Goal: Task Accomplishment & Management: Complete application form

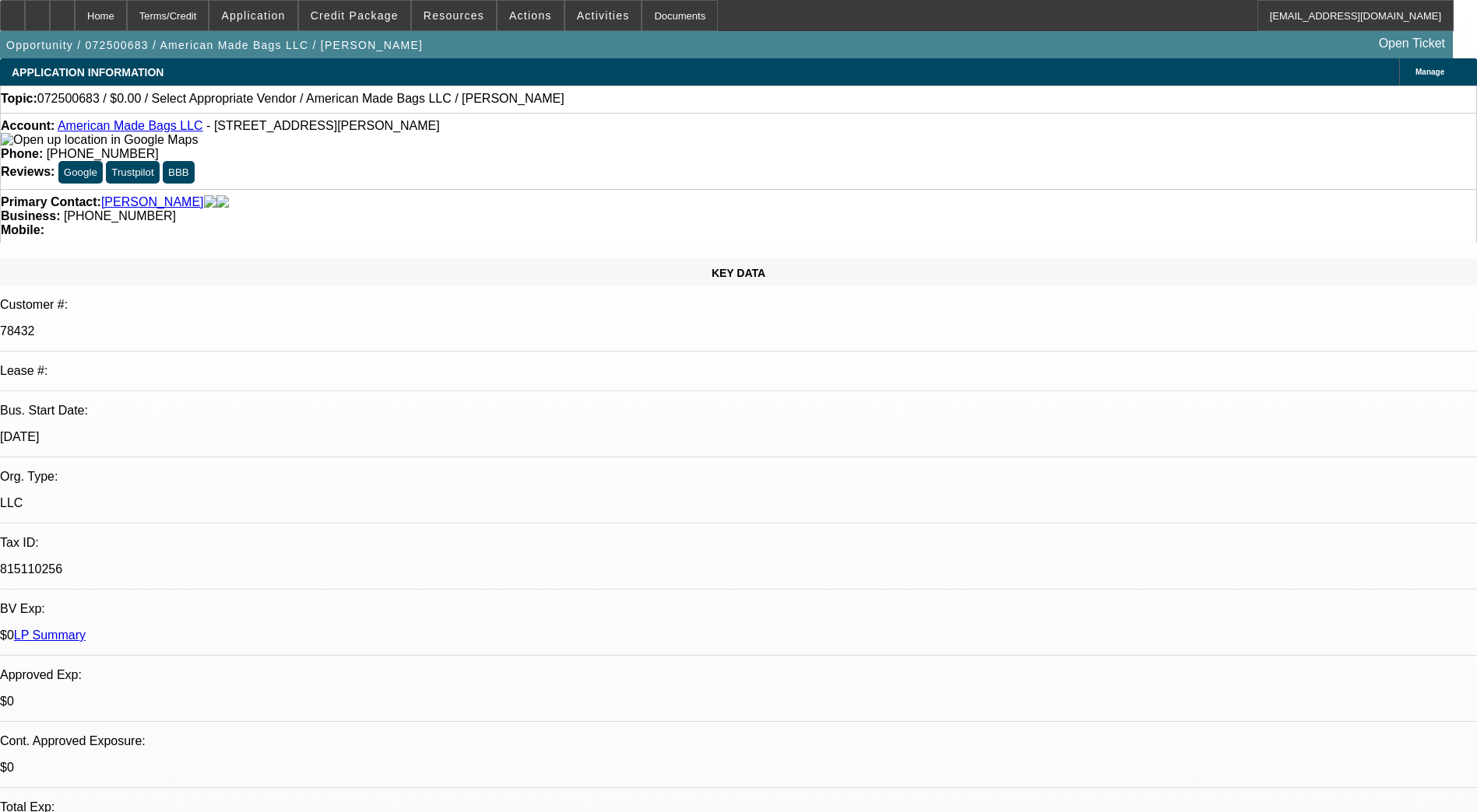
select select "0"
select select "2"
select select "0.1"
select select "4"
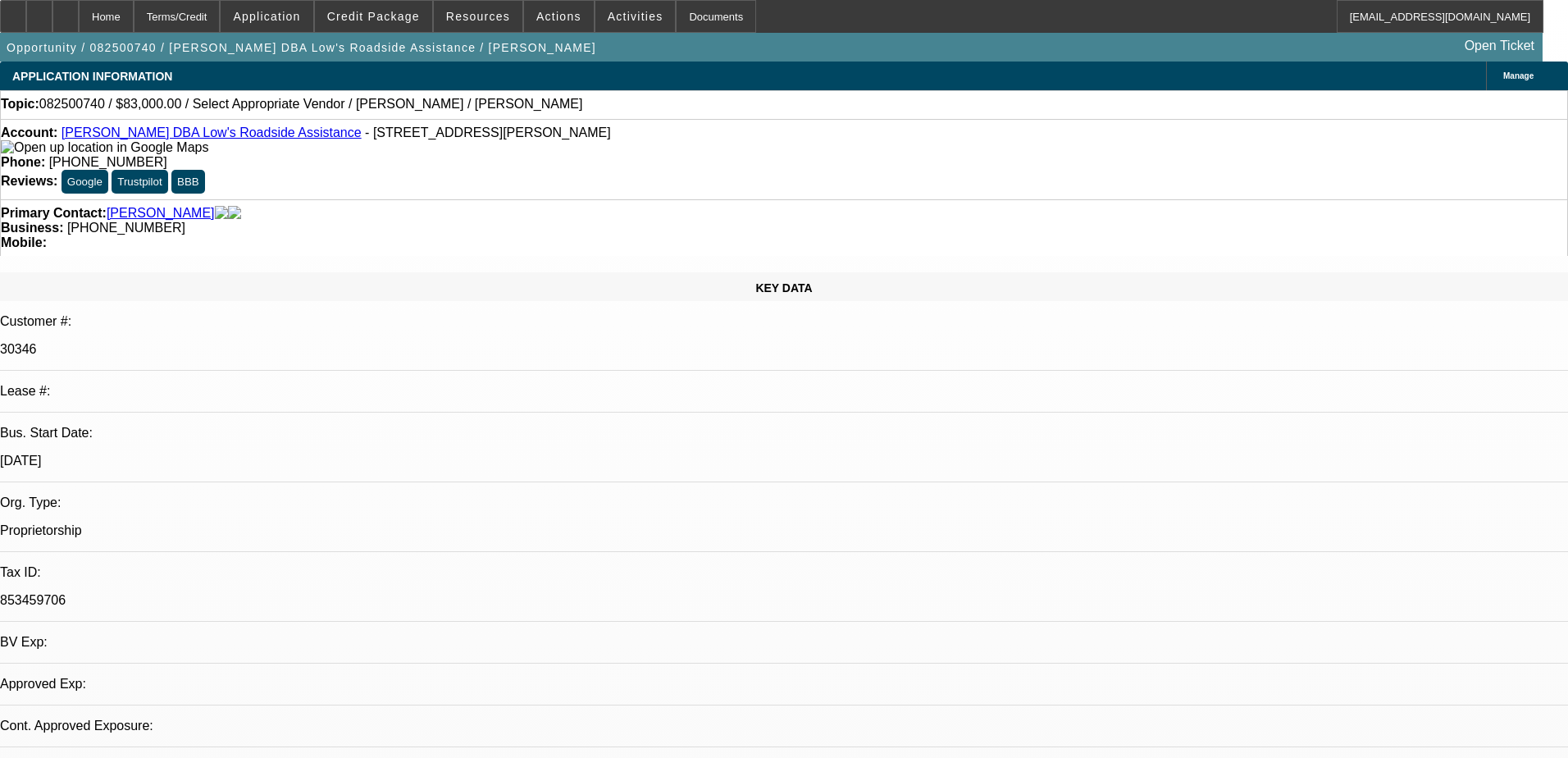
select select "0"
select select "2"
select select "0.1"
select select "4"
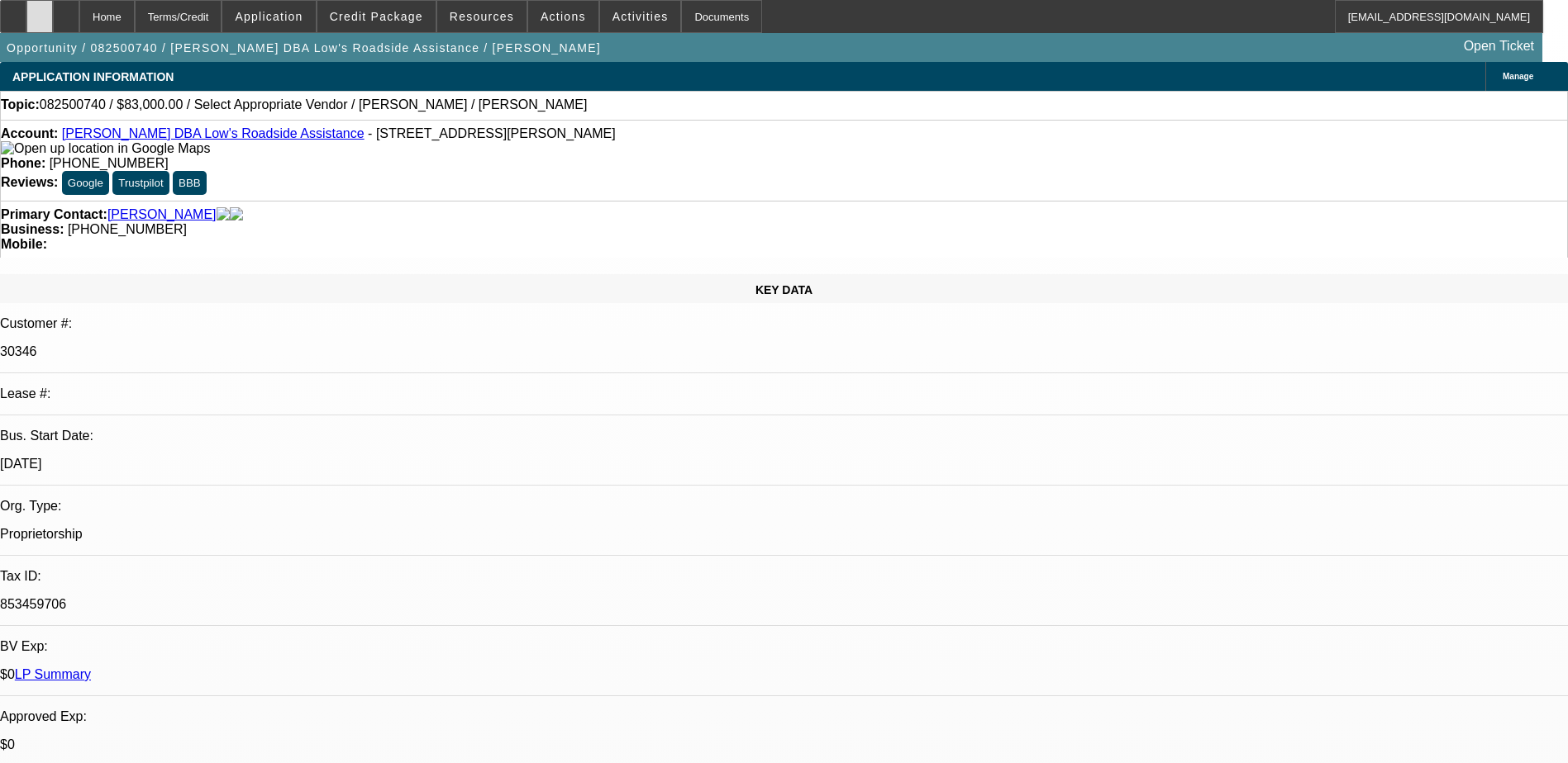
click at [40, 10] on icon at bounding box center [40, 10] width 0 height 0
click at [330, 386] on div "Lease #:" at bounding box center [784, 401] width 1568 height 29
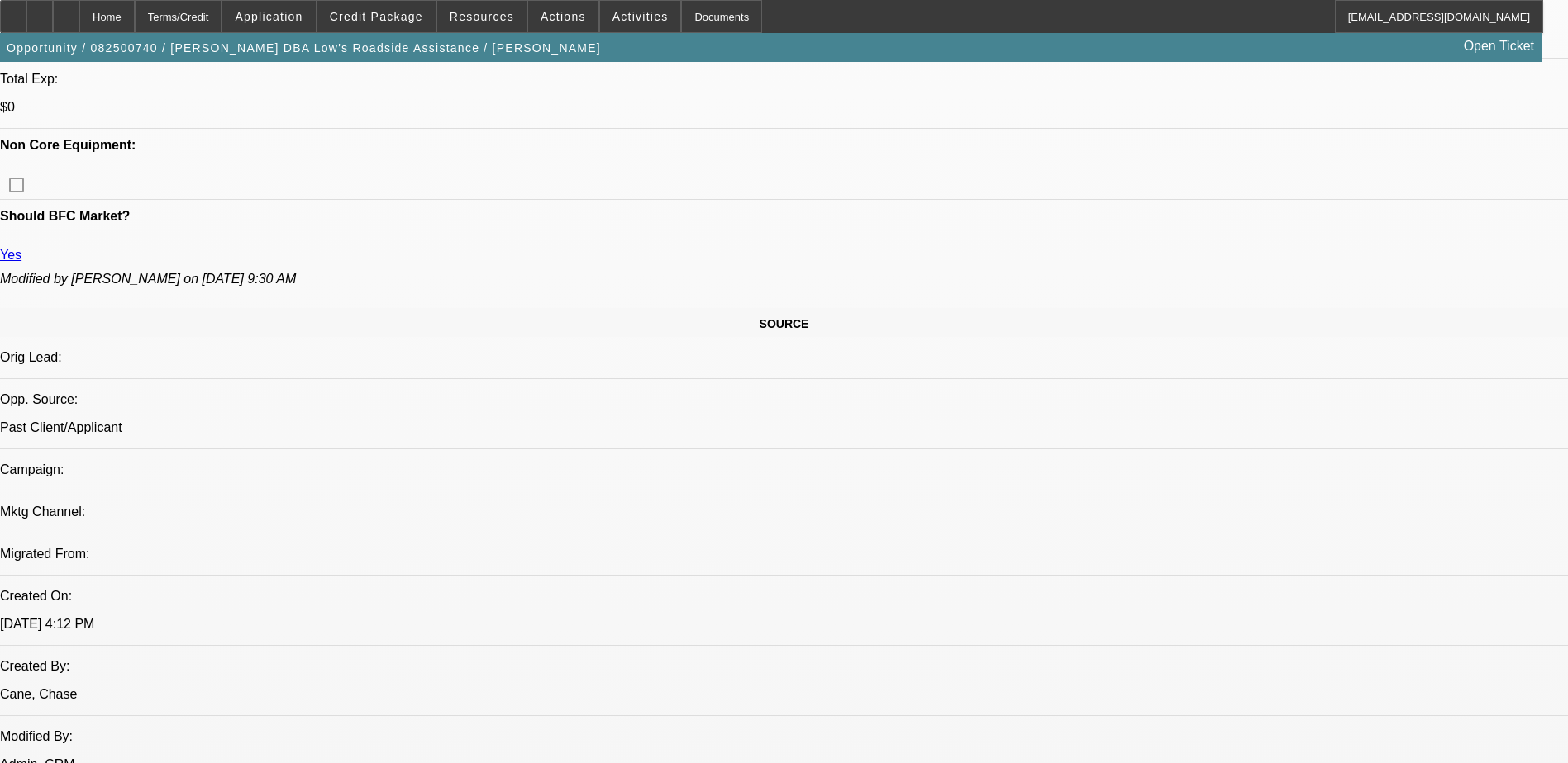
scroll to position [826, 0]
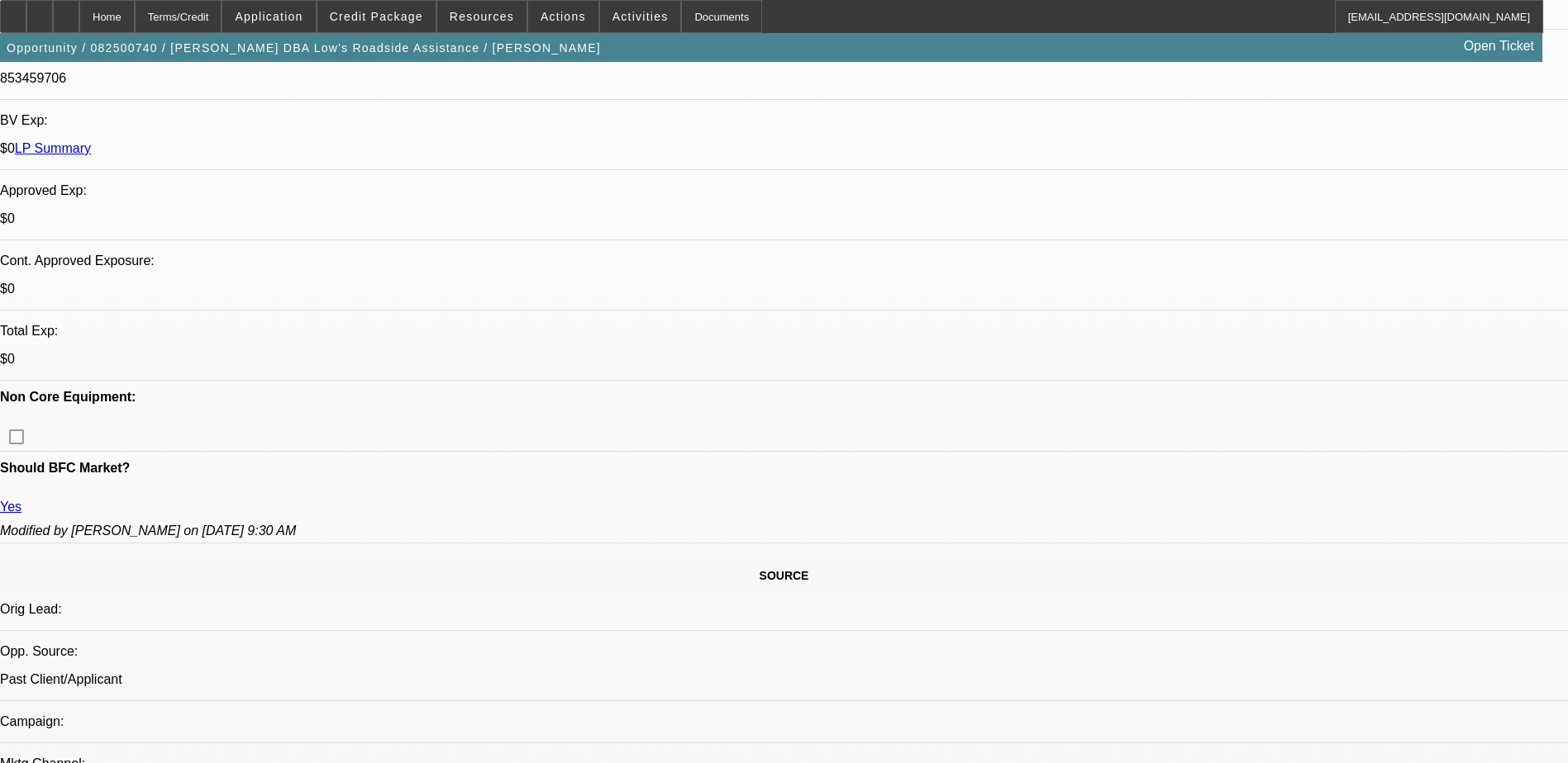
scroll to position [330, 0]
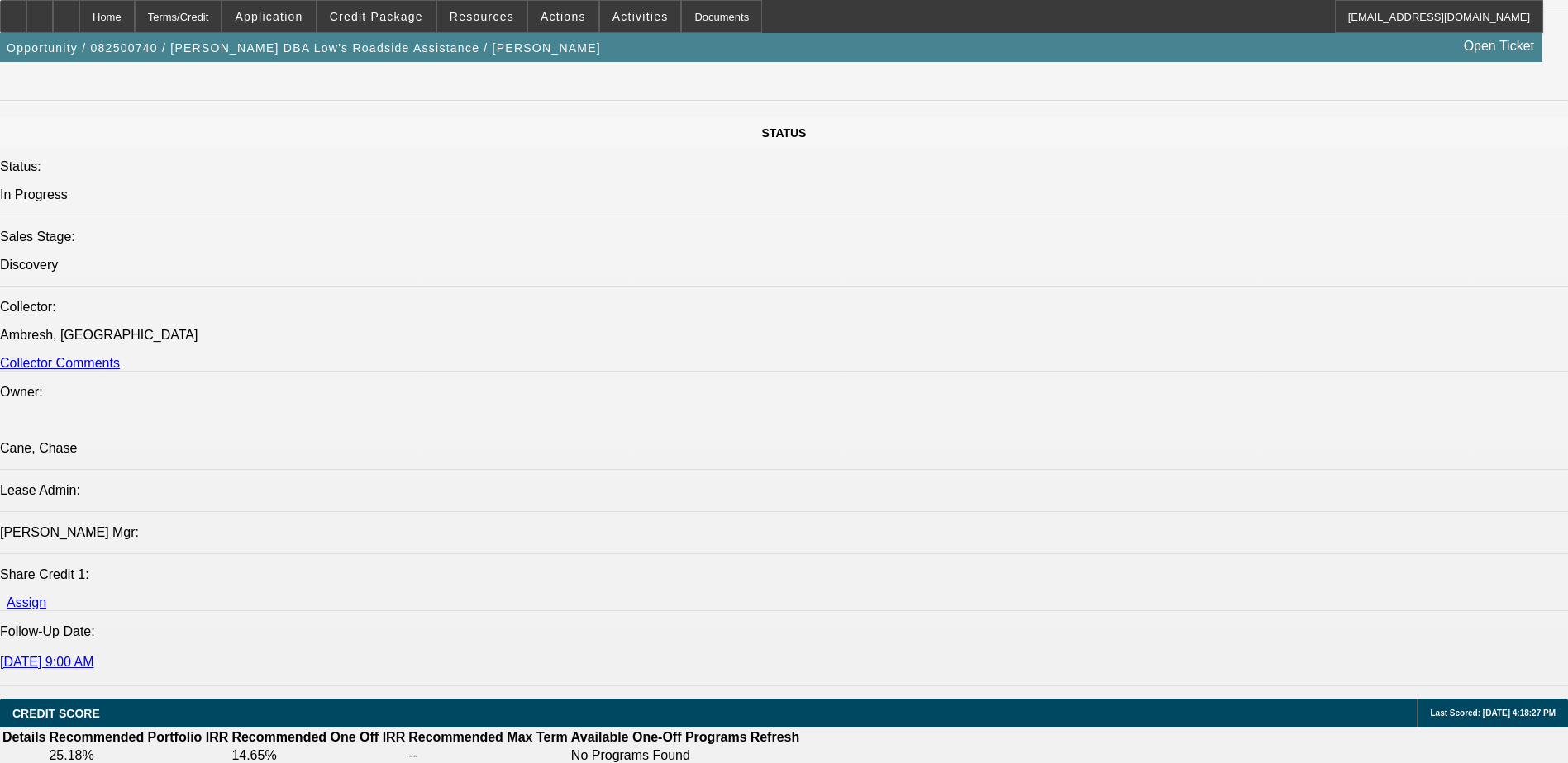
scroll to position [2065, 0]
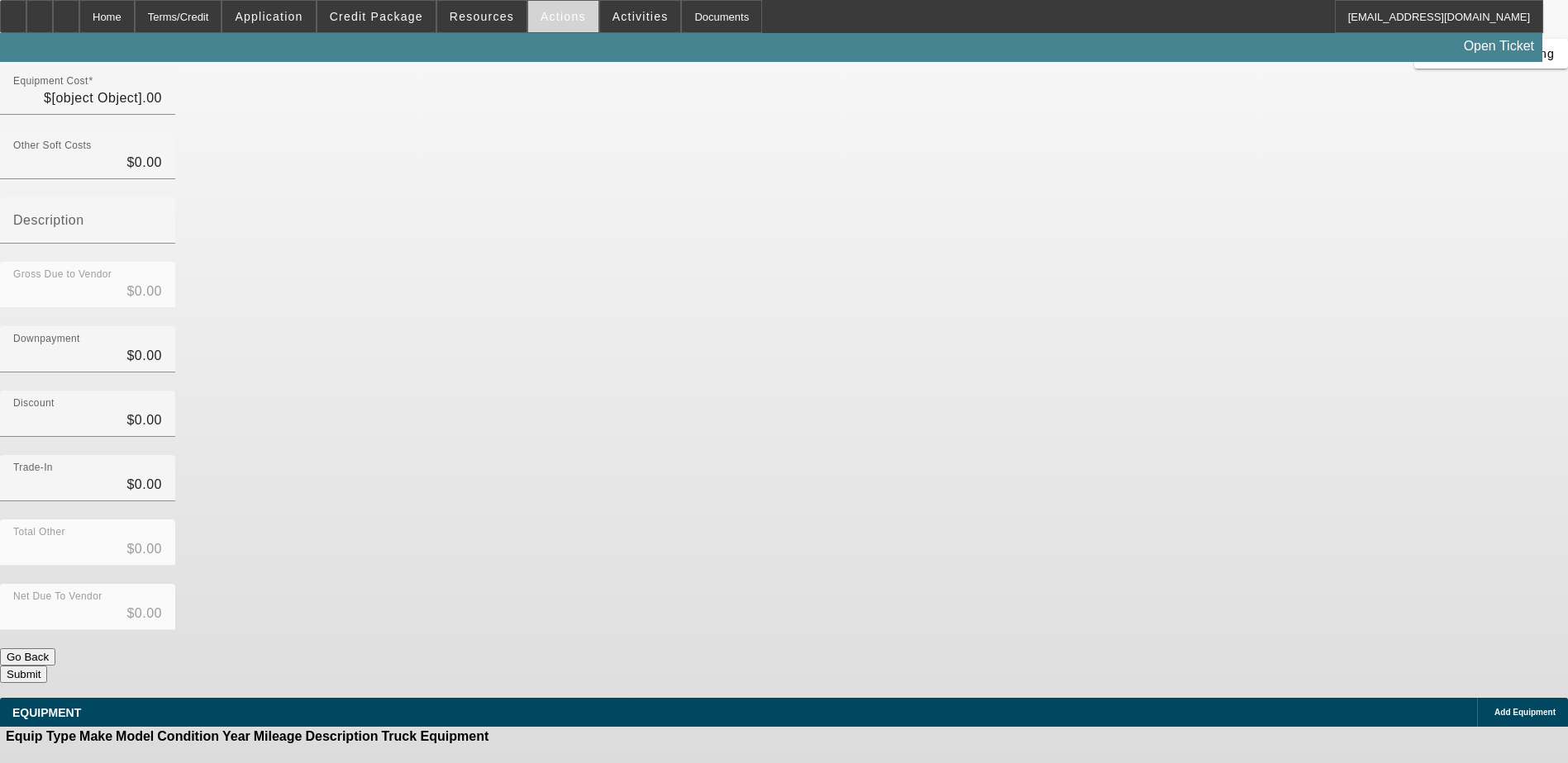
type input "$83,000.00"
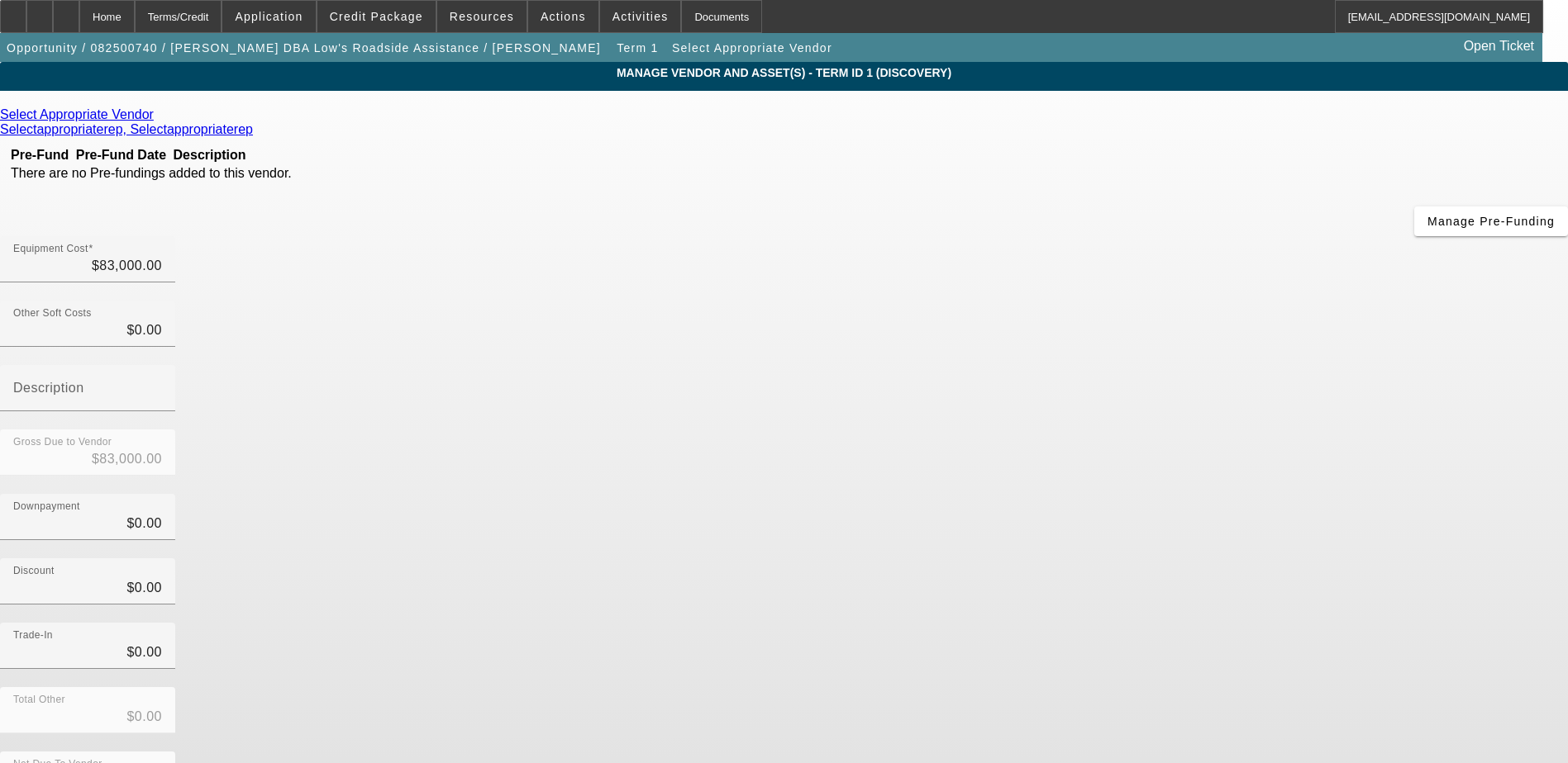
click at [157, 114] on icon at bounding box center [157, 114] width 0 height 14
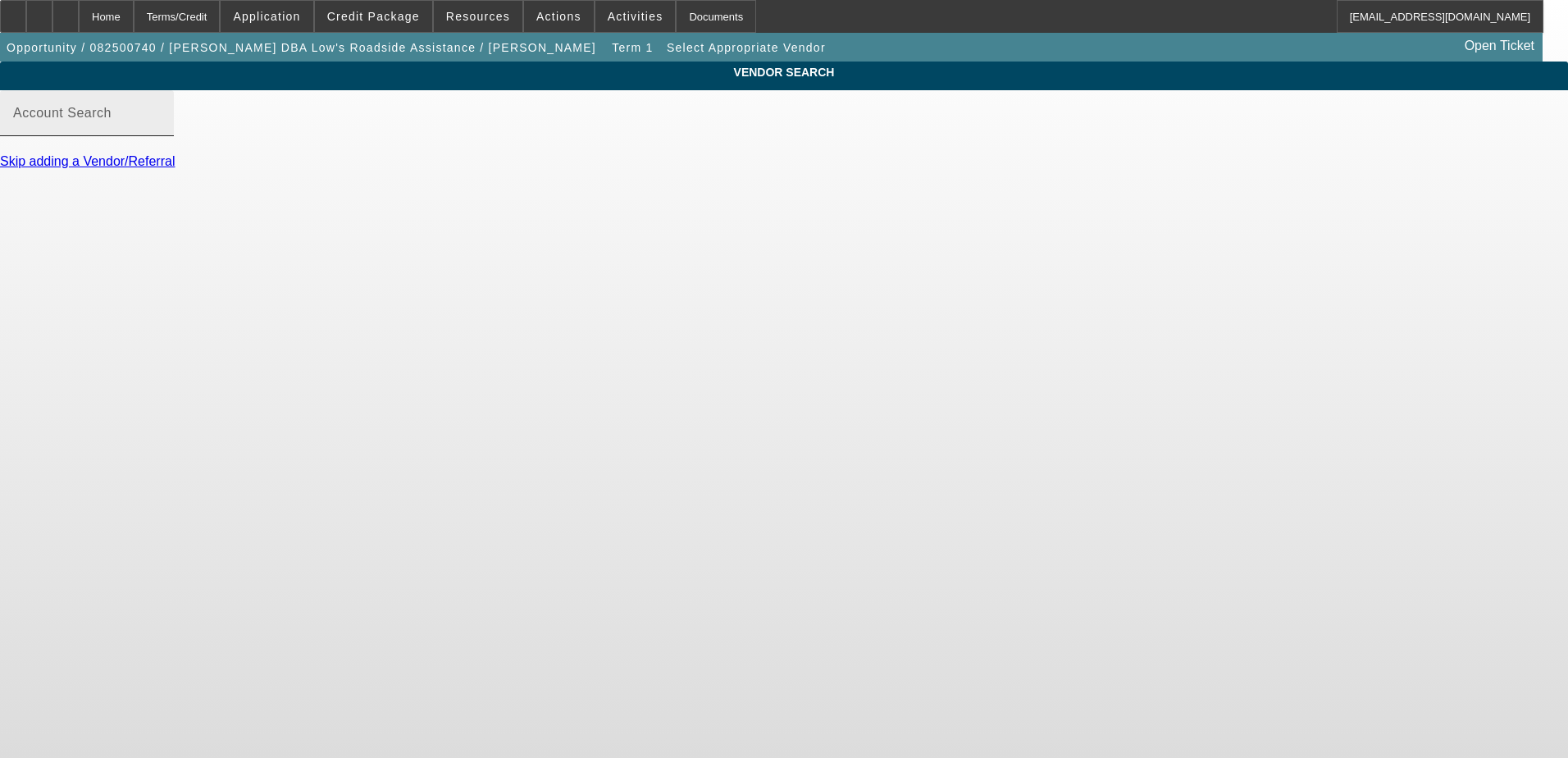
click at [161, 130] on input "Account Search" at bounding box center [86, 120] width 148 height 20
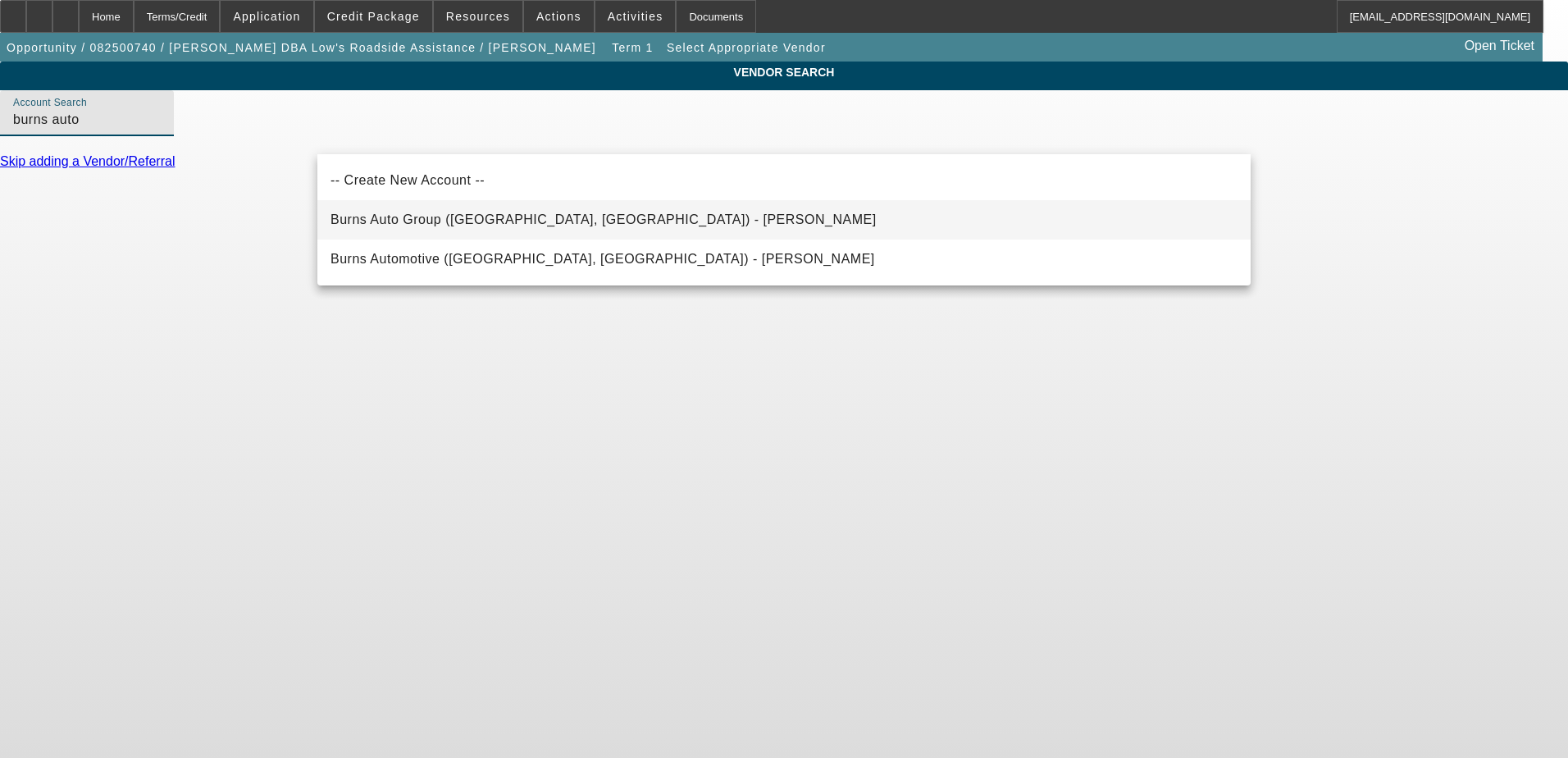
click at [461, 229] on span "Burns Auto Group (Fairless Hills, PA) - Day, Steve" at bounding box center [604, 220] width 547 height 20
type input "Burns Auto Group (Fairless Hills, PA) - Day, Steve"
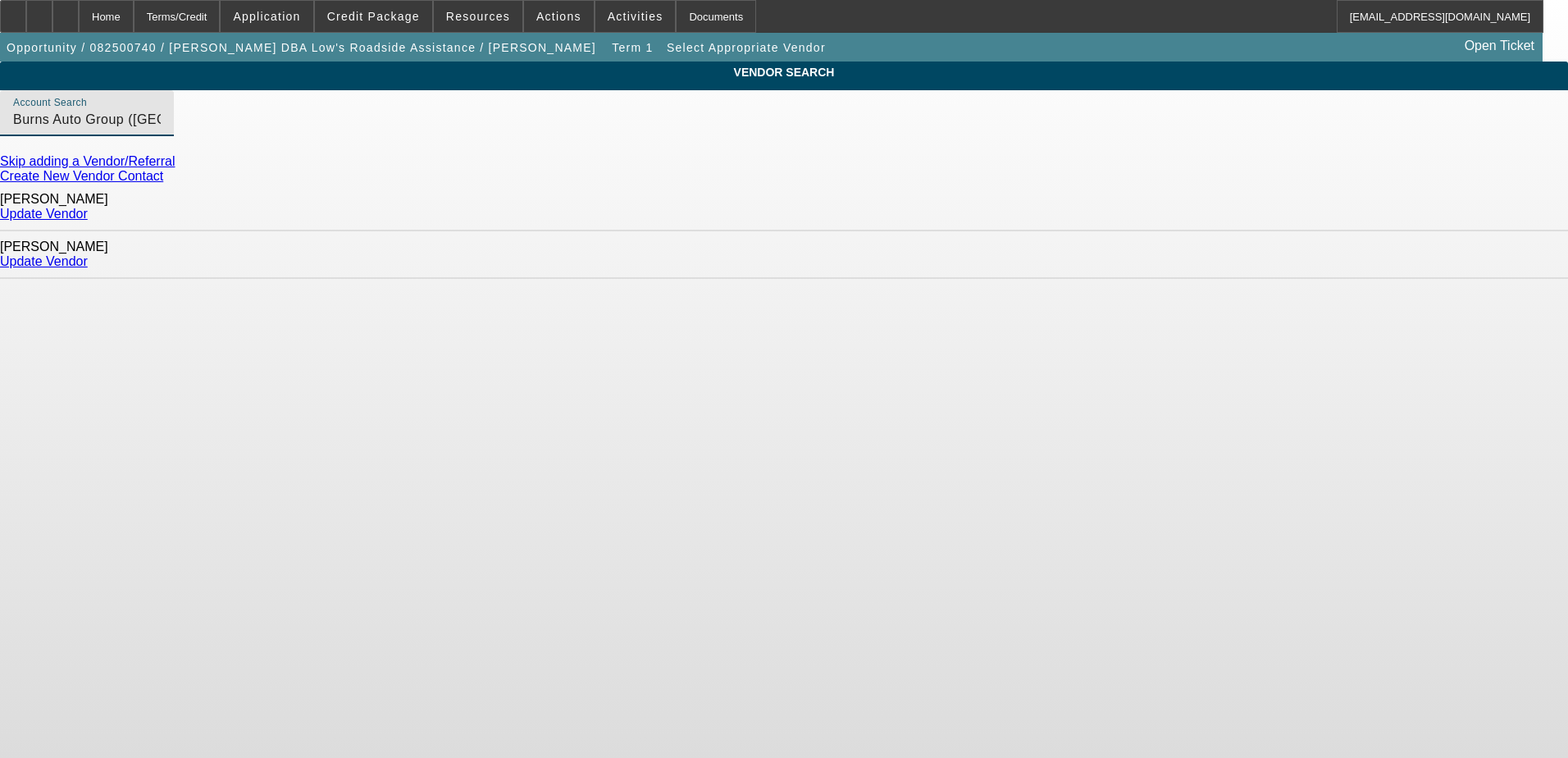
click at [88, 255] on link "Update Vendor" at bounding box center [44, 261] width 88 height 14
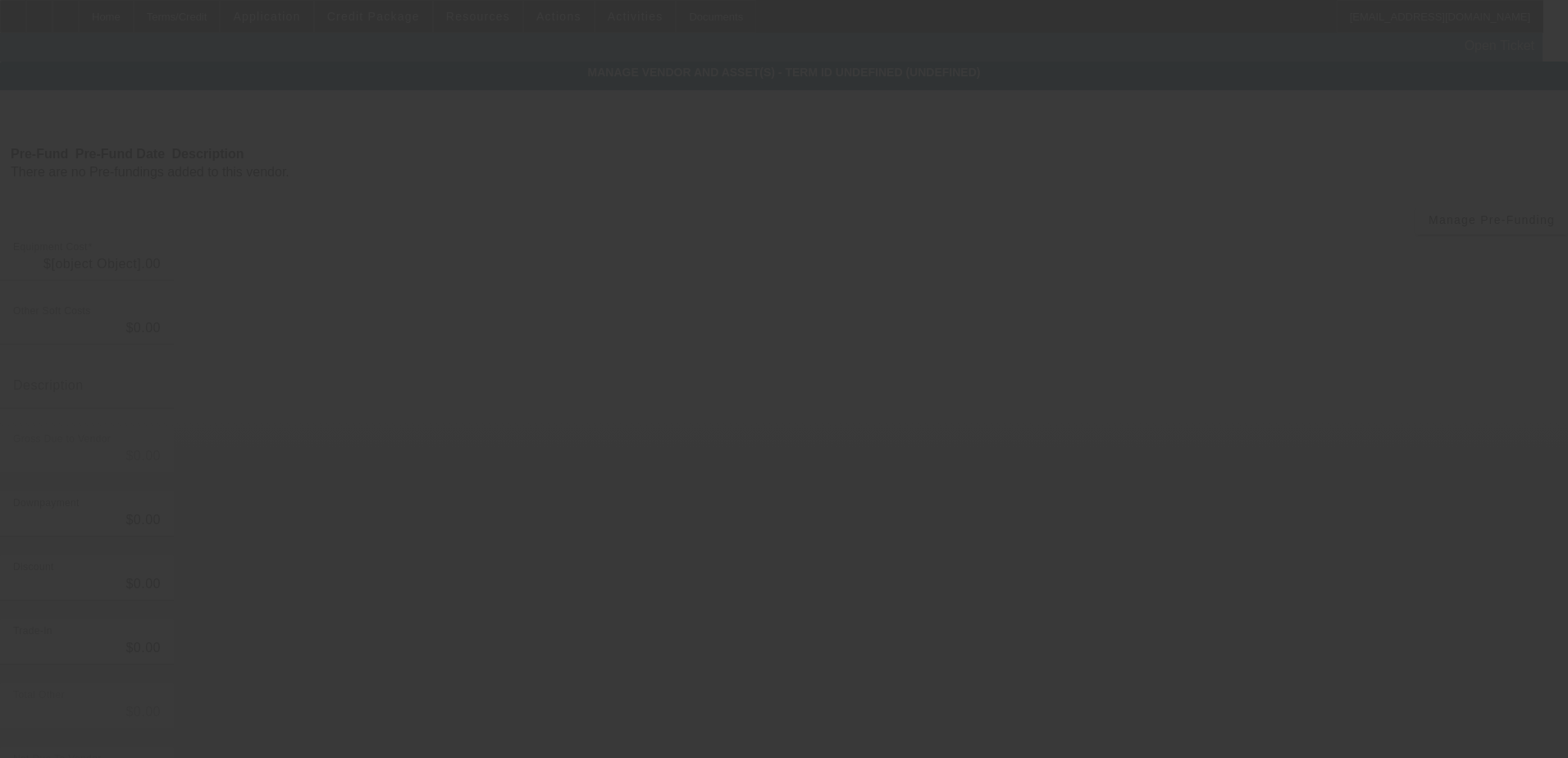
type input "$83,000.00"
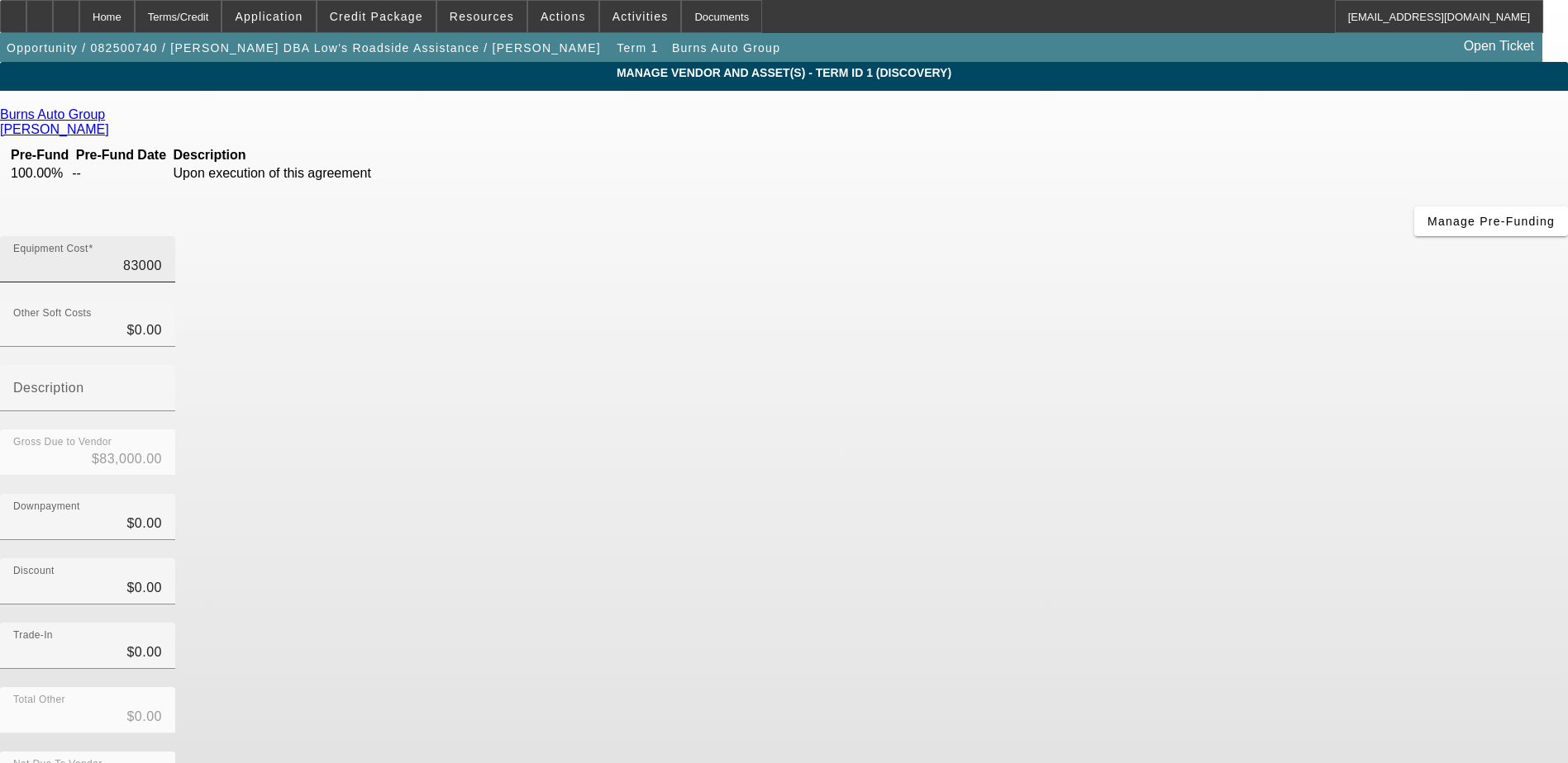
click at [162, 256] on input "83000" at bounding box center [87, 266] width 149 height 20
type input "8"
type input "$8.00"
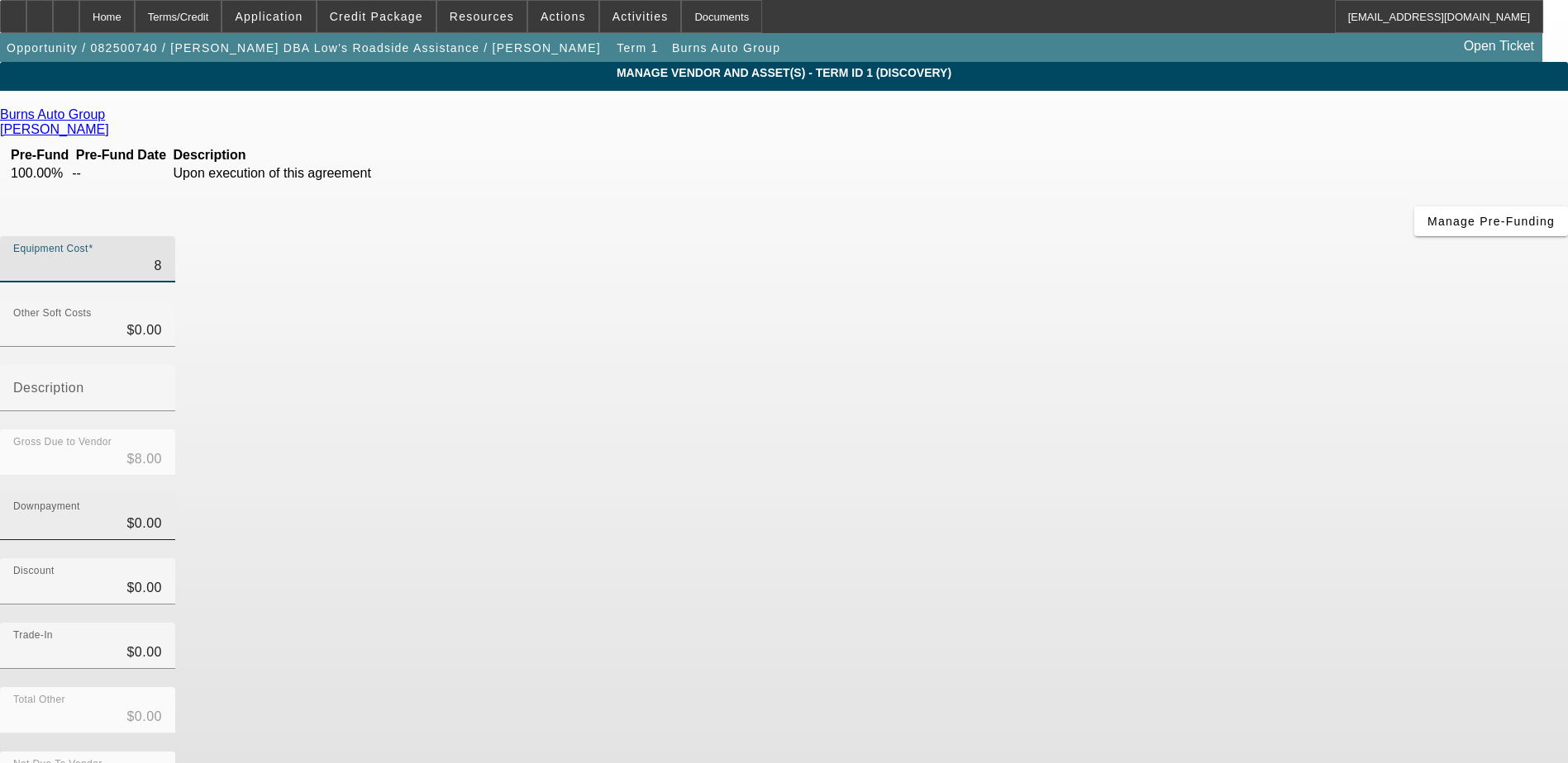
type input "83"
type input "$83.00"
type input "839"
type input "$839.00"
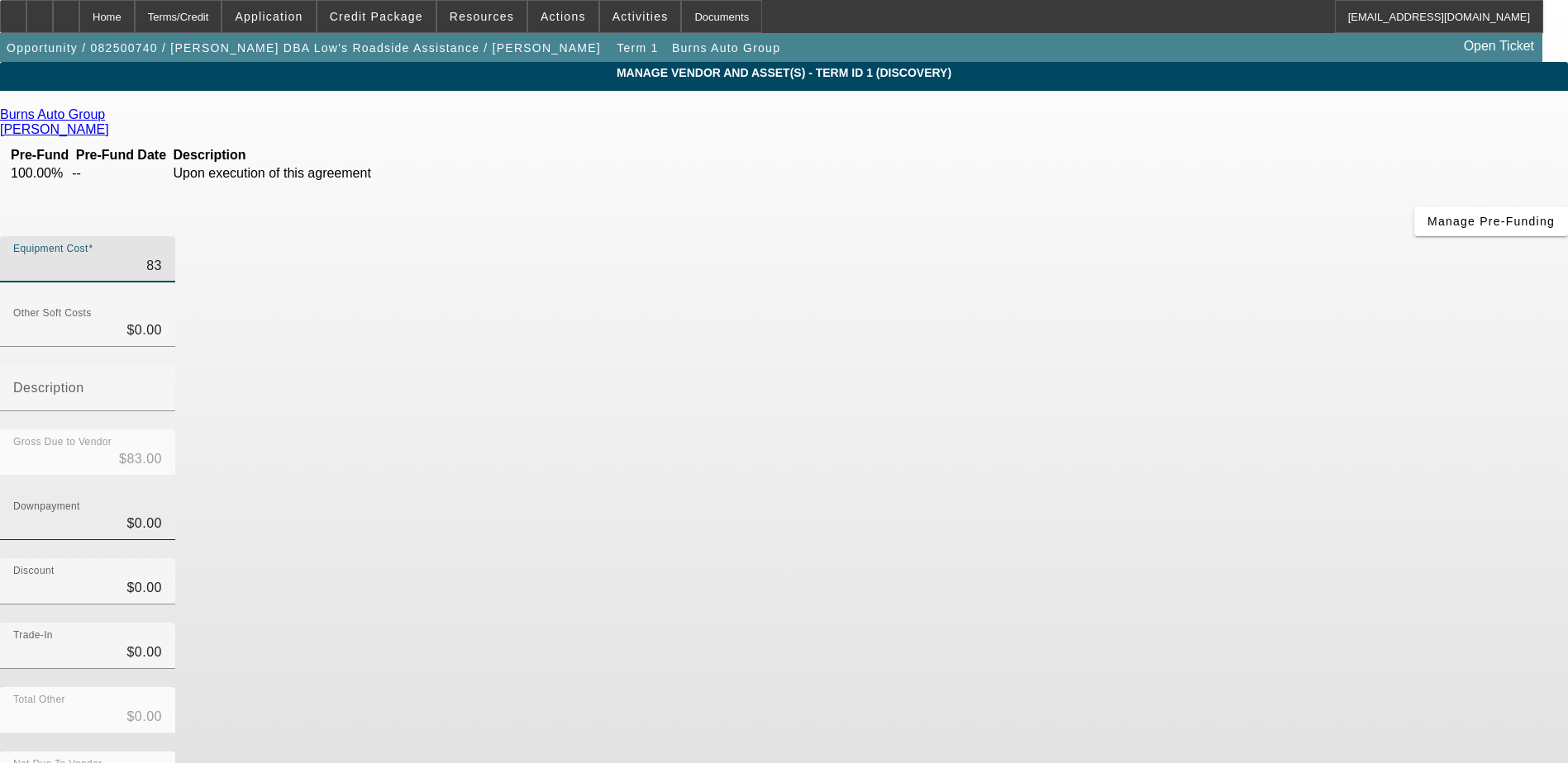
type input "$839.00"
type input "8396"
type input "$8,396.00"
type input "83963"
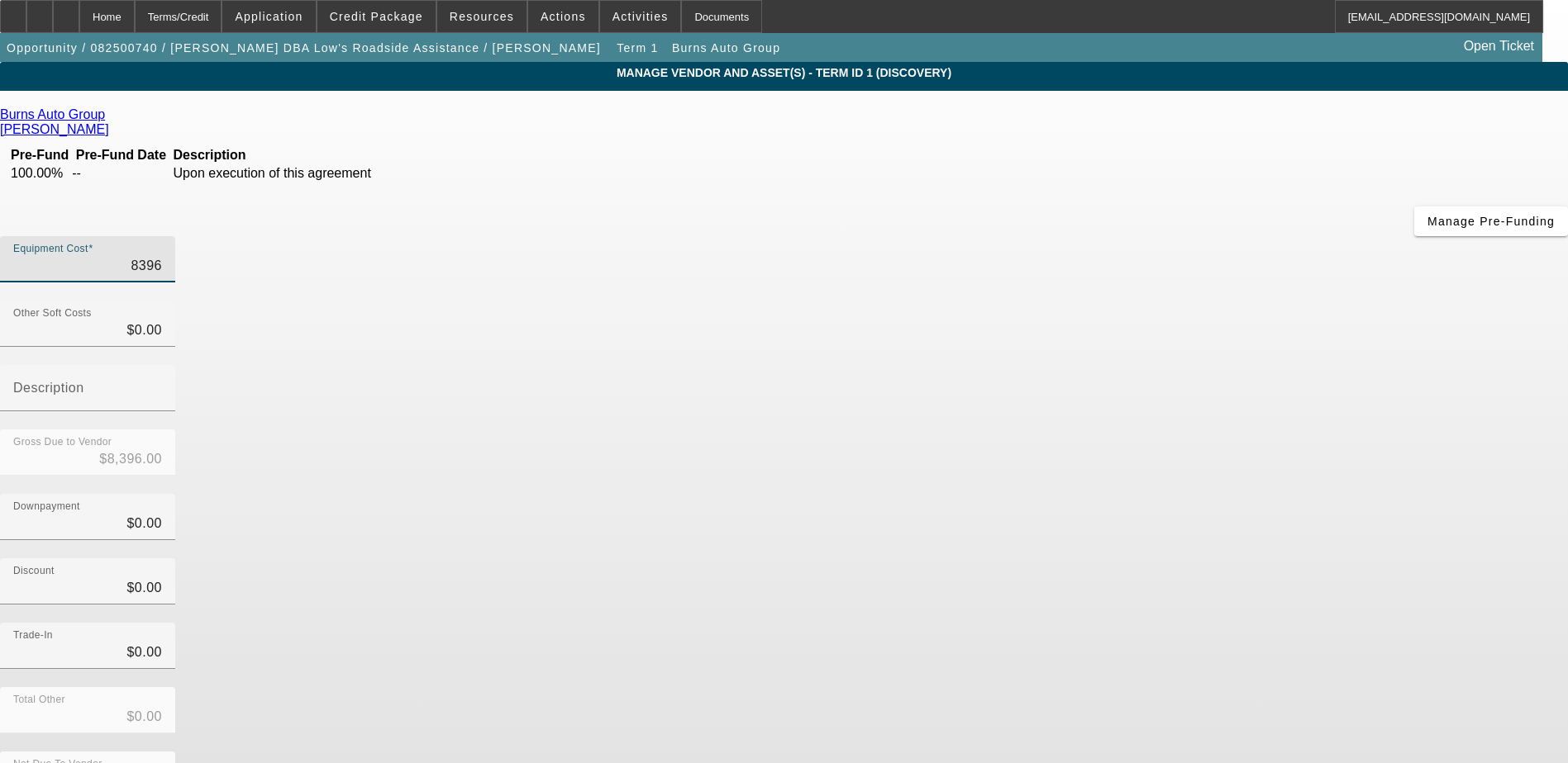
type input "$83,963.00"
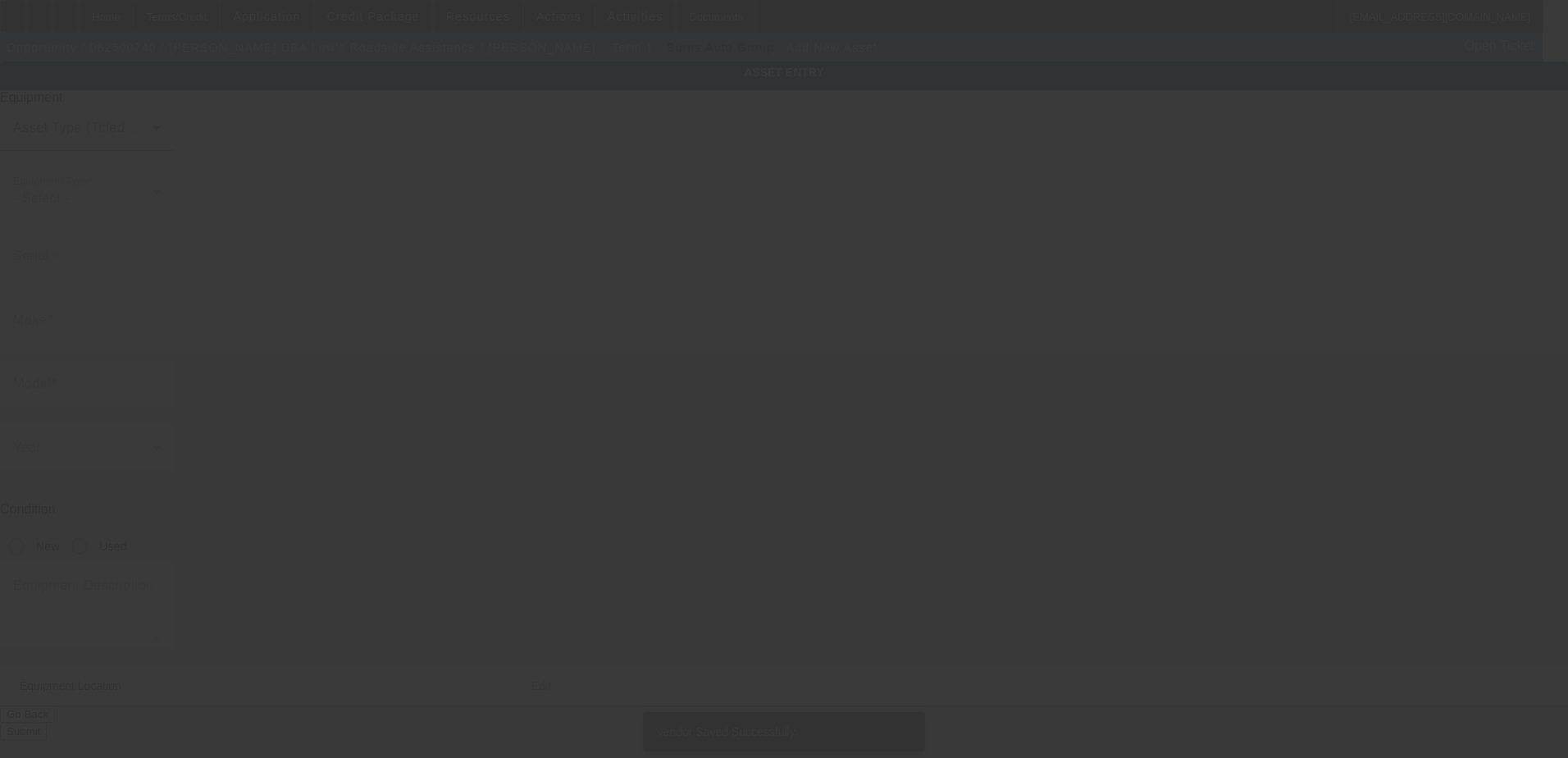
type input "1078 Nugent Ave"
type input "Bay Shore"
type input "11706"
type input "Suffolk"
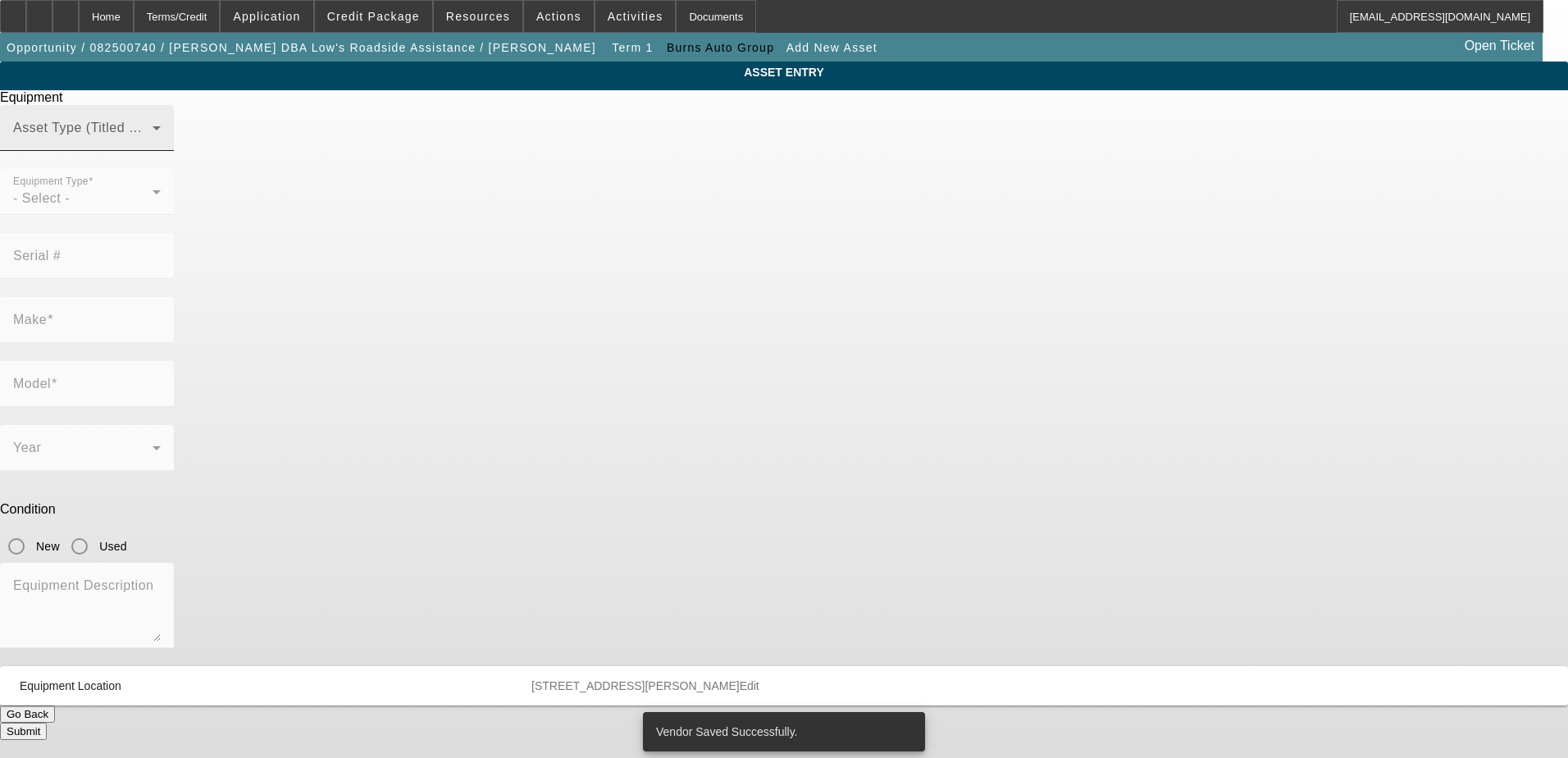
click at [153, 144] on span at bounding box center [82, 134] width 139 height 20
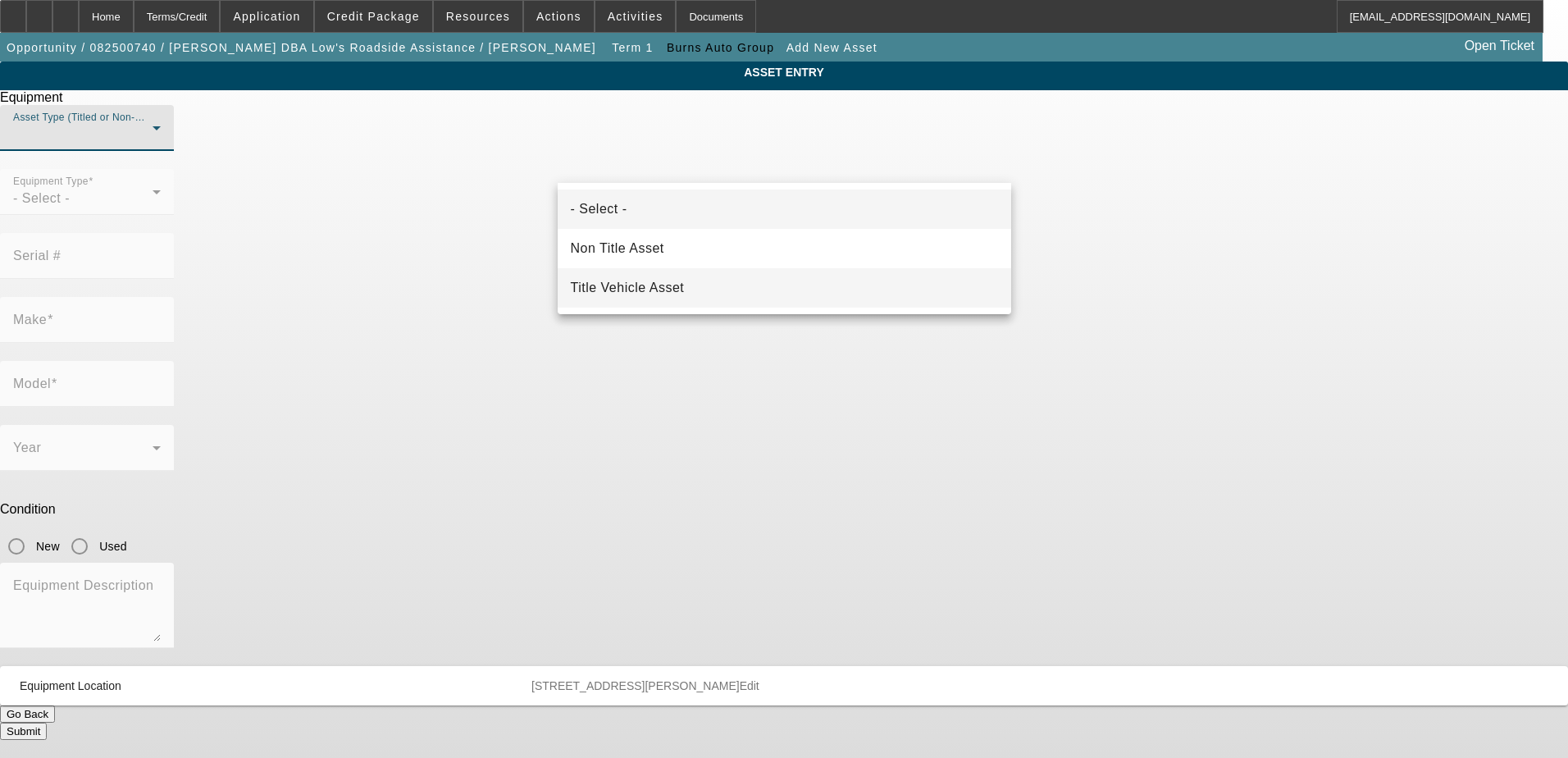
click at [634, 285] on span "Title Vehicle Asset" at bounding box center [627, 288] width 114 height 20
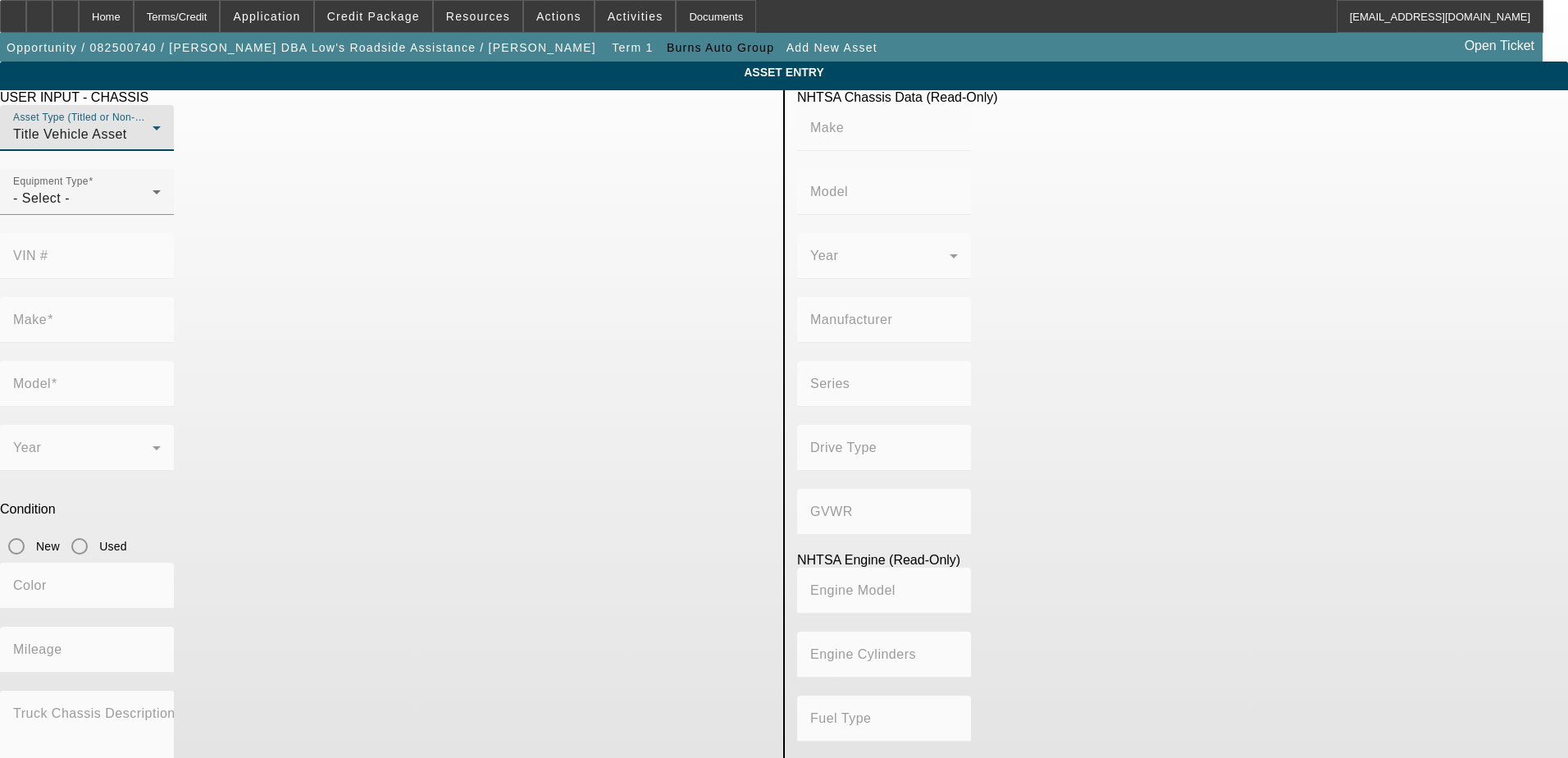
click at [49, 249] on mat-label "VIN #" at bounding box center [30, 256] width 35 height 14
click at [161, 215] on div "Equipment Type - Select -" at bounding box center [86, 192] width 148 height 46
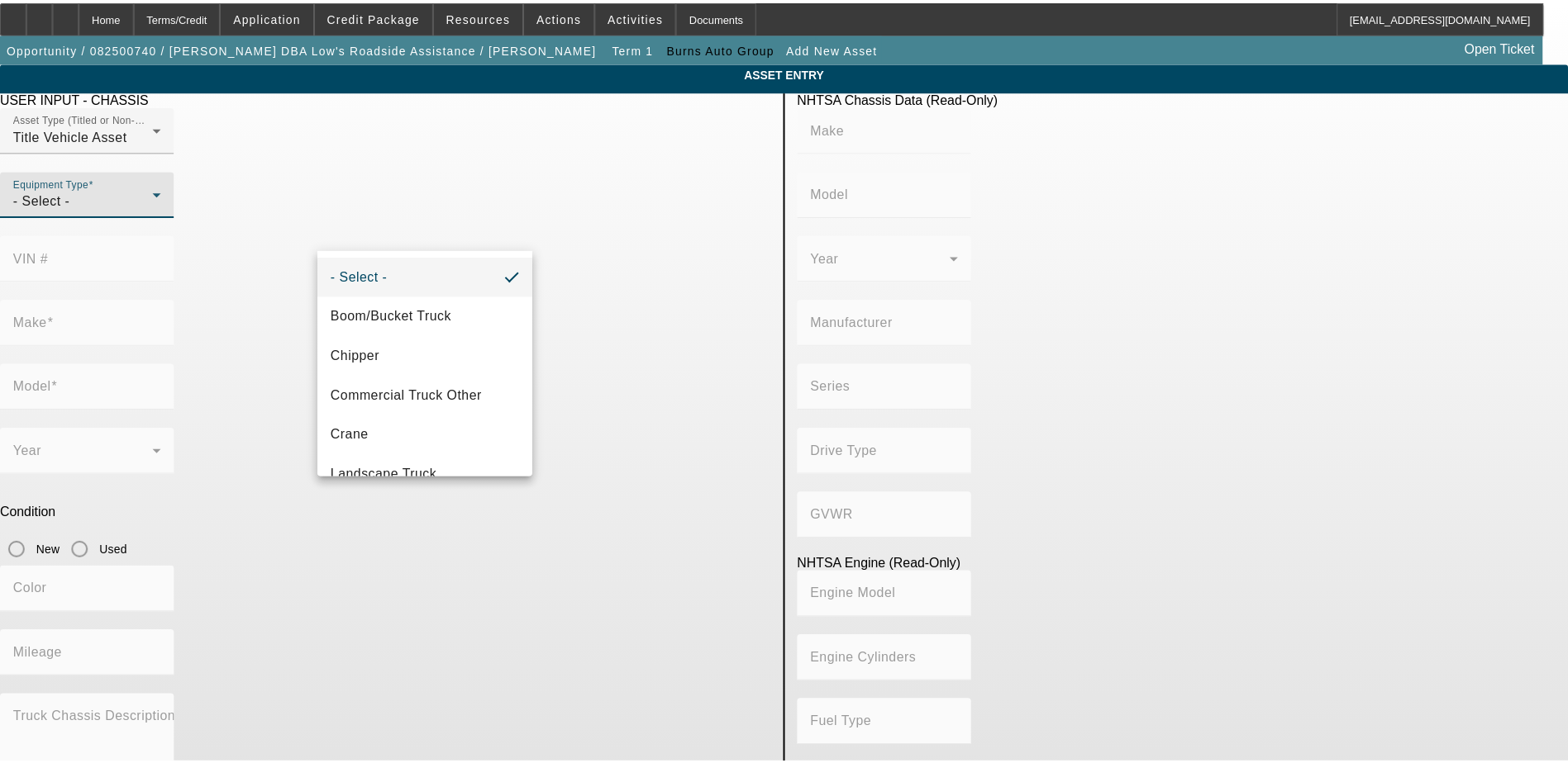
scroll to position [182, 0]
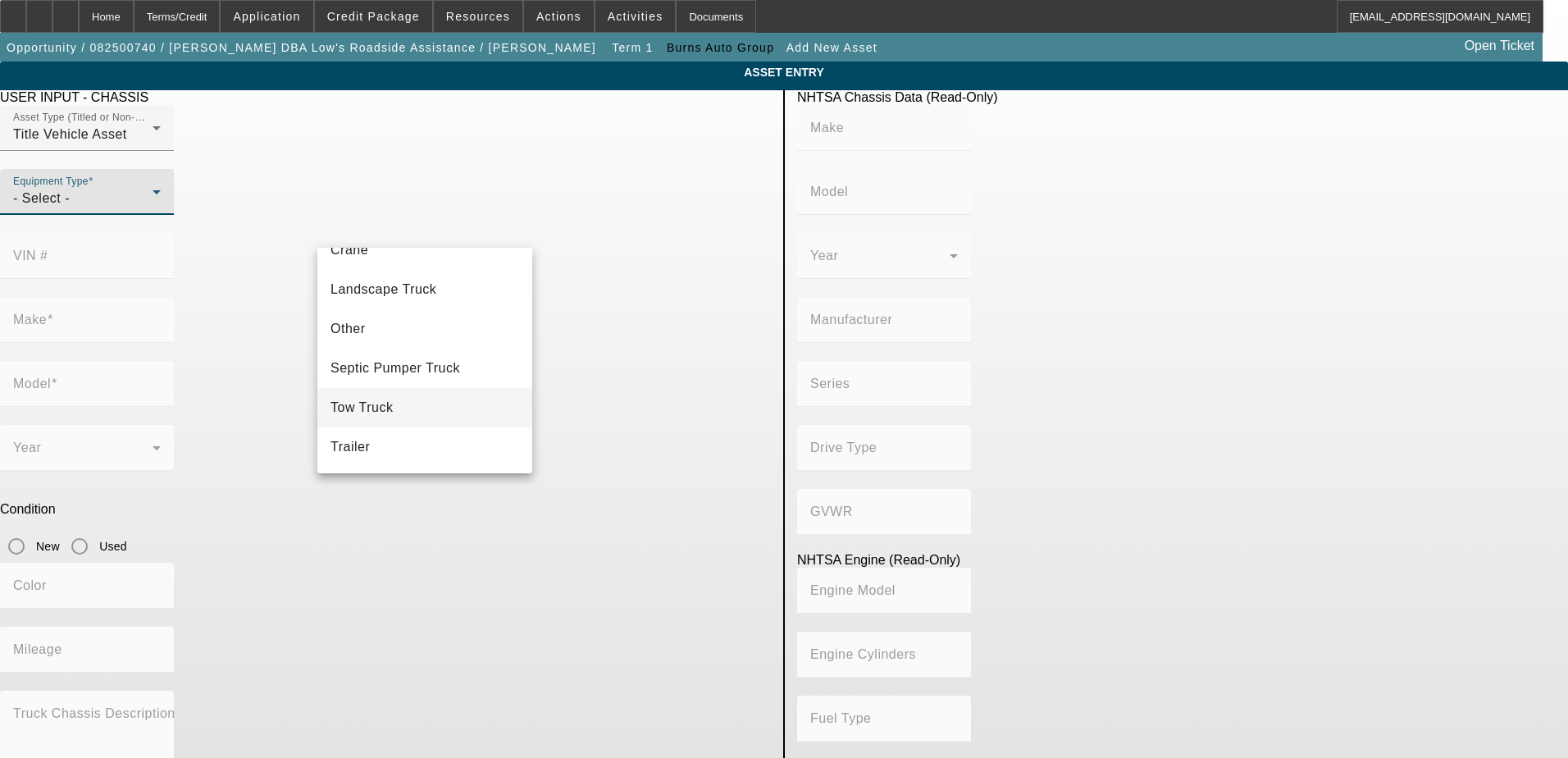
click at [385, 400] on span "Tow Truck" at bounding box center [362, 408] width 63 height 20
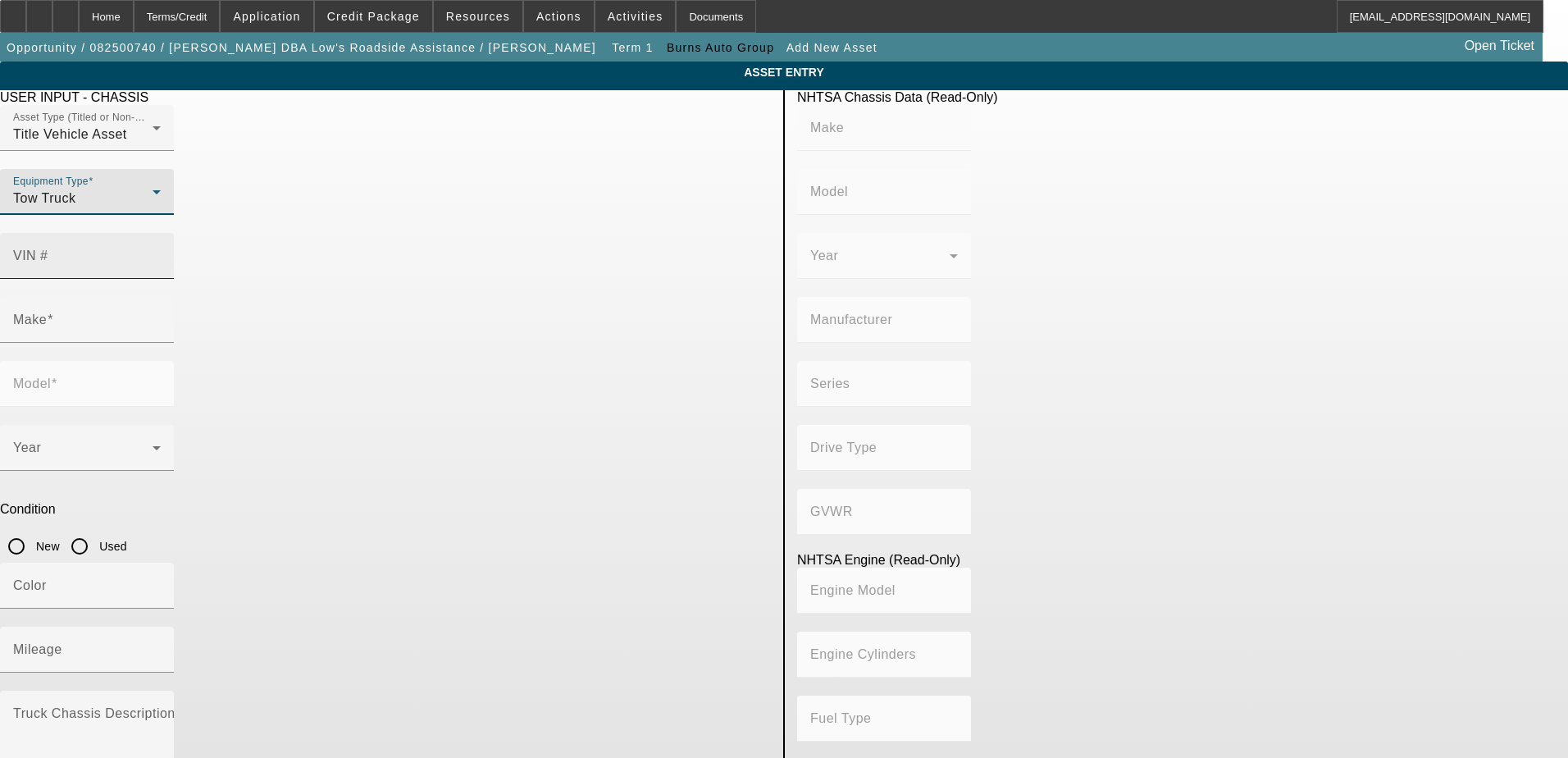
click at [161, 241] on div "VIN #" at bounding box center [86, 256] width 148 height 46
drag, startPoint x: 598, startPoint y: 241, endPoint x: 578, endPoint y: 239, distance: 20.1
click at [161, 253] on input "VIN #" at bounding box center [86, 262] width 148 height 20
paste input "1FDNX6AY4KDF06138"
type input "1FDNX6AY4KDF06138"
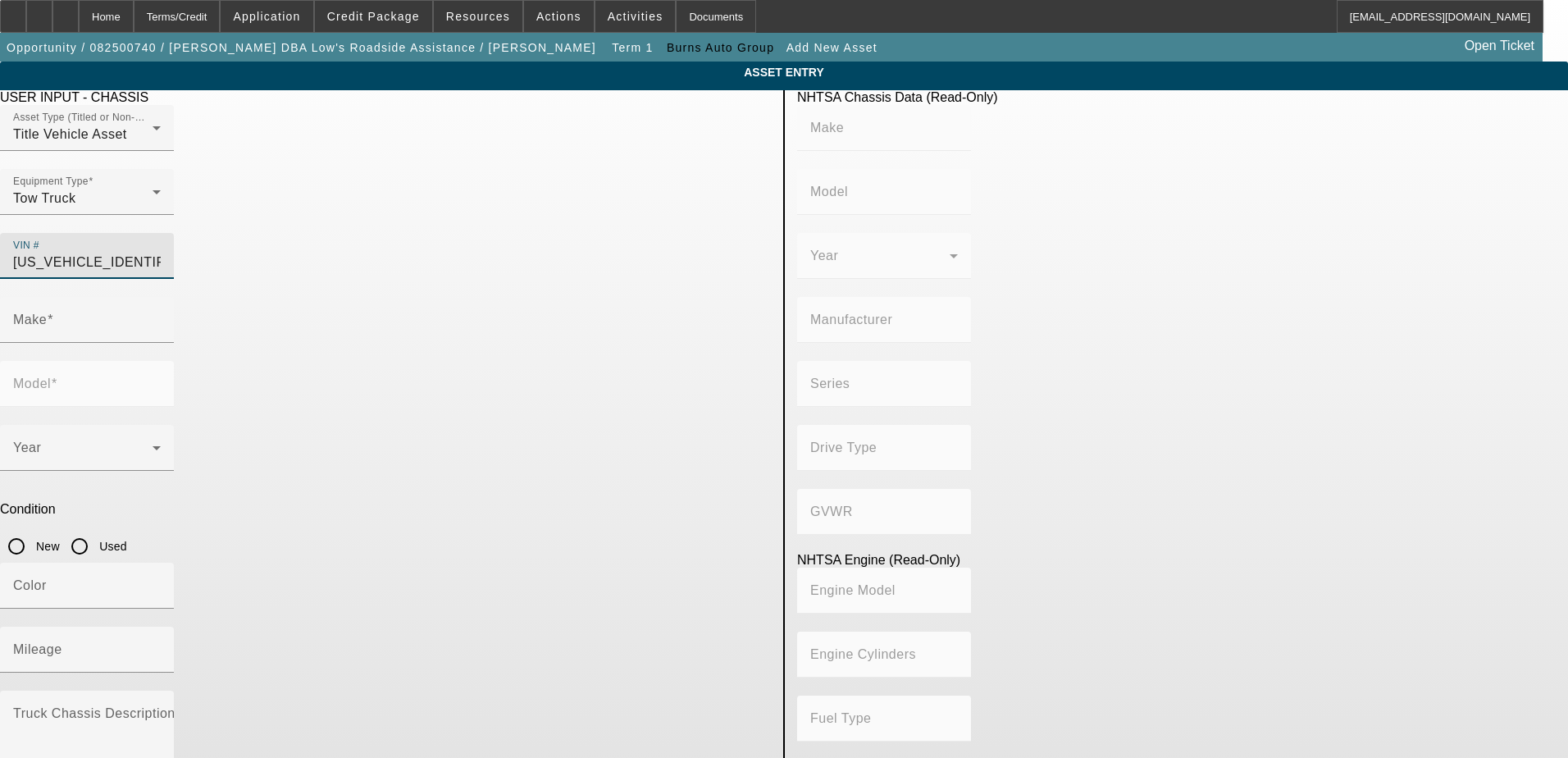
type input "FORD"
type input "F-650"
type input "FORD MOTOR COMPANY"
type input "F-Series Super Duty"
type input "4x2"
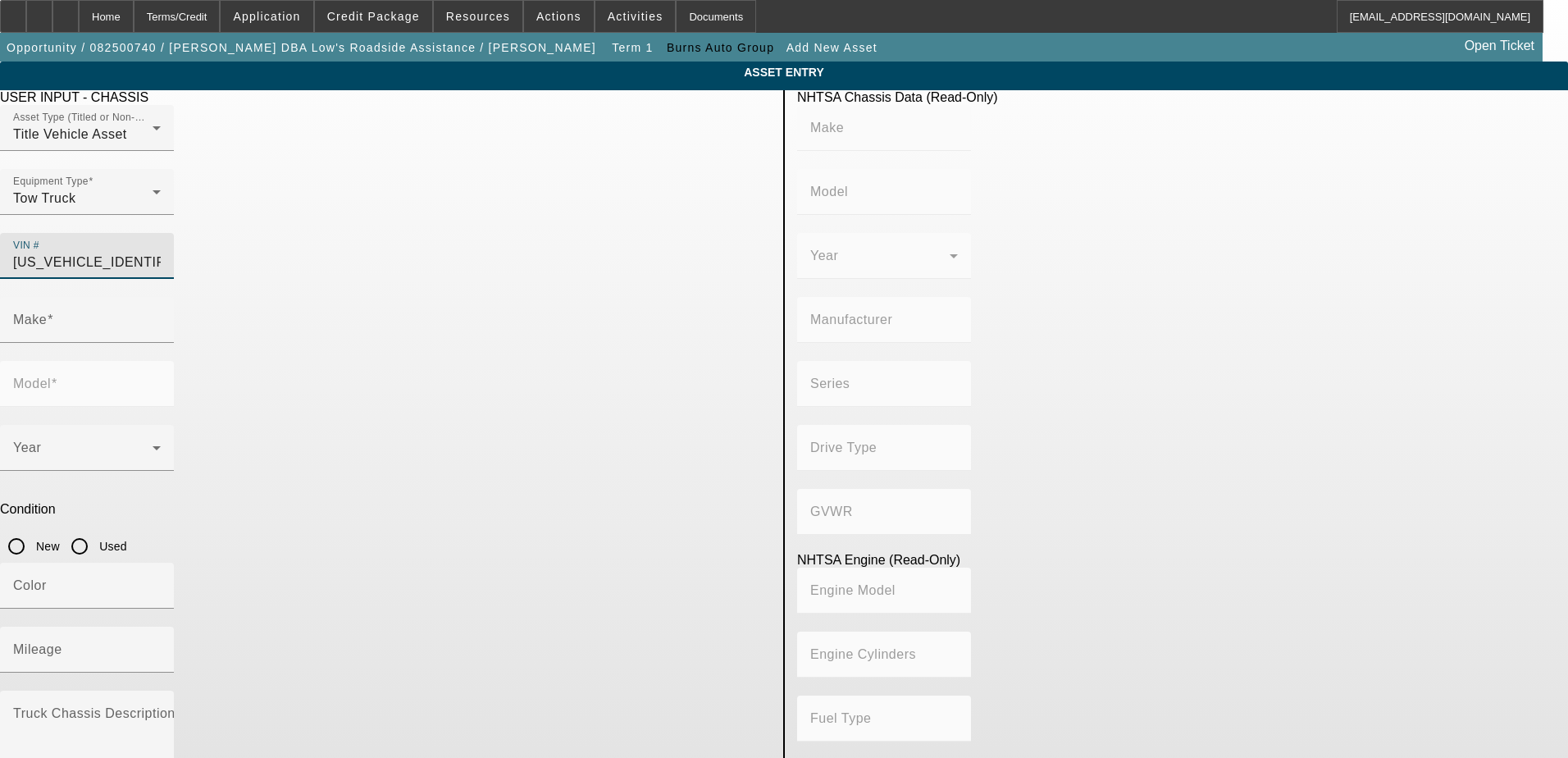
type input "Class 6: 19,501 - 26,000 lb (8,845 - 11,794 kg)"
type input "10"
type input "Gasoline"
type input "414.96145984417"
type input "6.8"
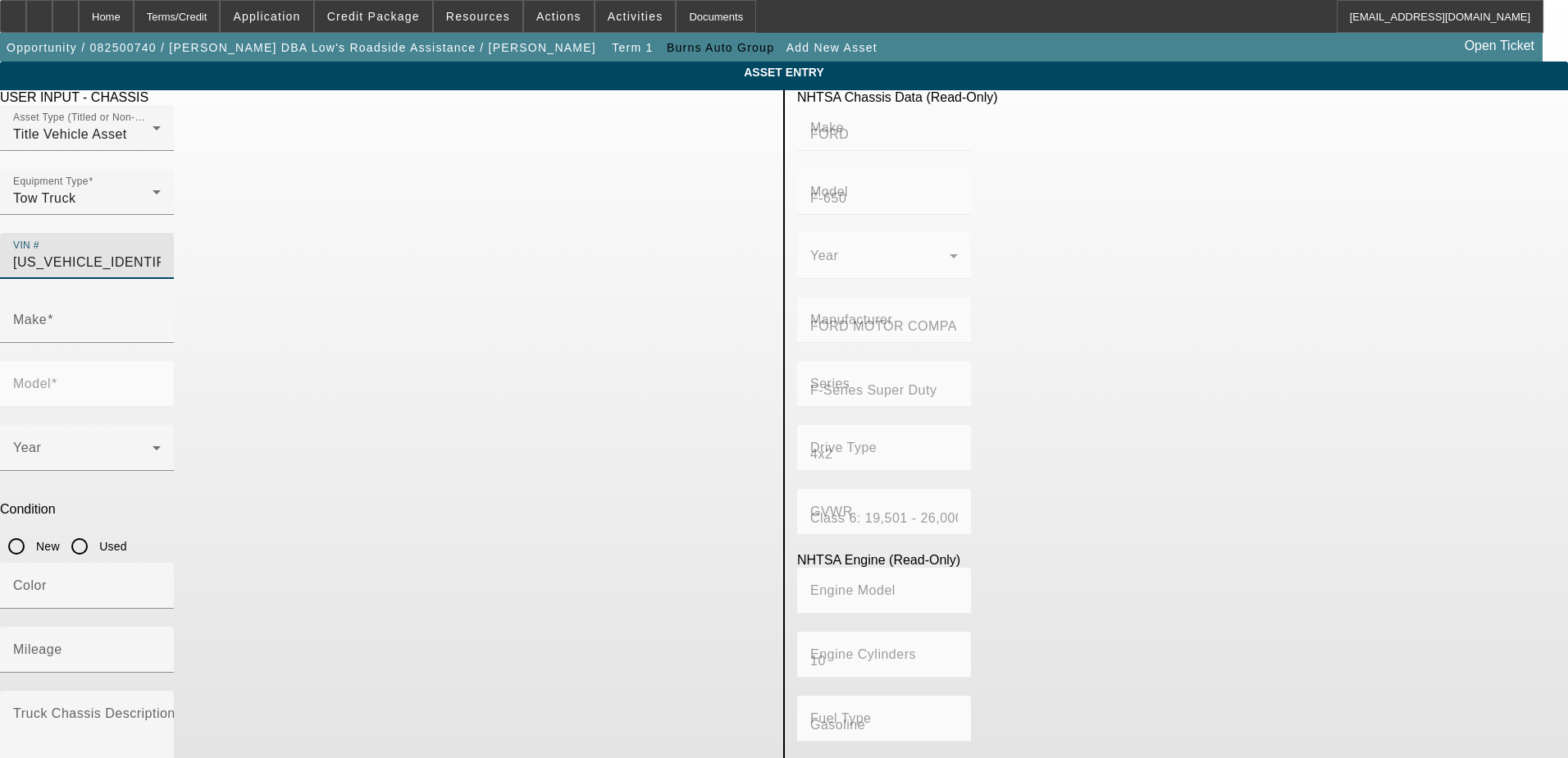
type input "1FDNX6AY4KDF06138"
click at [231, 311] on app-asset-collateral-manage "ASSET ENTRY USER INPUT - CHASSIS Asset Type (Titled or Non-Titled) Title Vehicl…" at bounding box center [784, 516] width 1568 height 910
type input "FORD"
type input "F-650"
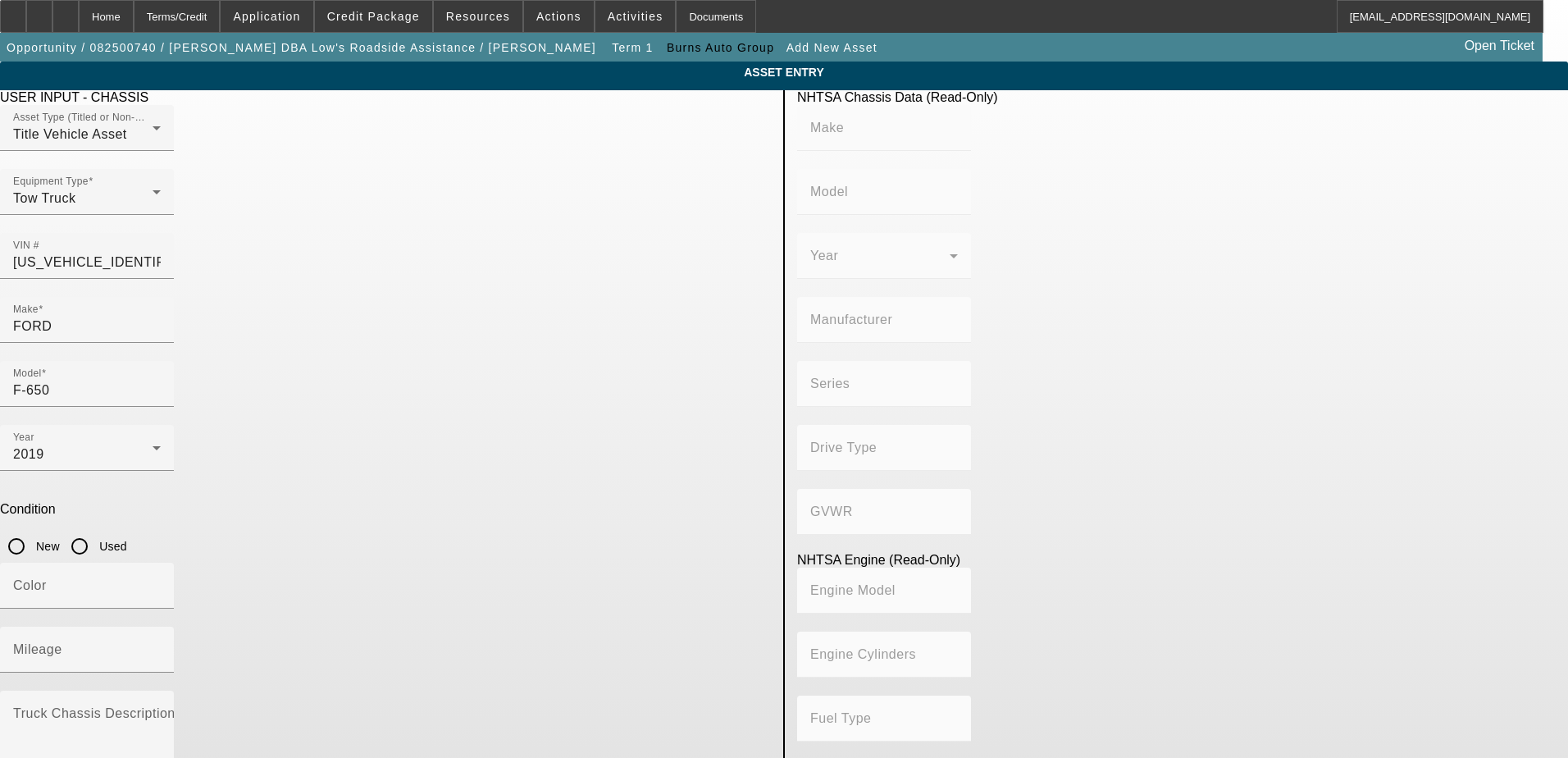
type input "FORD"
type input "F-650"
type input "FORD MOTOR COMPANY"
type input "F-Series Super Duty"
type input "4x2"
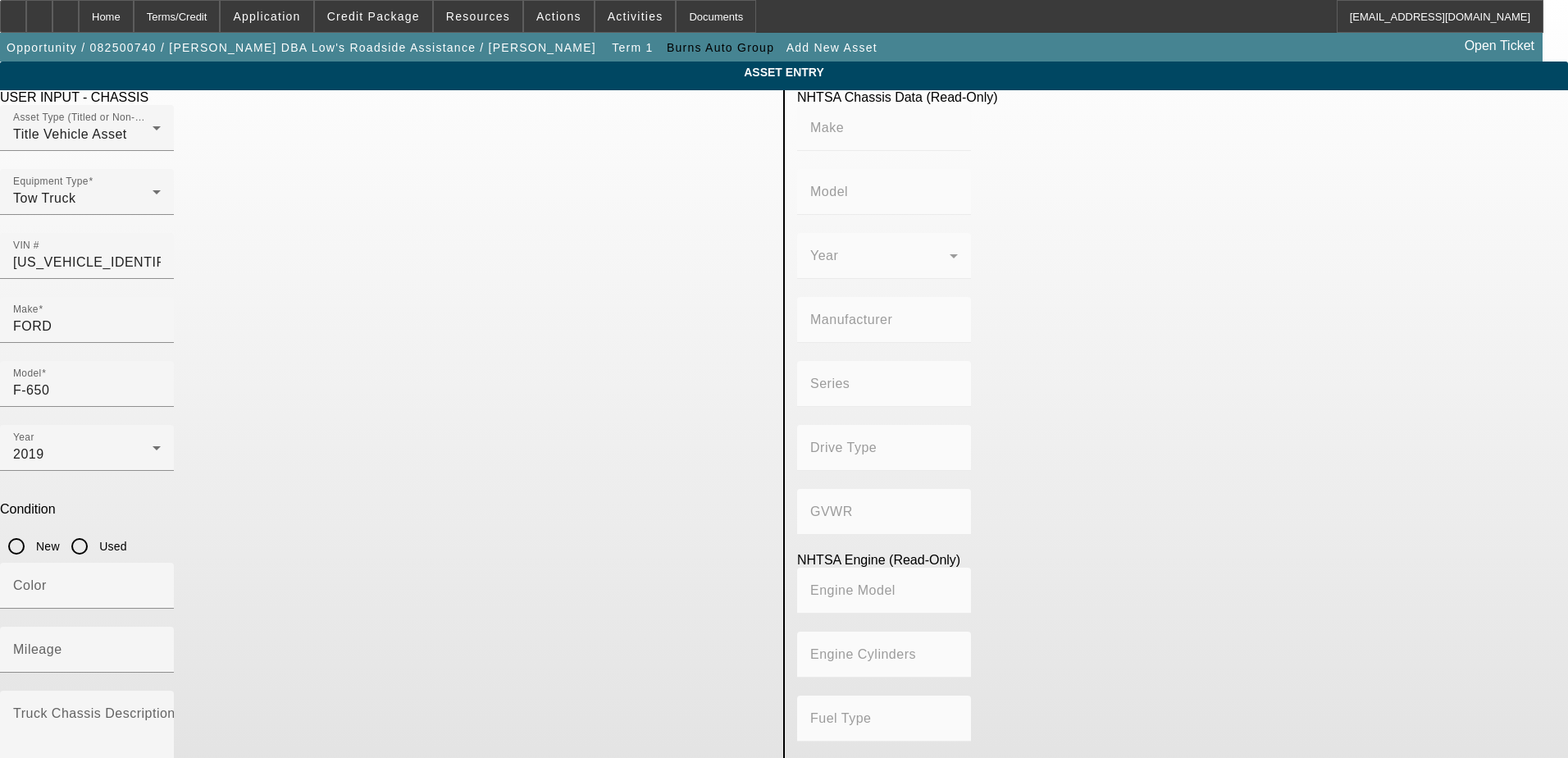
type input "Class 6: 19,501 - 26,000 lb (8,845 - 11,794 kg)"
type input "10"
type input "Gasoline"
type input "414.96145984417"
type input "6.8"
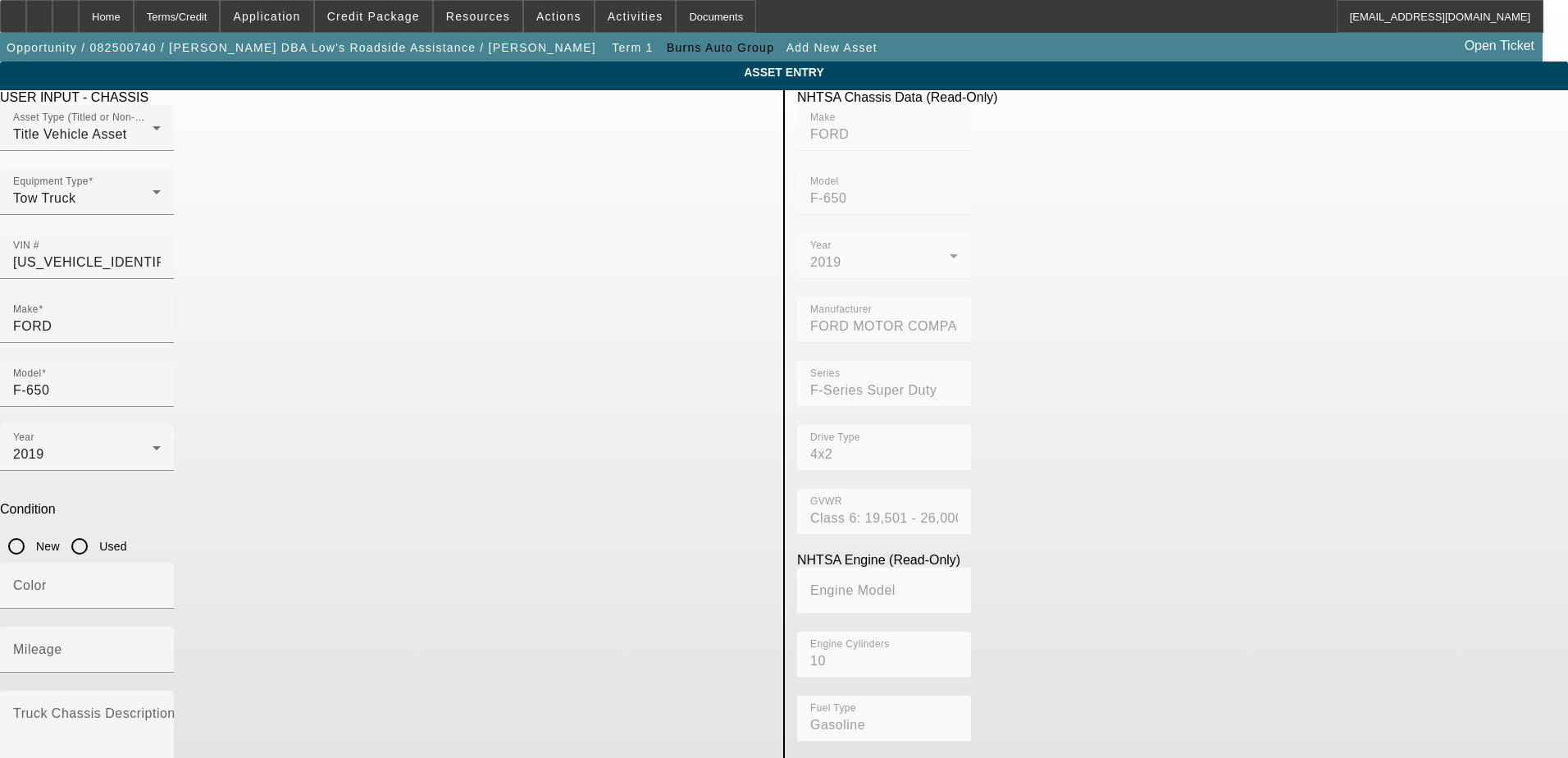
click at [96, 530] on input "Used" at bounding box center [79, 546] width 32 height 32
radio input "true"
click at [62, 643] on mat-label "Mileage" at bounding box center [38, 649] width 50 height 14
click at [161, 647] on input "Mileage" at bounding box center [86, 656] width 148 height 20
type input "44512"
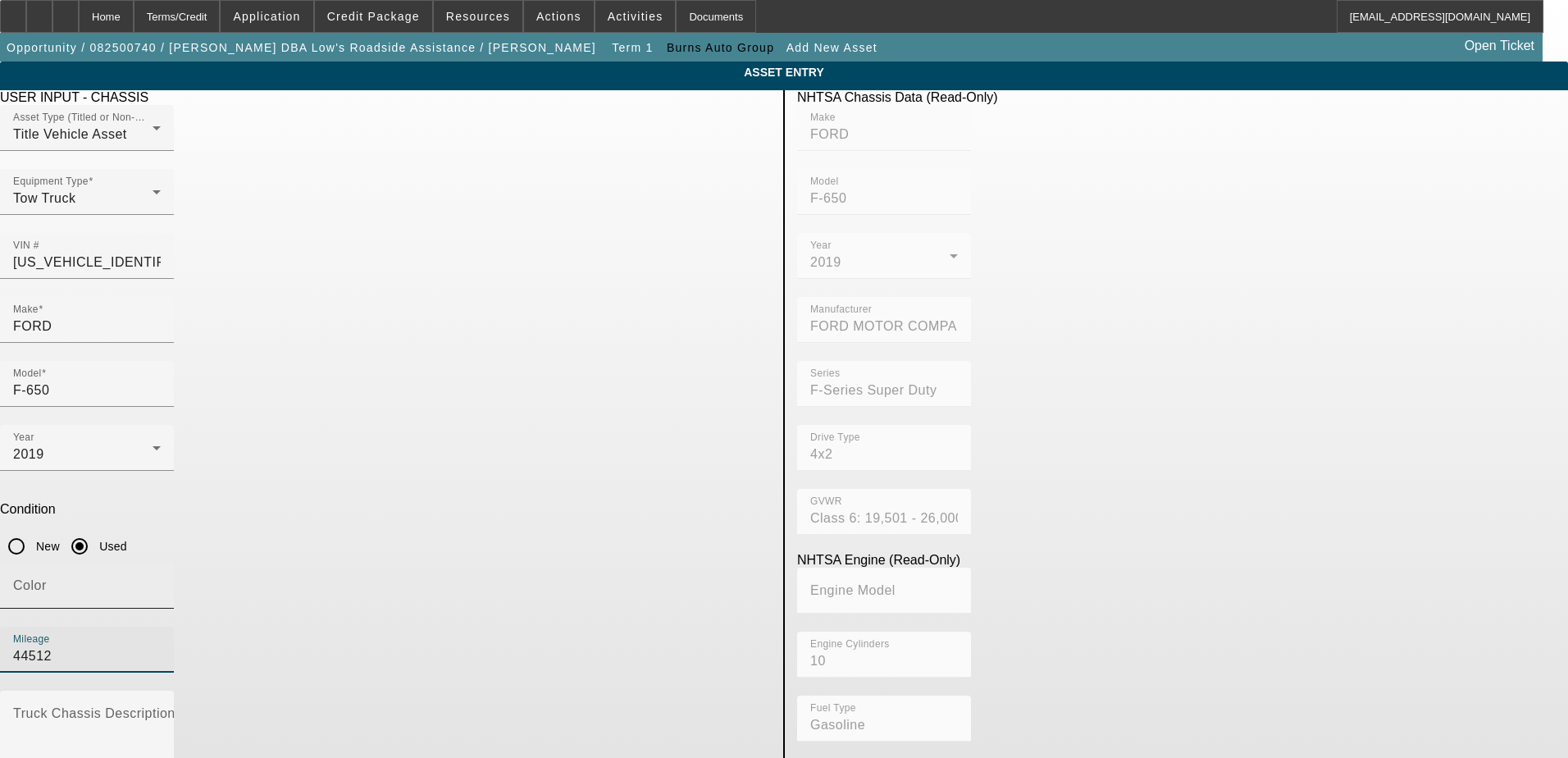
click at [161, 583] on input "Color" at bounding box center [86, 592] width 148 height 20
type input "white"
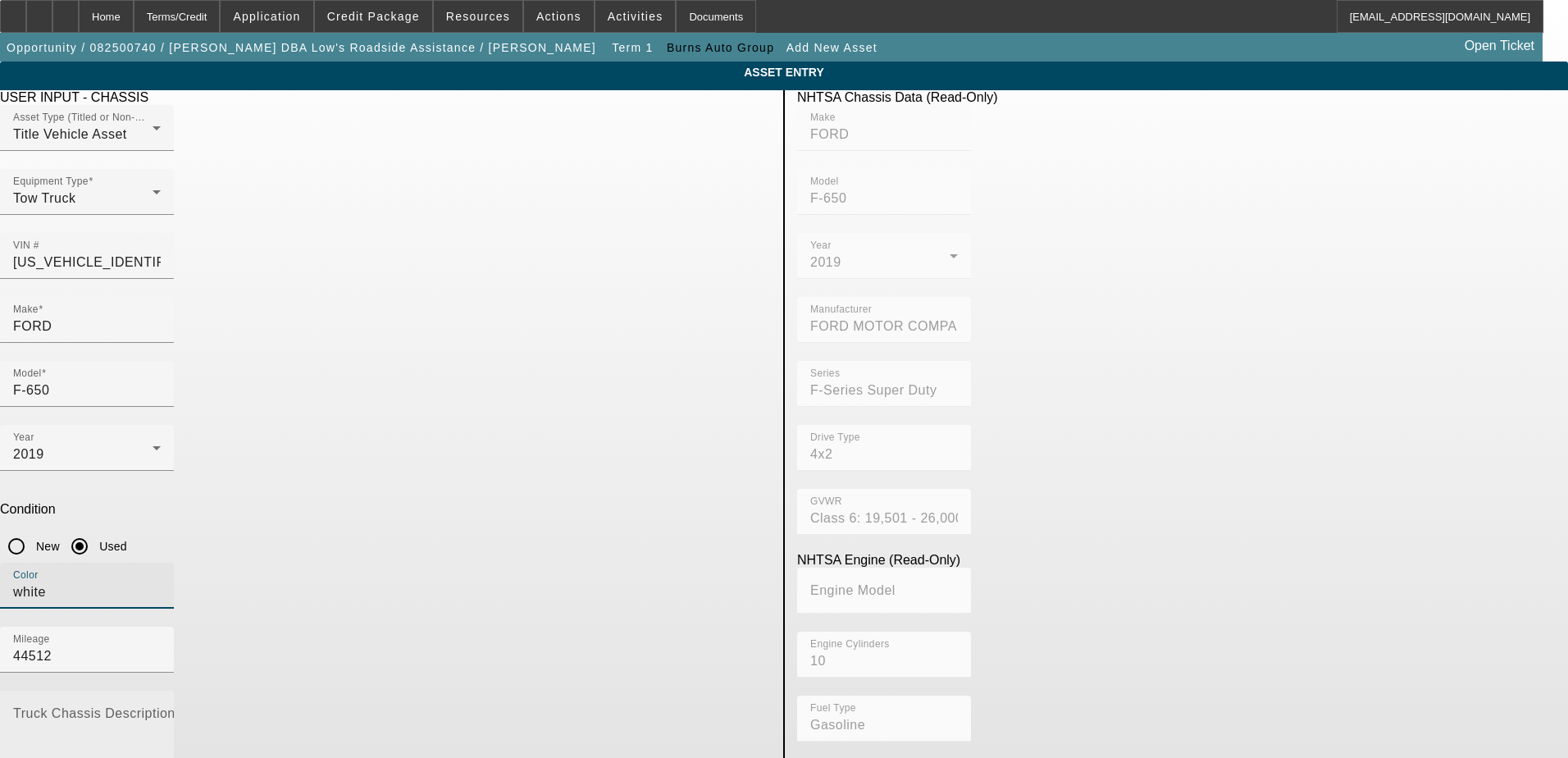
click at [161, 711] on textarea "Truck Chassis Description (Describe the truck chassis only)" at bounding box center [86, 740] width 148 height 59
type textarea "21 Ft rollback"
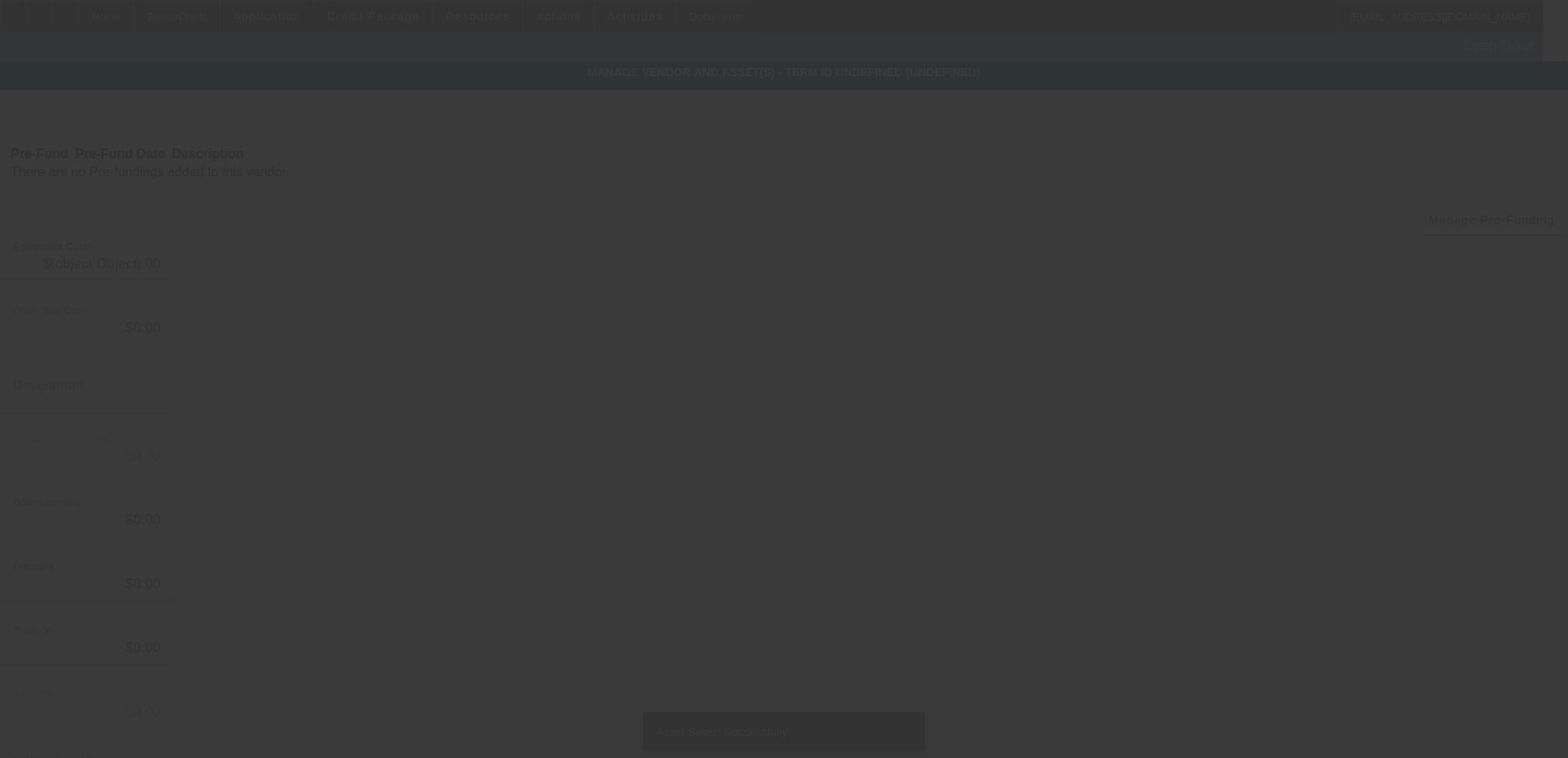
type input "$83,963.00"
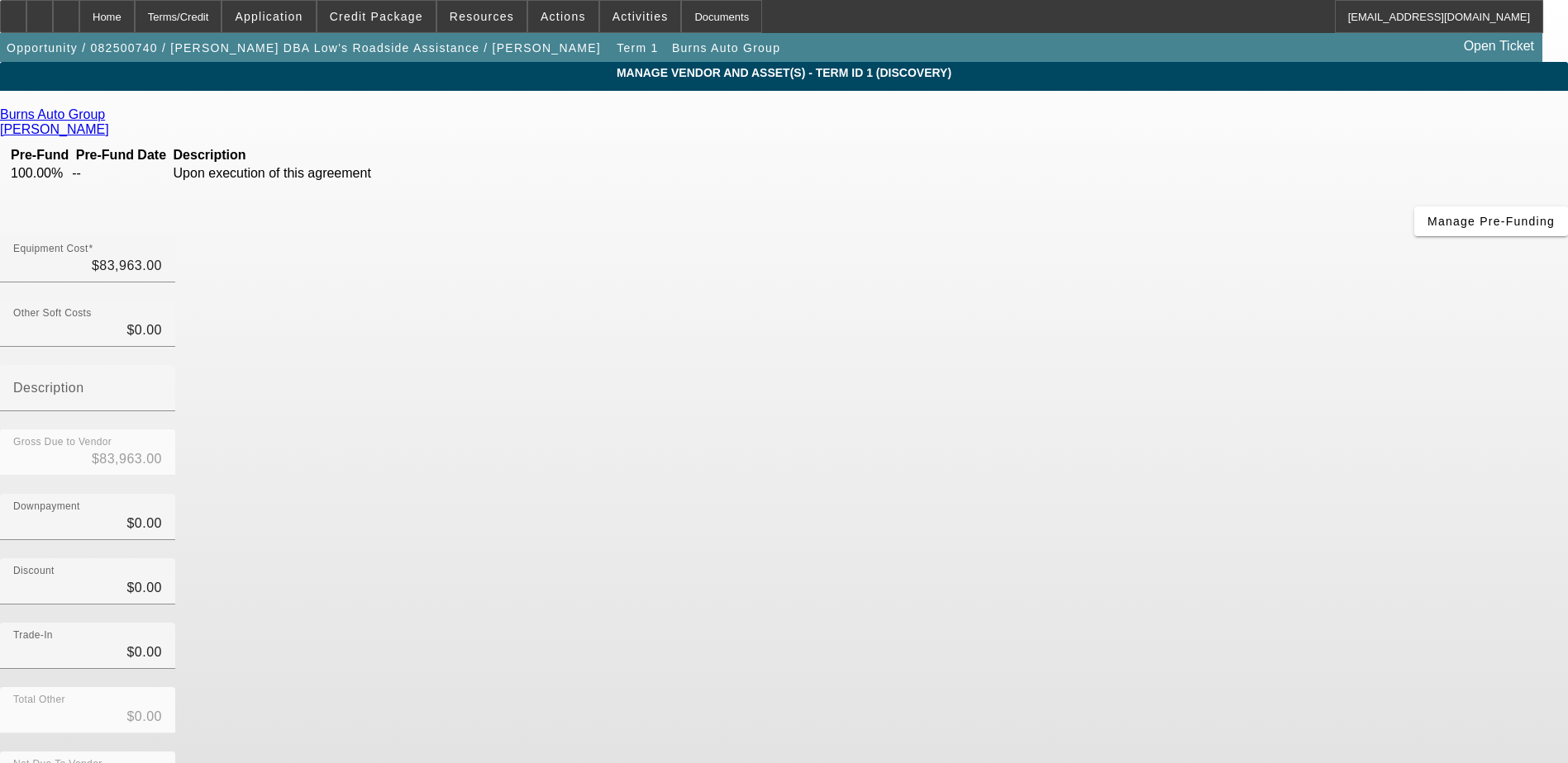
scroll to position [11, 0]
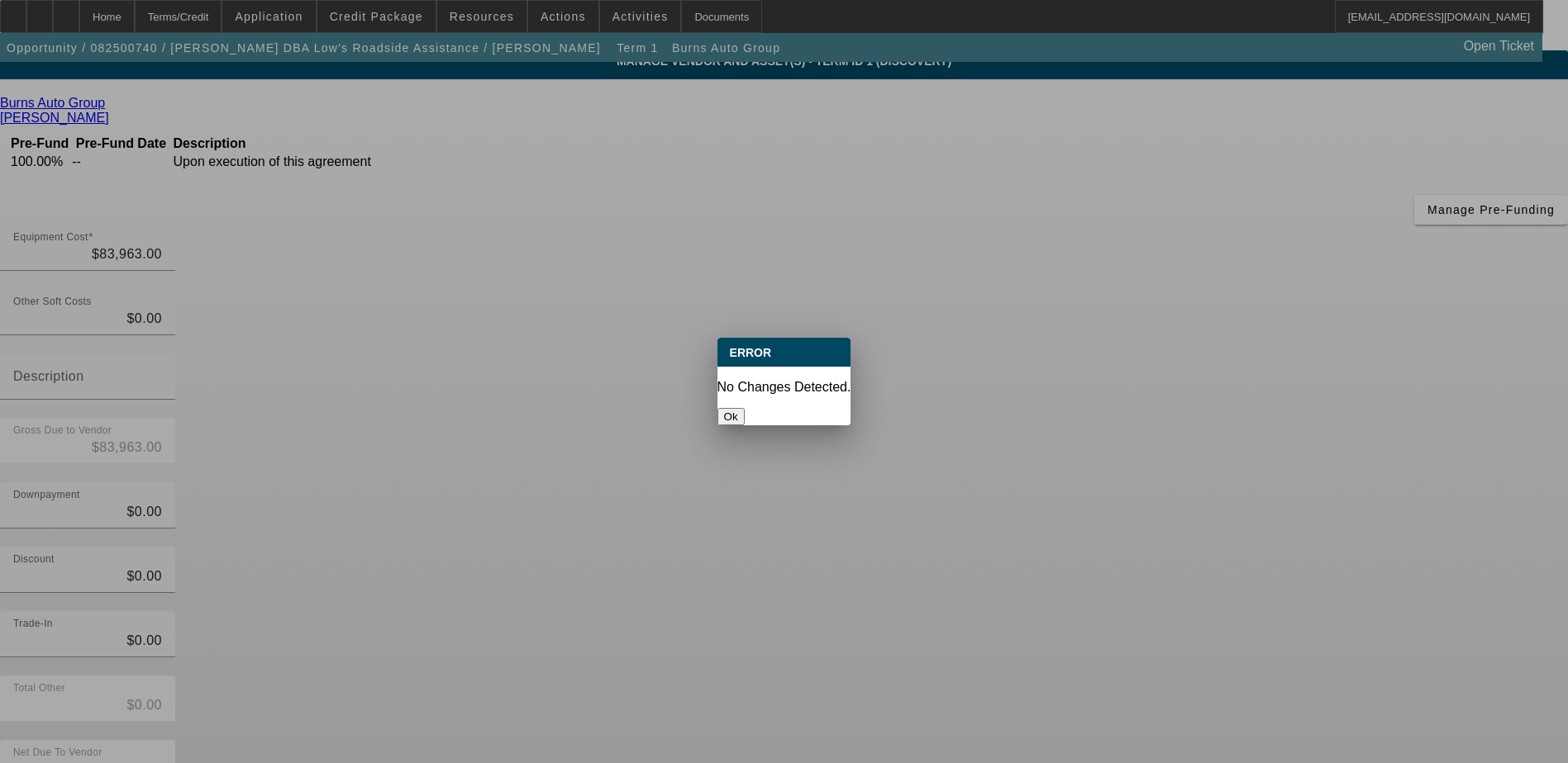
scroll to position [0, 0]
click at [744, 408] on button "Ok" at bounding box center [731, 416] width 28 height 17
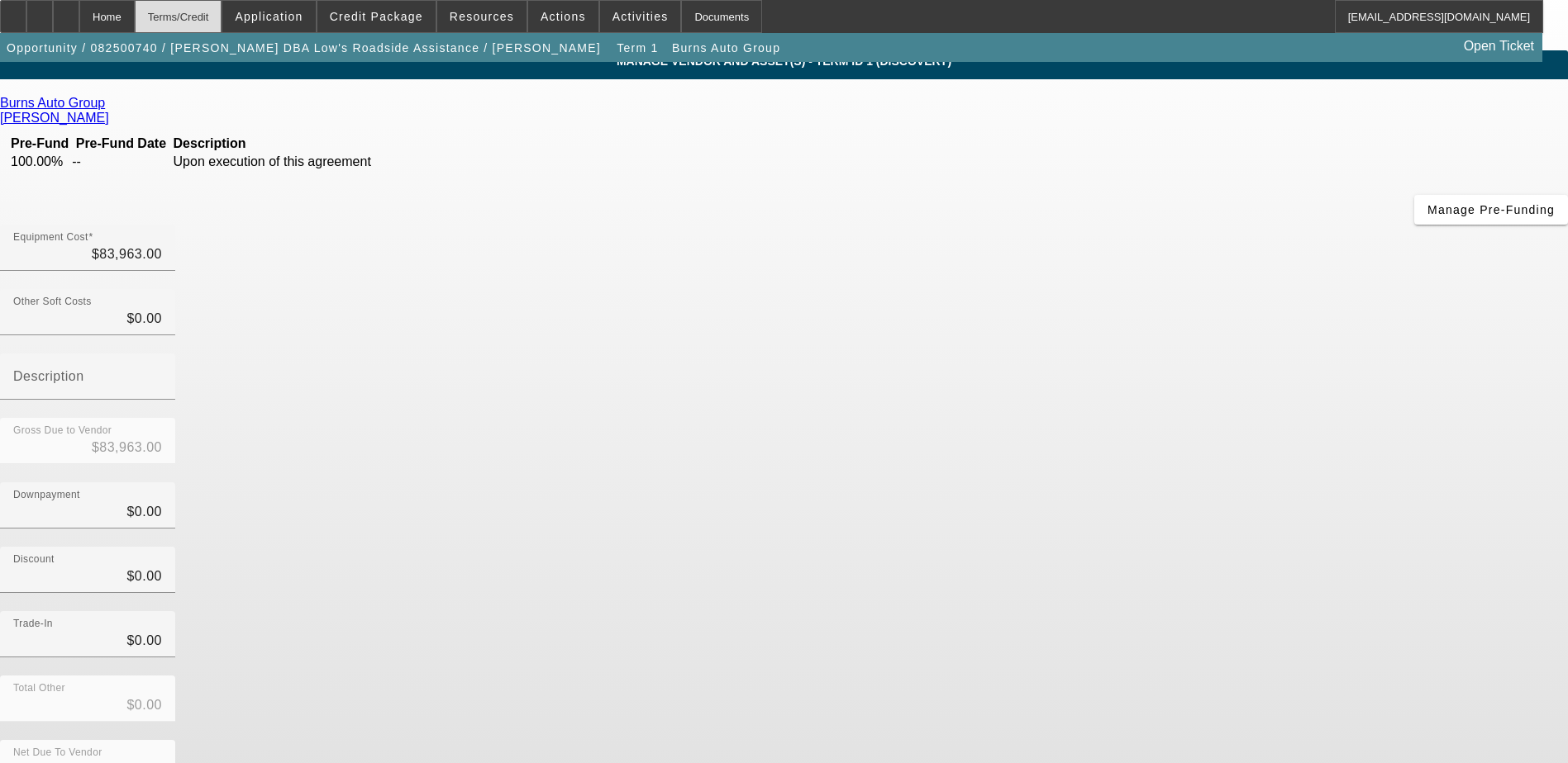
click at [201, 9] on div "Terms/Credit" at bounding box center [179, 16] width 88 height 33
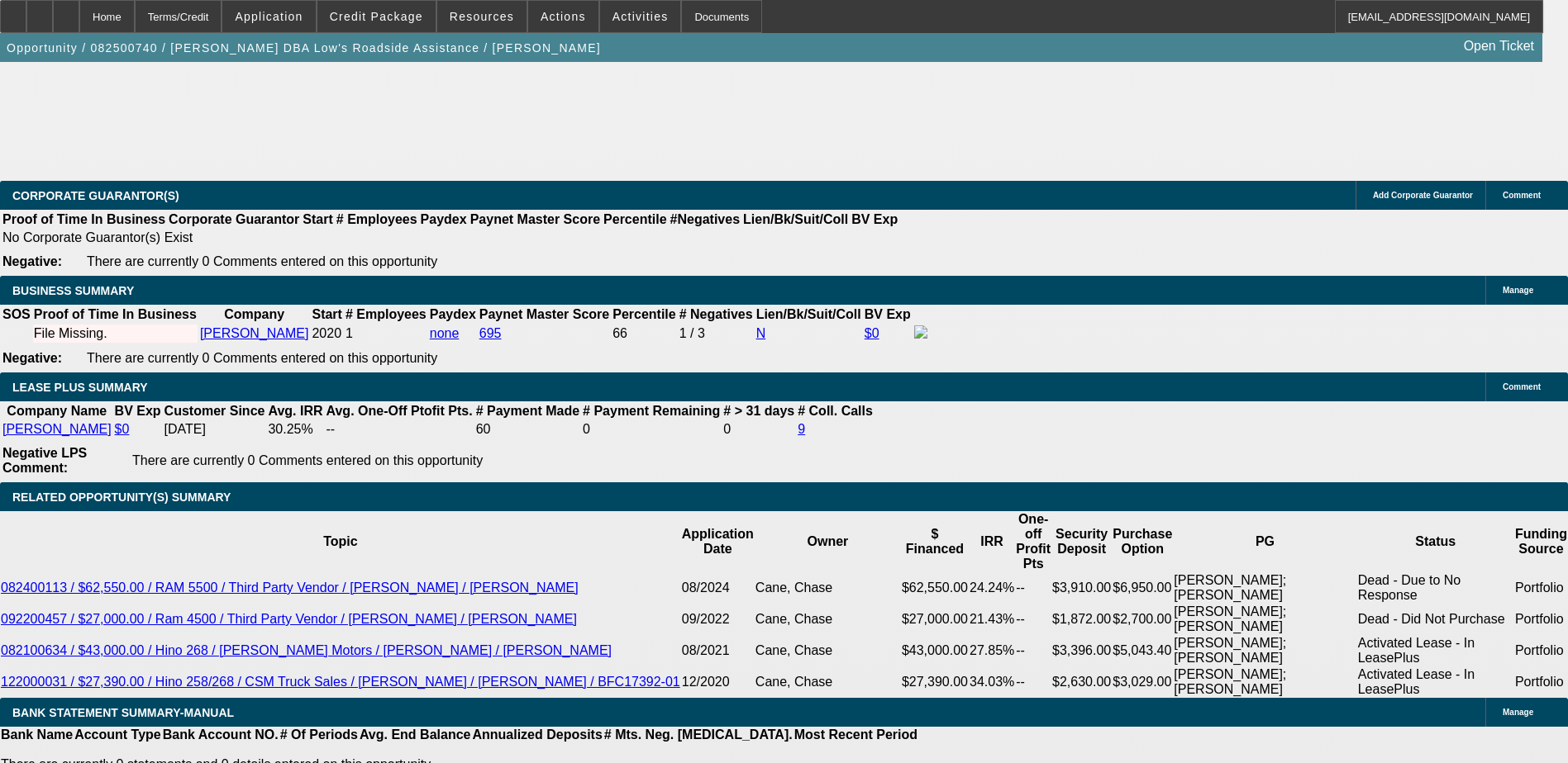
select select "0"
select select "2"
select select "0.1"
select select "4"
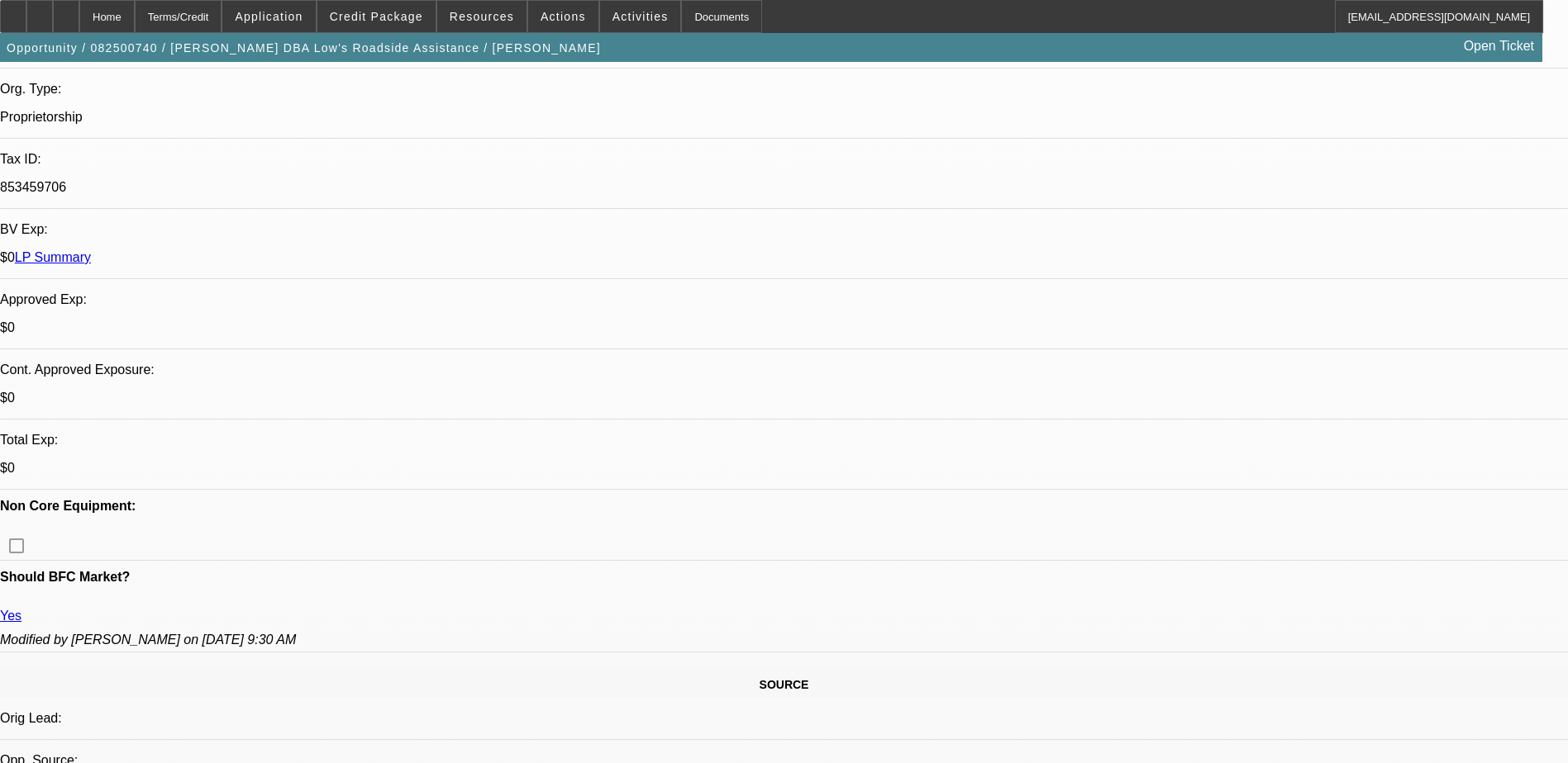
scroll to position [456, 0]
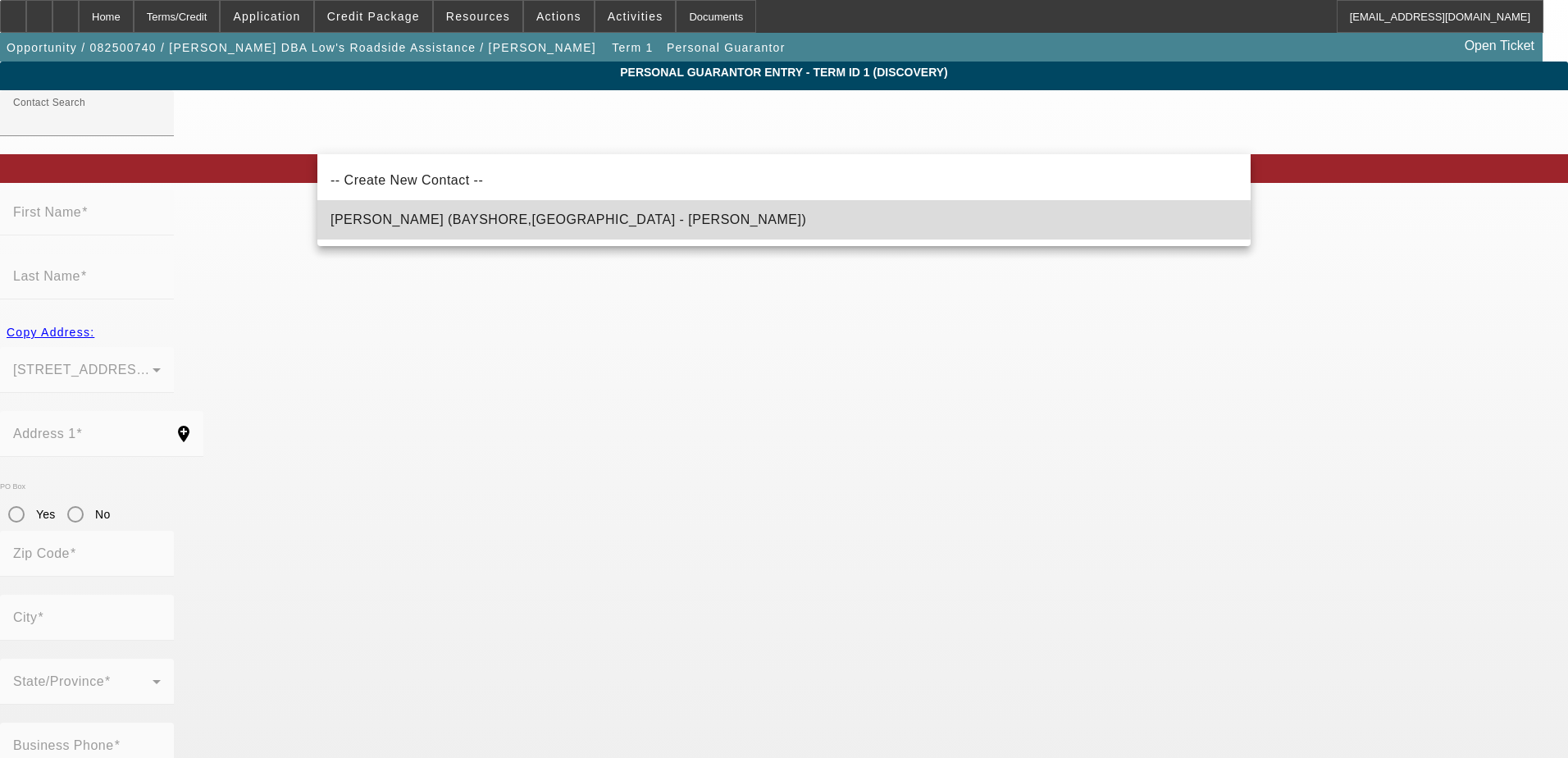
click at [494, 218] on span "Amaya, Aracely (BAYSHORE,NY - Carlos A Cobo)" at bounding box center [568, 220] width 476 height 14
type input "Amaya, Aracely (BAYSHORE,NY - Carlos A Cobo)"
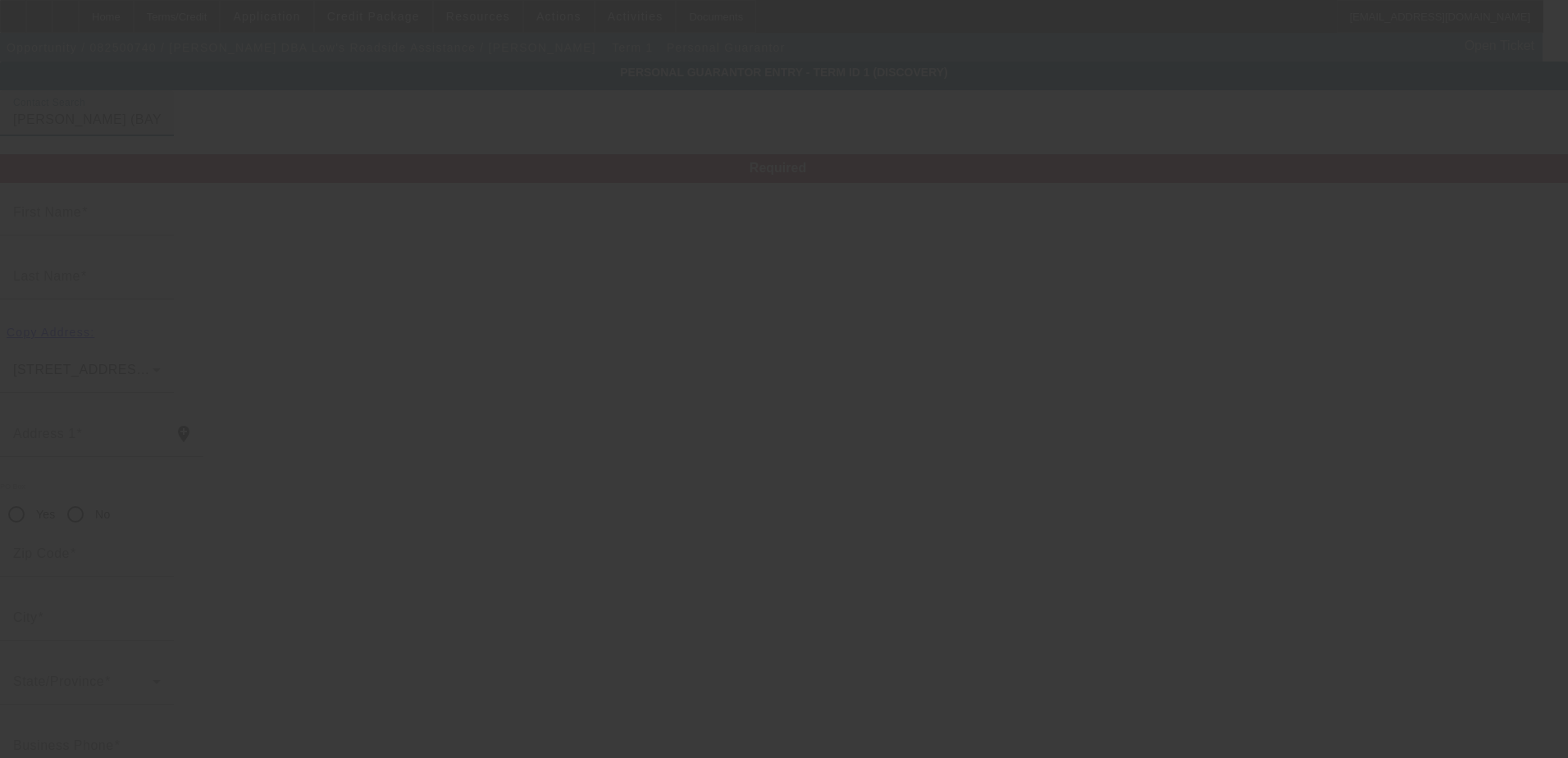
type input "Aracely"
type input "Amaya"
type input "1078 nugent ave"
radio input "true"
type input "11706"
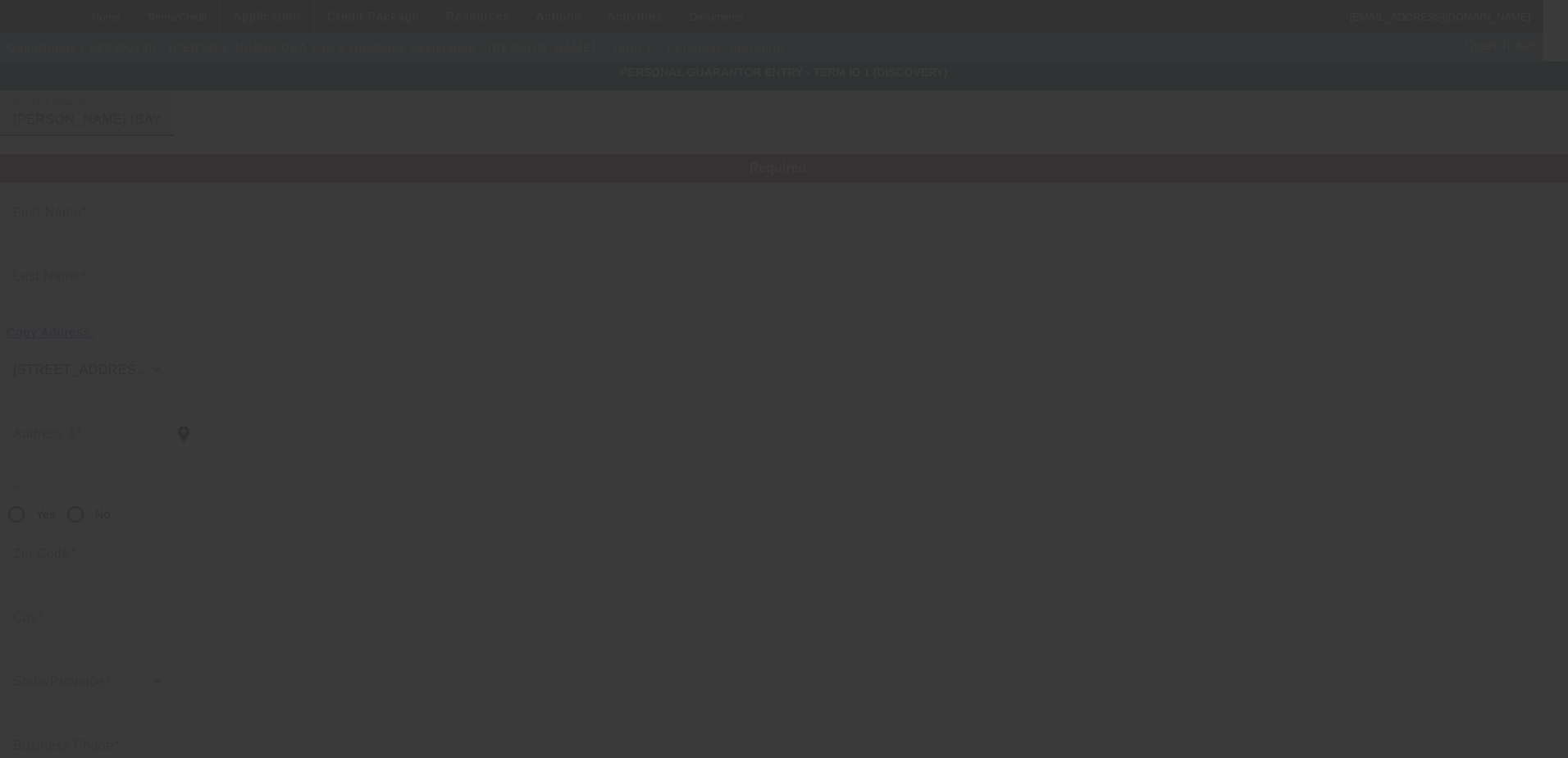
type input "BAYSHORE"
type input "(631) 520-4844"
type input "0"
type input "132-84-0758"
type input "aracely141728@hotmail.com"
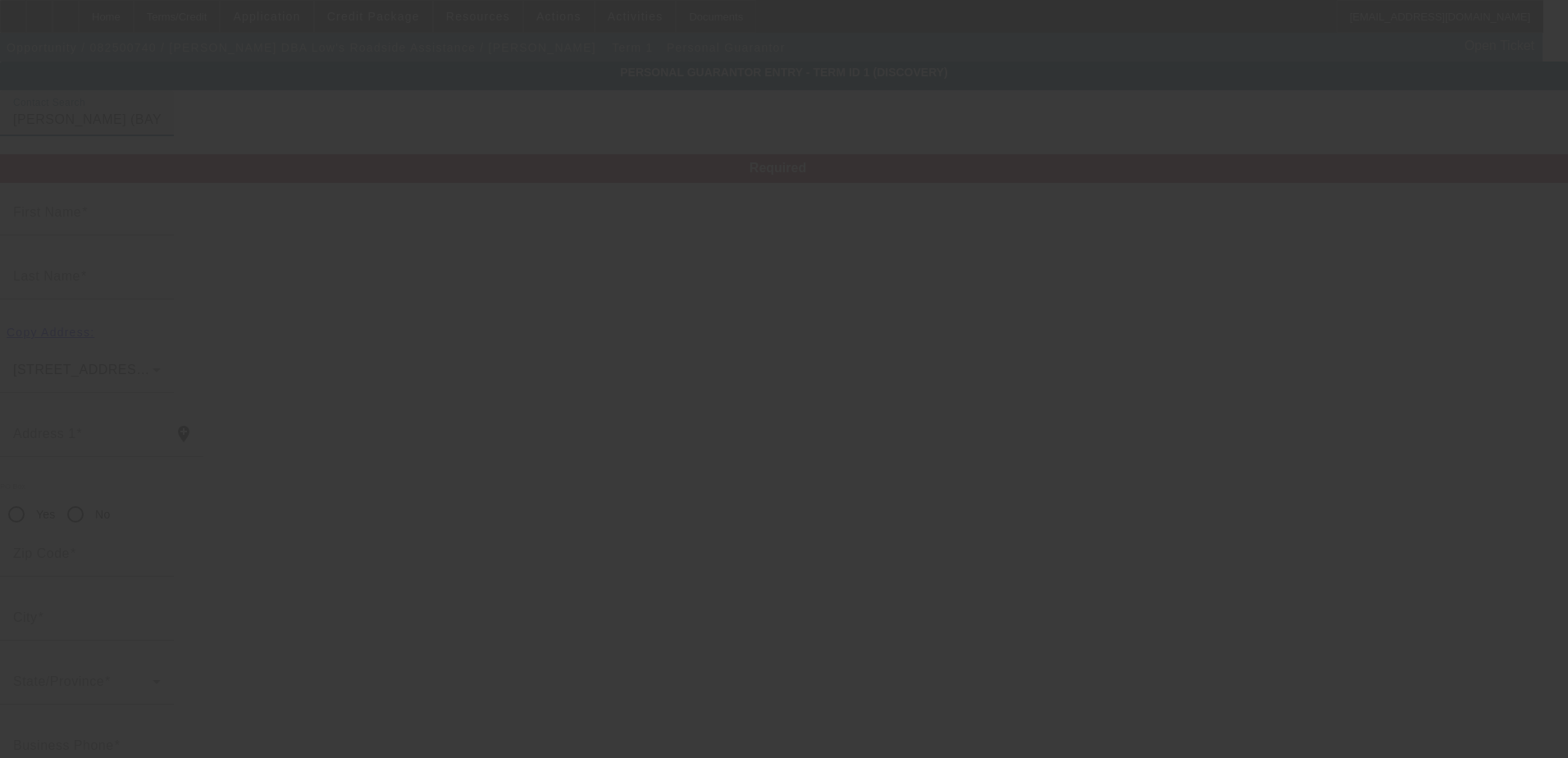
type input "1078 nugent ave"
type input "(631) 715-9047"
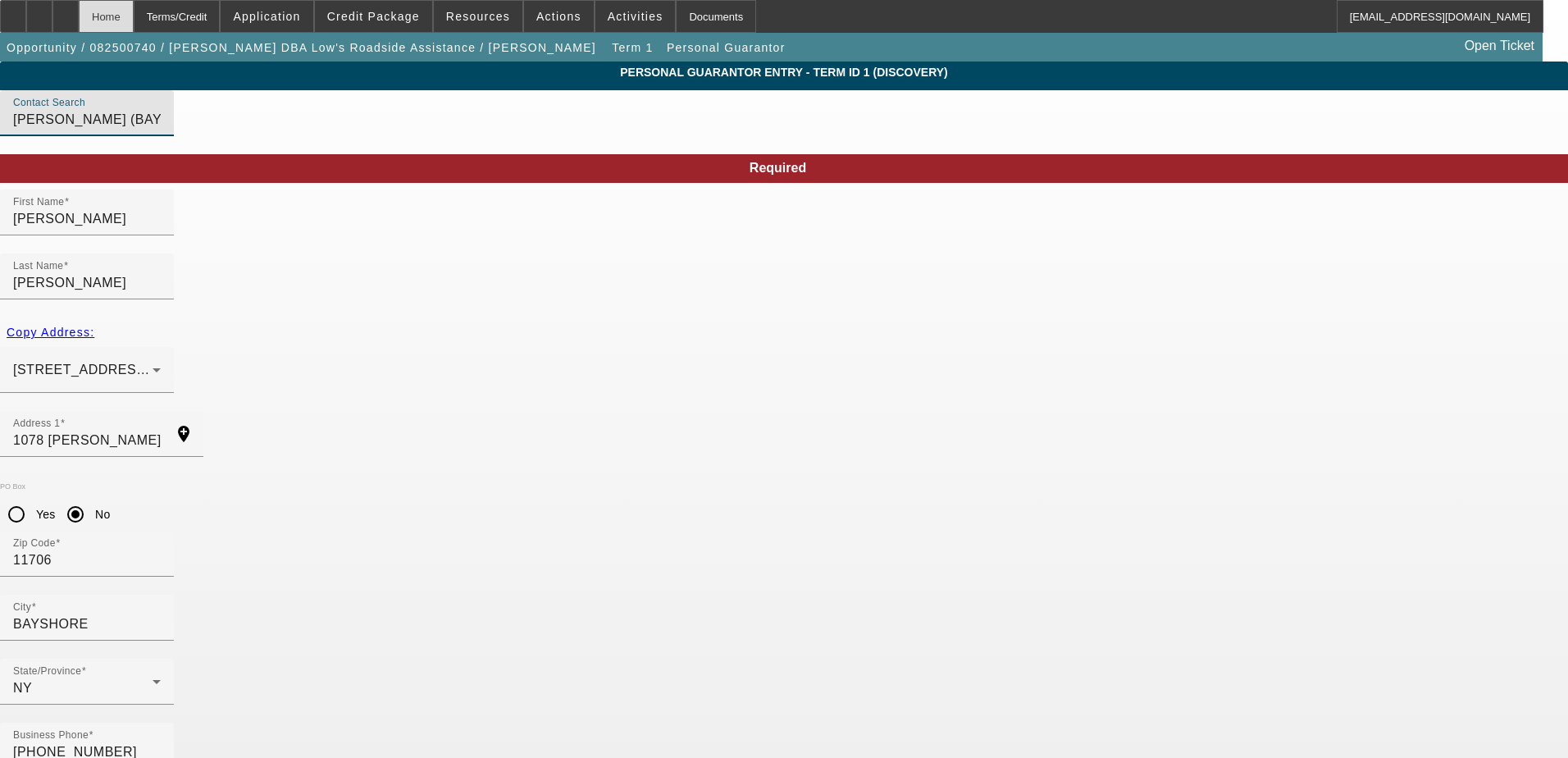
click at [134, 16] on div "Home" at bounding box center [106, 16] width 55 height 32
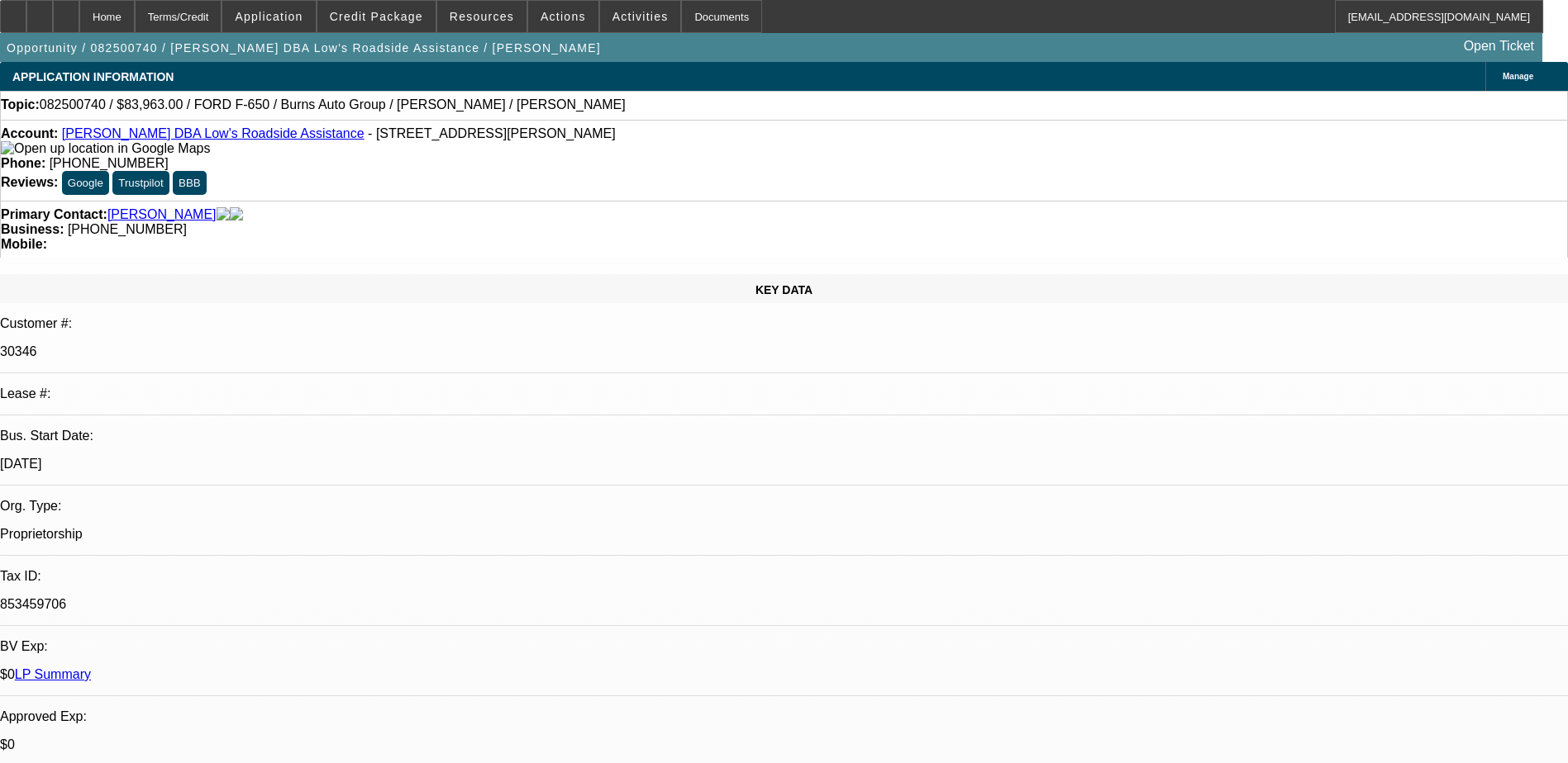
select select "0"
select select "2"
select select "0.1"
select select "4"
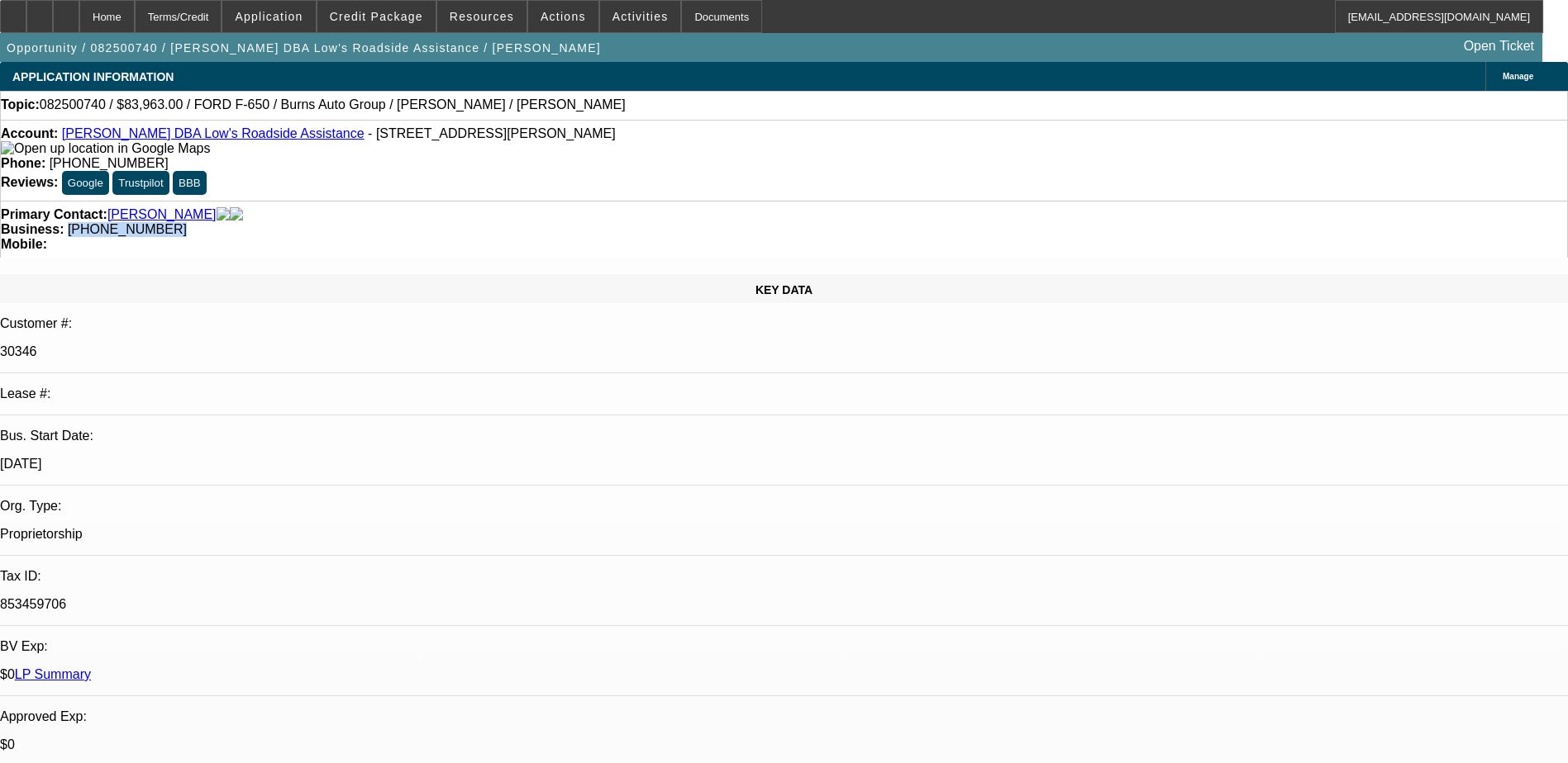
drag, startPoint x: 657, startPoint y: 178, endPoint x: 589, endPoint y: 180, distance: 68.0
click at [589, 222] on div "Business: (631) 520-4844" at bounding box center [784, 229] width 1566 height 15
drag, startPoint x: 589, startPoint y: 180, endPoint x: 603, endPoint y: 180, distance: 14.0
copy span "(631) 520-4844"
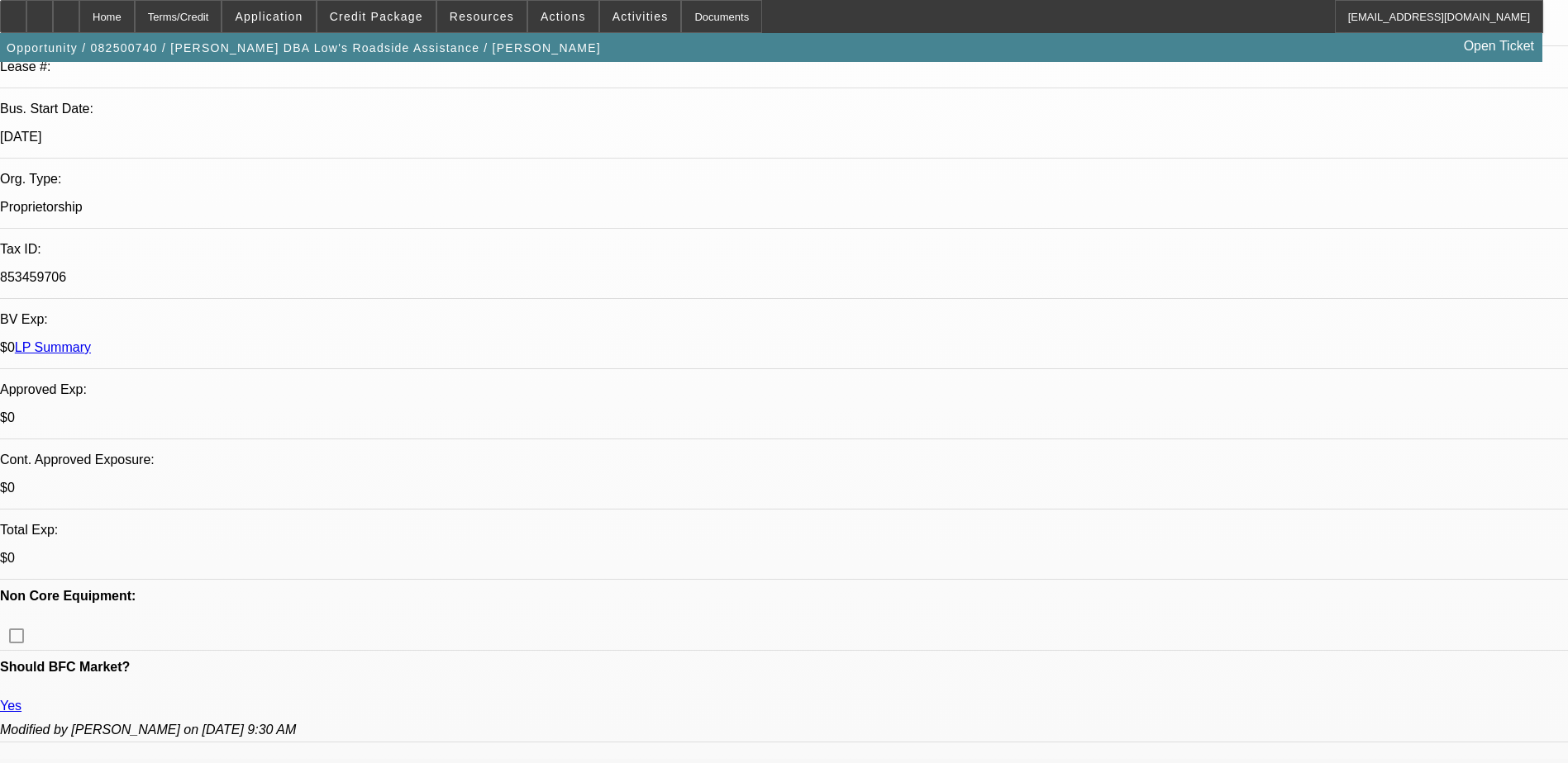
scroll to position [330, 0]
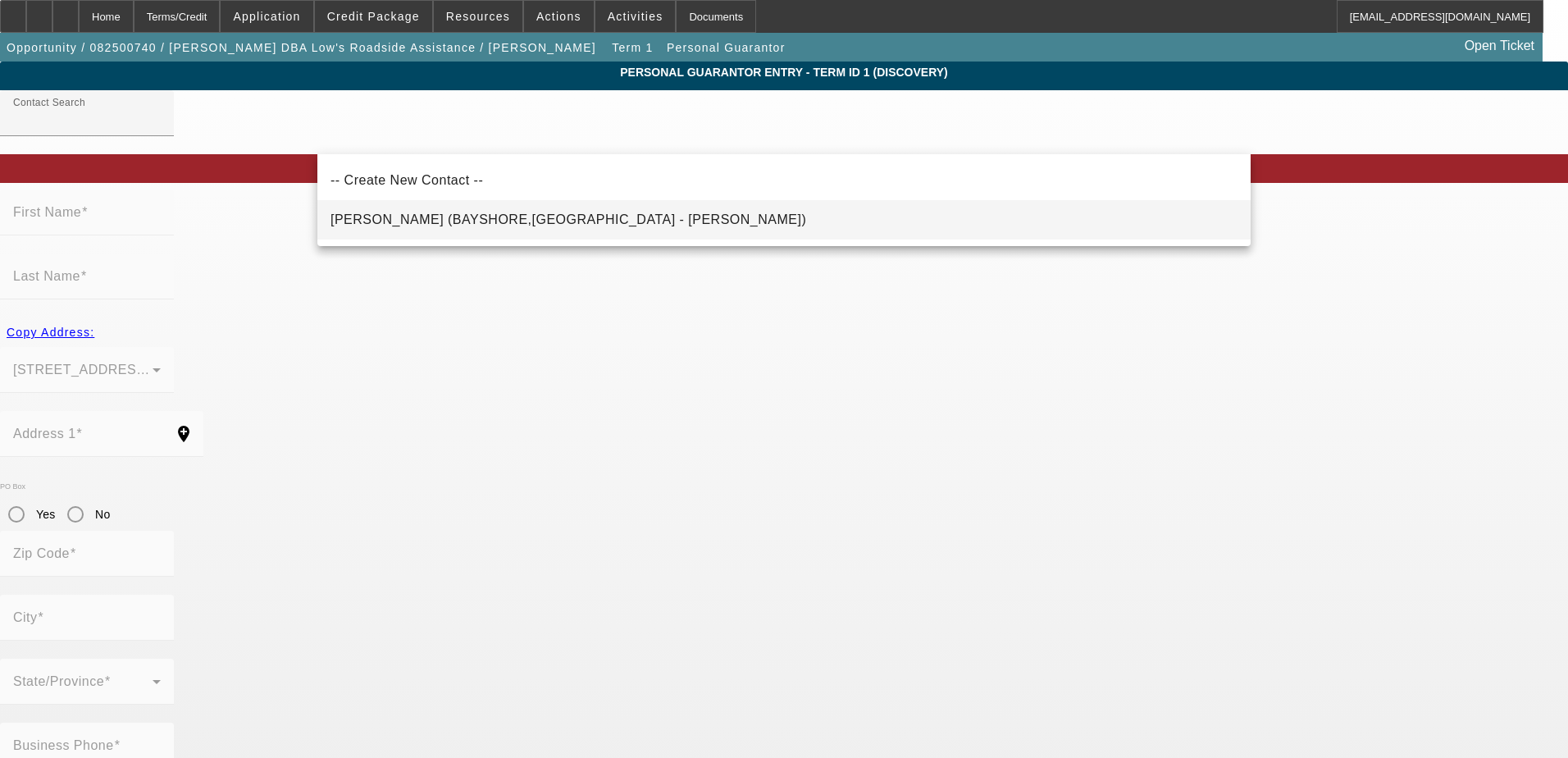
click at [487, 217] on span "Amaya, Aracely (BAYSHORE,NY - Carlos A Cobo)" at bounding box center [568, 220] width 476 height 14
type input "Amaya, Aracely (BAYSHORE,NY - Carlos A Cobo)"
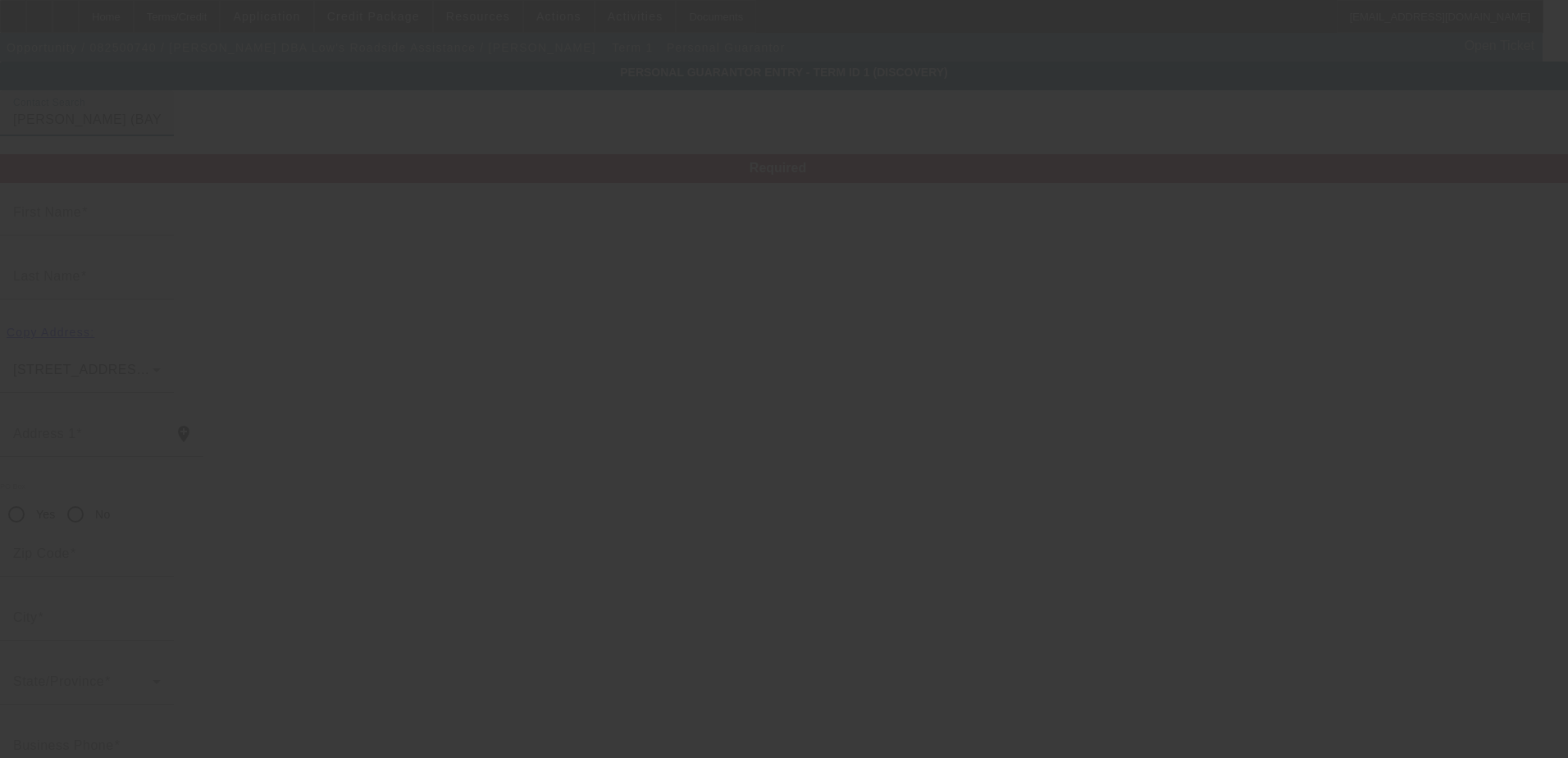
type input "Aracely"
type input "Amaya"
type input "1078 nugent ave"
radio input "true"
type input "11706"
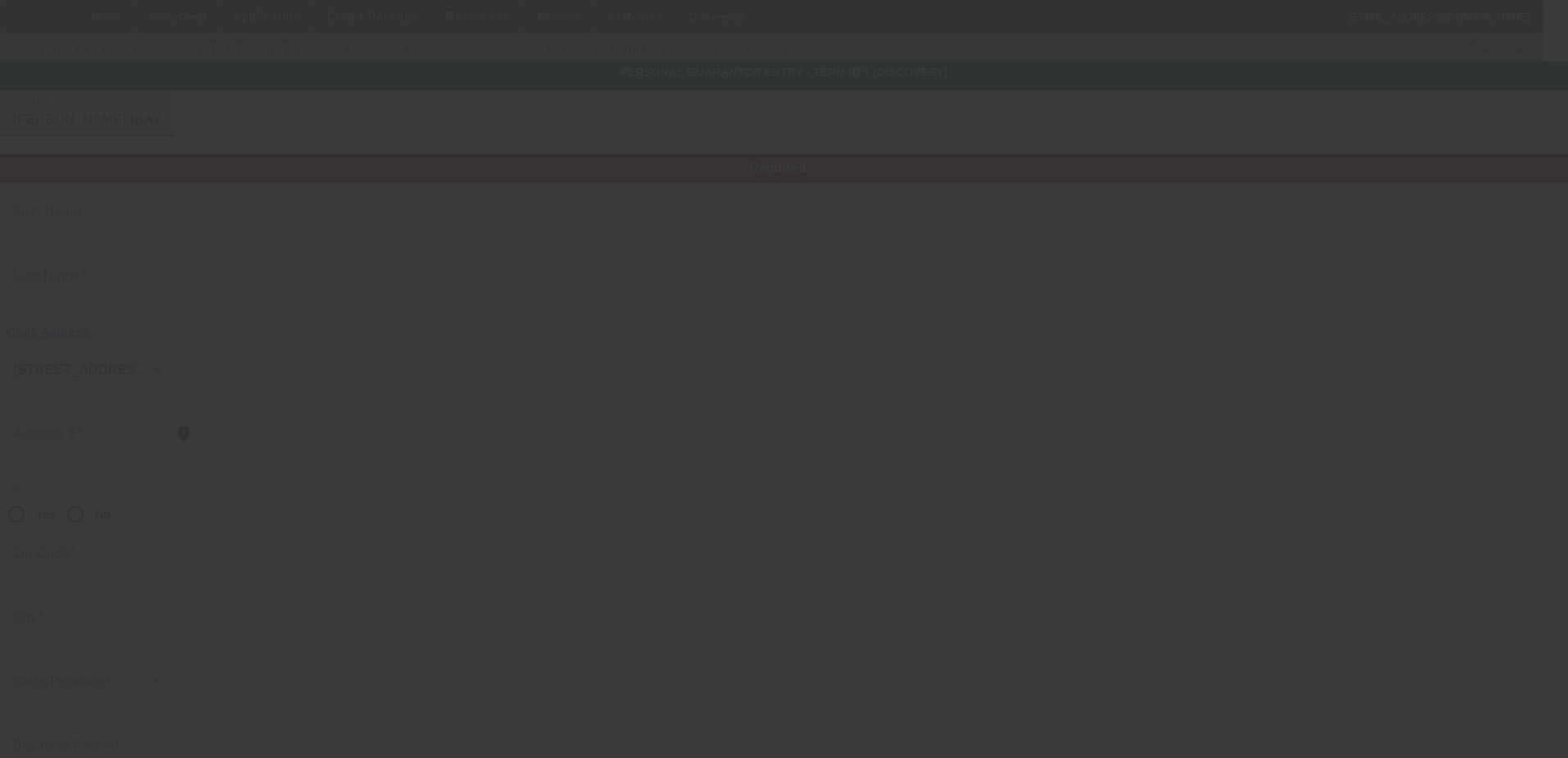
type input "BAYSHORE"
type input "(631) 520-4844"
type input "0"
type input "132-84-0758"
type input "aracely141728@hotmail.com"
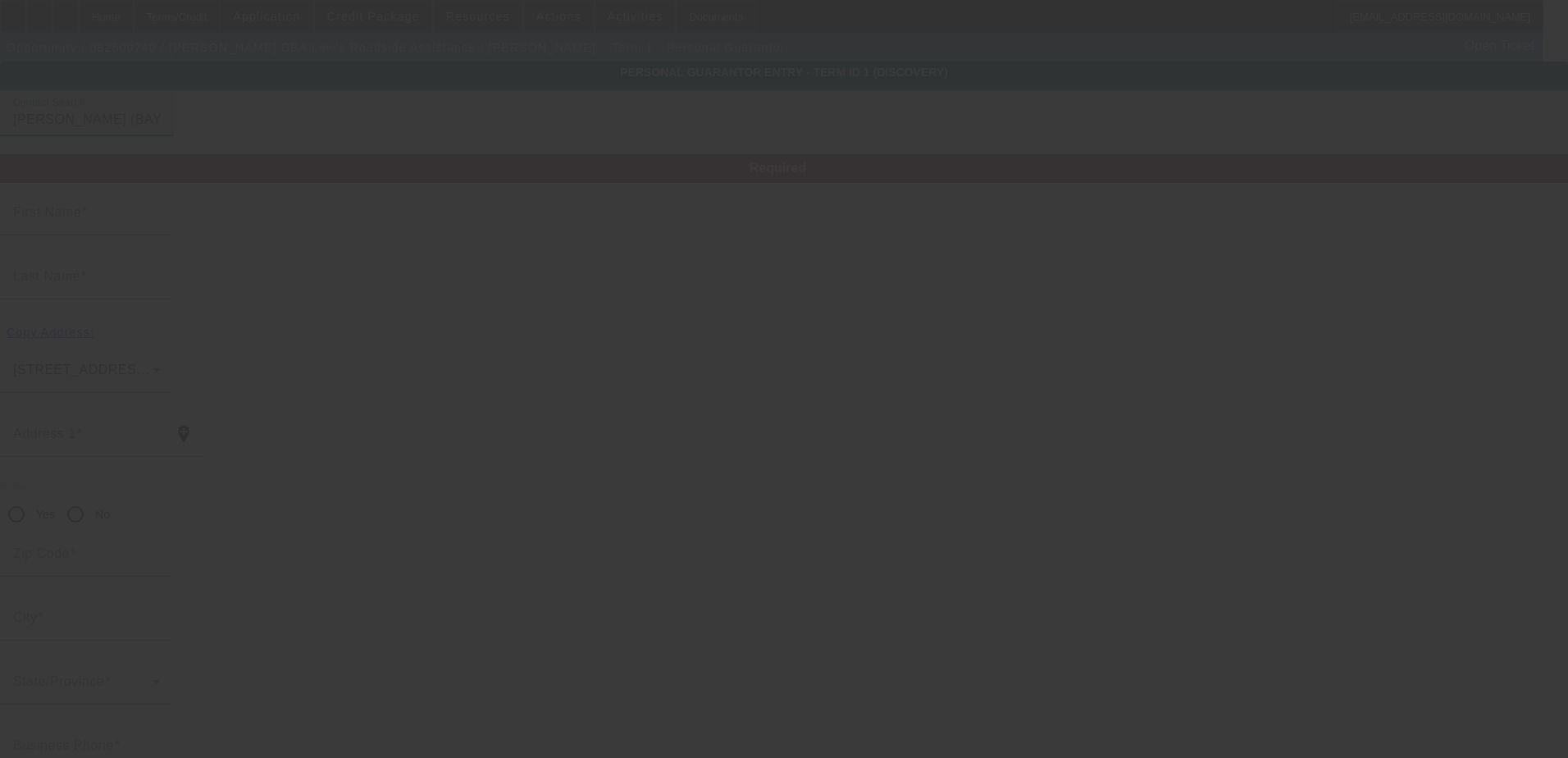
type input "1078 nugent ave"
type input "(631) 715-9047"
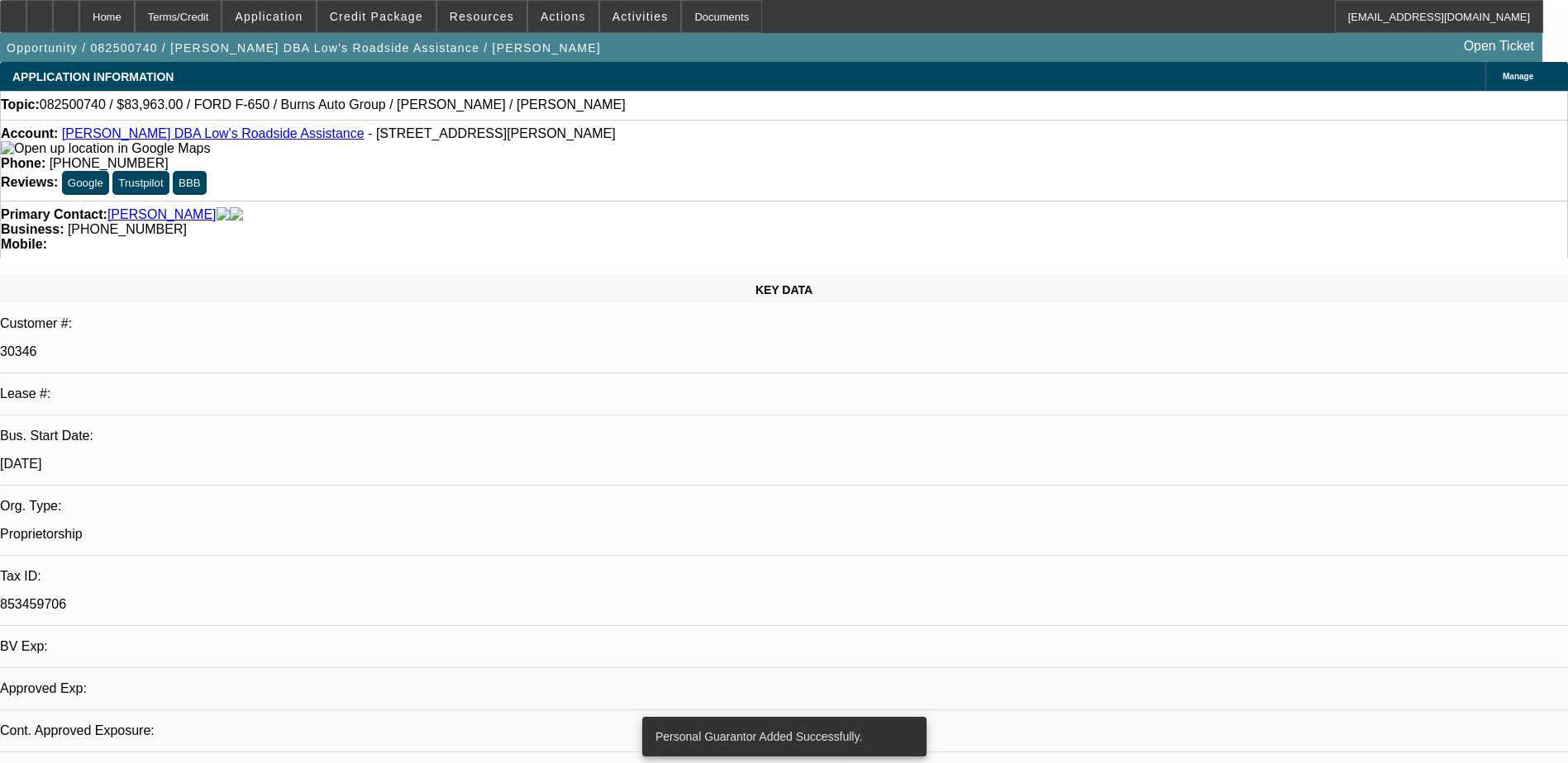
select select "0"
select select "2"
select select "0.1"
select select "4"
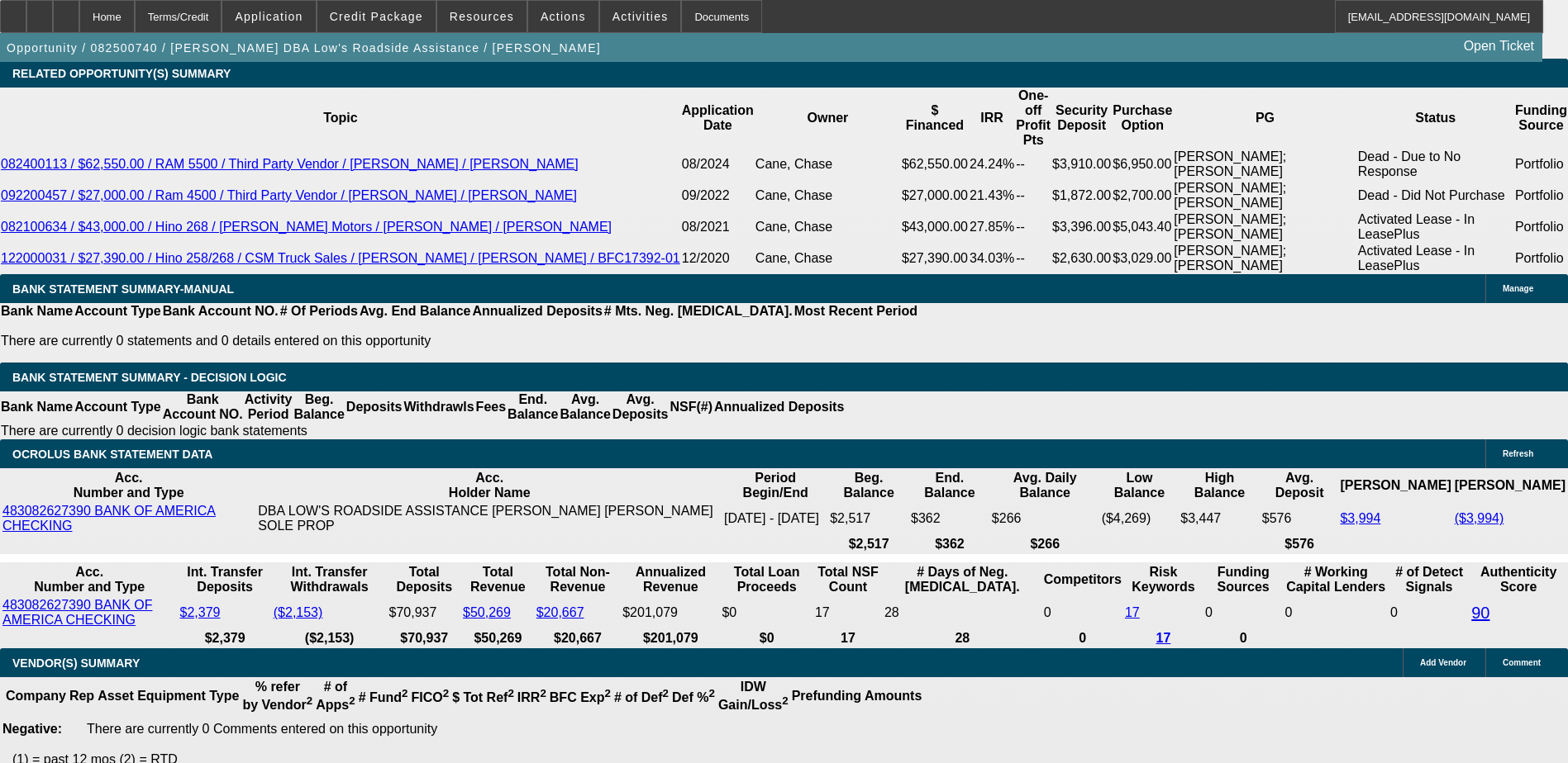
scroll to position [2580, 0]
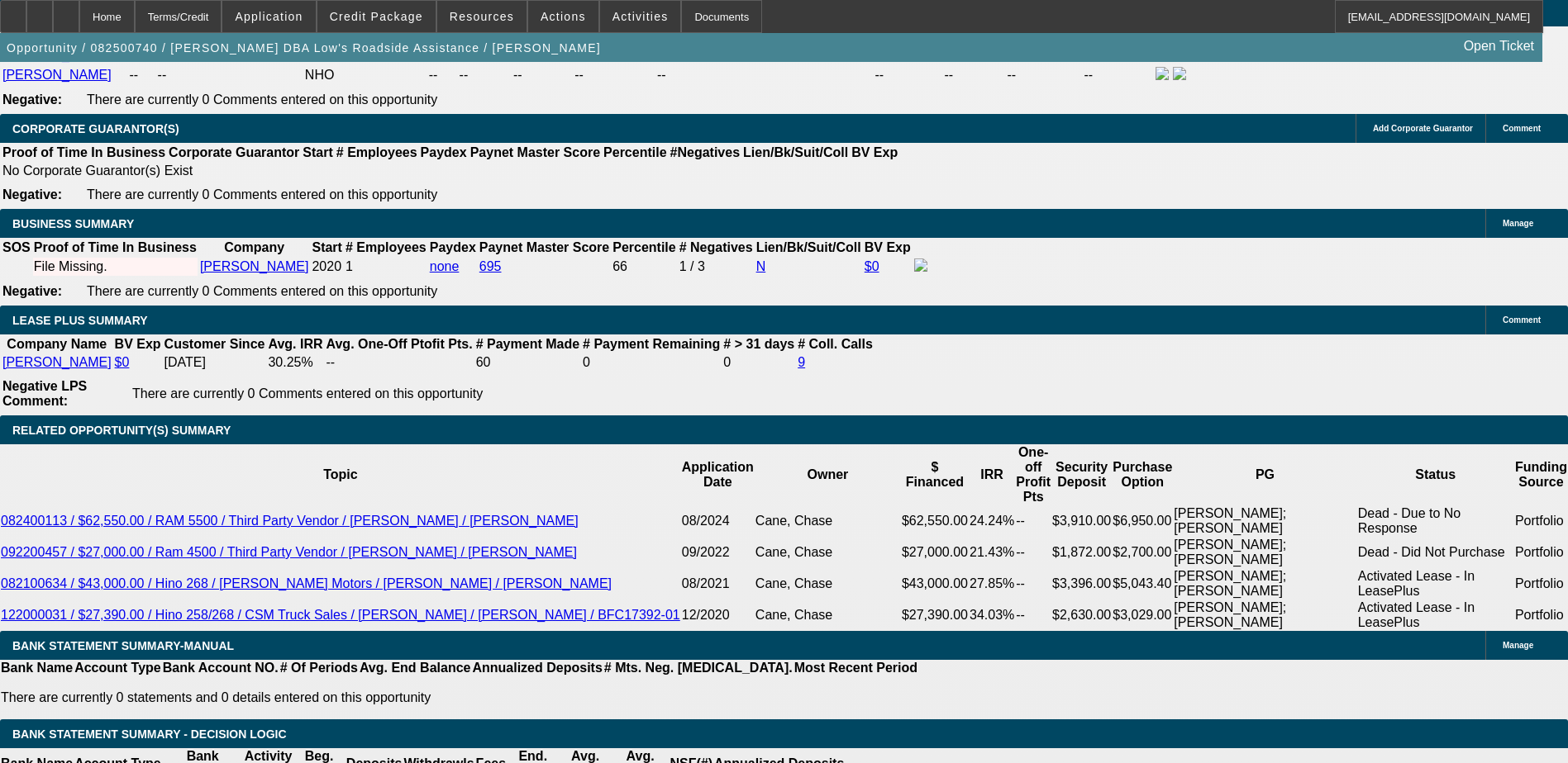
scroll to position [2552, 0]
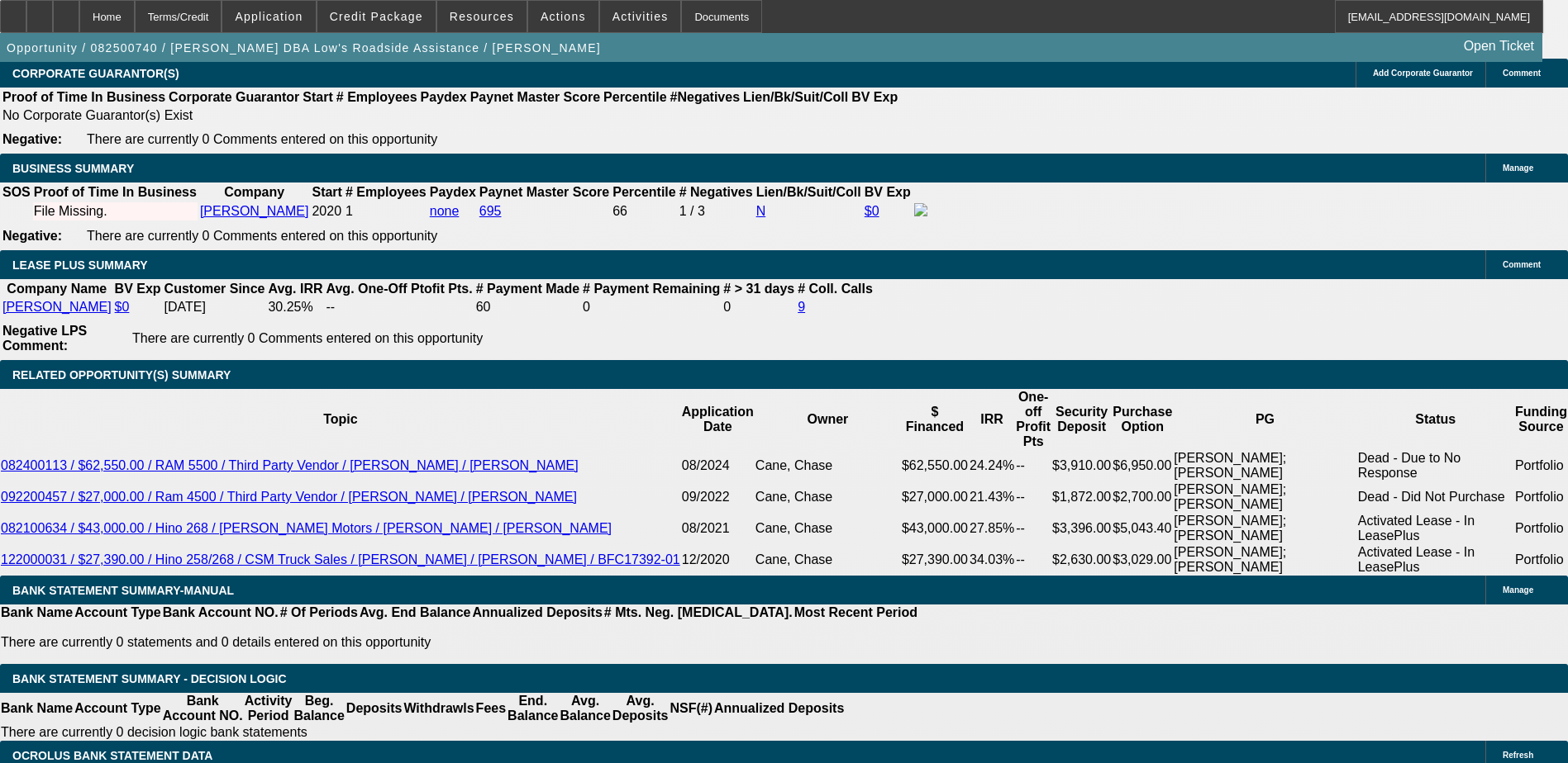
type input "60"
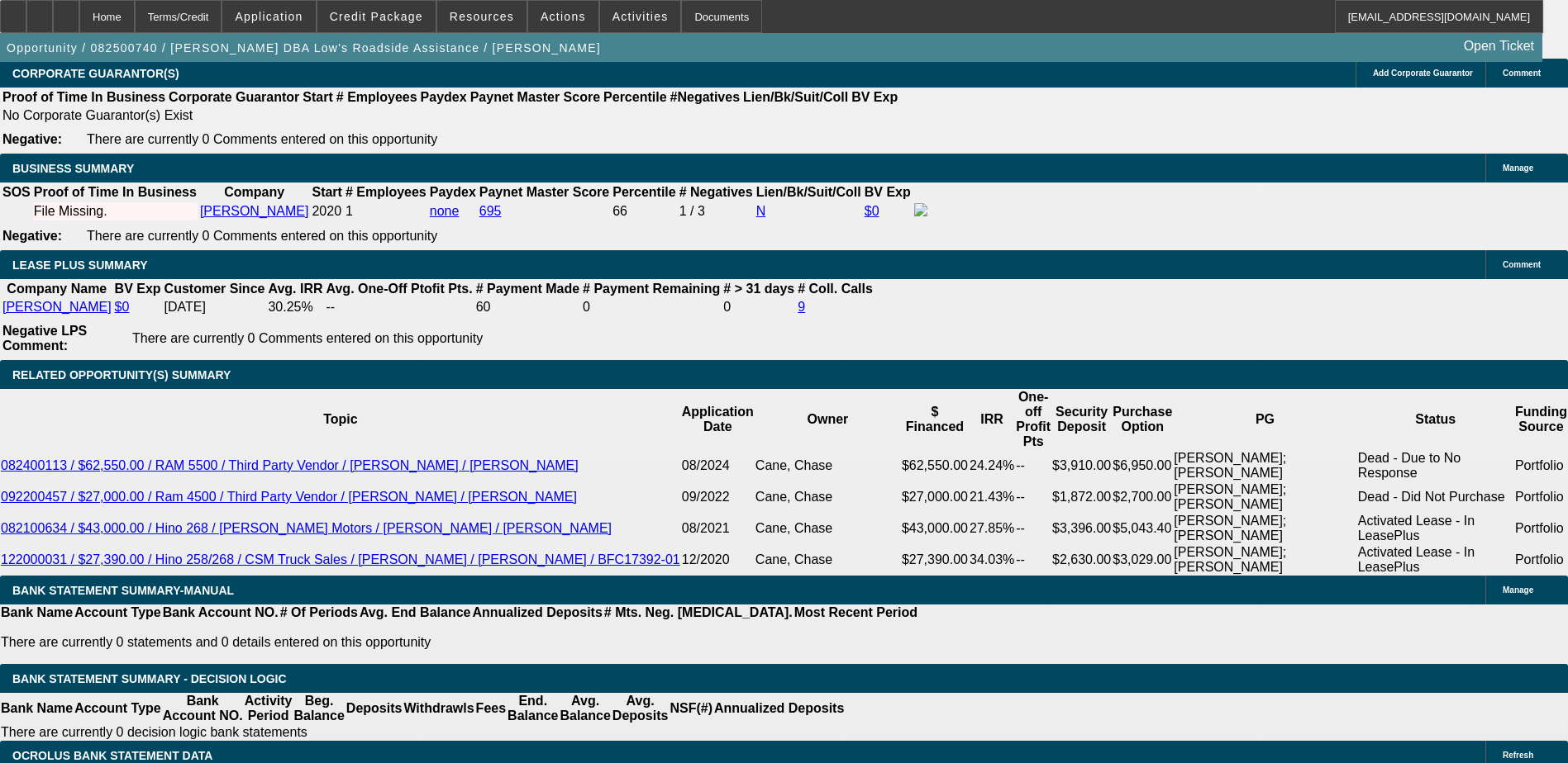
type input "$0.00"
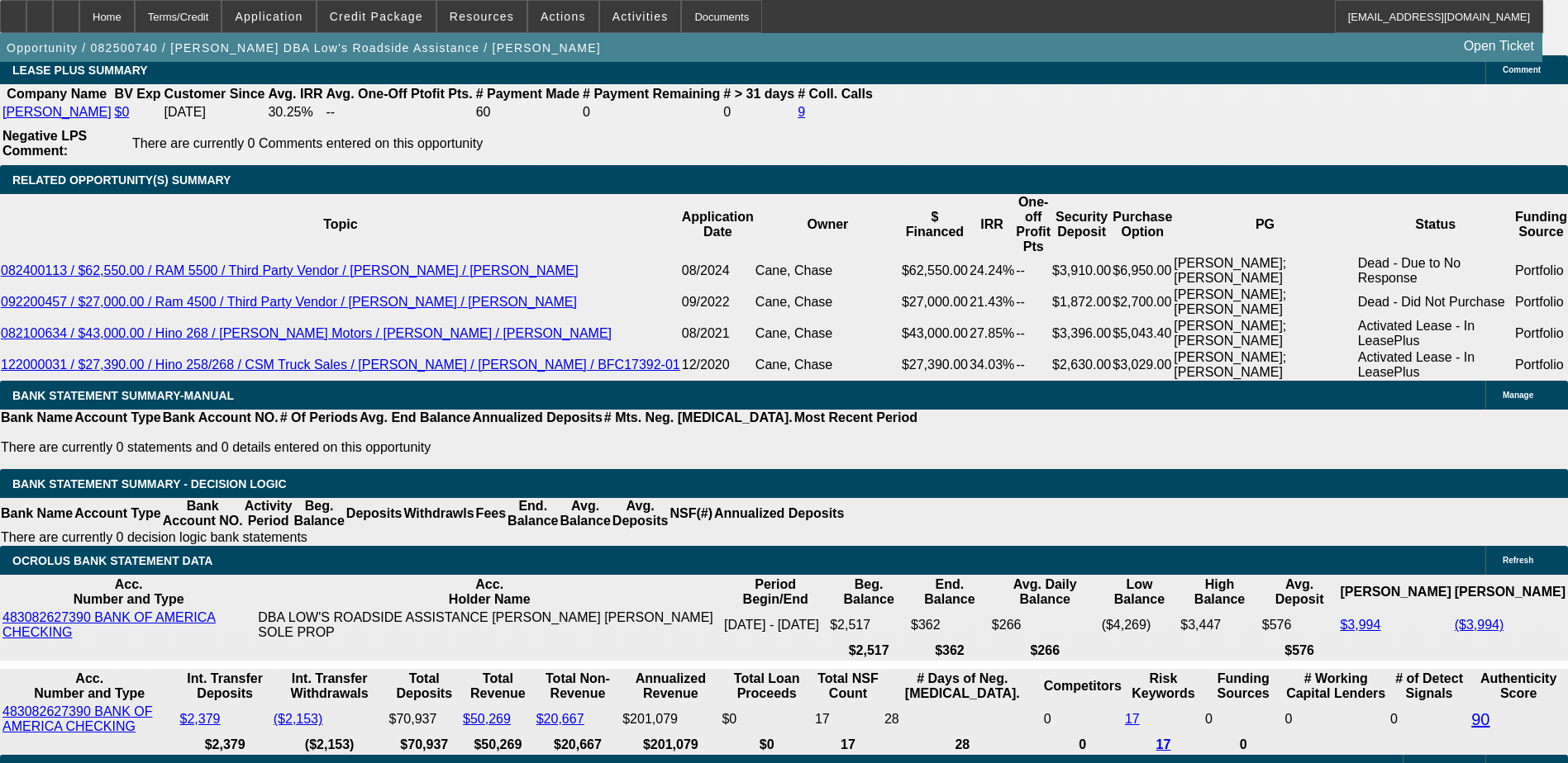
scroll to position [2809, 0]
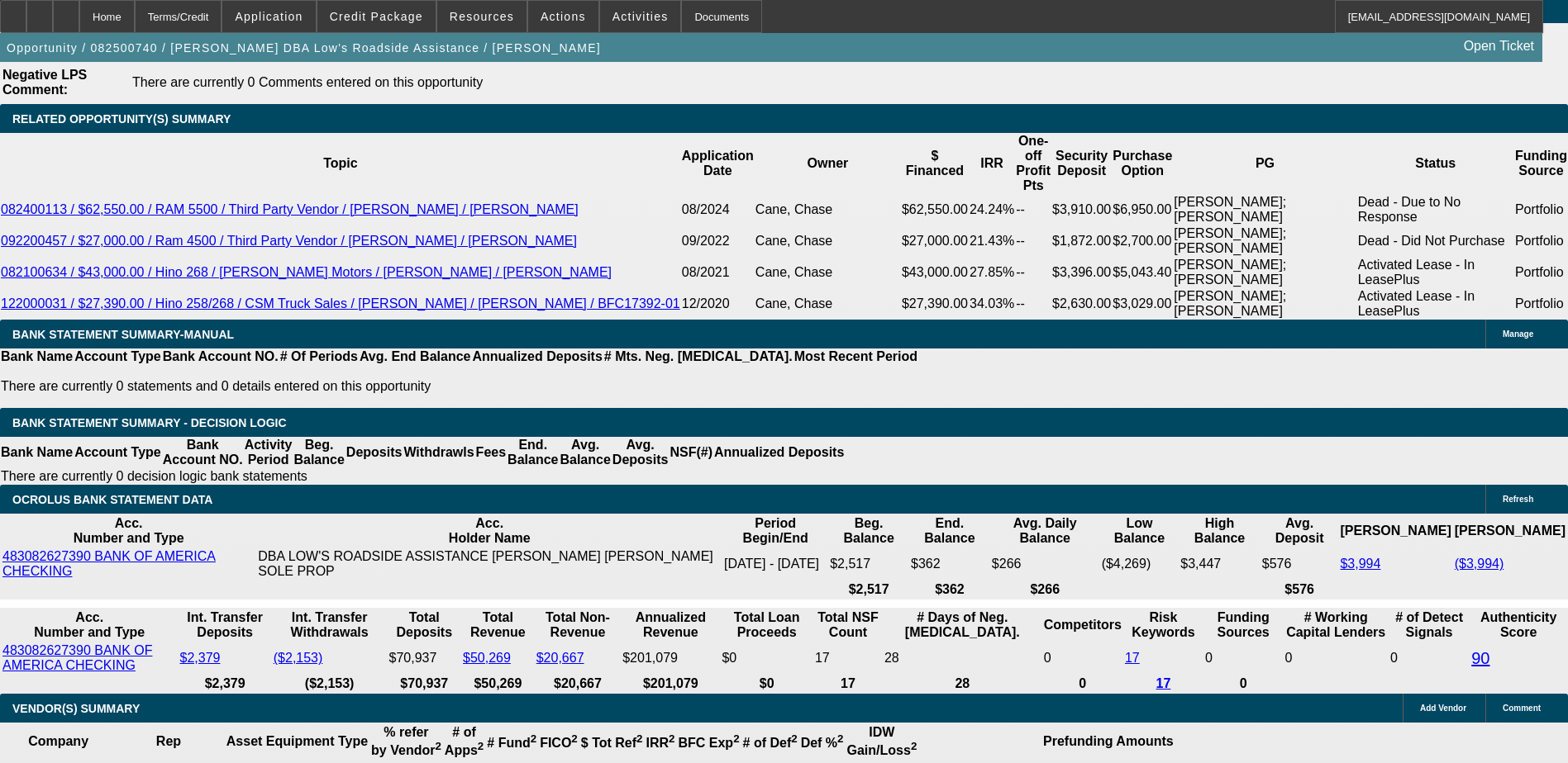
type input "50"
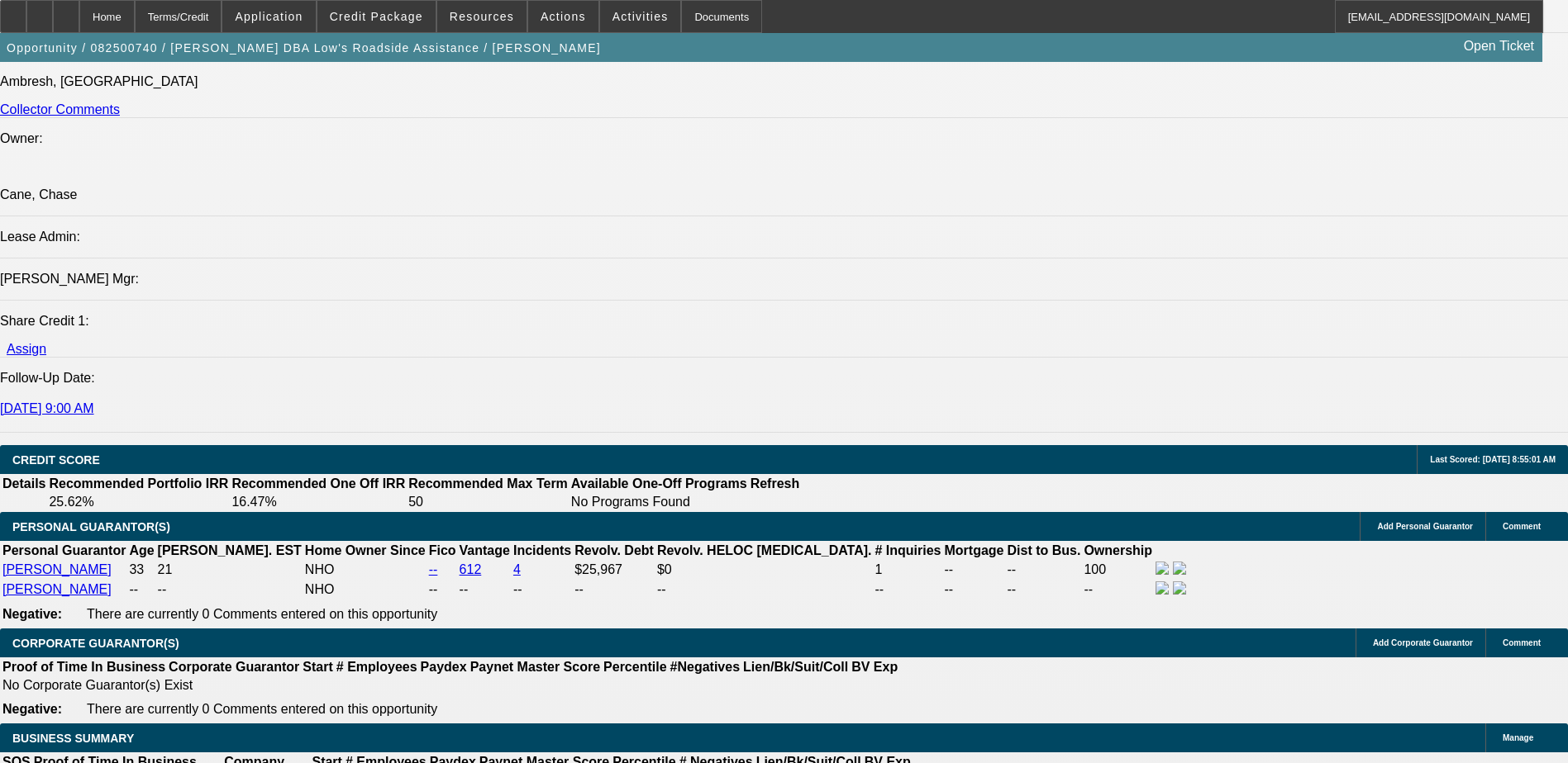
scroll to position [1899, 0]
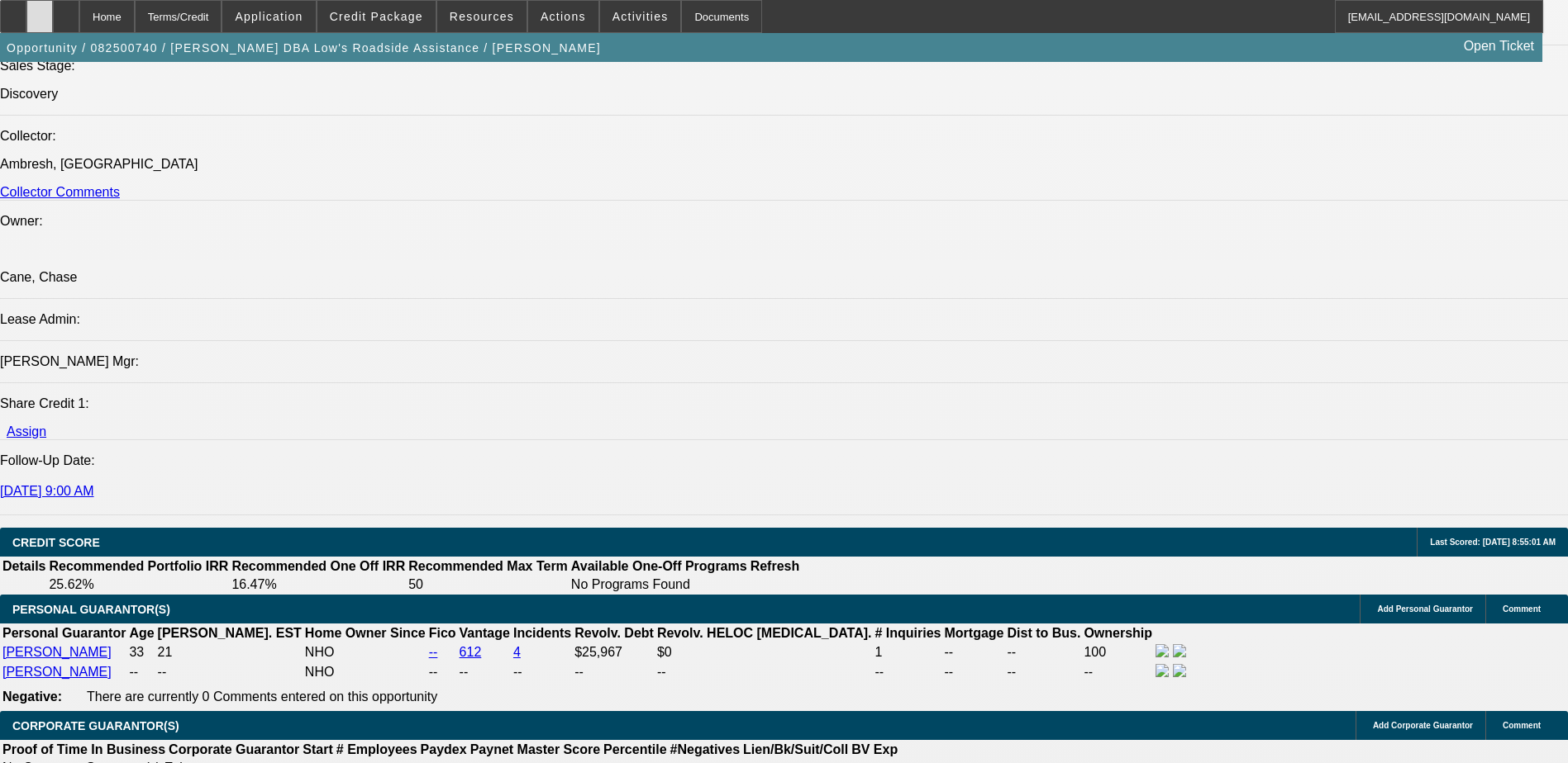
click at [52, 22] on div at bounding box center [40, 16] width 27 height 33
click at [378, 17] on span "Credit Package" at bounding box center [376, 16] width 94 height 13
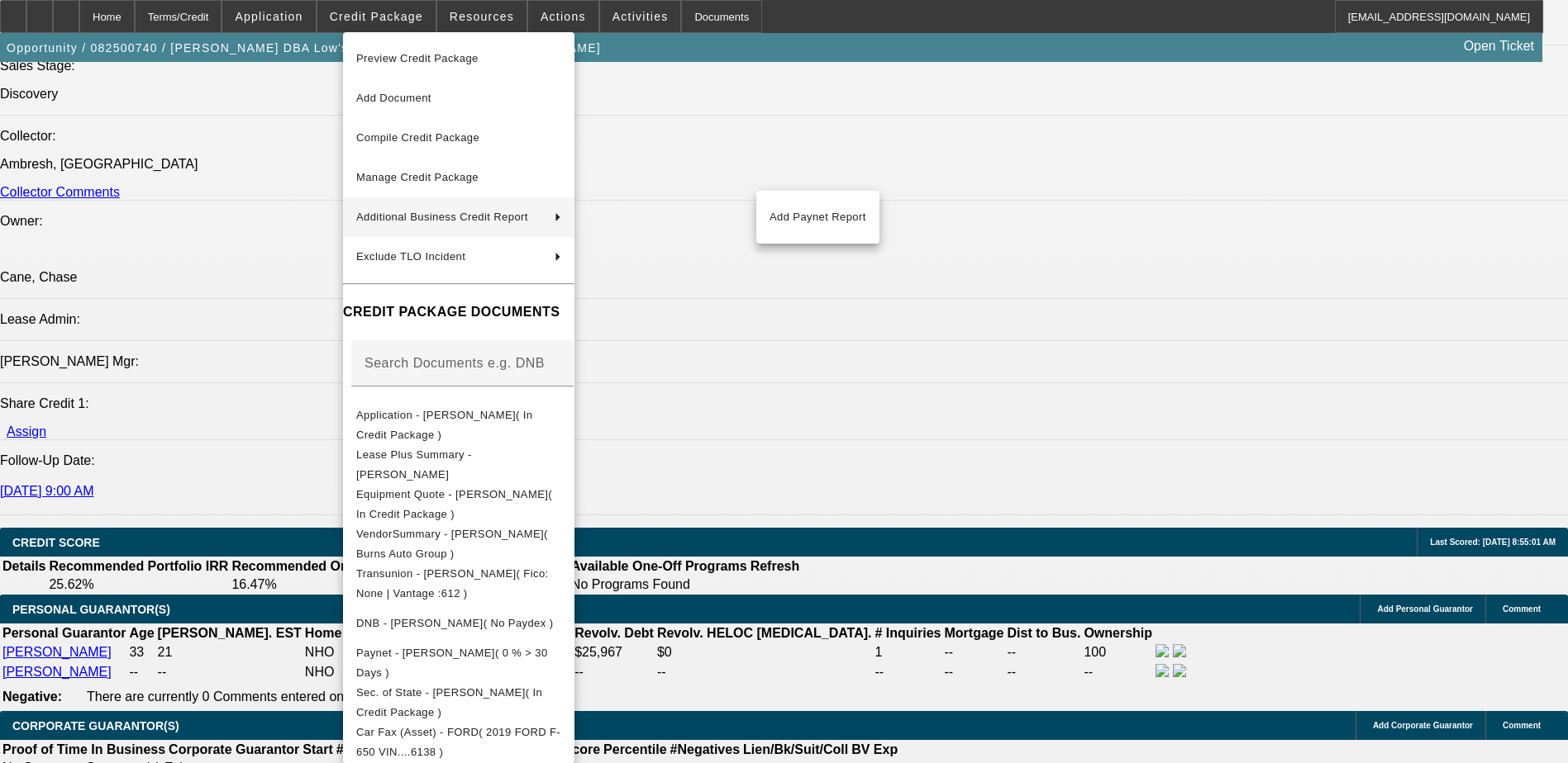
click at [783, 486] on div at bounding box center [784, 381] width 1568 height 763
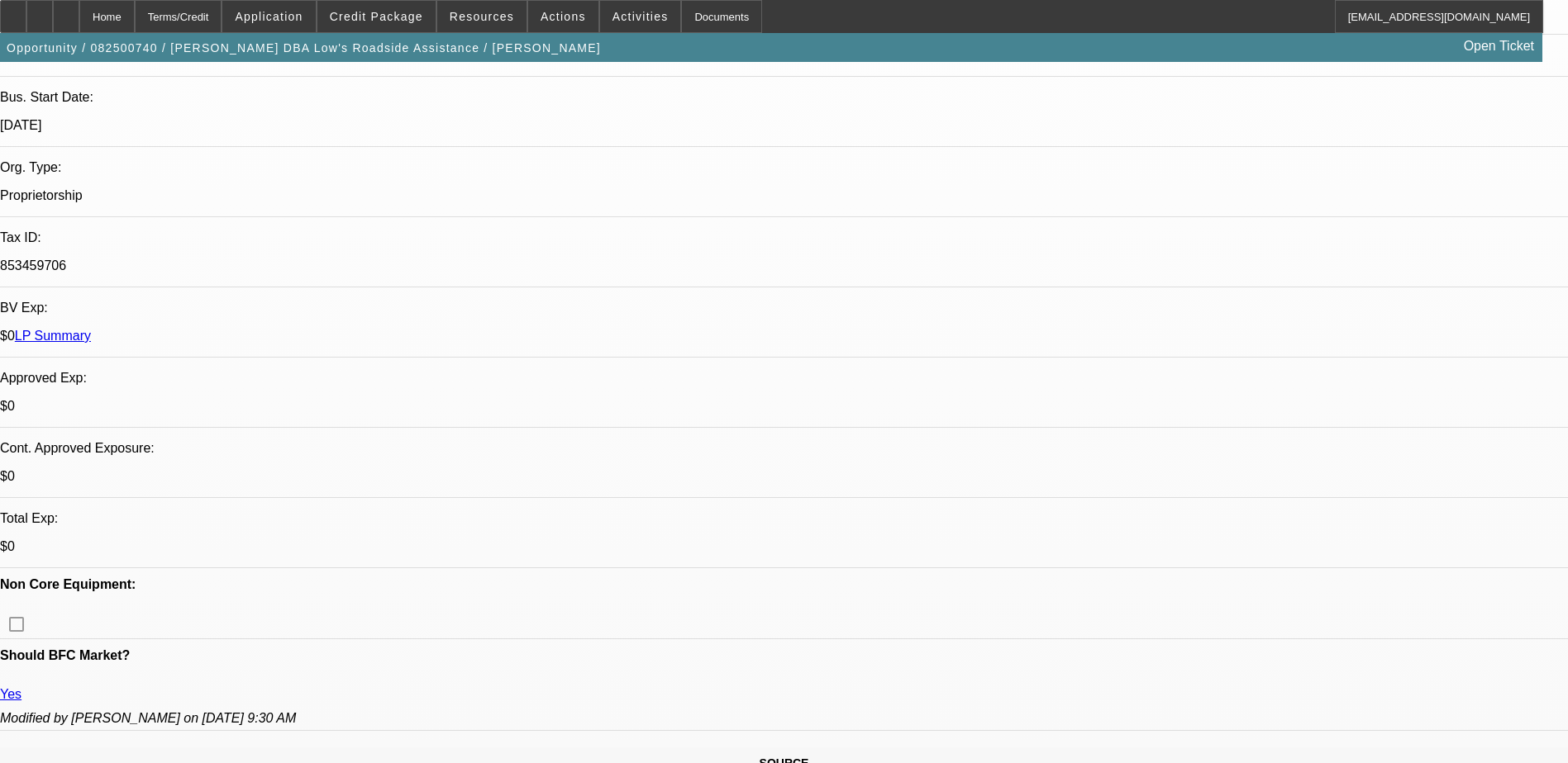
scroll to position [83, 0]
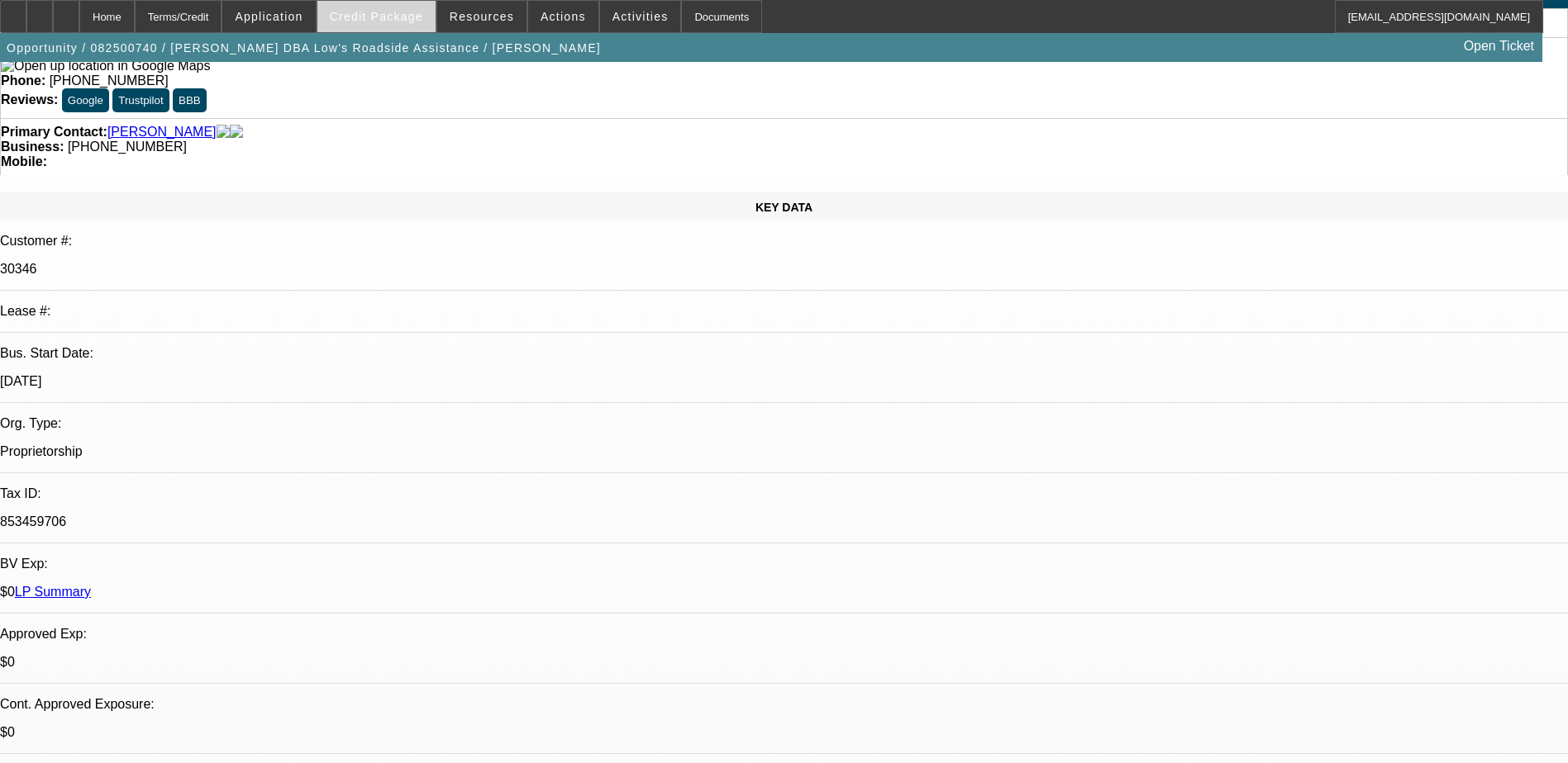
click at [398, 11] on span "Credit Package" at bounding box center [376, 16] width 94 height 13
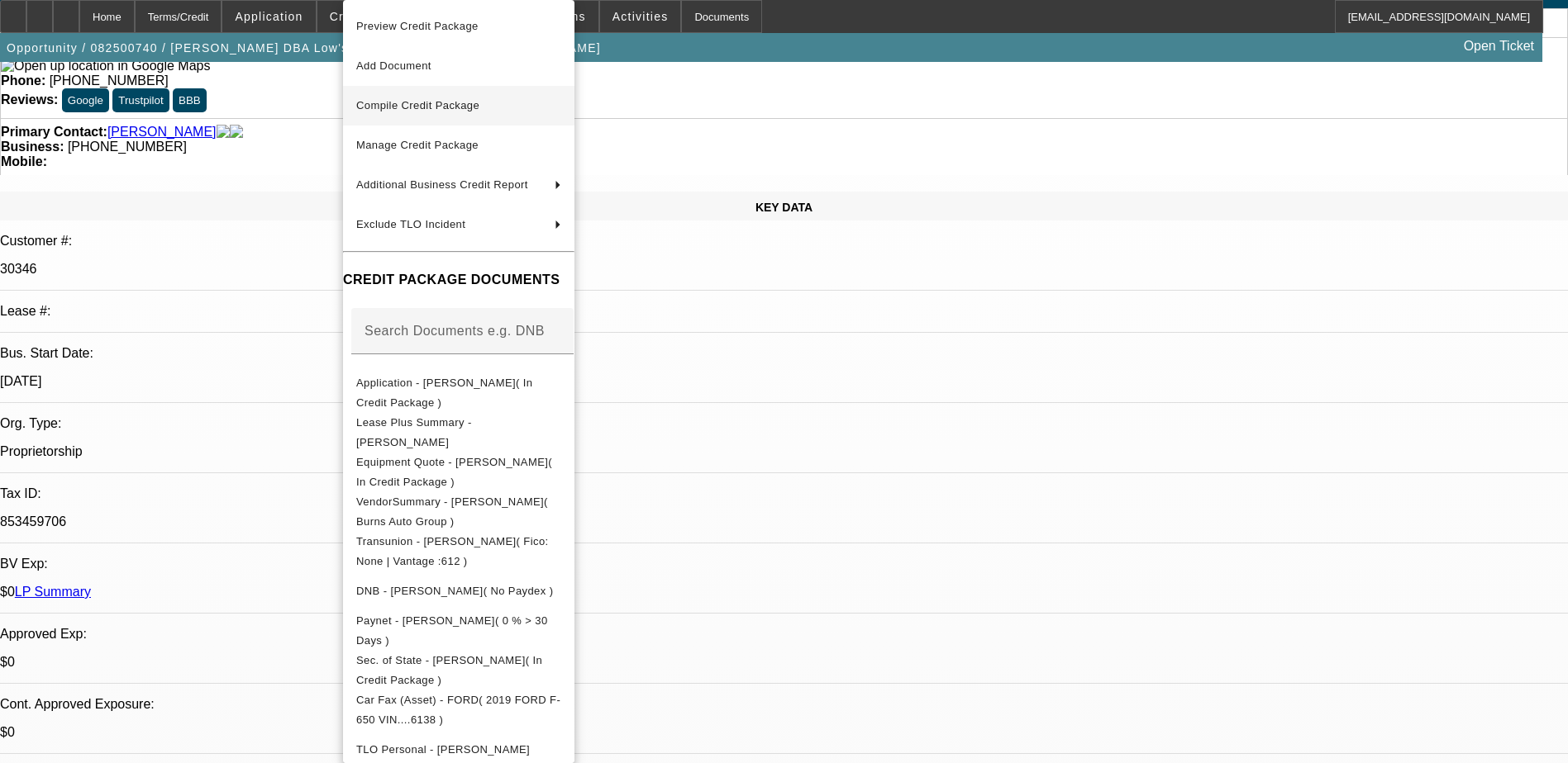
click at [429, 114] on span "Compile Credit Package" at bounding box center [459, 105] width 205 height 20
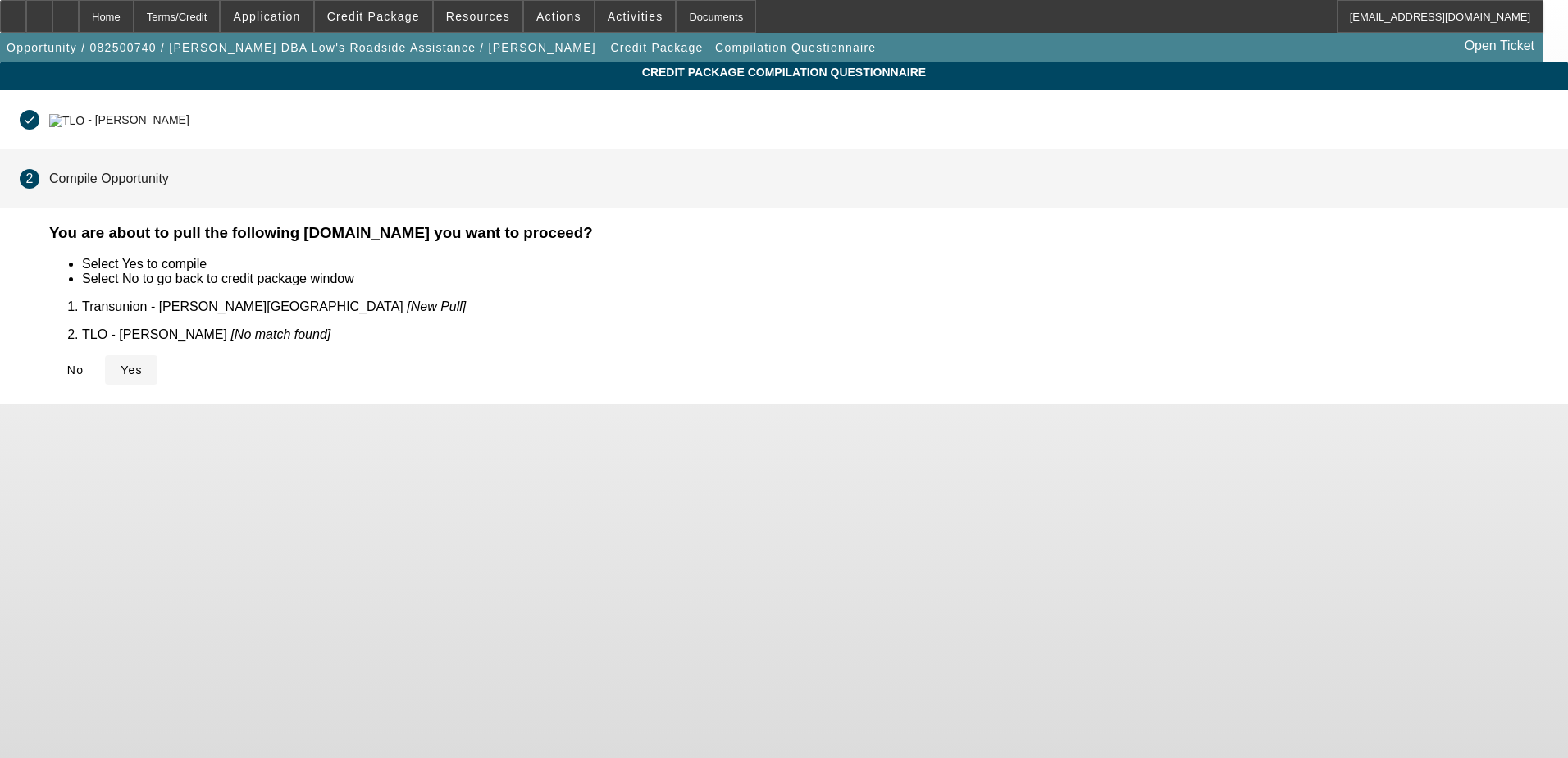
click at [143, 363] on span "Yes" at bounding box center [132, 369] width 22 height 13
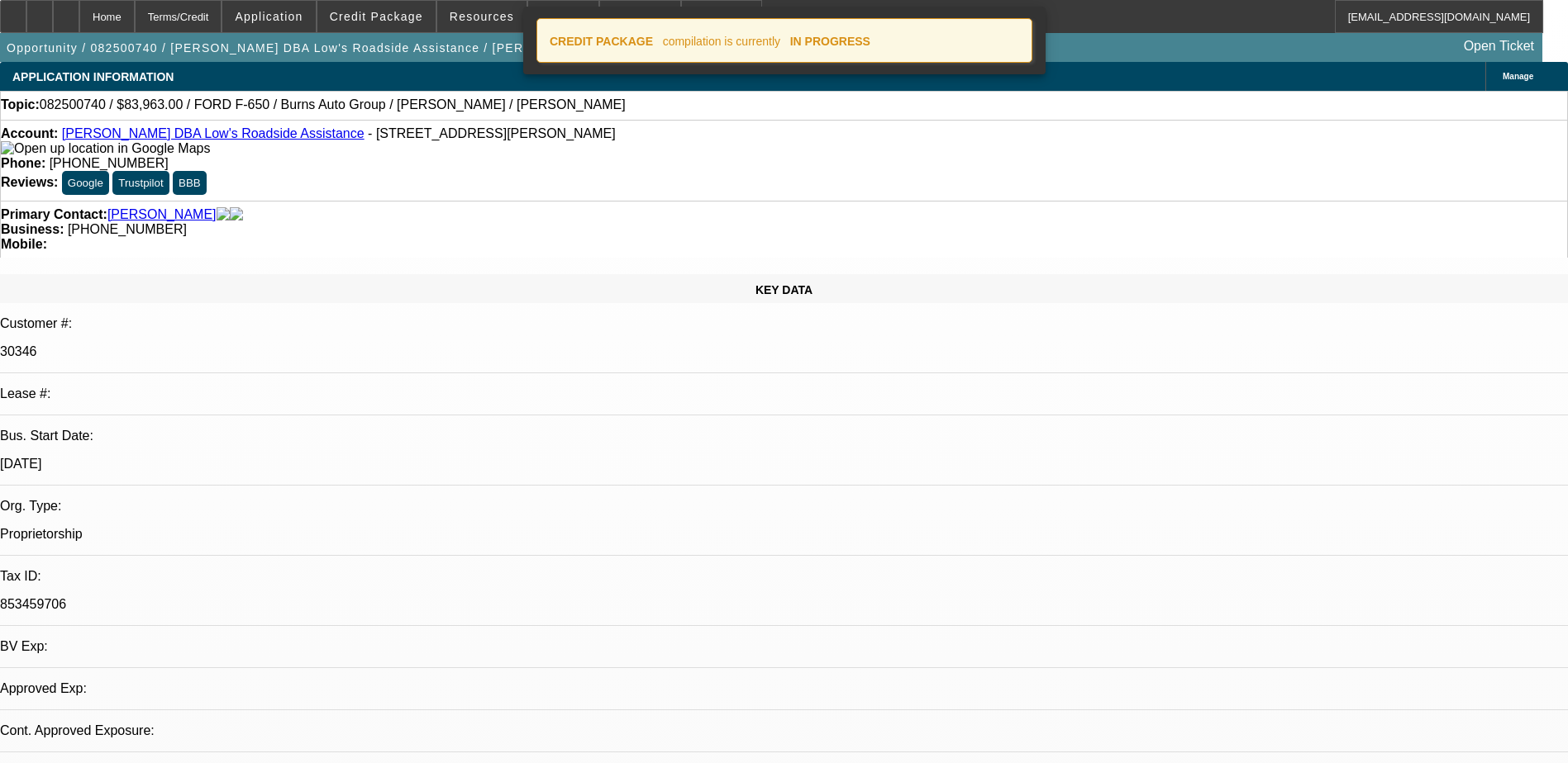
select select "0"
select select "2"
select select "0.1"
select select "4"
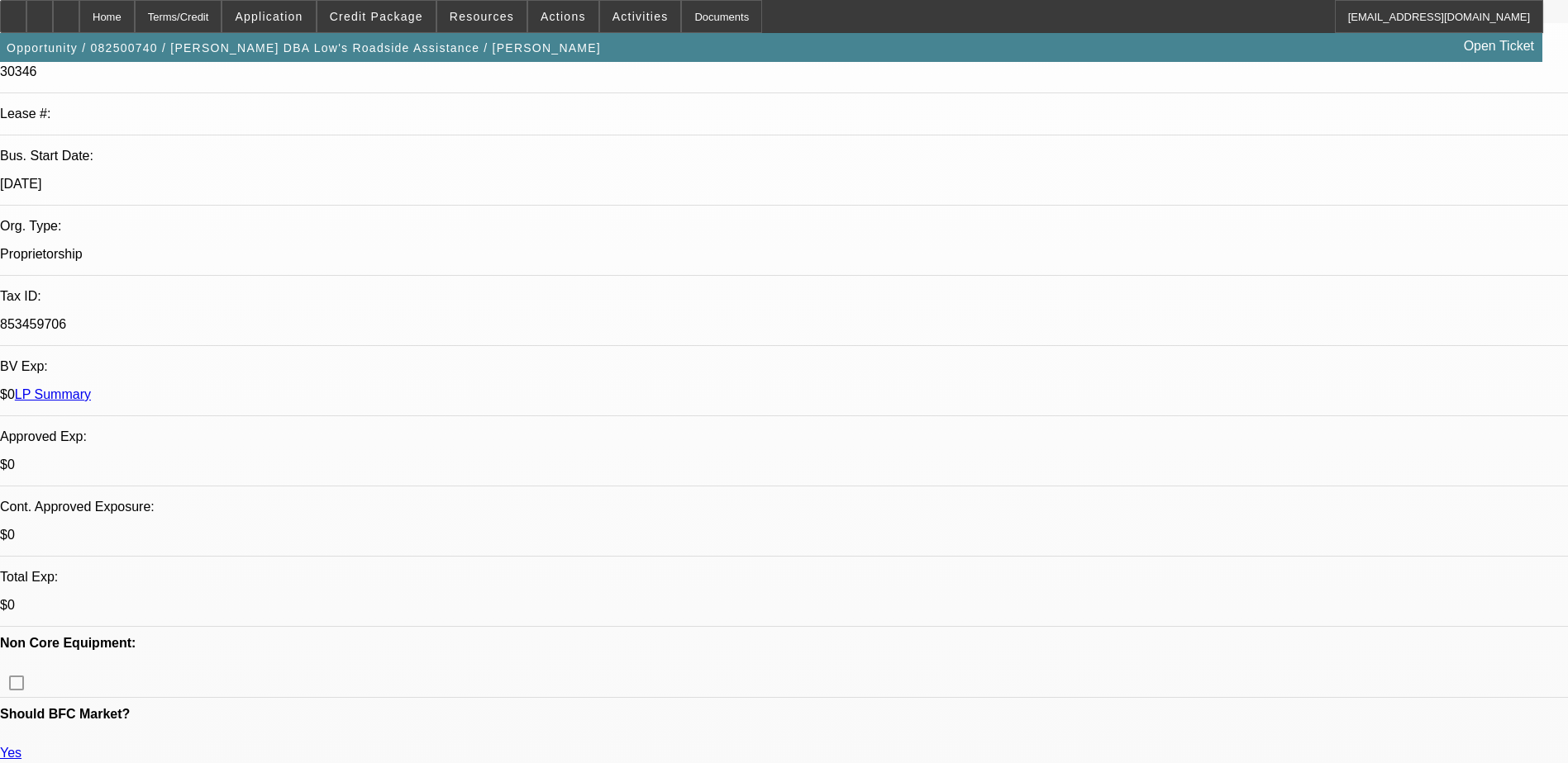
scroll to position [330, 0]
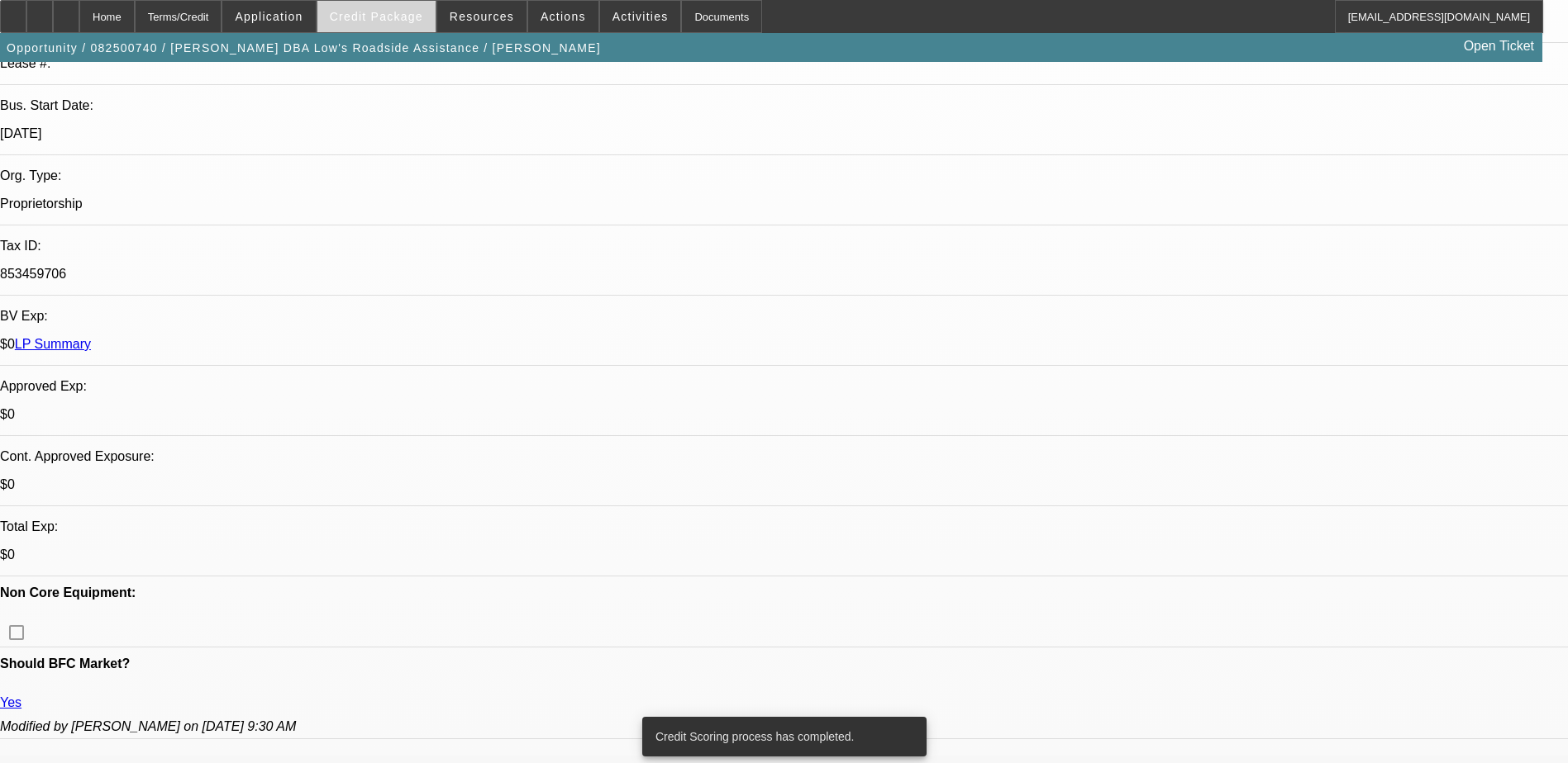
click at [403, 14] on span "Credit Package" at bounding box center [376, 16] width 94 height 13
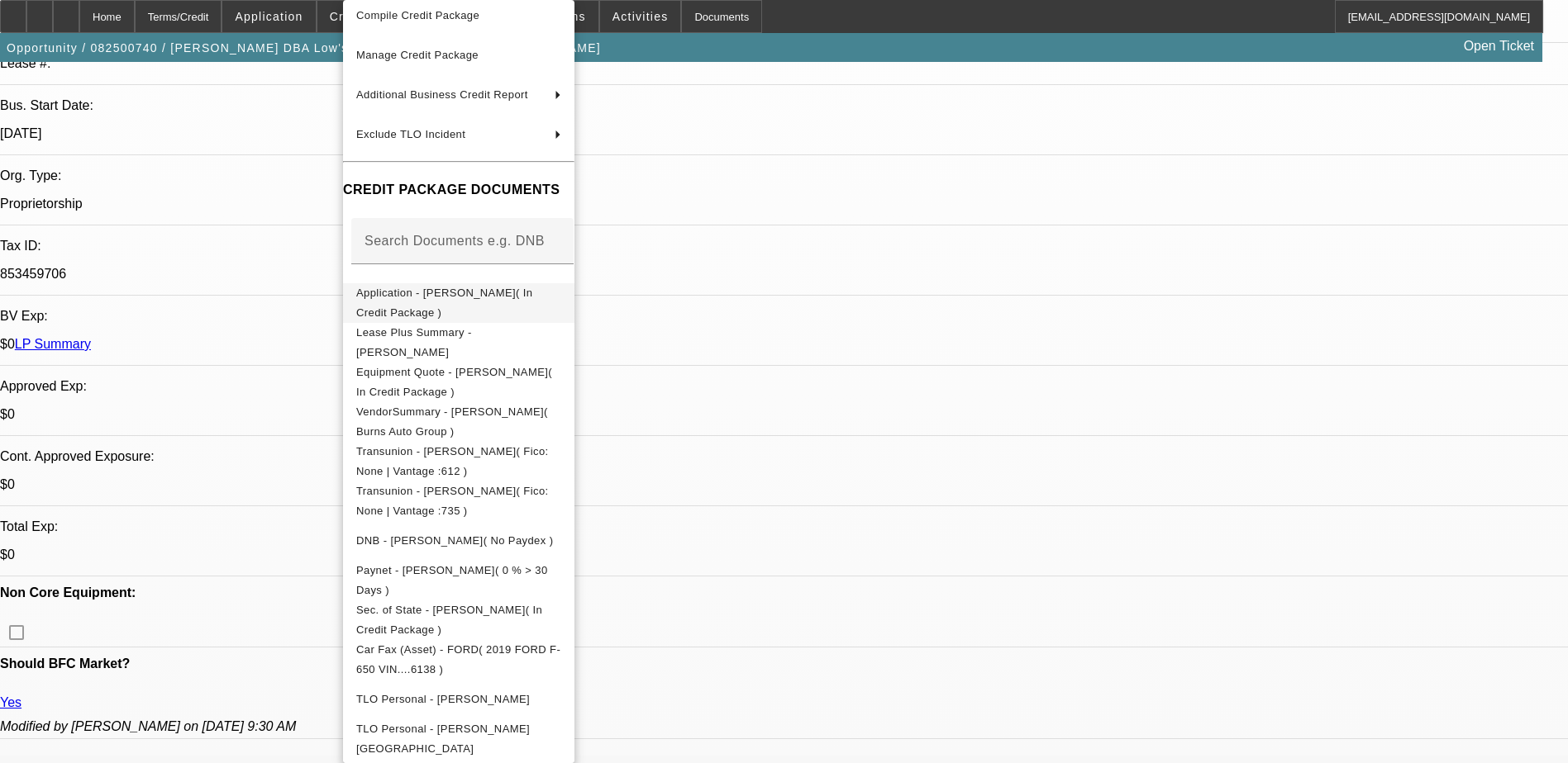
scroll to position [0, 0]
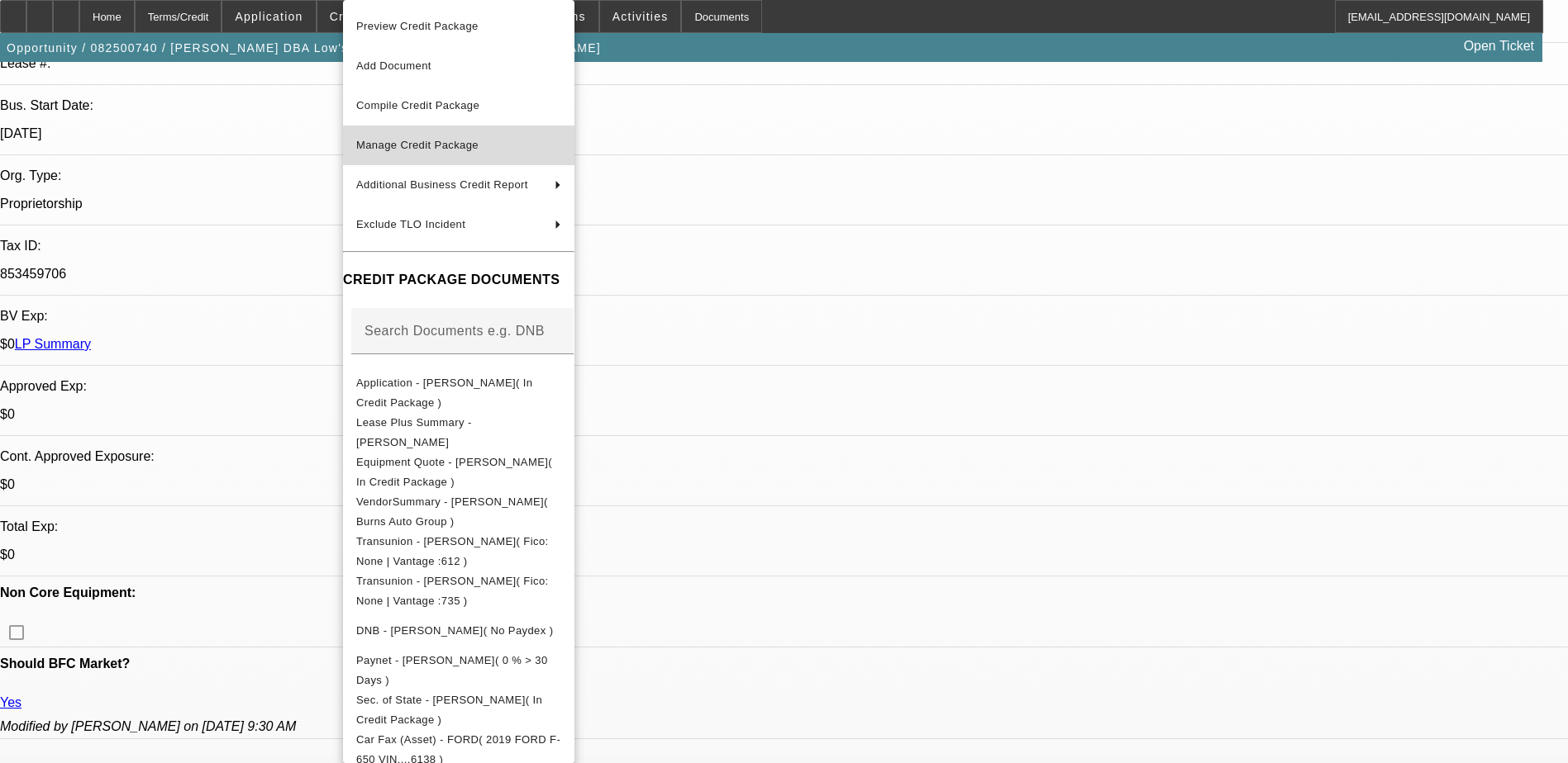
click at [464, 142] on span "Manage Credit Package" at bounding box center [417, 145] width 122 height 12
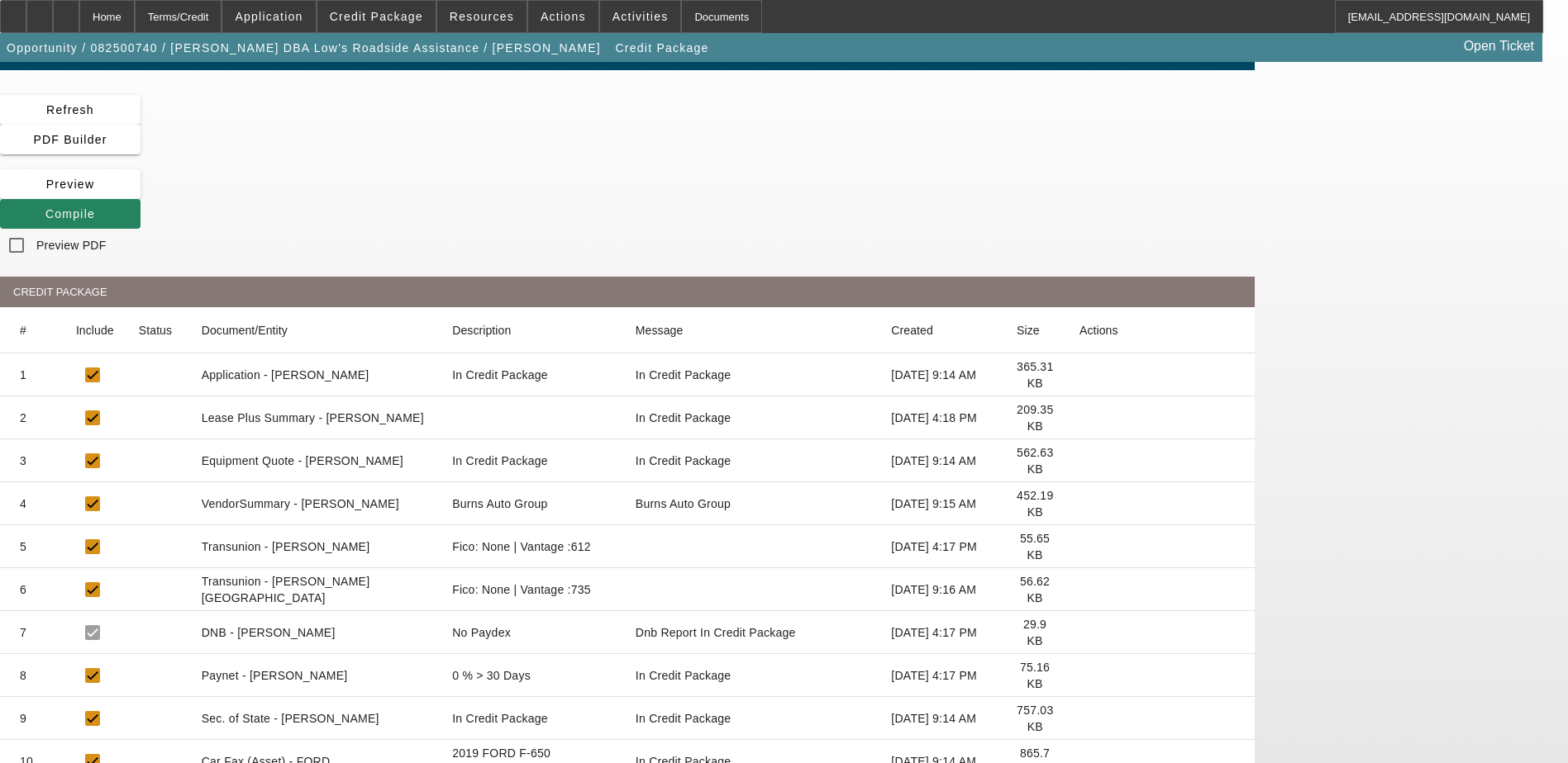
scroll to position [299, 0]
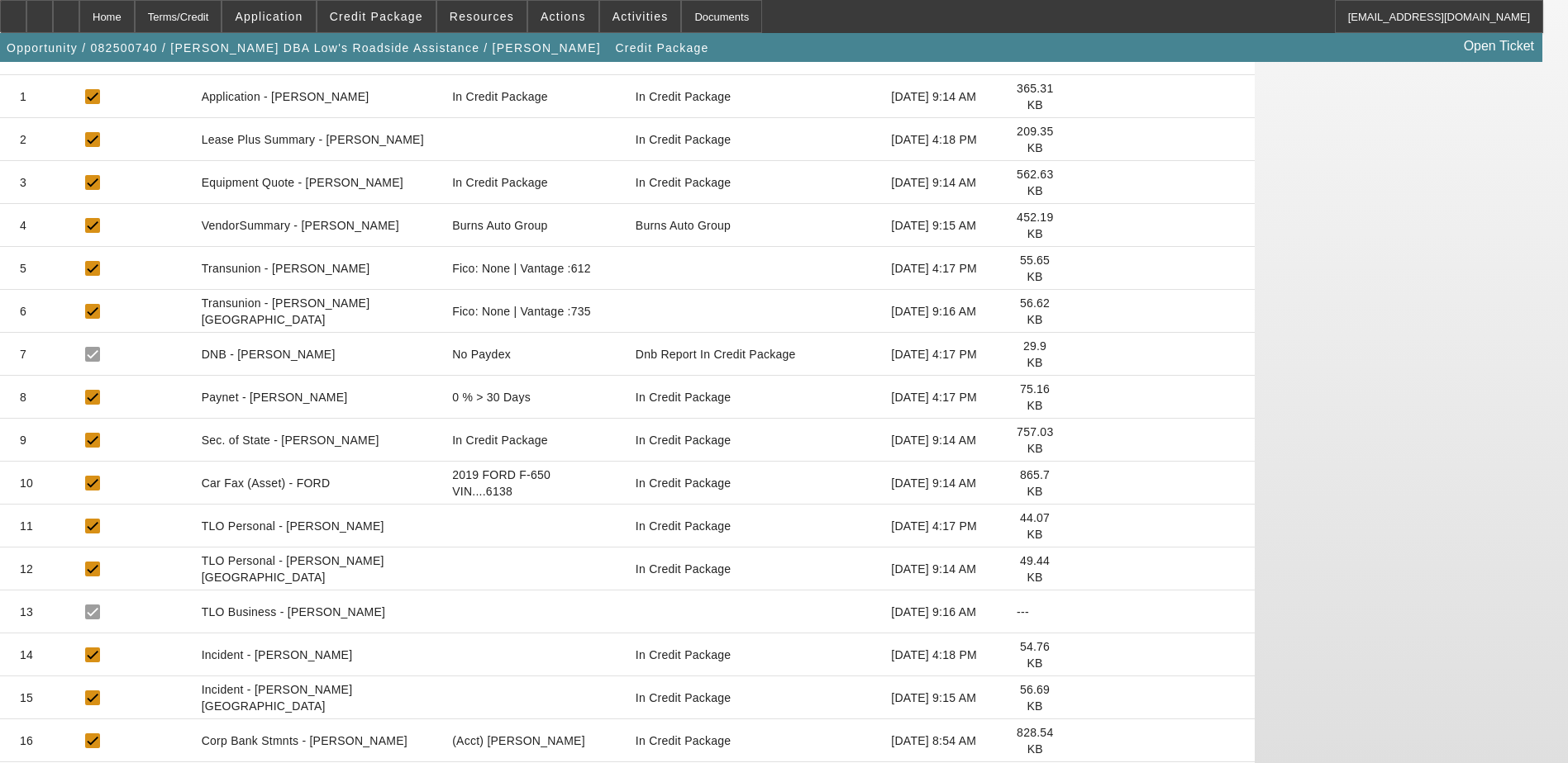
click at [1079, 741] on icon at bounding box center [1079, 741] width 0 height 0
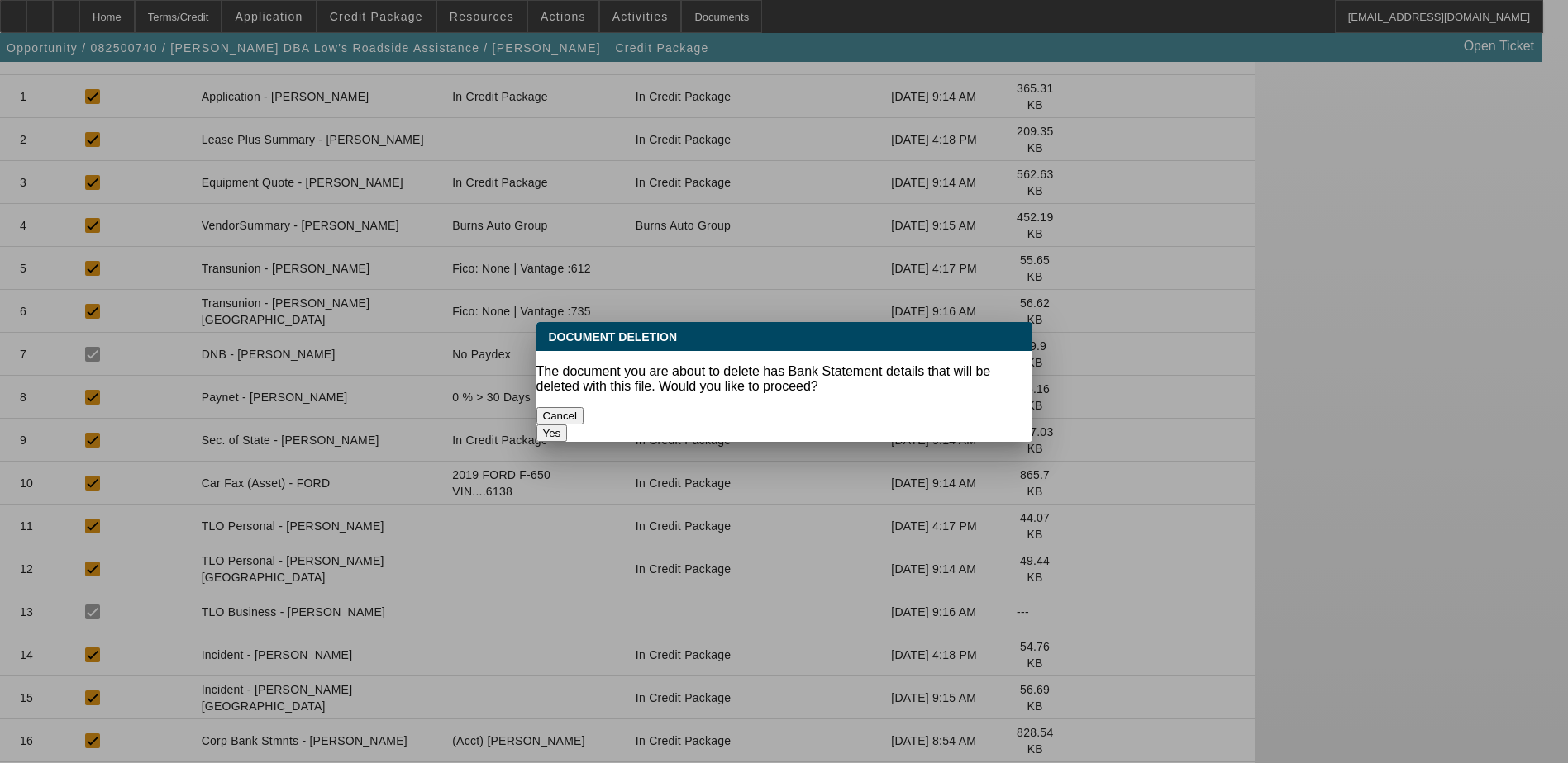
click at [568, 425] on button "Yes" at bounding box center [552, 434] width 31 height 17
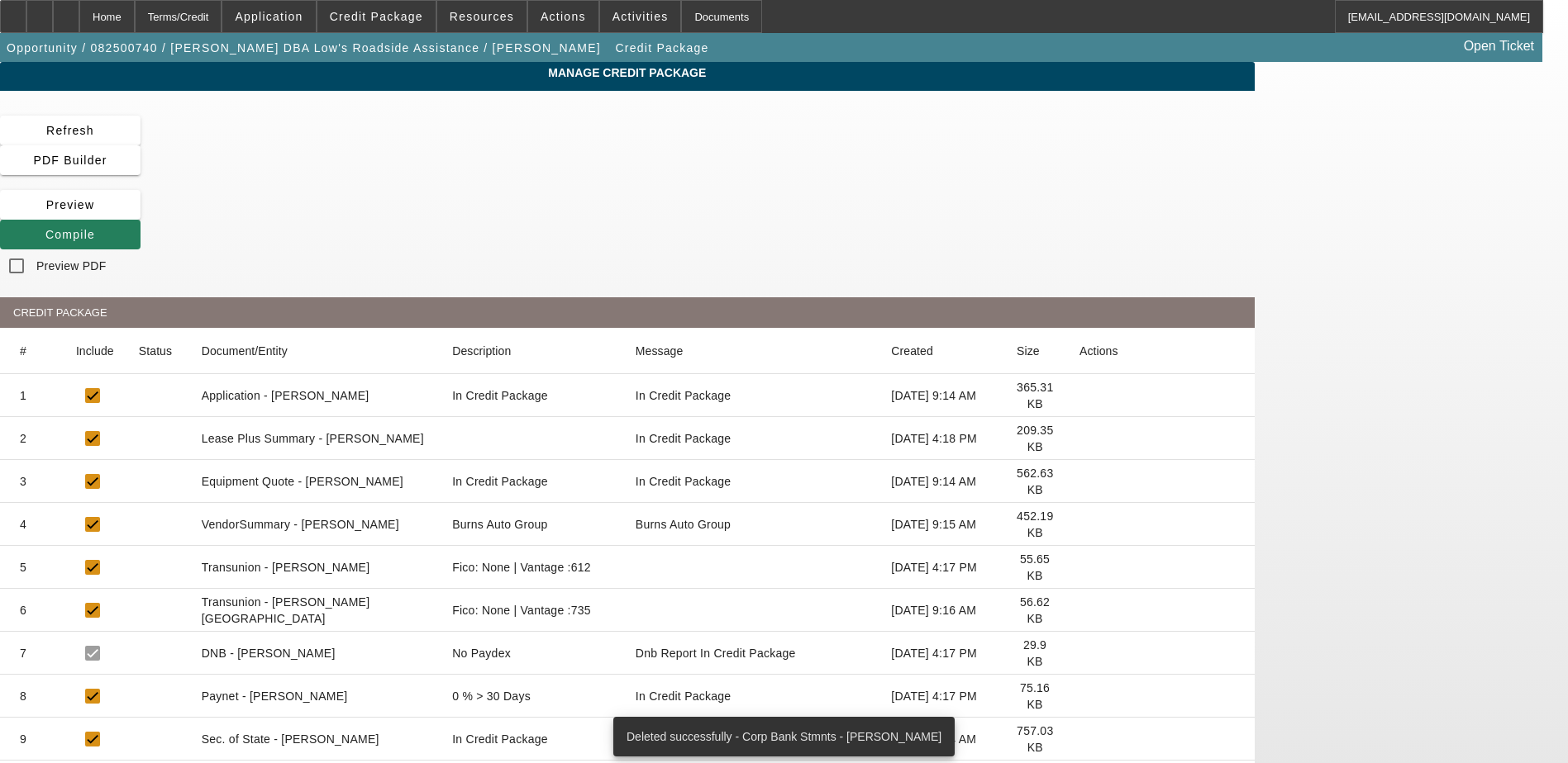
click at [95, 228] on span "Compile" at bounding box center [71, 234] width 50 height 13
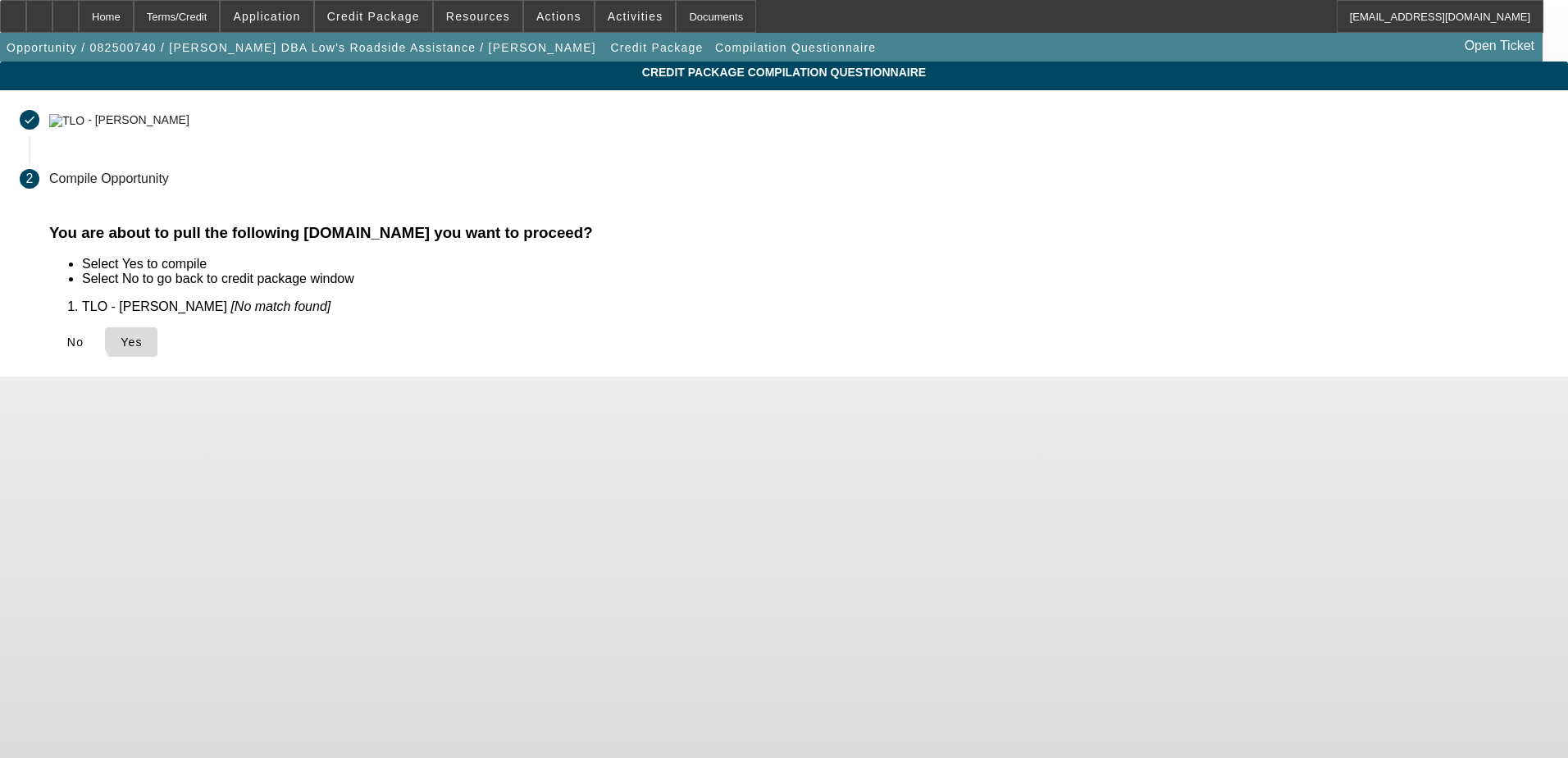
click at [143, 336] on span "Yes" at bounding box center [132, 342] width 22 height 13
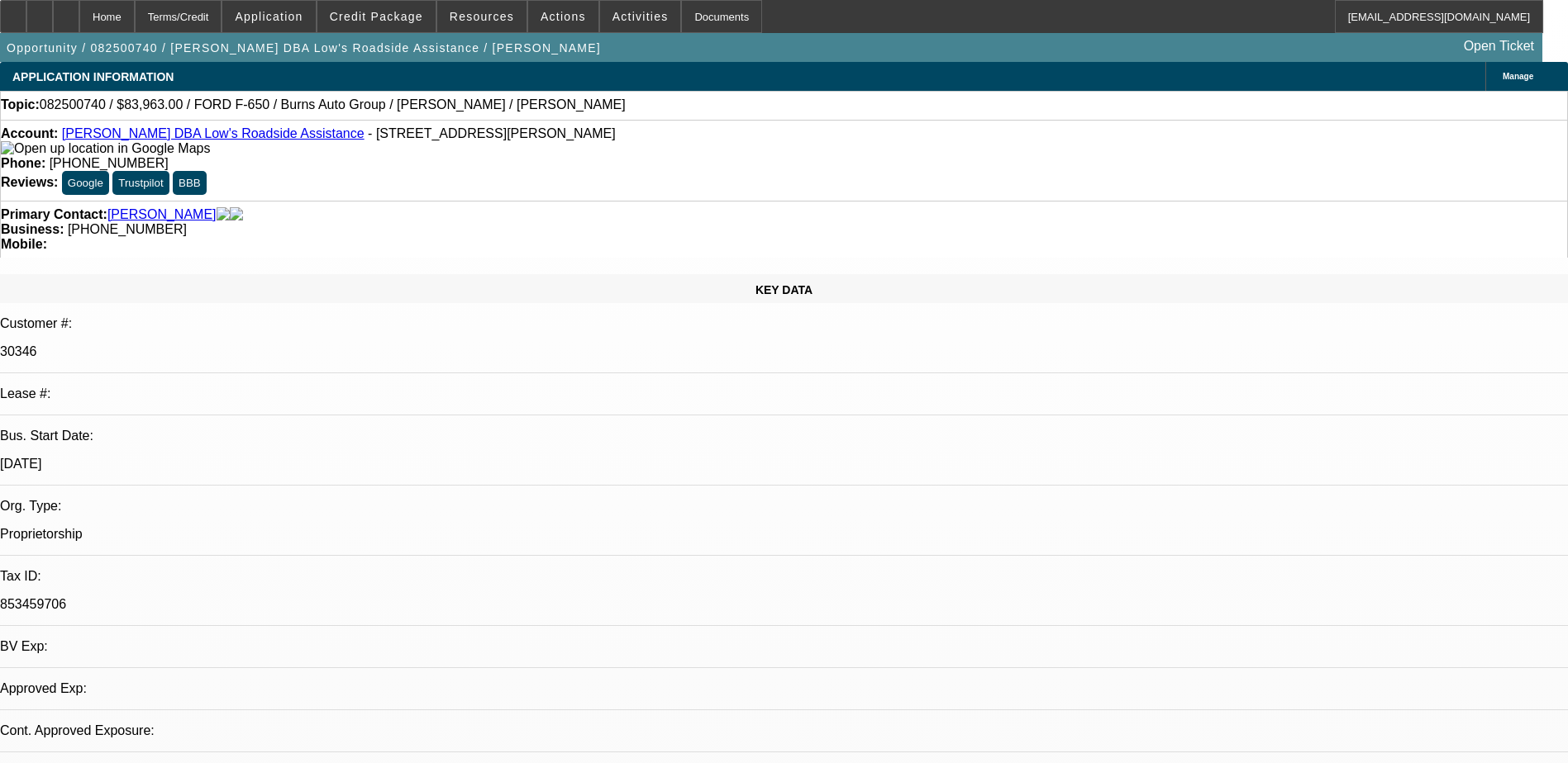
select select "0"
select select "2"
select select "0.1"
select select "4"
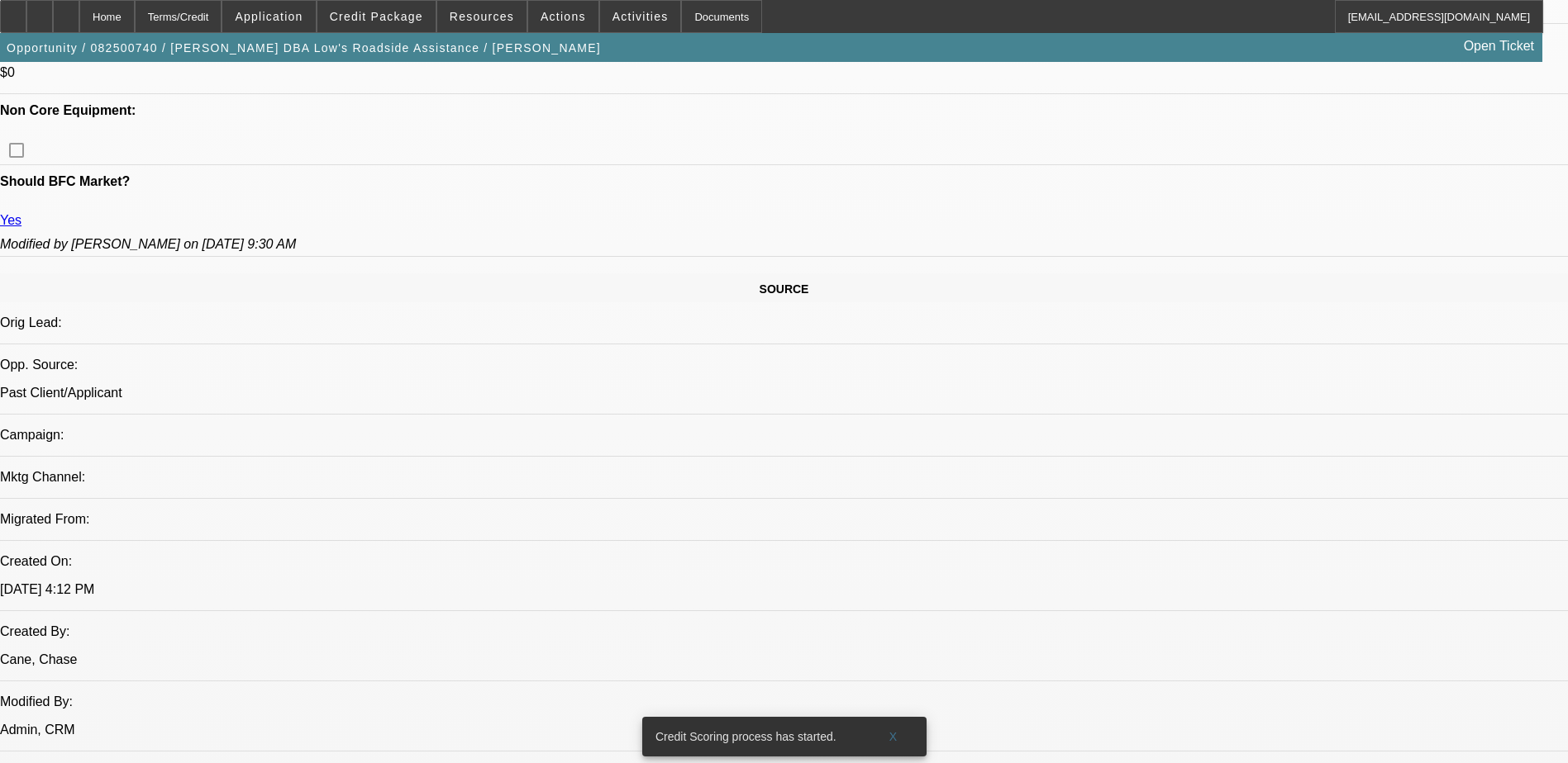
scroll to position [826, 0]
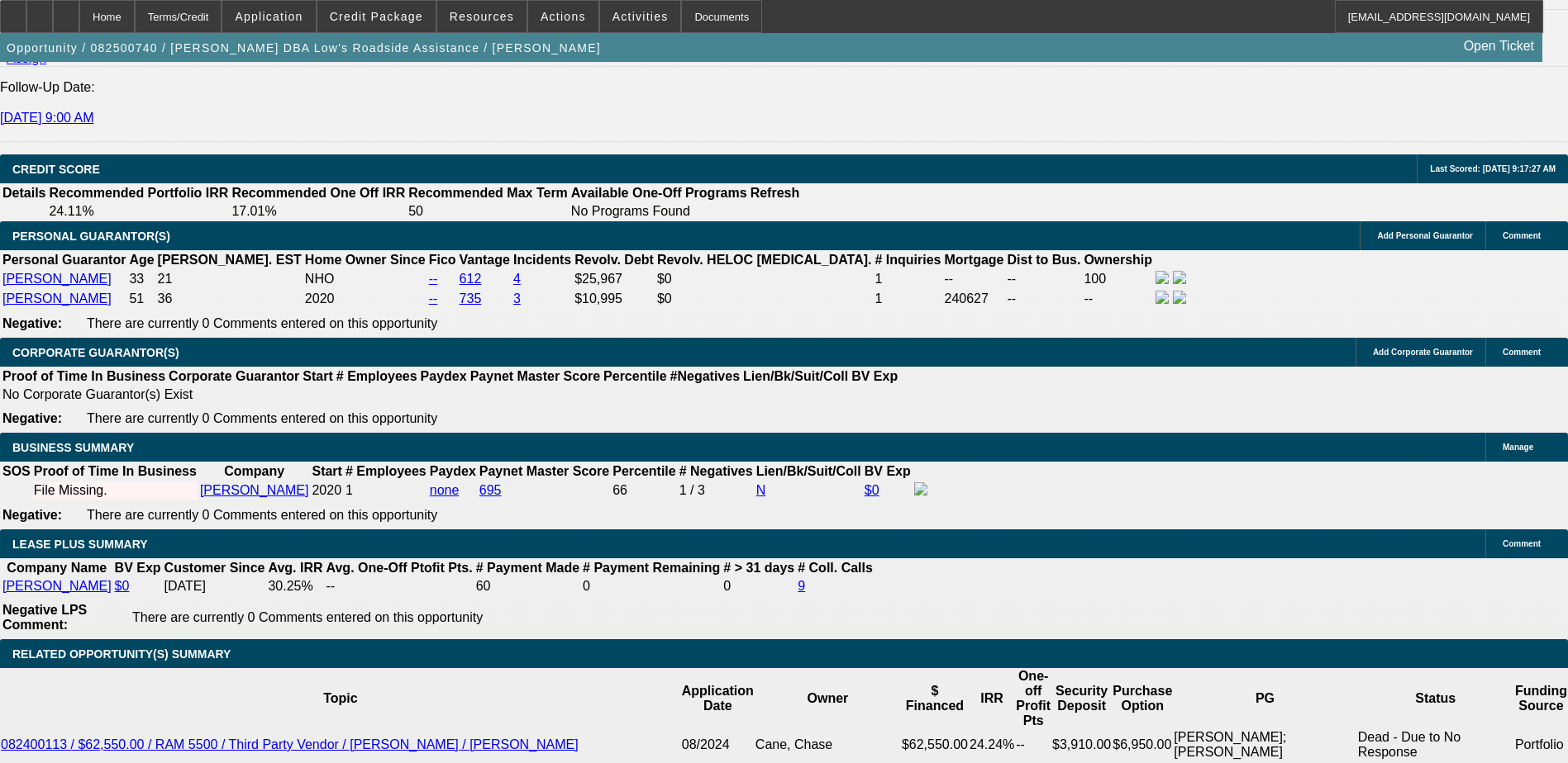
scroll to position [2552, 0]
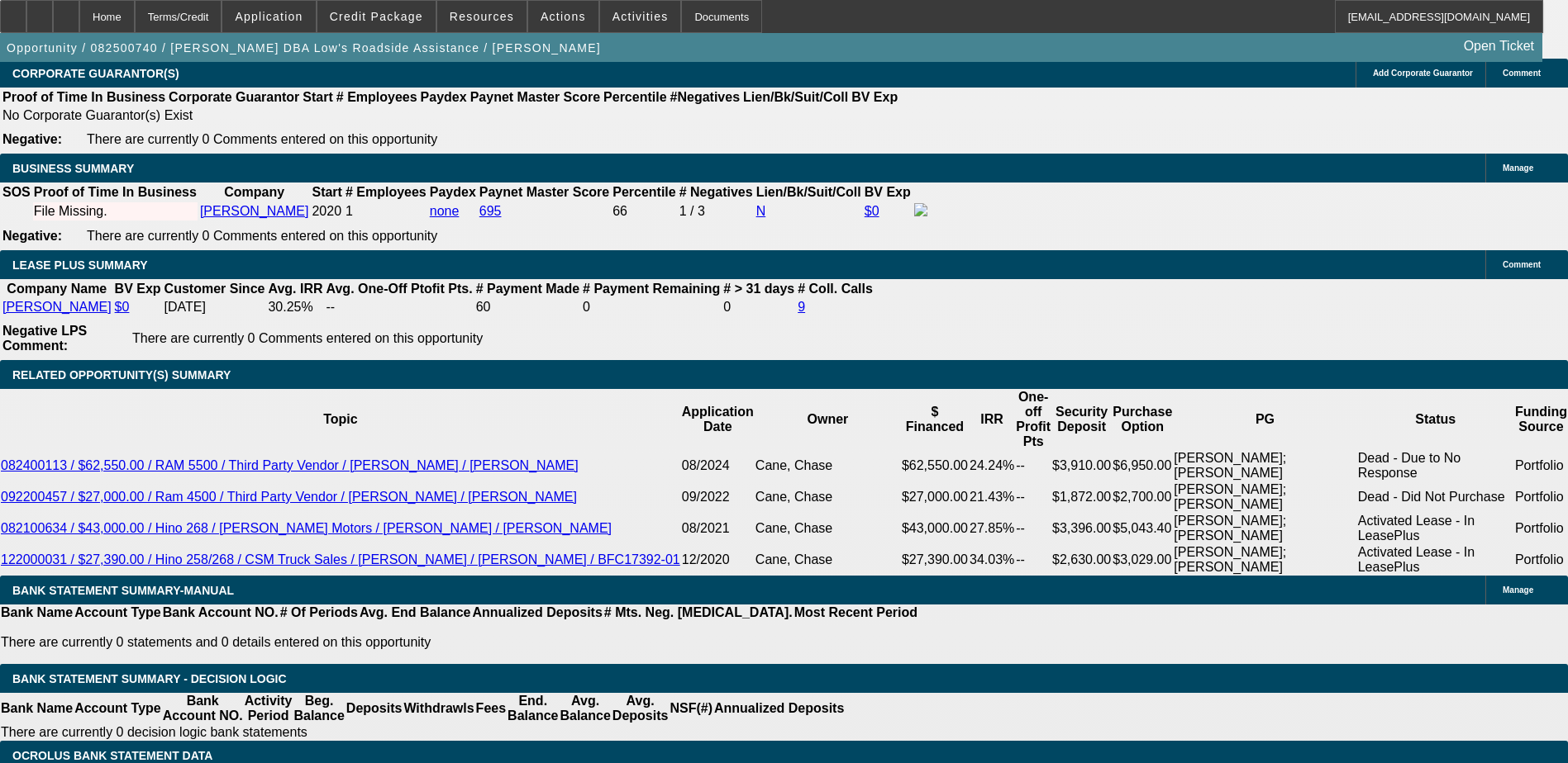
type input "$0.00"
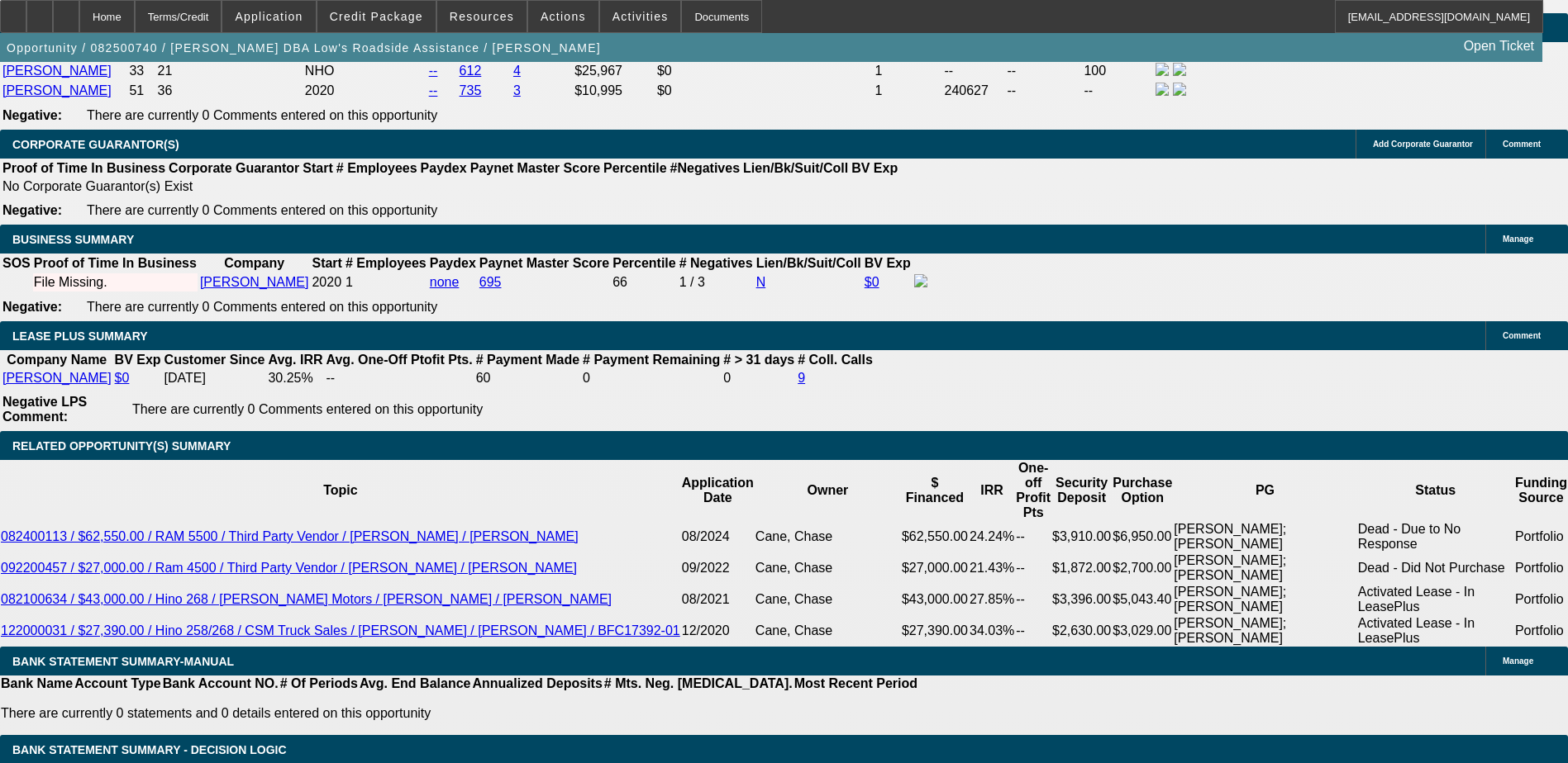
type input "60"
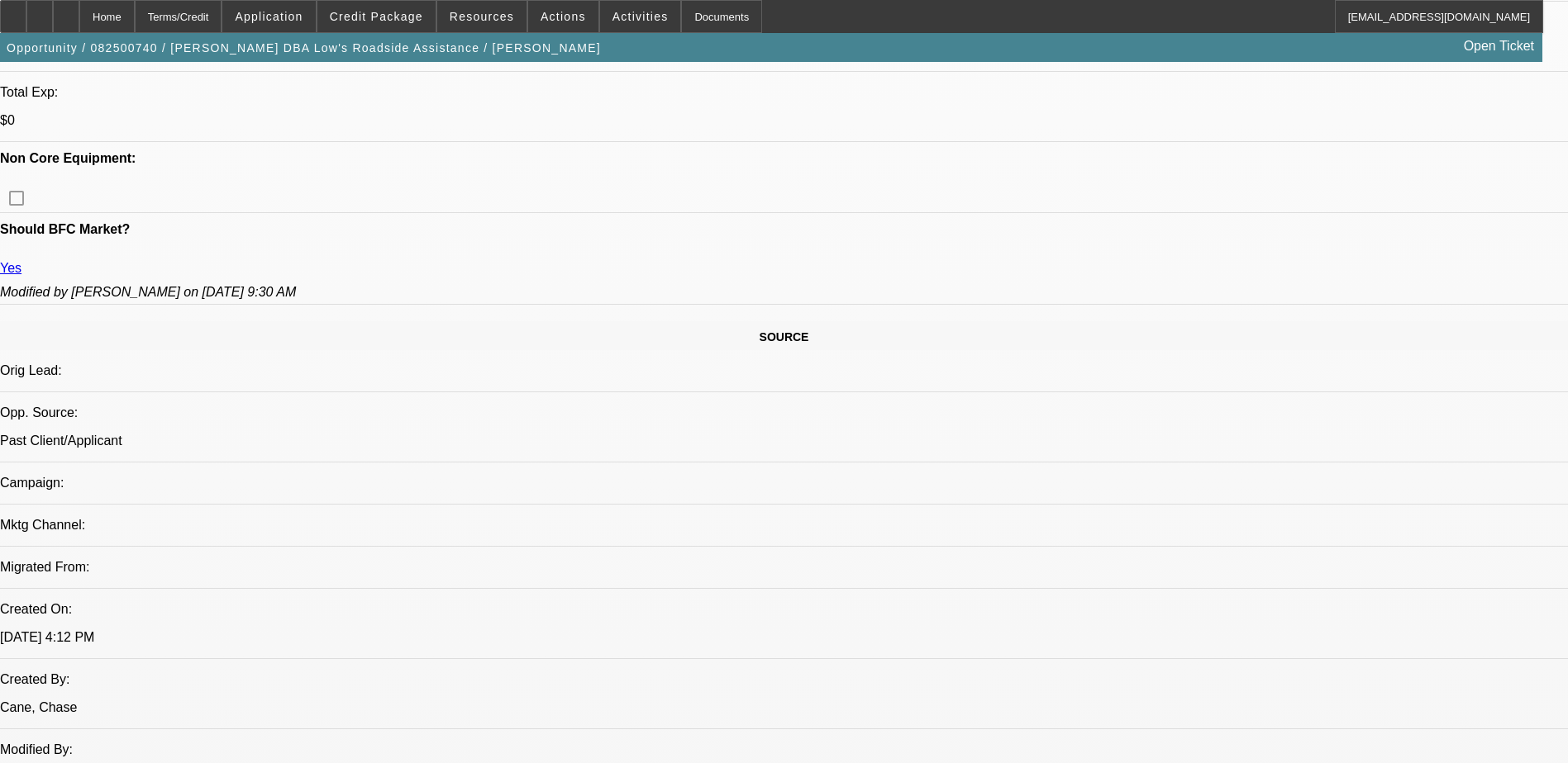
scroll to position [405, 0]
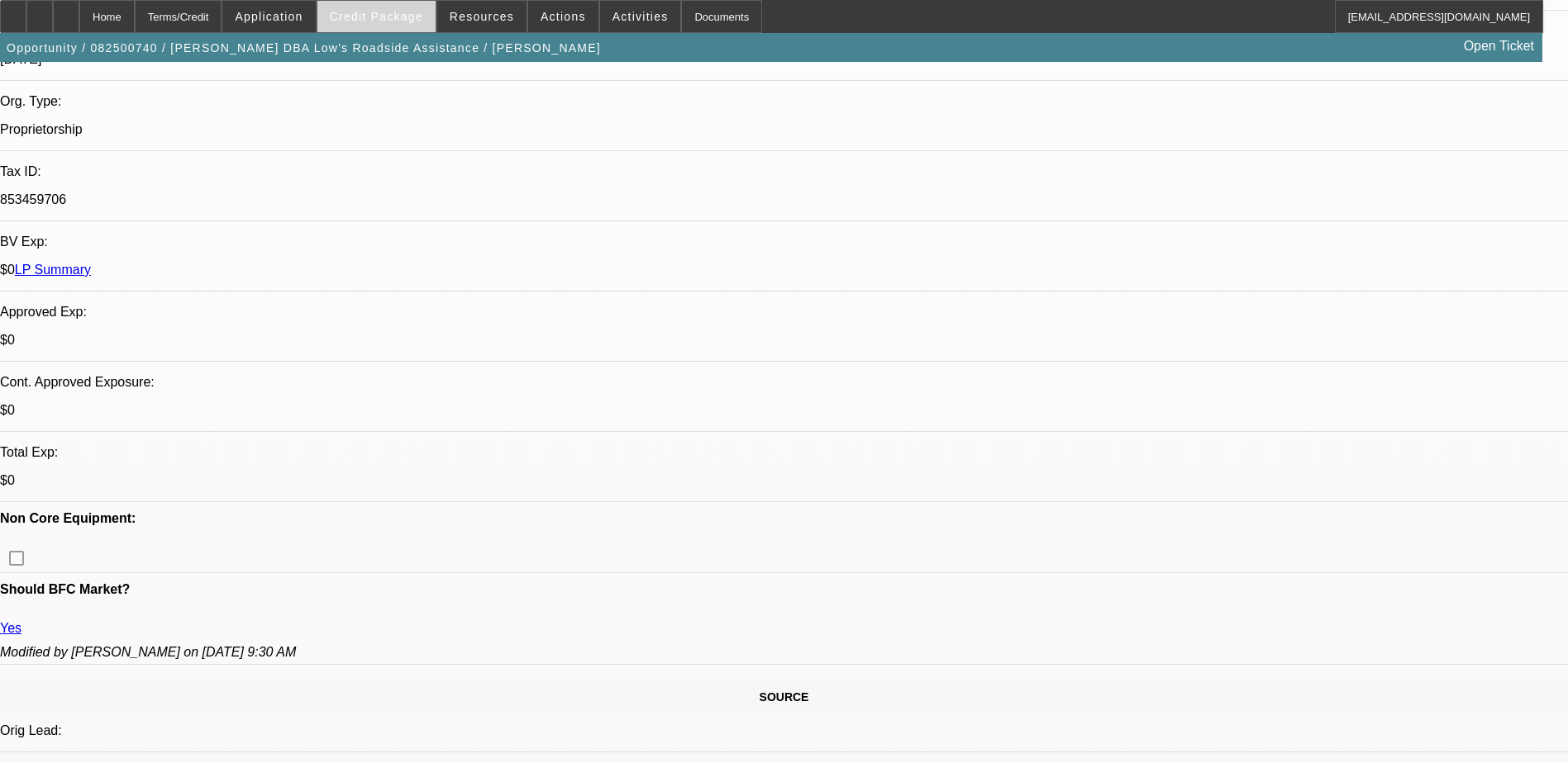
click at [363, 8] on span at bounding box center [376, 16] width 118 height 40
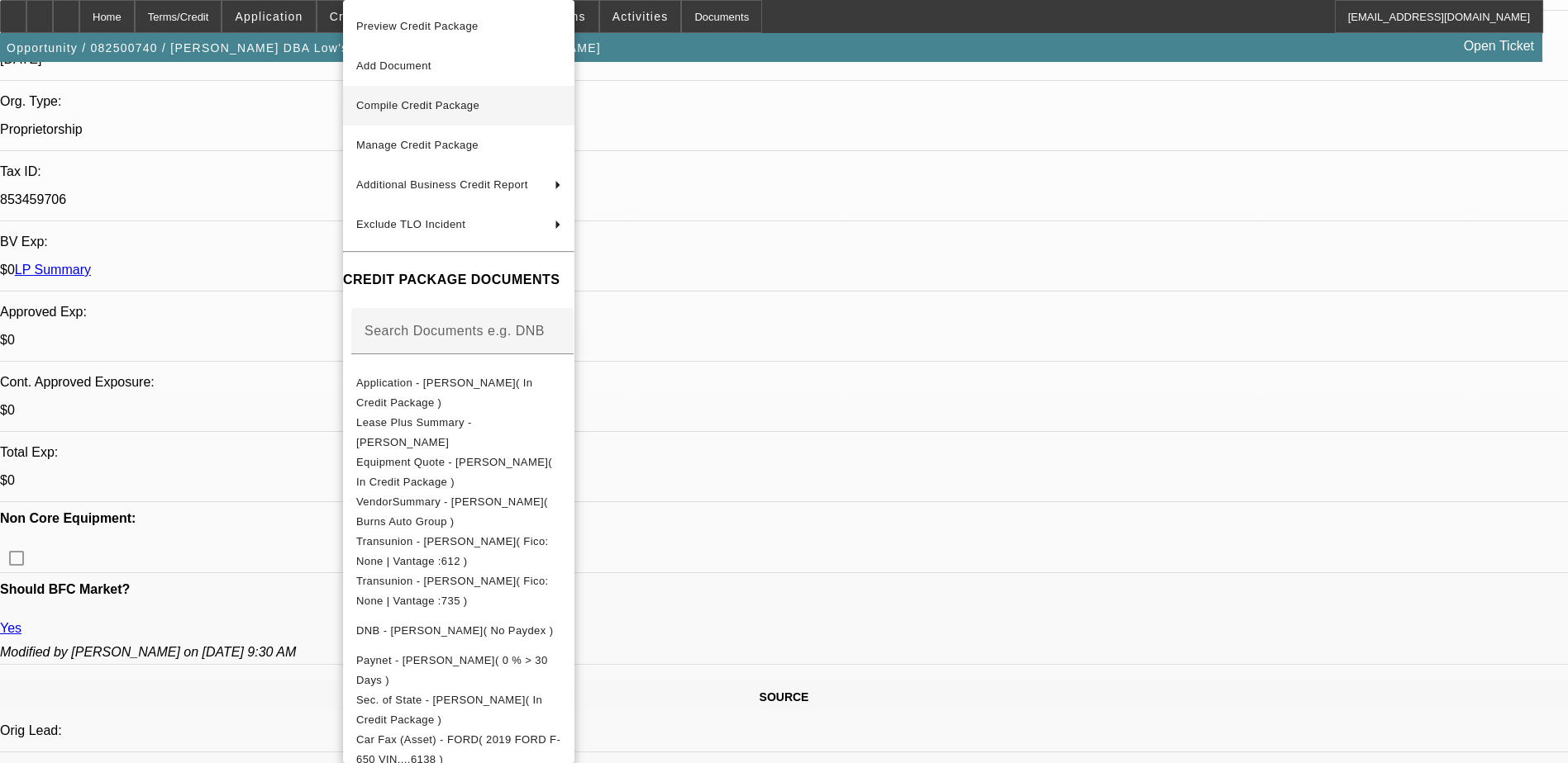
click at [430, 111] on span "Compile Credit Package" at bounding box center [417, 105] width 123 height 12
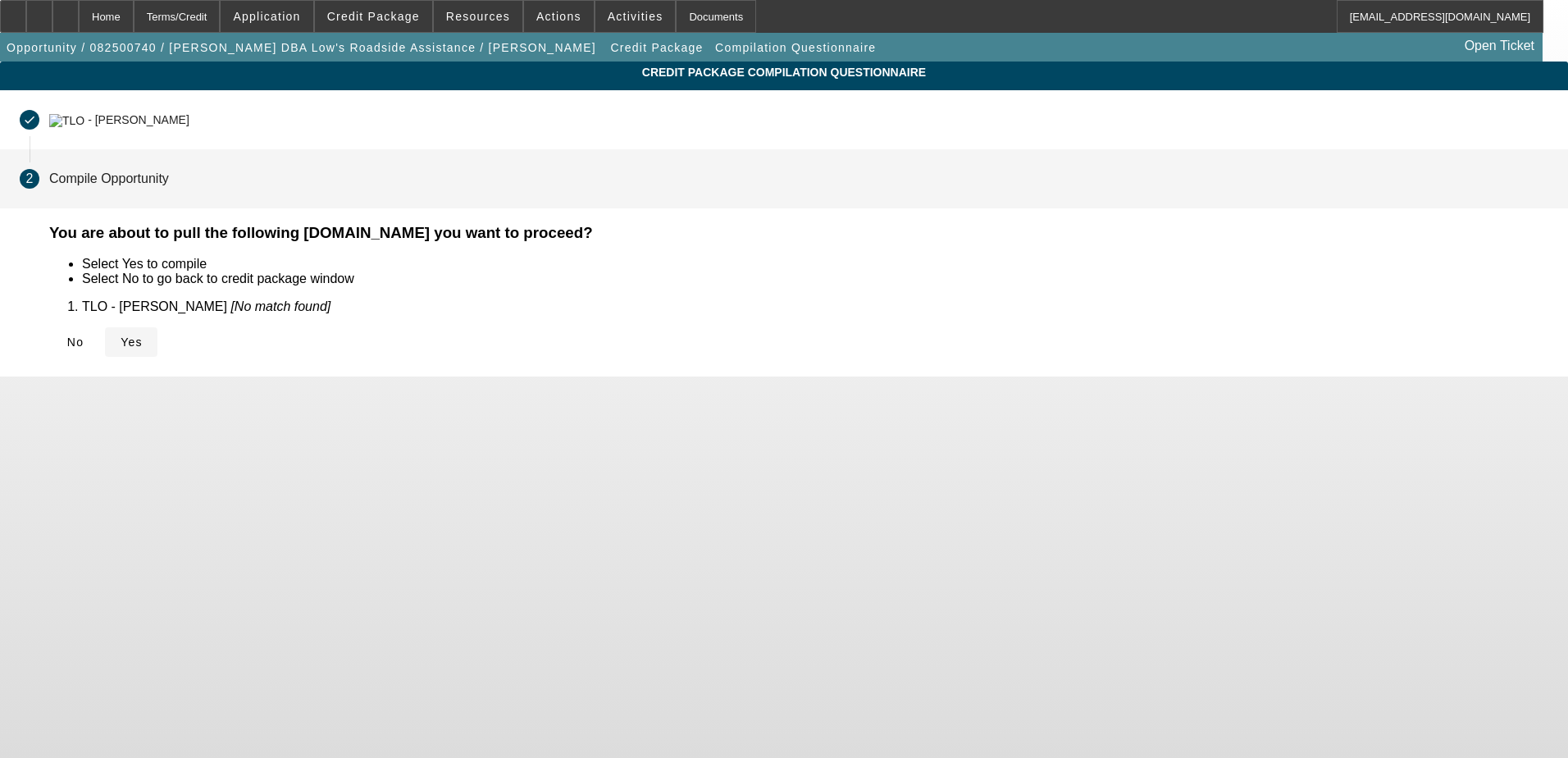
click at [143, 336] on span "Yes" at bounding box center [132, 342] width 22 height 13
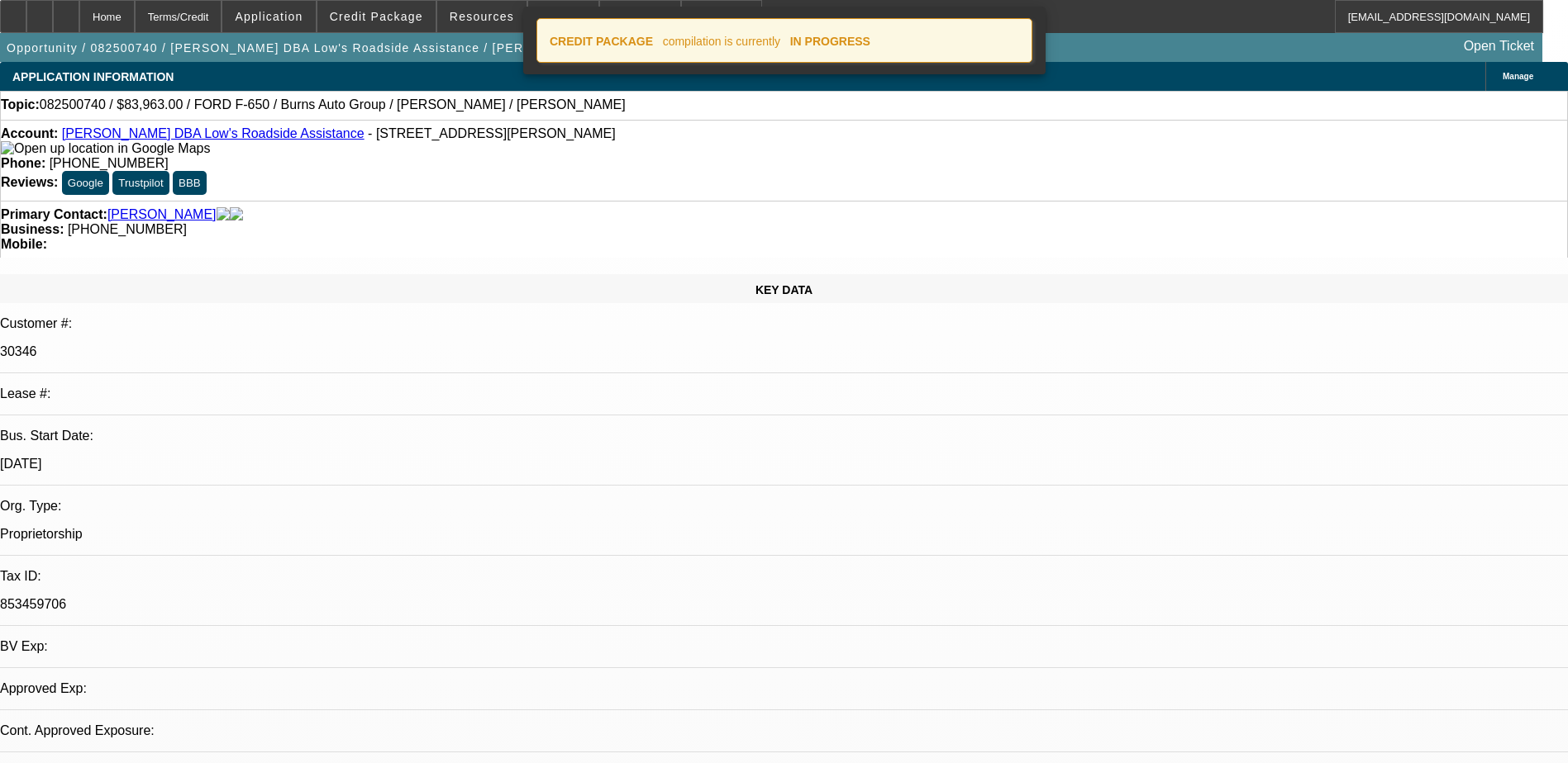
select select "0"
select select "2"
select select "0.1"
select select "4"
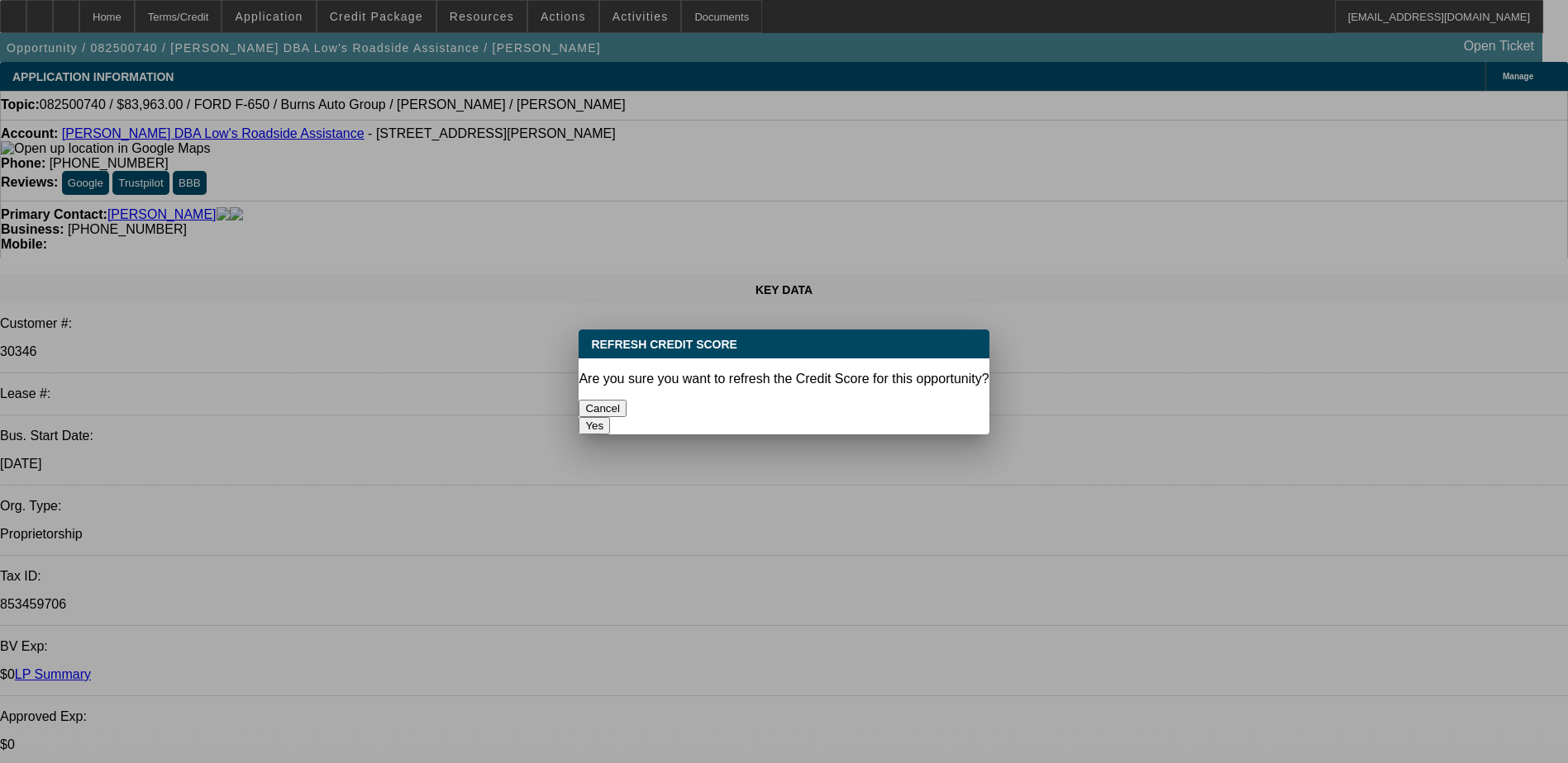
click at [610, 417] on button "Yes" at bounding box center [594, 426] width 31 height 17
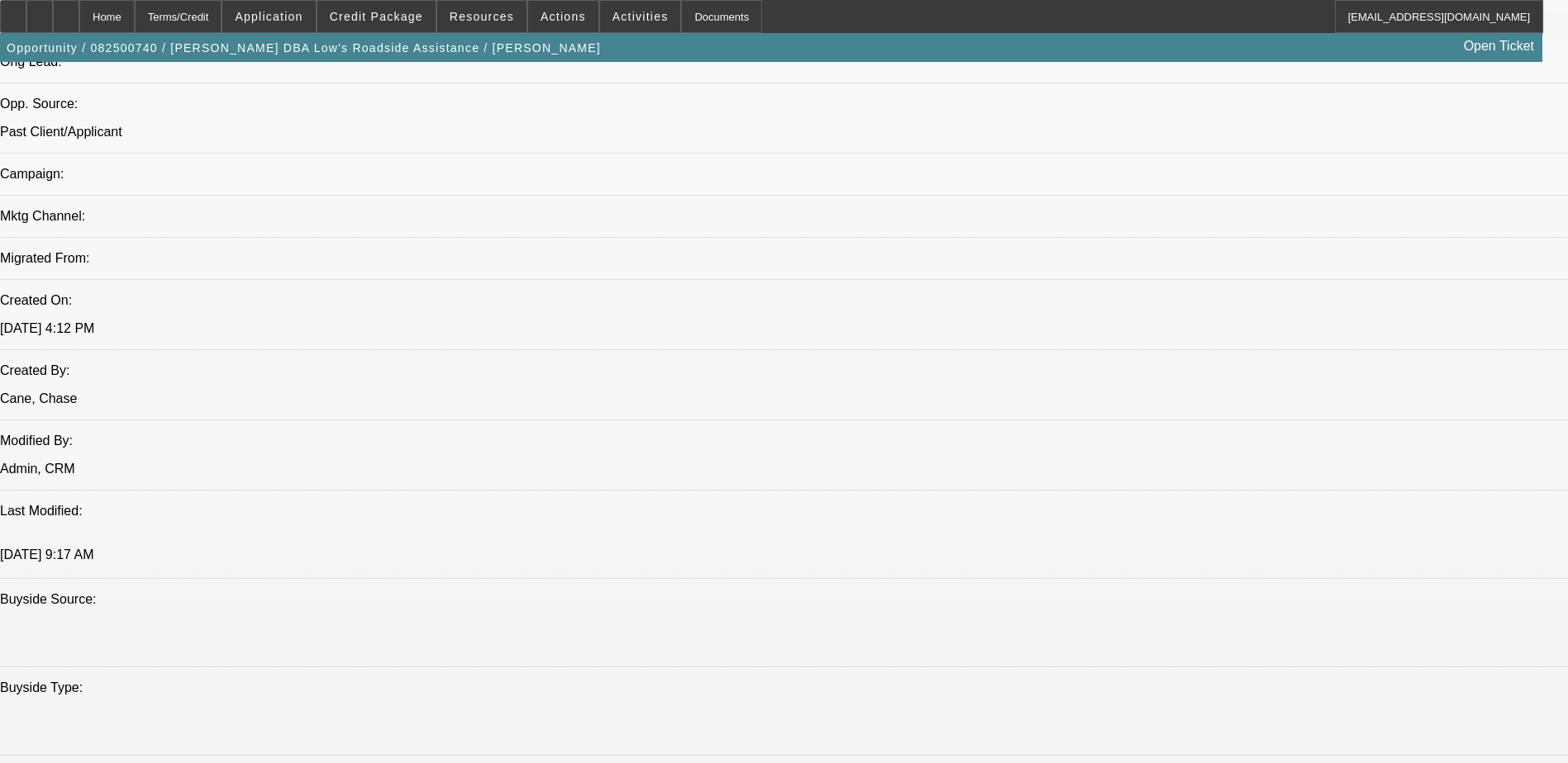
scroll to position [578, 0]
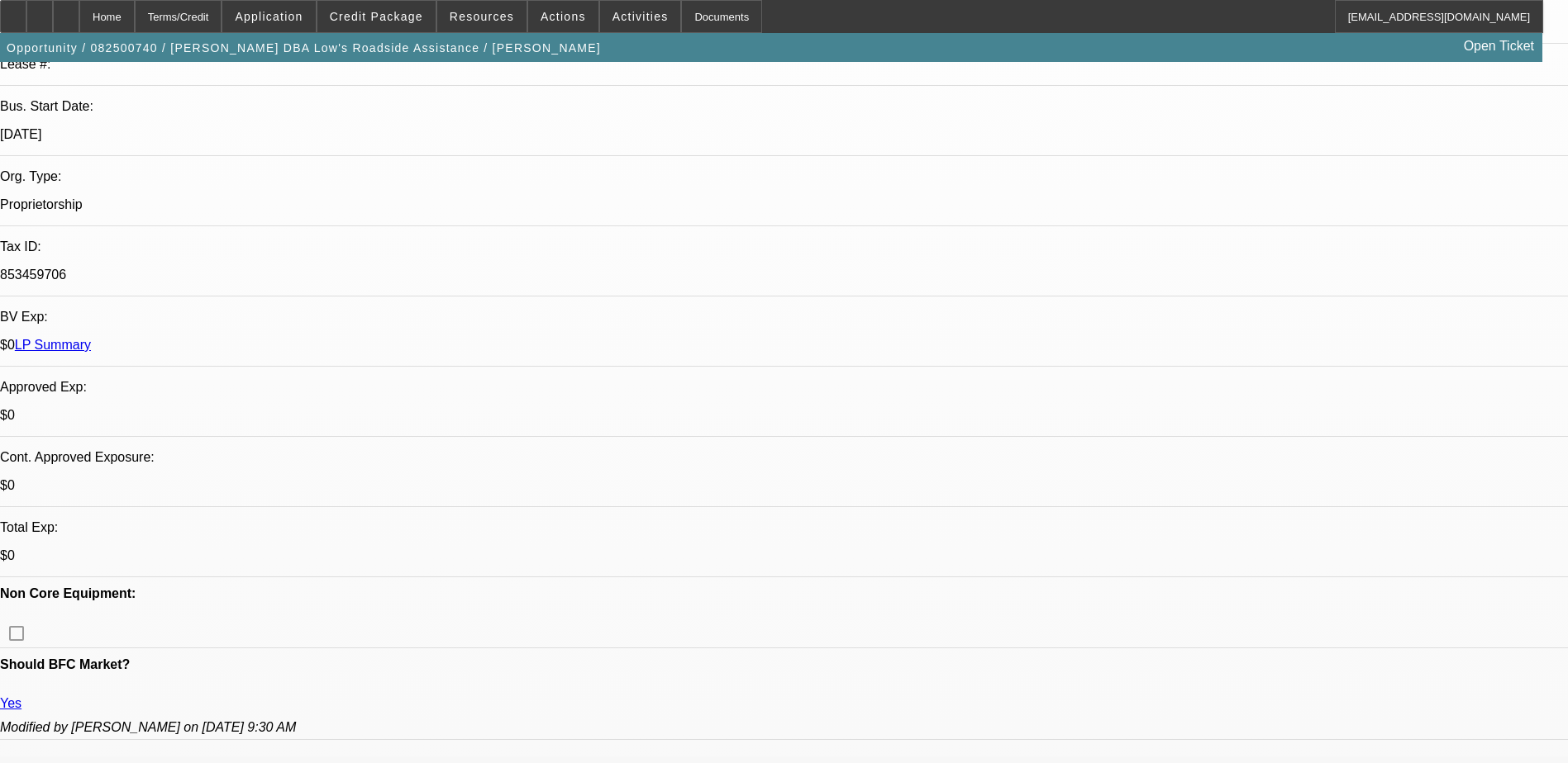
scroll to position [330, 0]
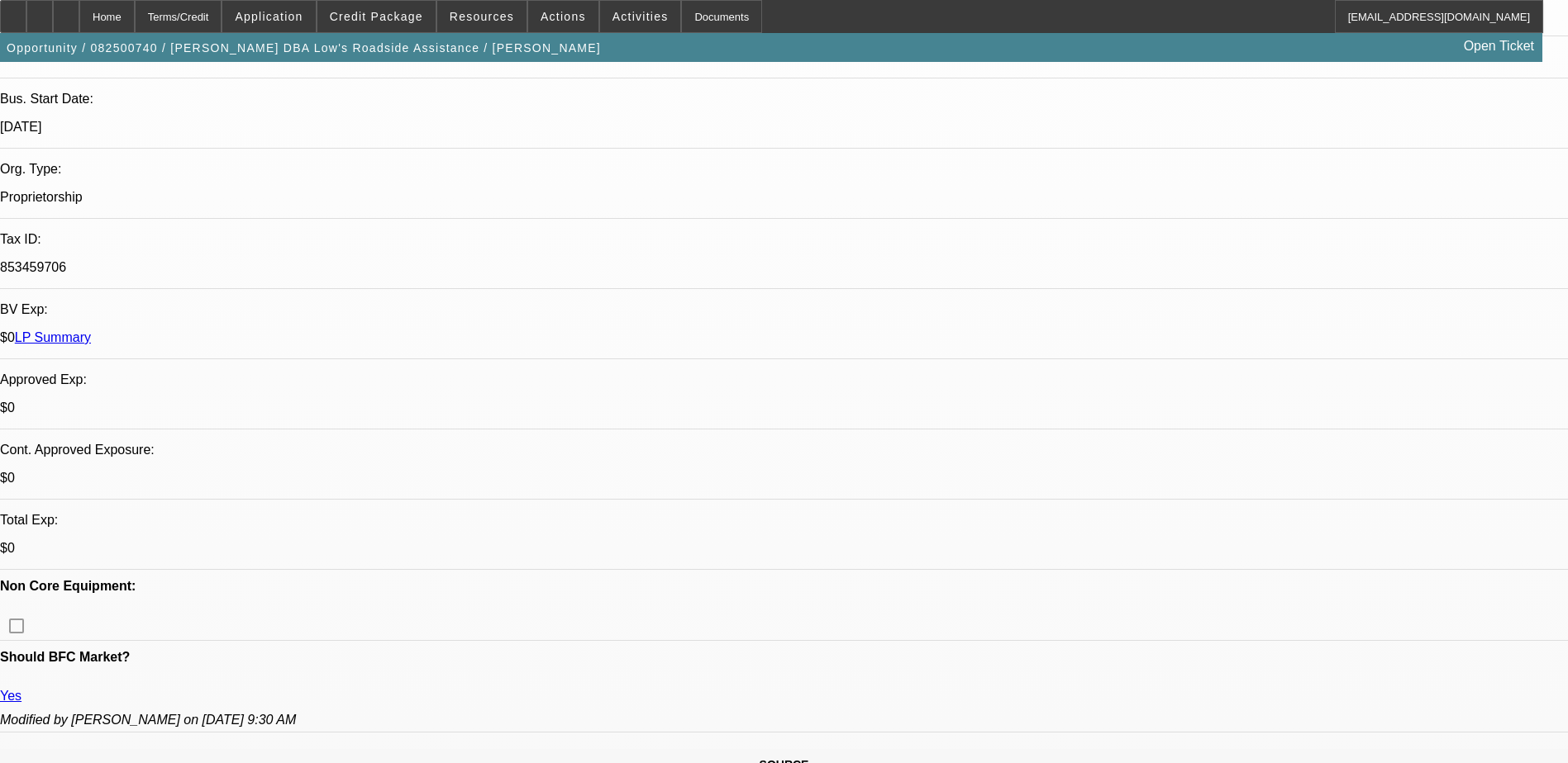
scroll to position [578, 0]
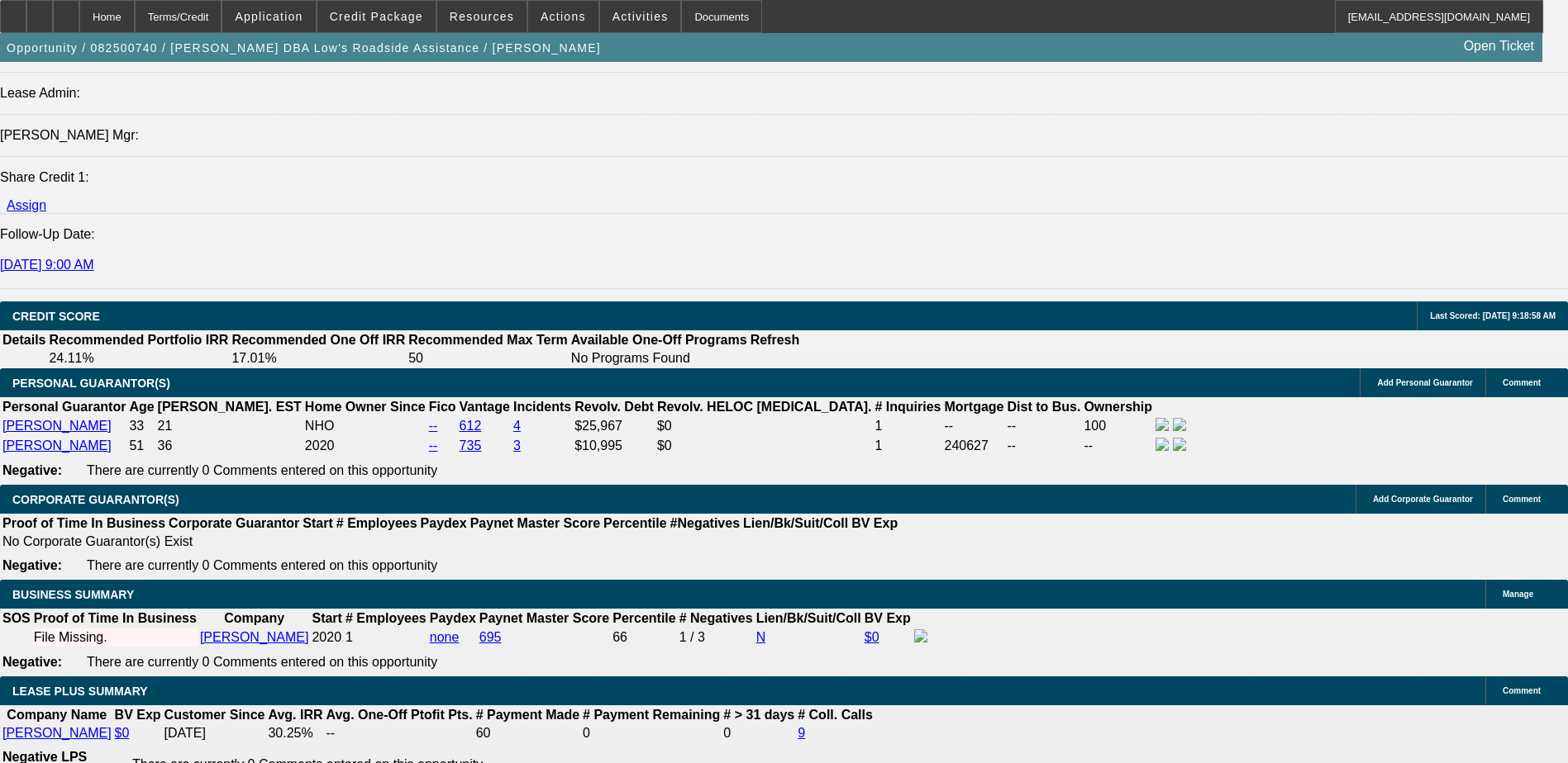
scroll to position [2396, 0]
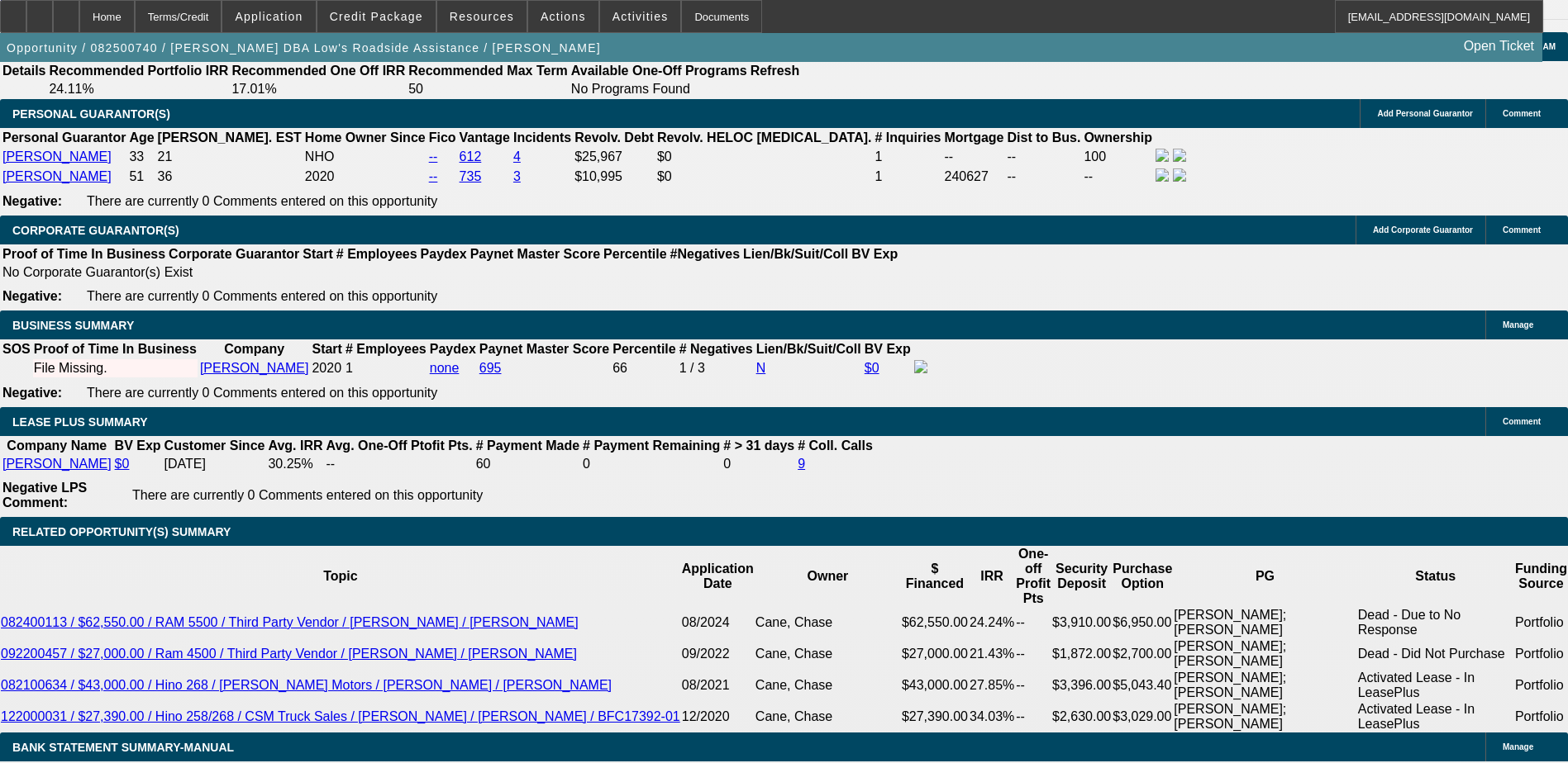
type input "$0.00"
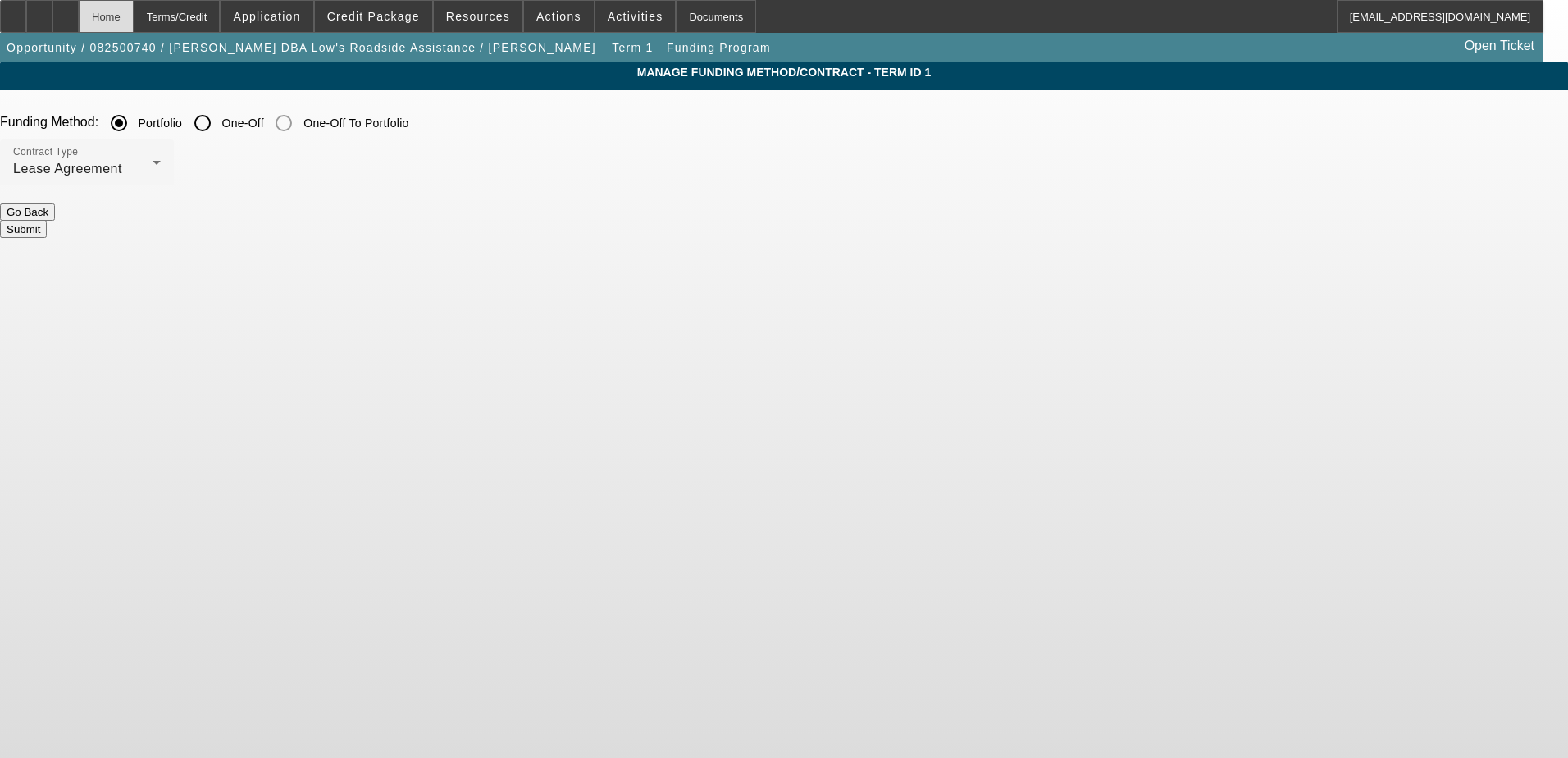
click at [134, 15] on div "Home" at bounding box center [106, 16] width 55 height 32
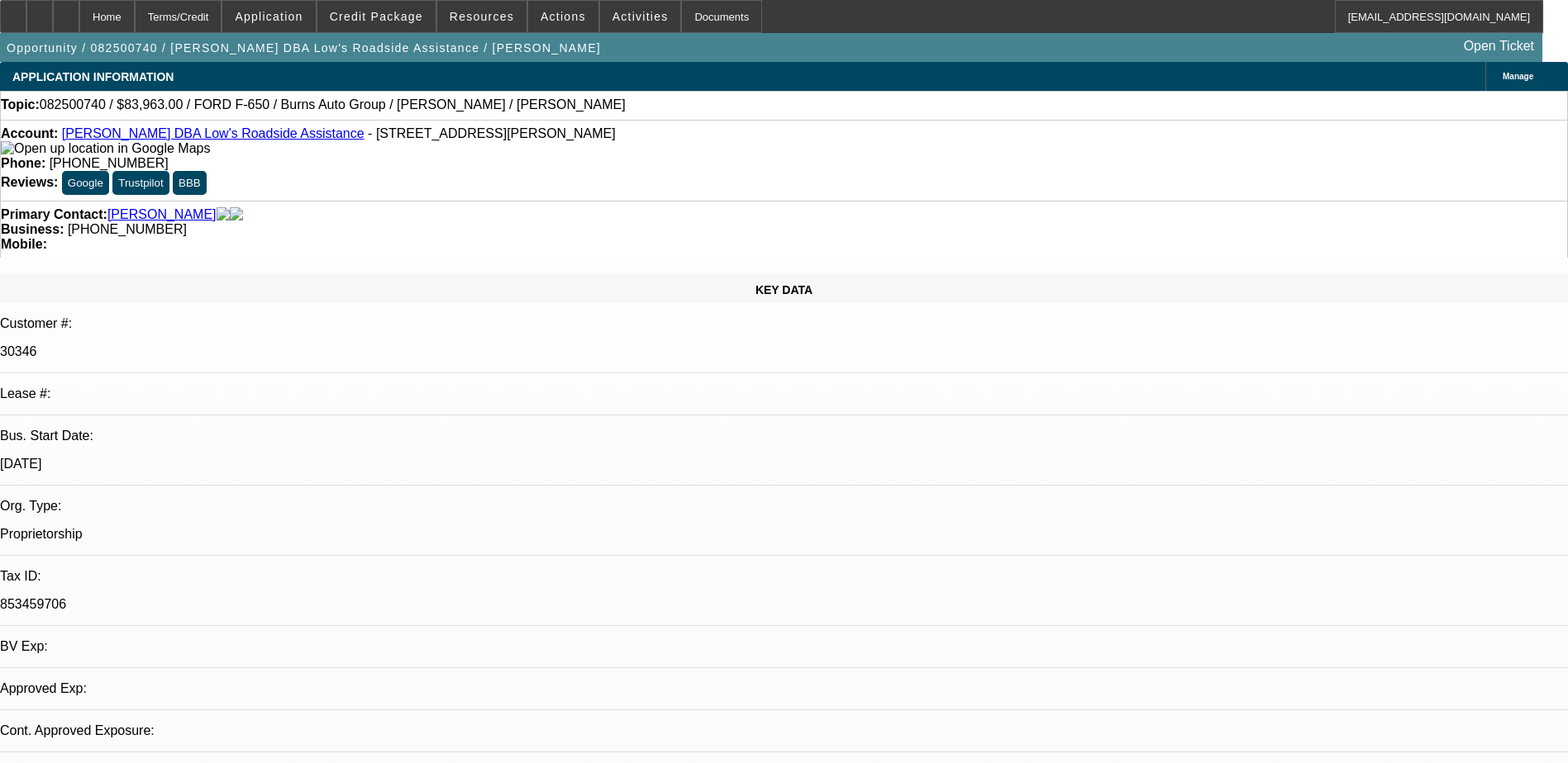
select select "0"
select select "2"
select select "0.1"
select select "4"
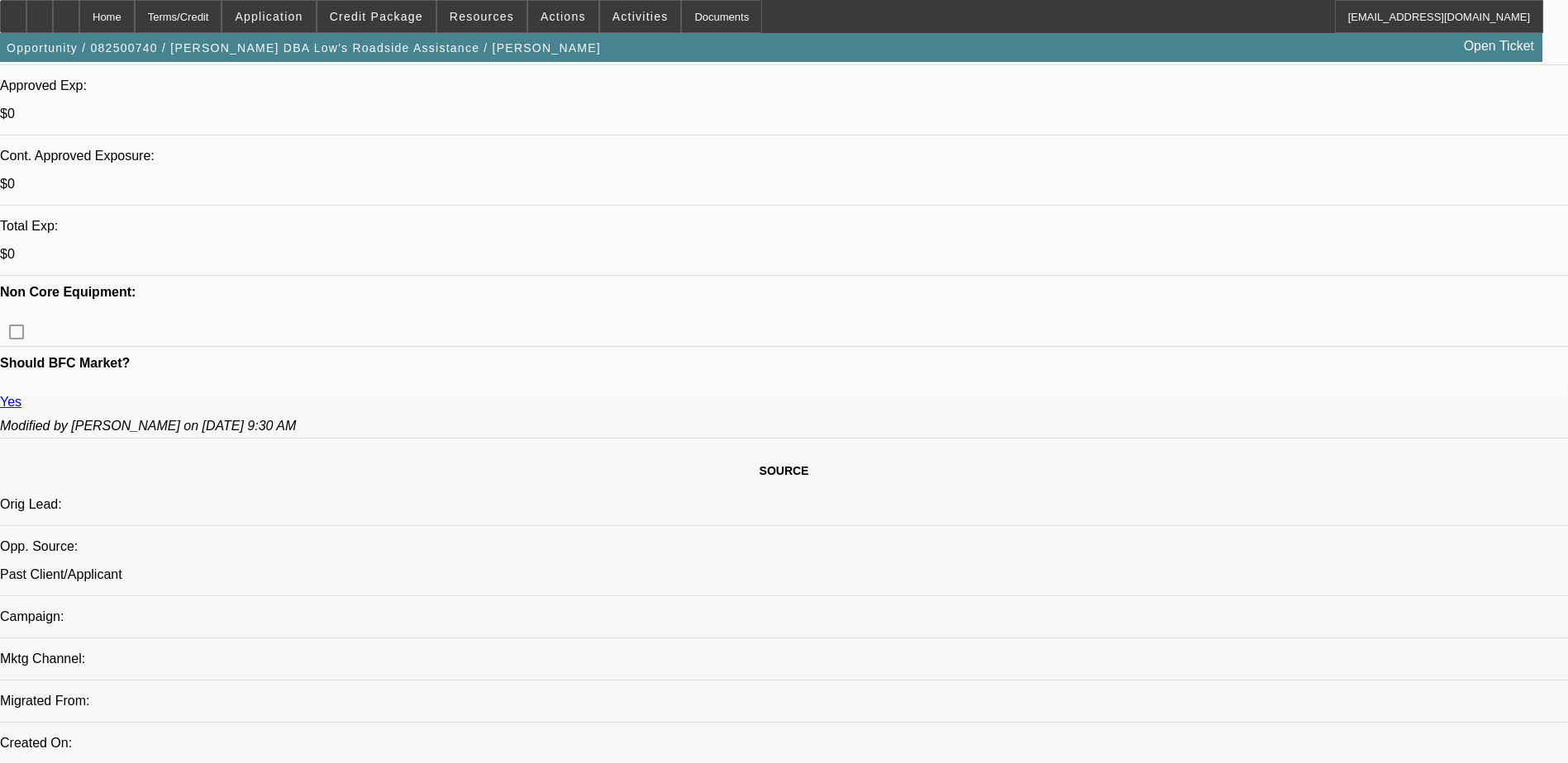
scroll to position [743, 0]
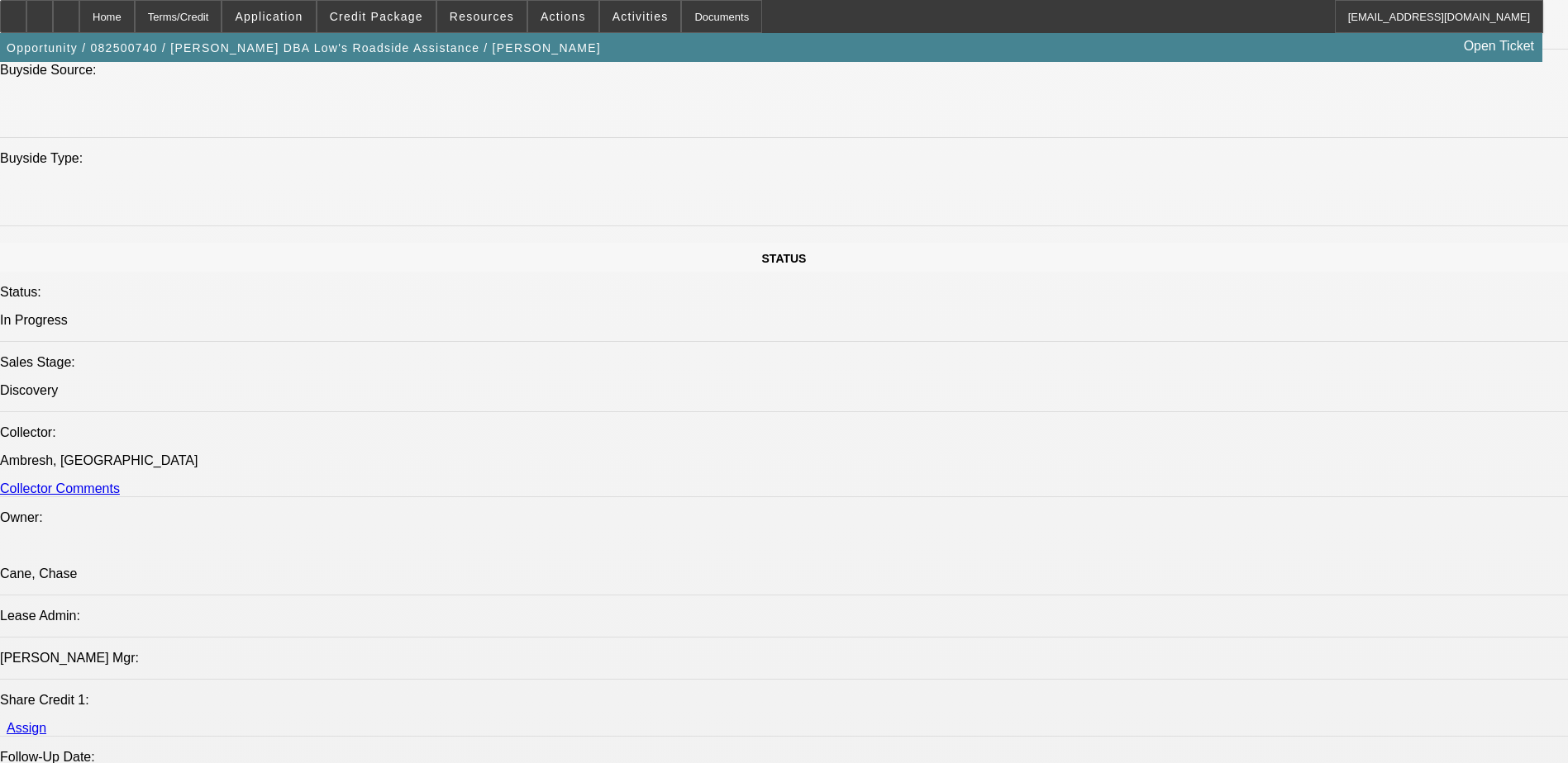
scroll to position [1899, 0]
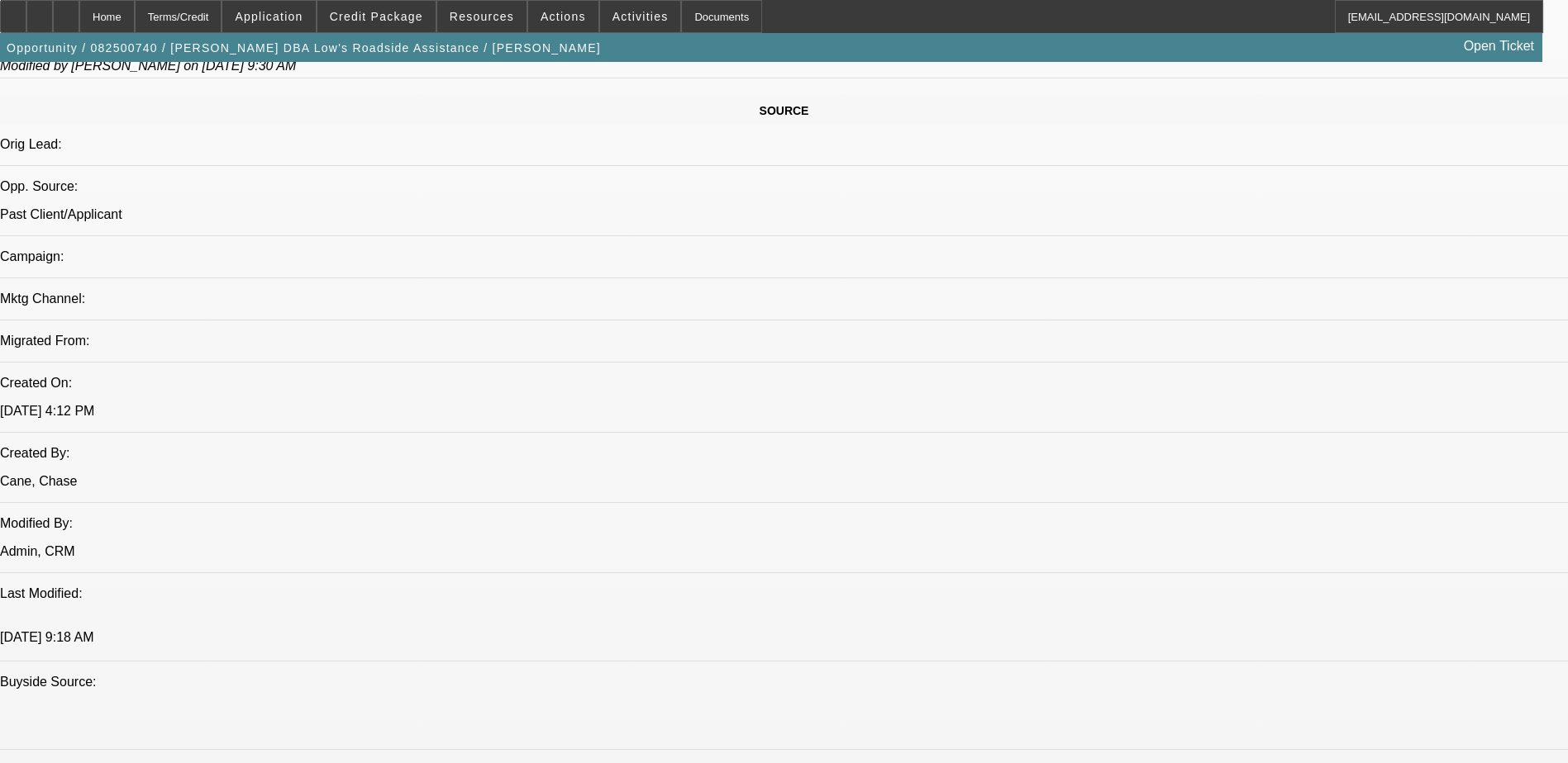
scroll to position [661, 0]
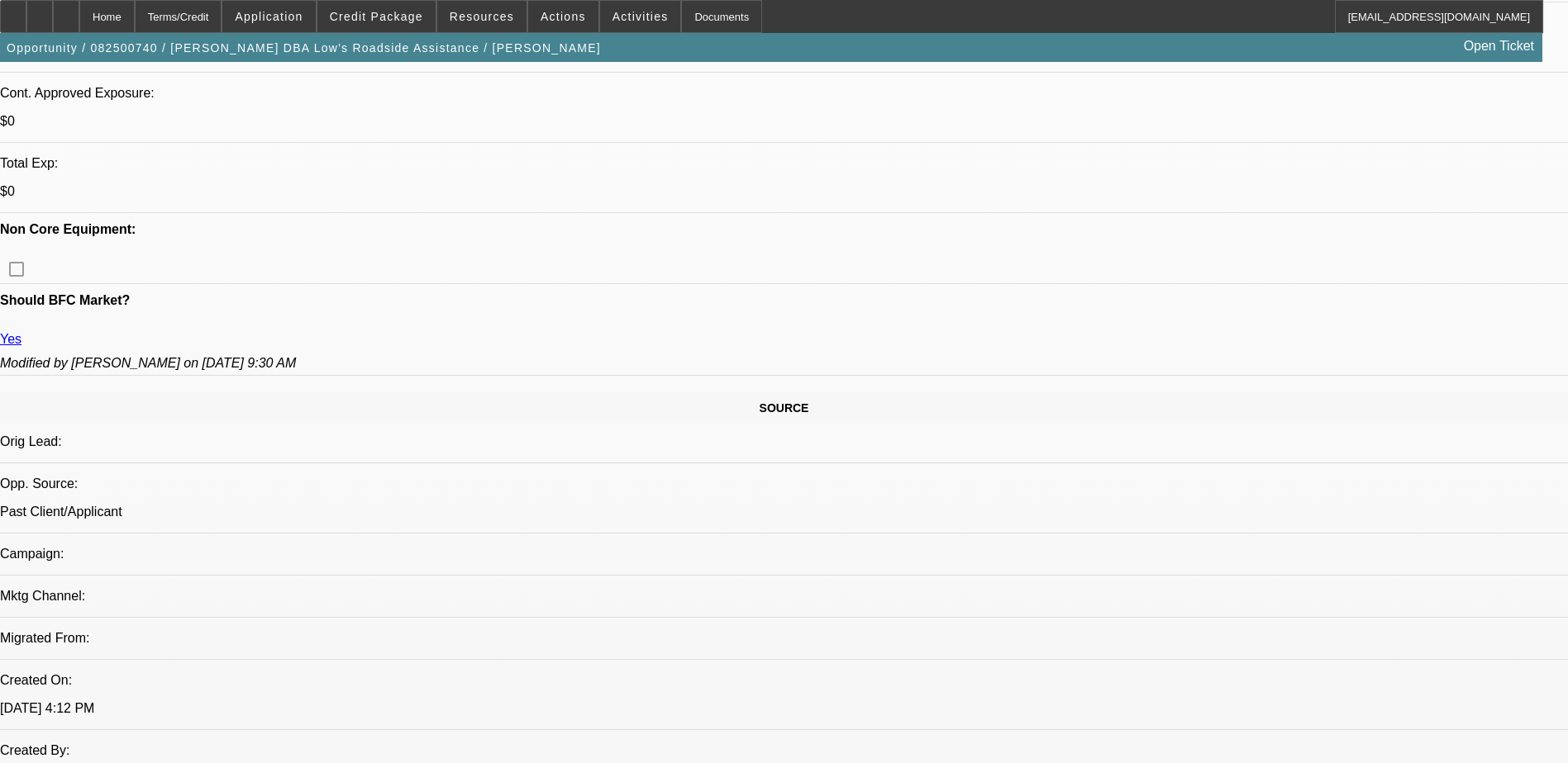
scroll to position [248, 0]
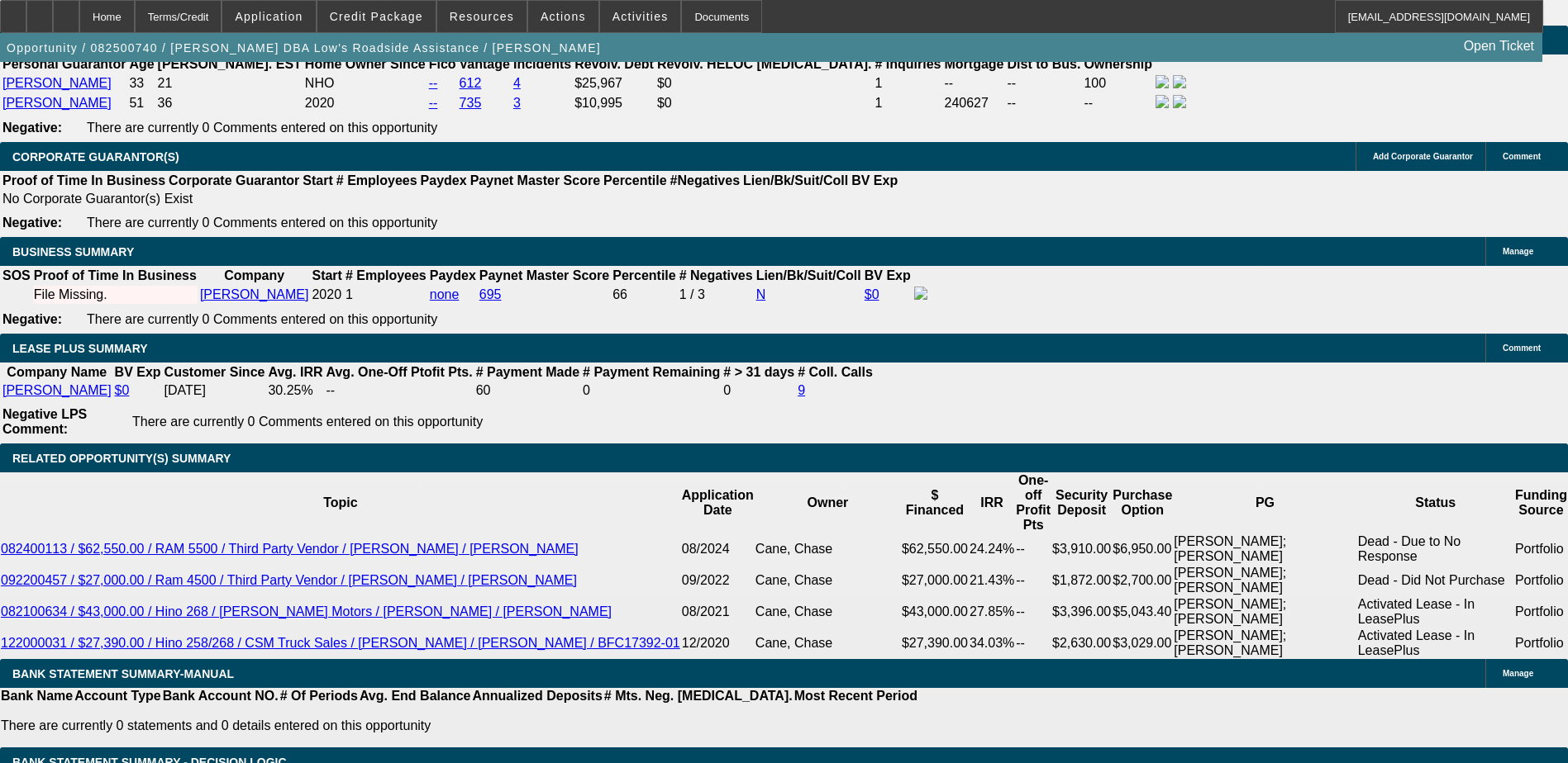
scroll to position [2478, 0]
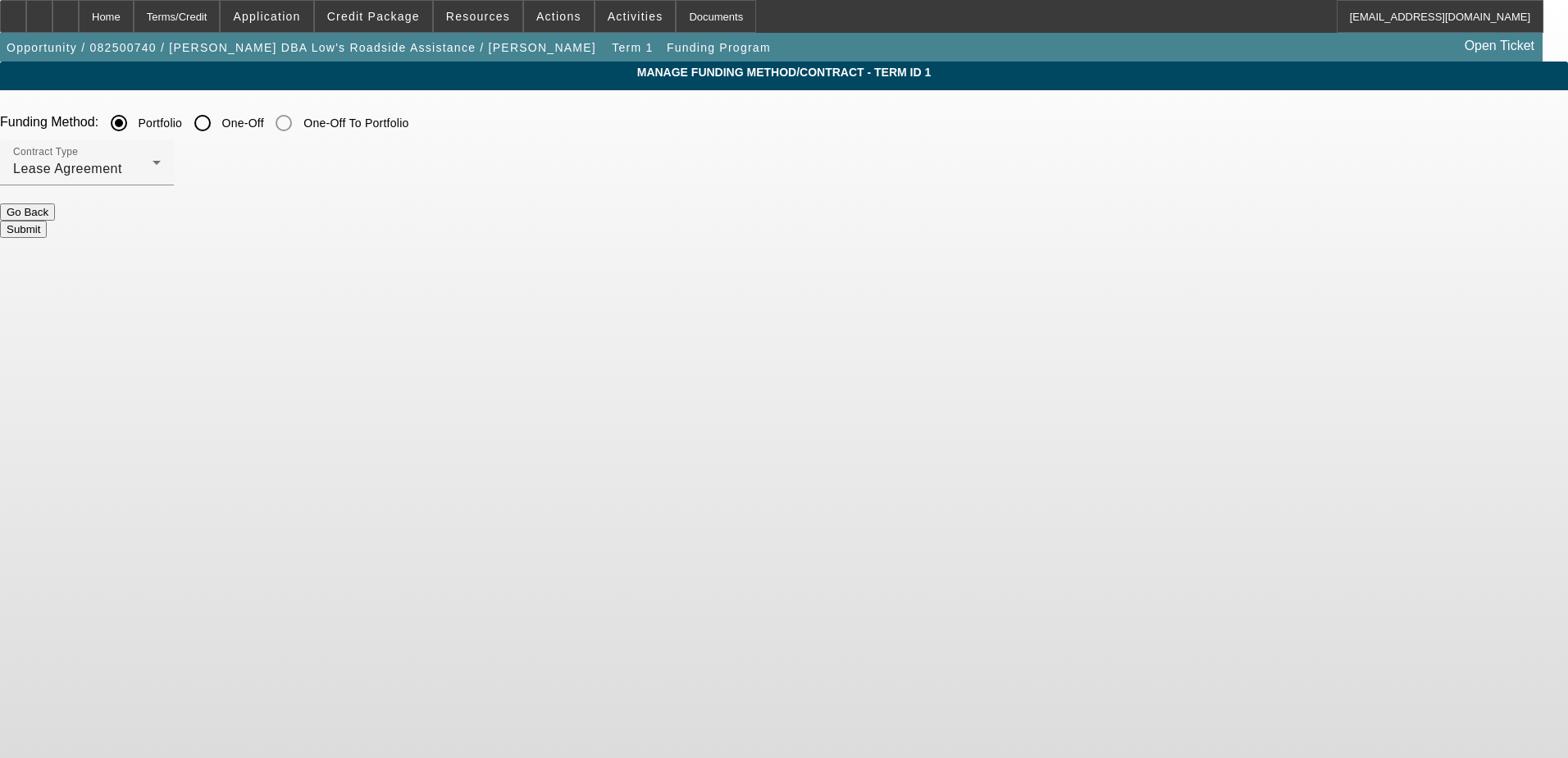
click at [219, 132] on input "One-Off" at bounding box center [202, 123] width 32 height 32
radio input "true"
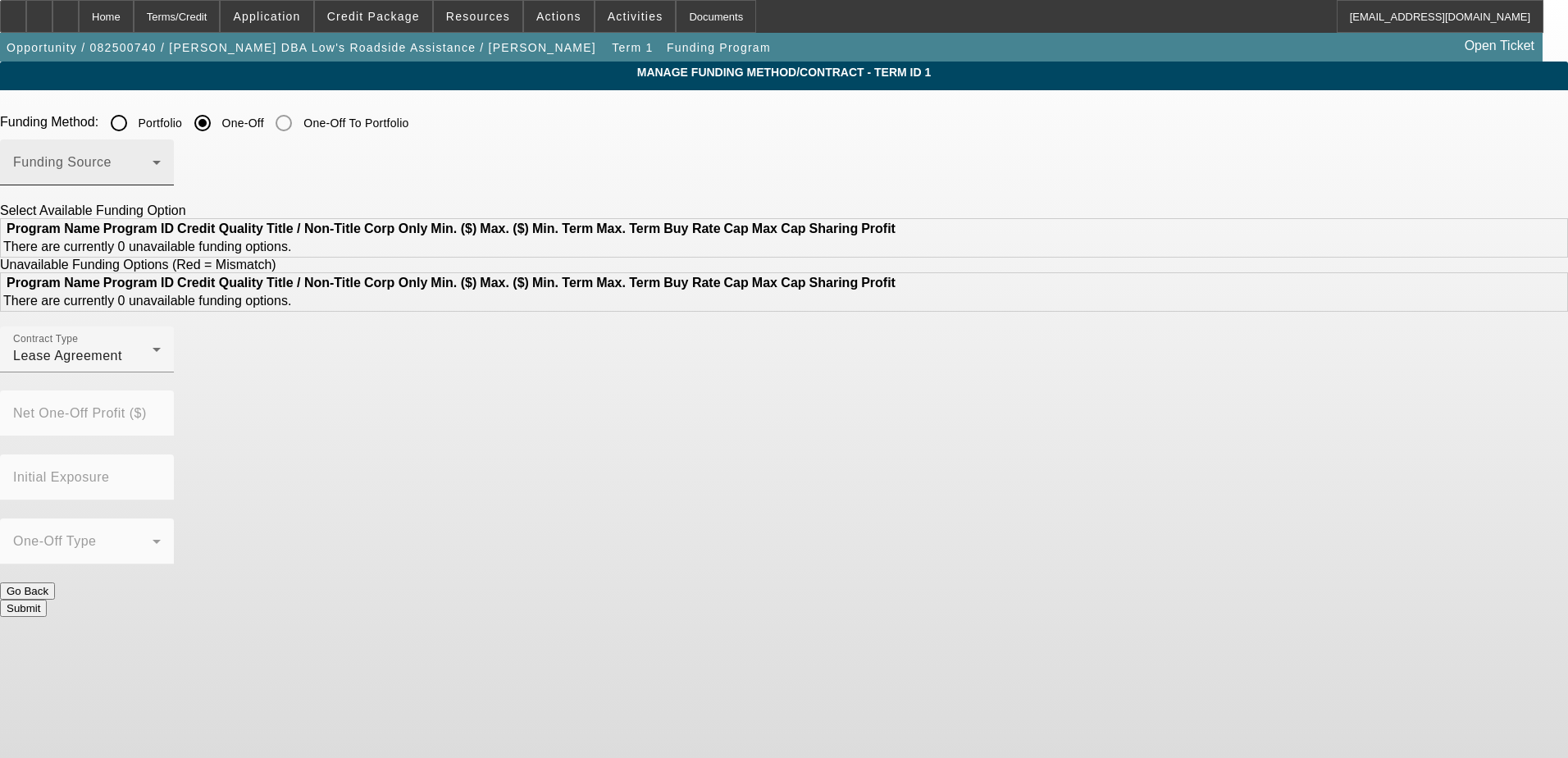
click at [161, 158] on div "Funding Source" at bounding box center [86, 162] width 148 height 46
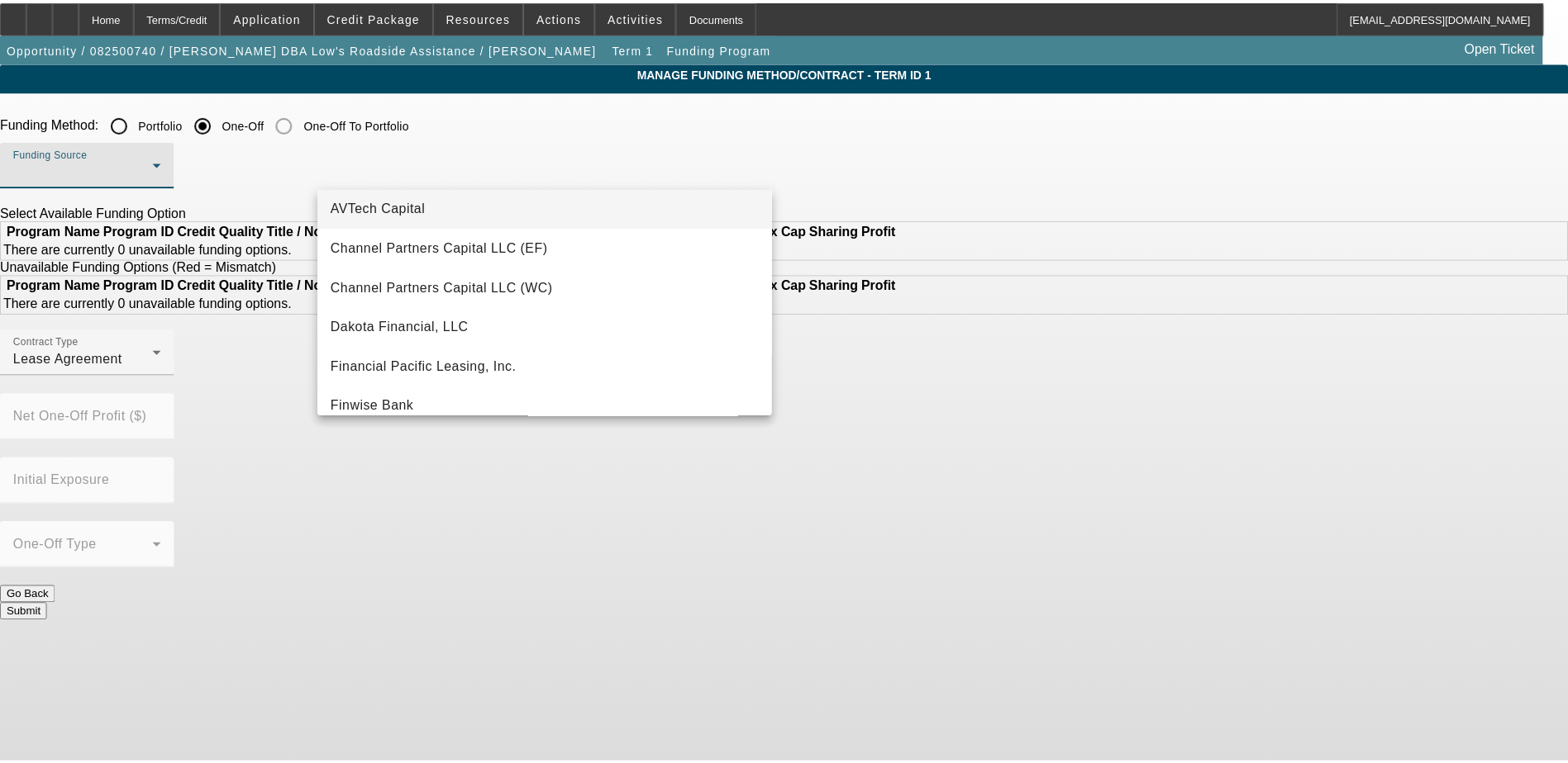
scroll to position [165, 0]
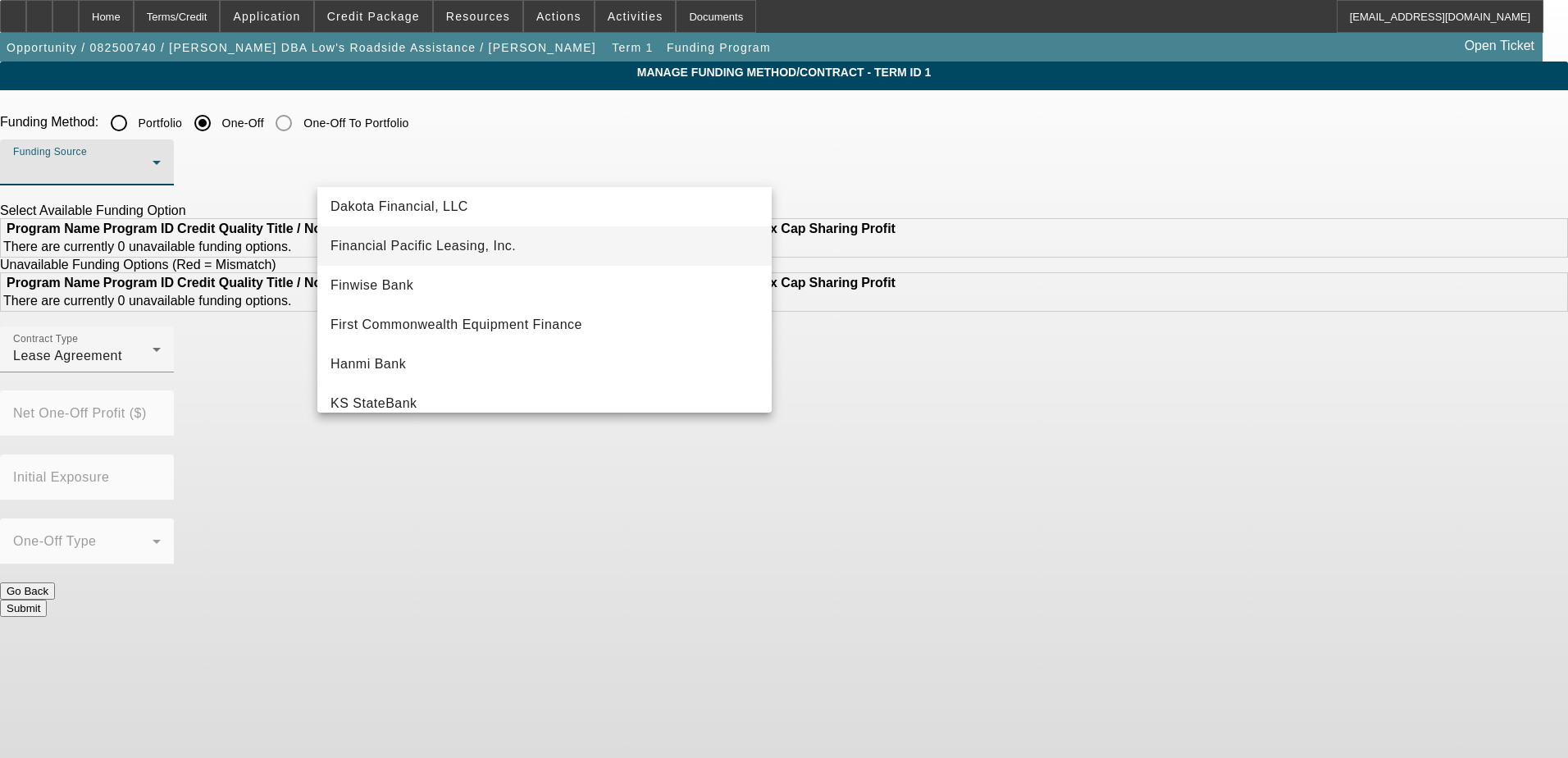
click at [472, 255] on span "Financial Pacific Leasing, Inc." at bounding box center [423, 246] width 185 height 20
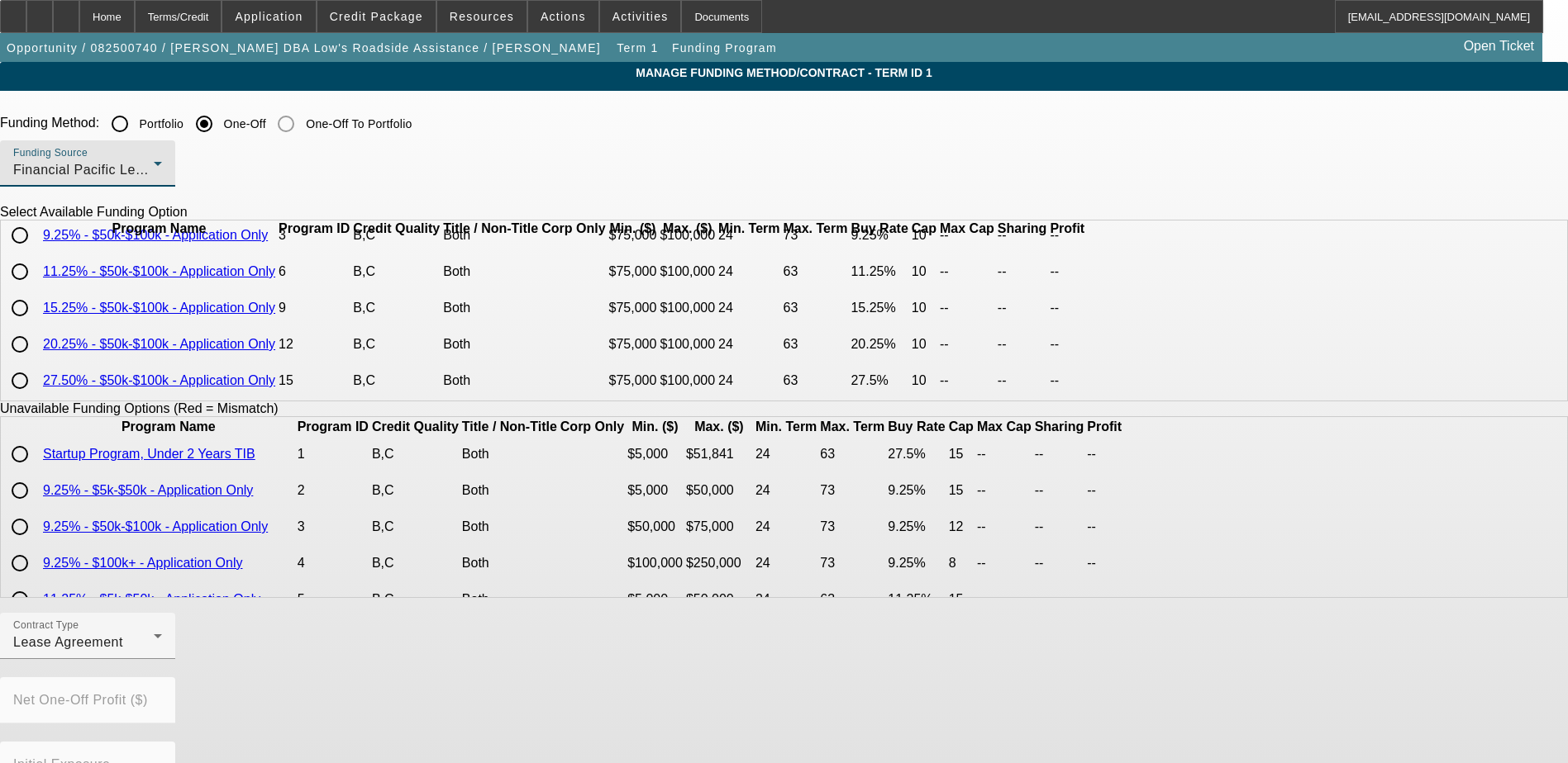
scroll to position [72, 0]
click at [36, 305] on input "radio" at bounding box center [20, 308] width 33 height 33
radio input "true"
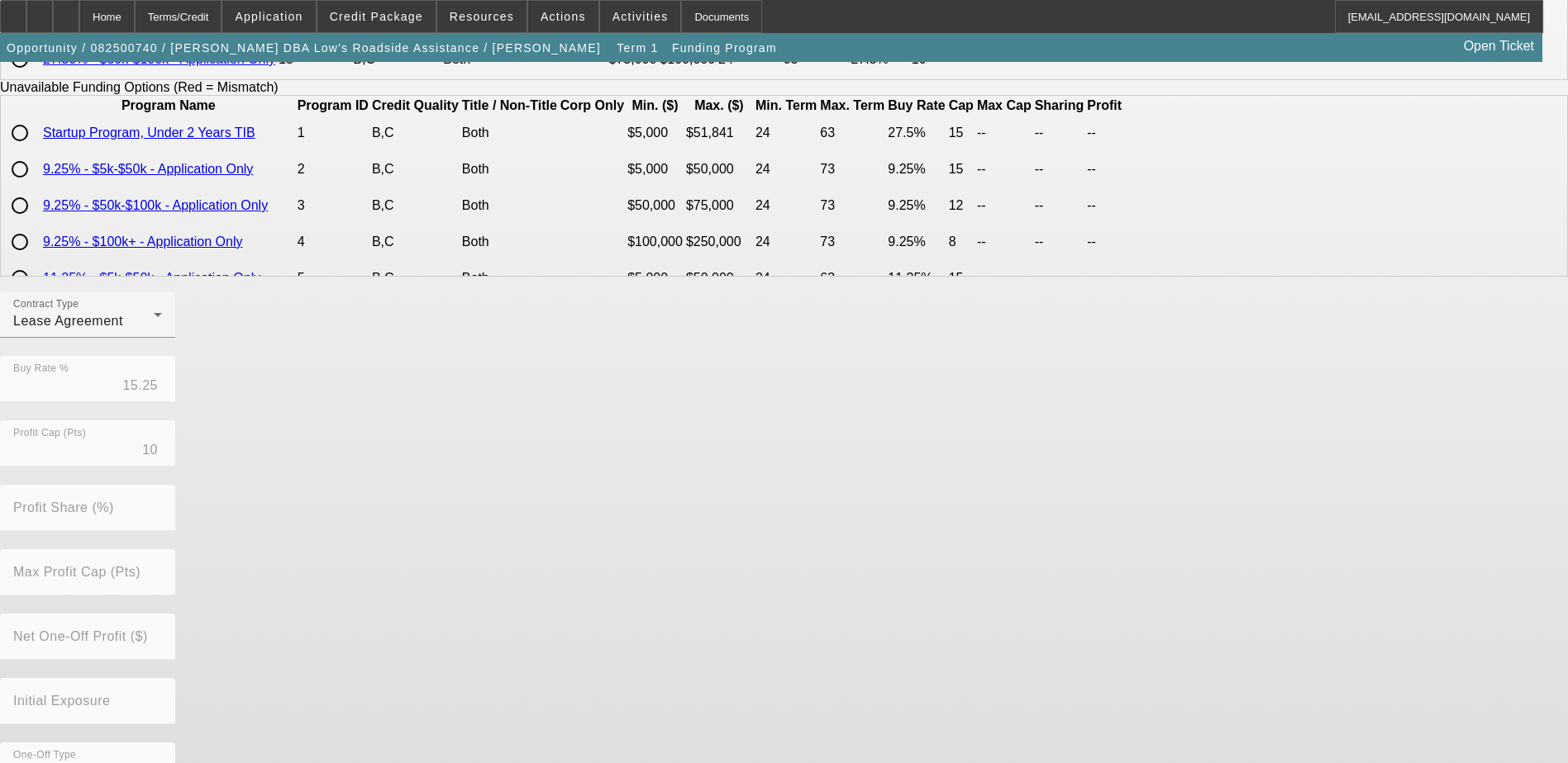
scroll to position [364, 0]
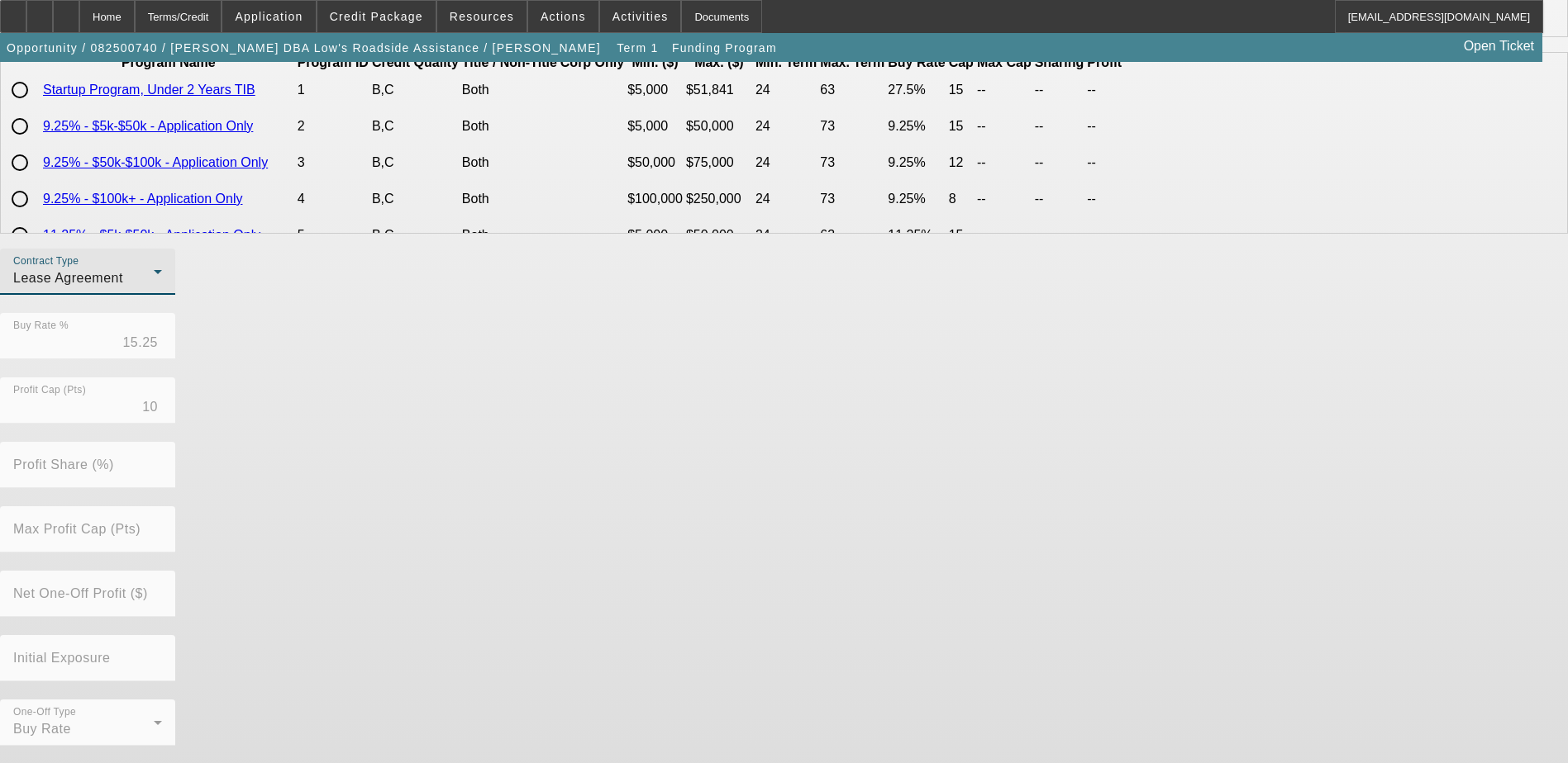
click at [154, 288] on div "Lease Agreement" at bounding box center [83, 278] width 140 height 20
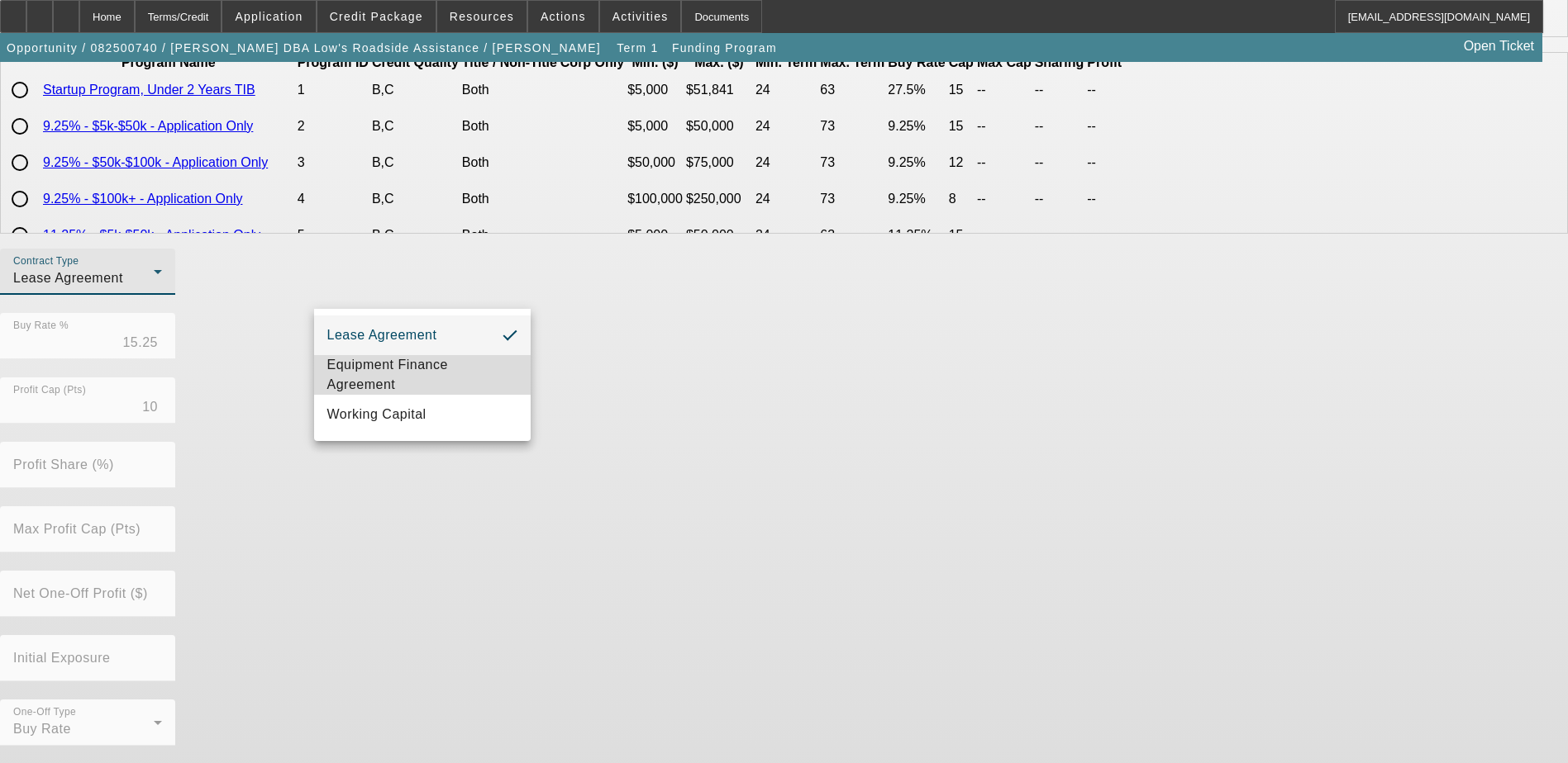
click at [426, 371] on span "Equipment Finance Agreement" at bounding box center [422, 375] width 190 height 40
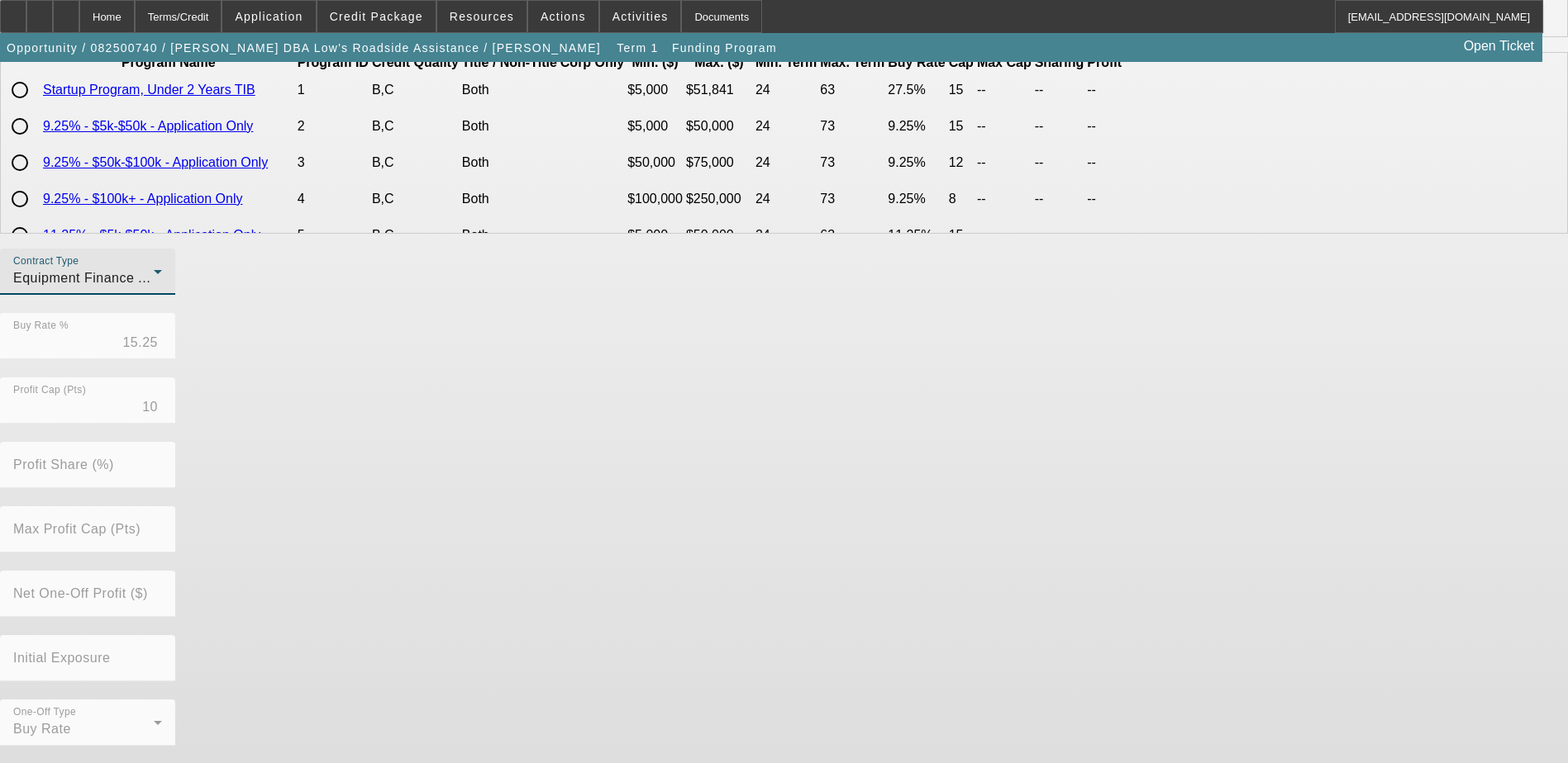
click at [678, 412] on div "Contract Type Equipment Finance Agreement Buy Rate % 15.25 Profit Cap (Pts) 10 …" at bounding box center [784, 506] width 1568 height 515
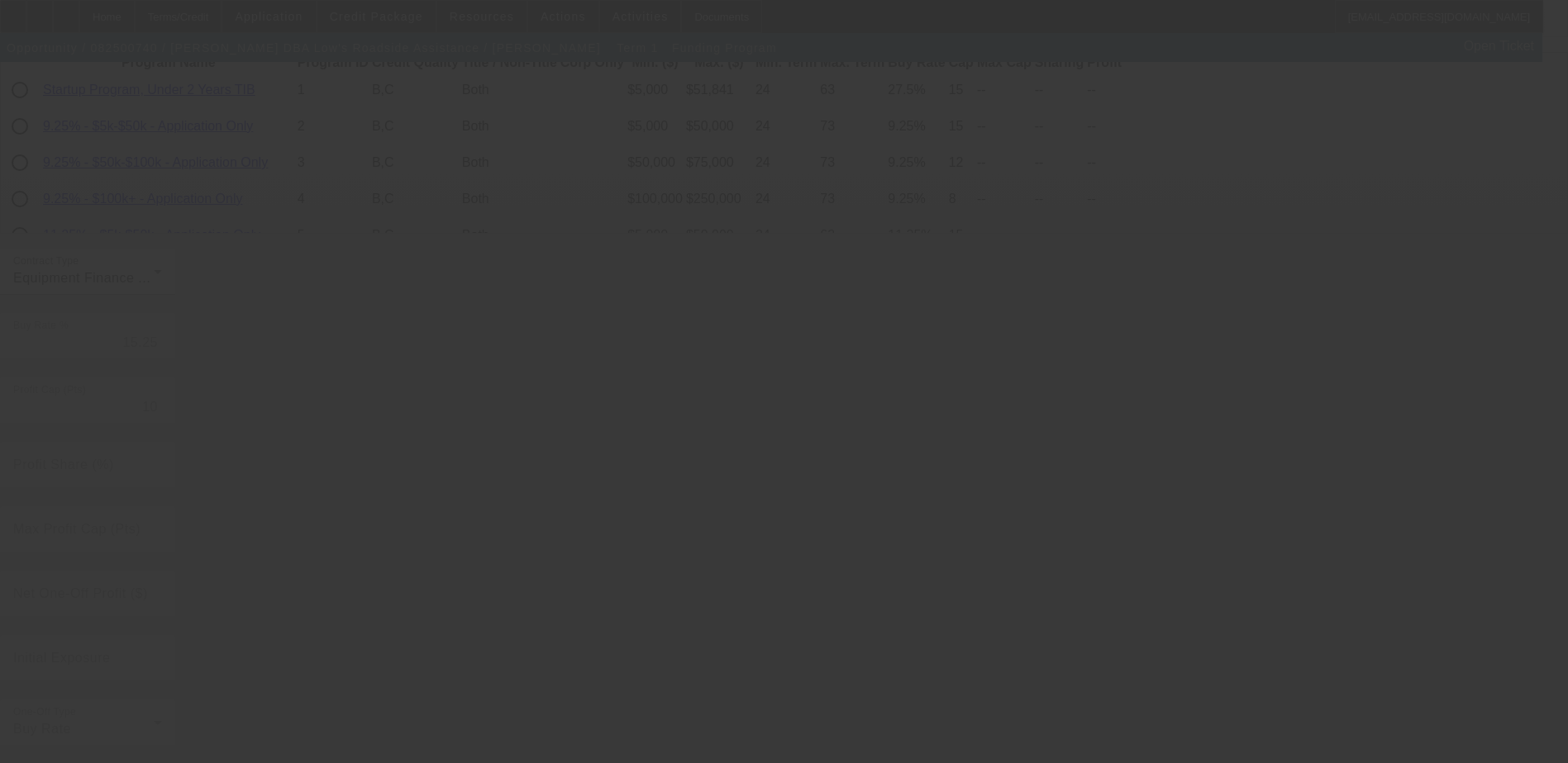
radio input "true"
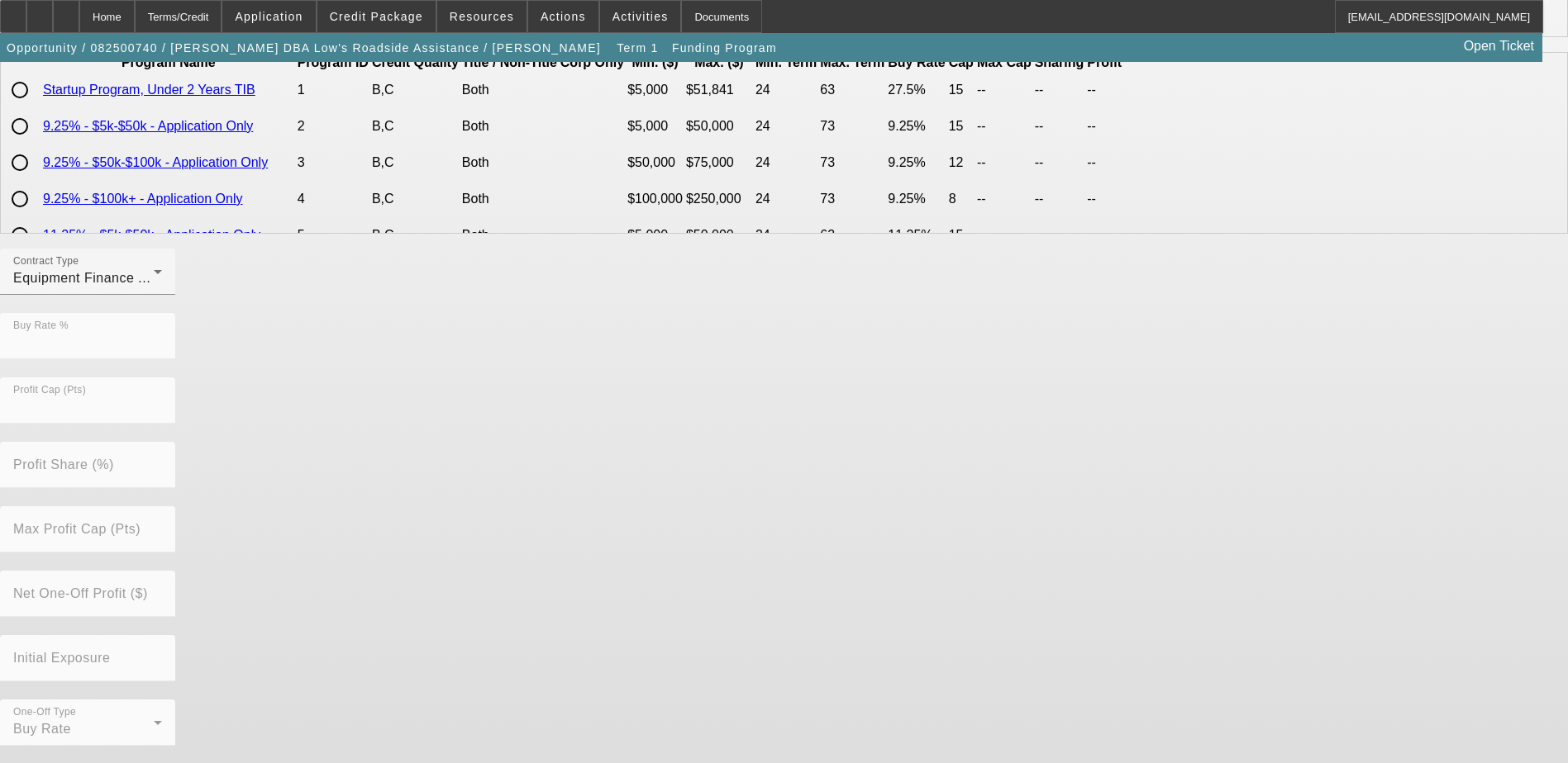
scroll to position [0, 0]
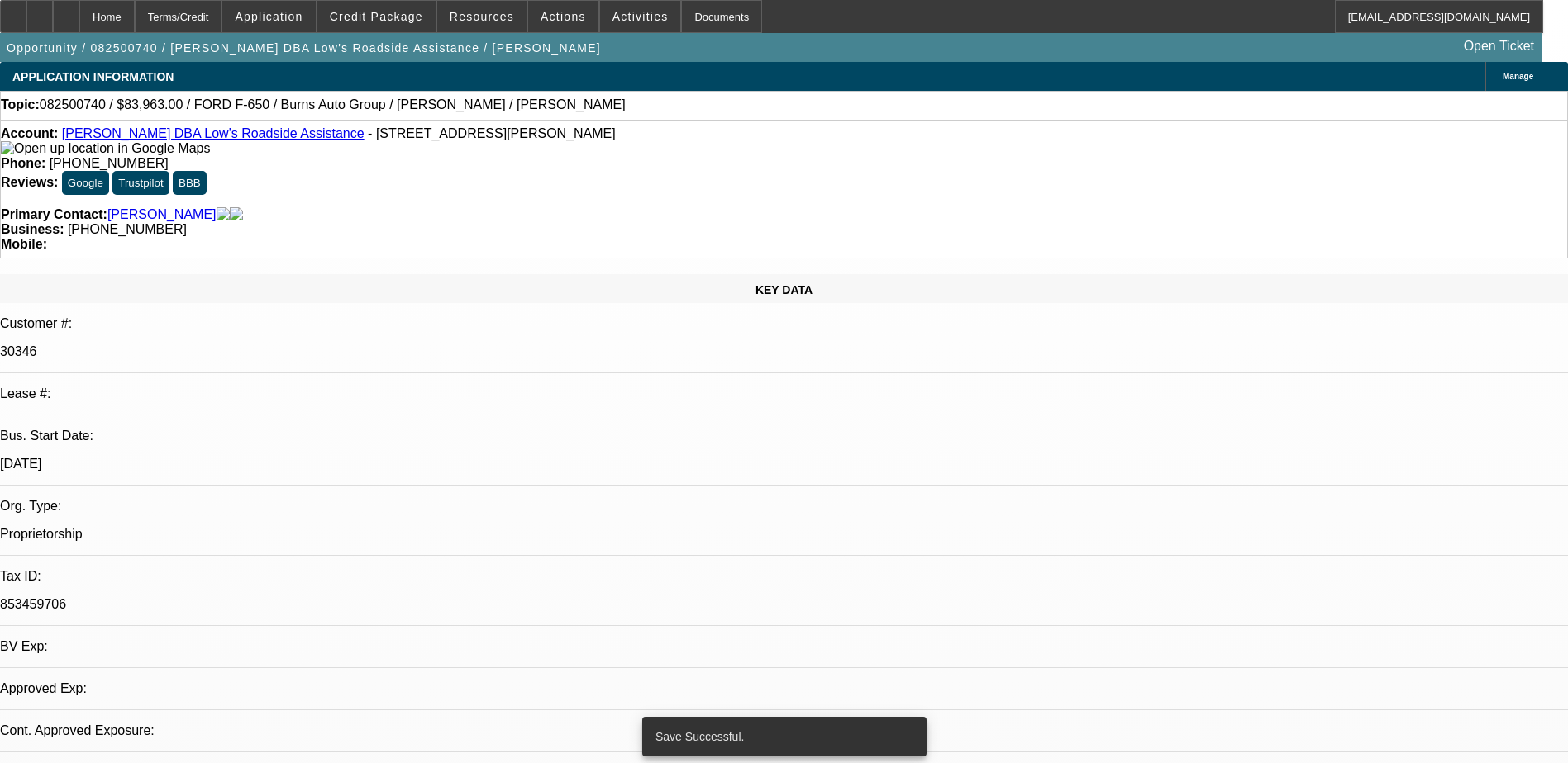
select select "0"
select select "2"
select select "0"
select select "6"
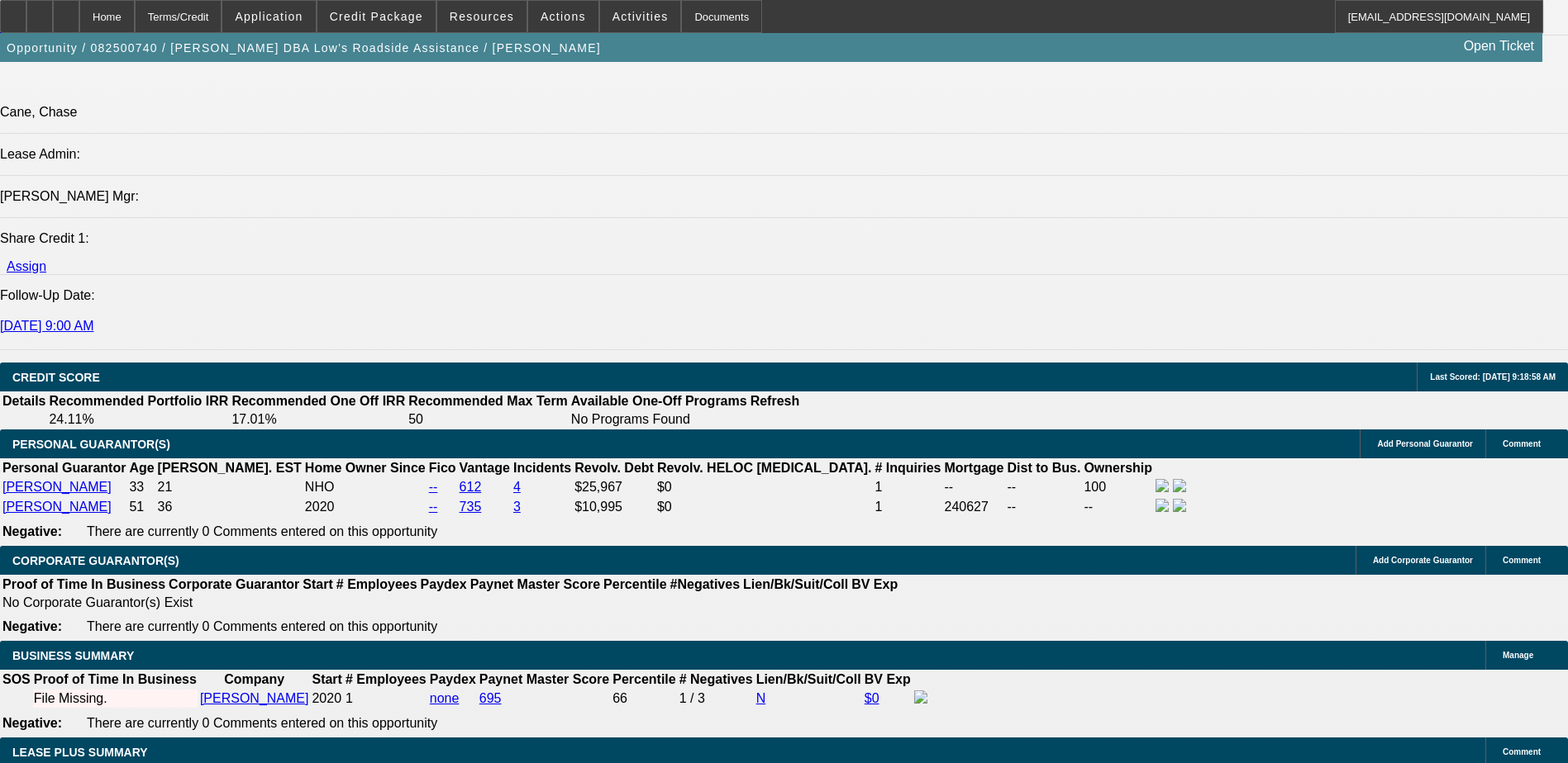
scroll to position [2561, 0]
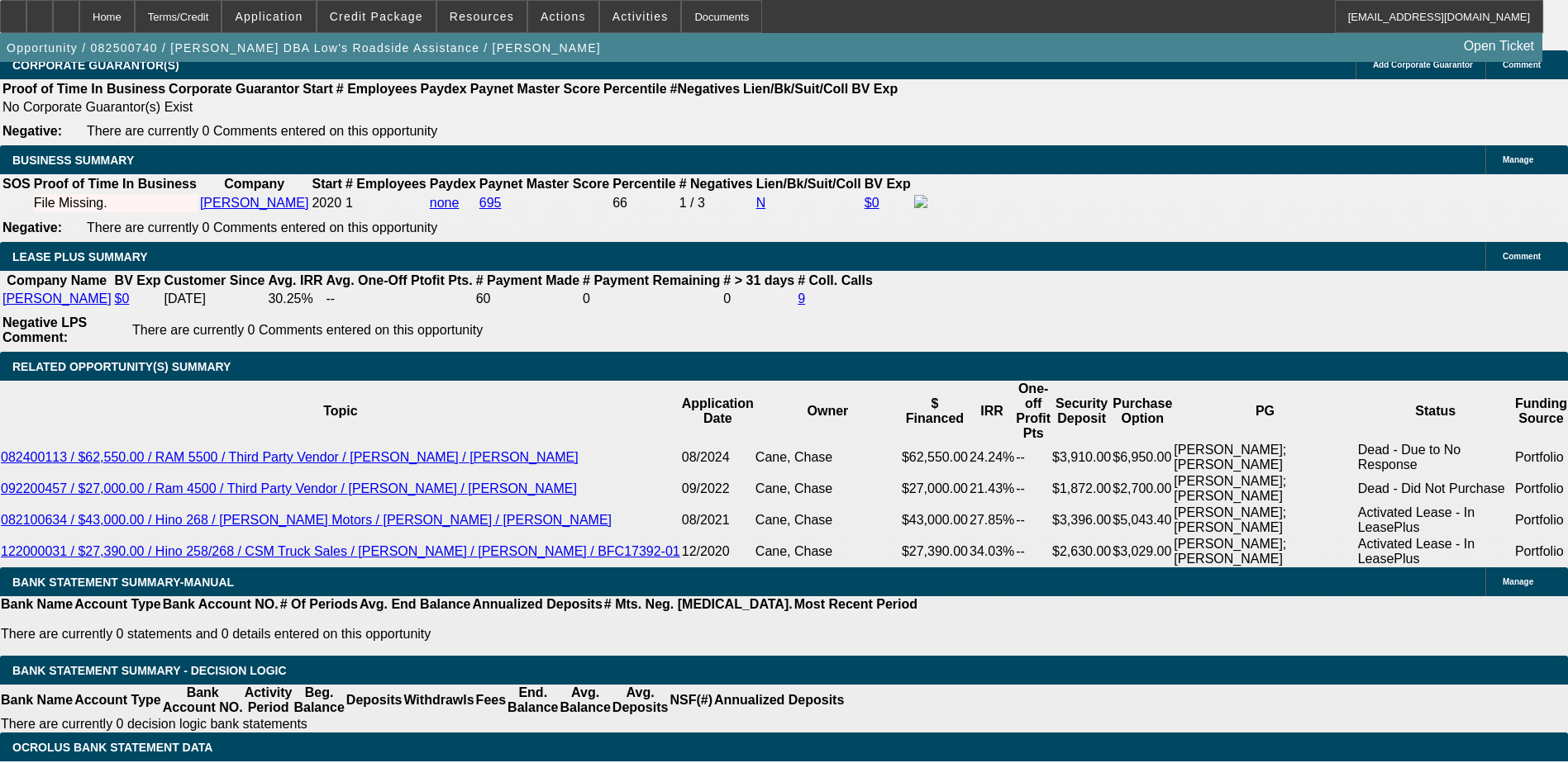
type input "60"
type input "18"
type input "$2,870.48"
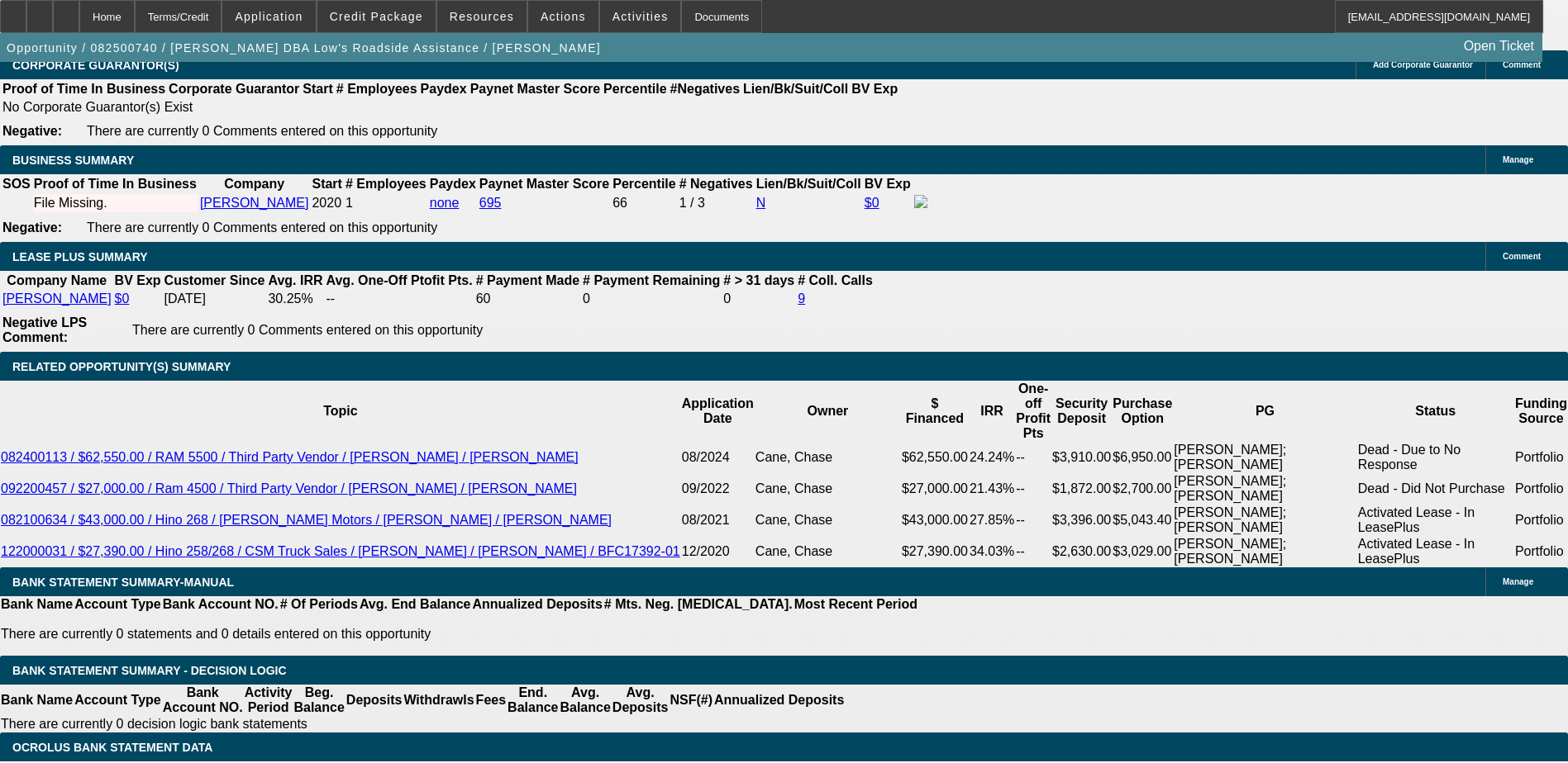
type input "$1,435.24"
type input "$4,264.22"
type input "$2,132.11"
type input "18"
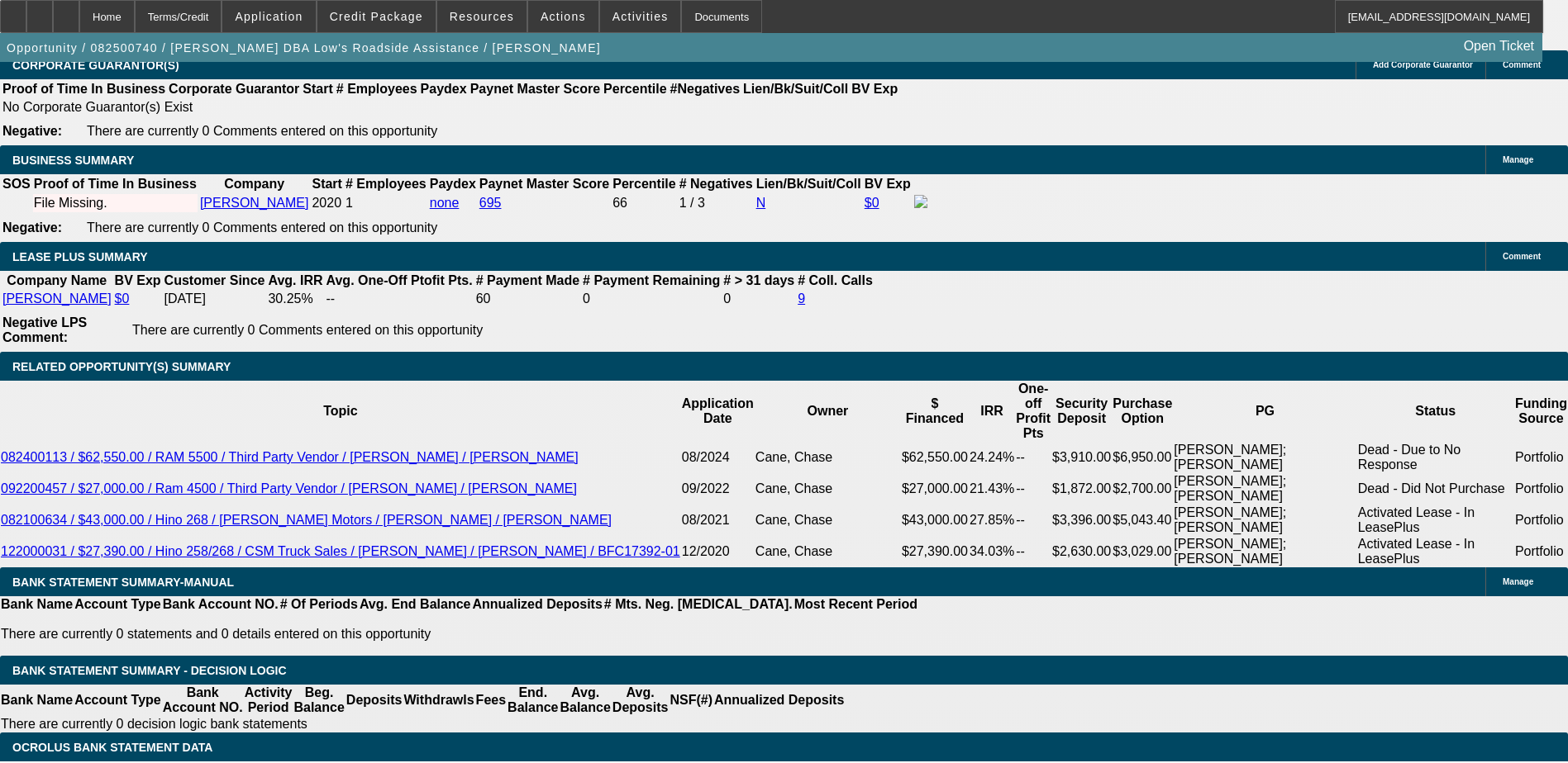
select select "0"
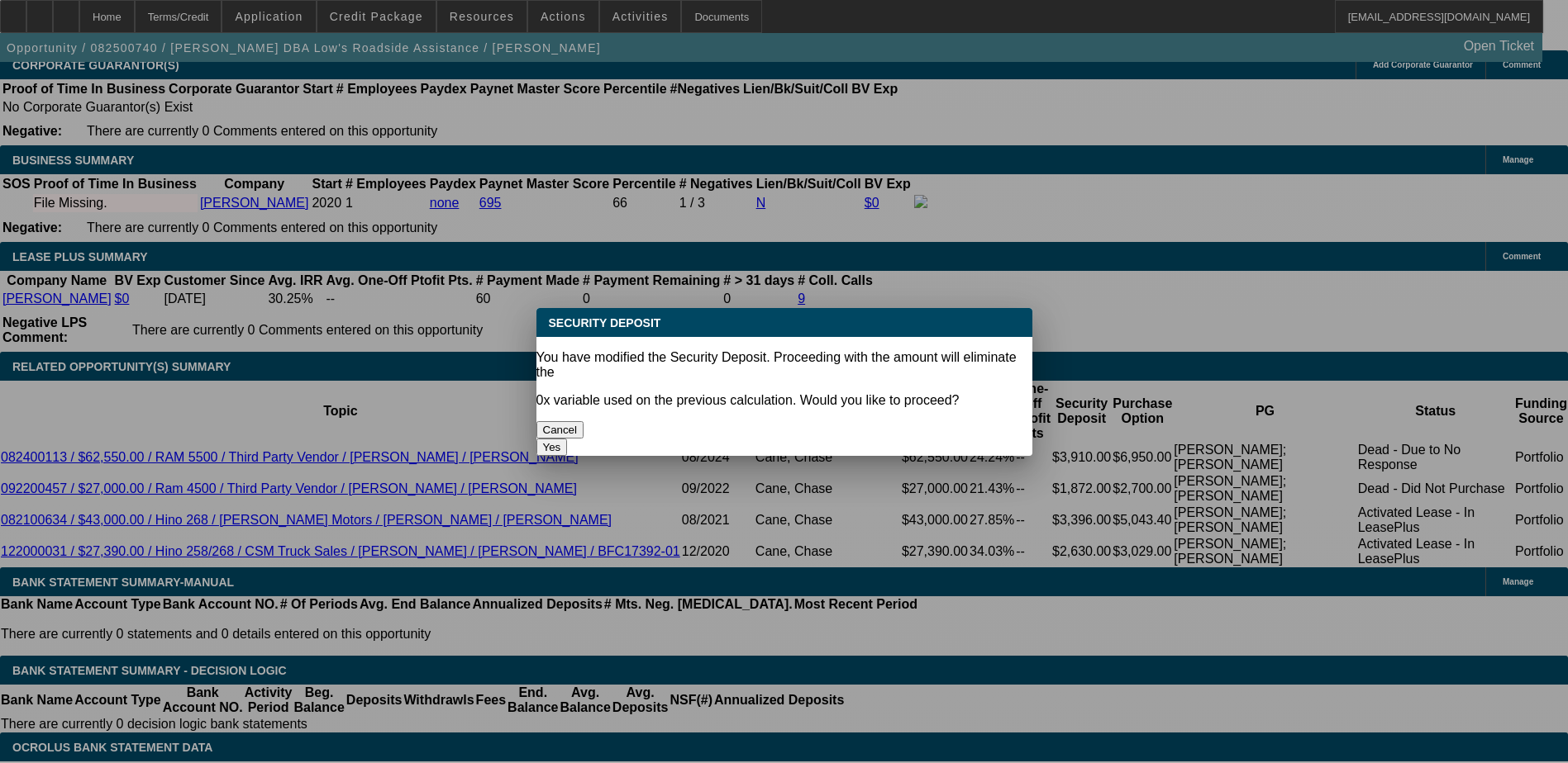
click at [568, 439] on button "Yes" at bounding box center [552, 447] width 31 height 17
type input "$0.00"
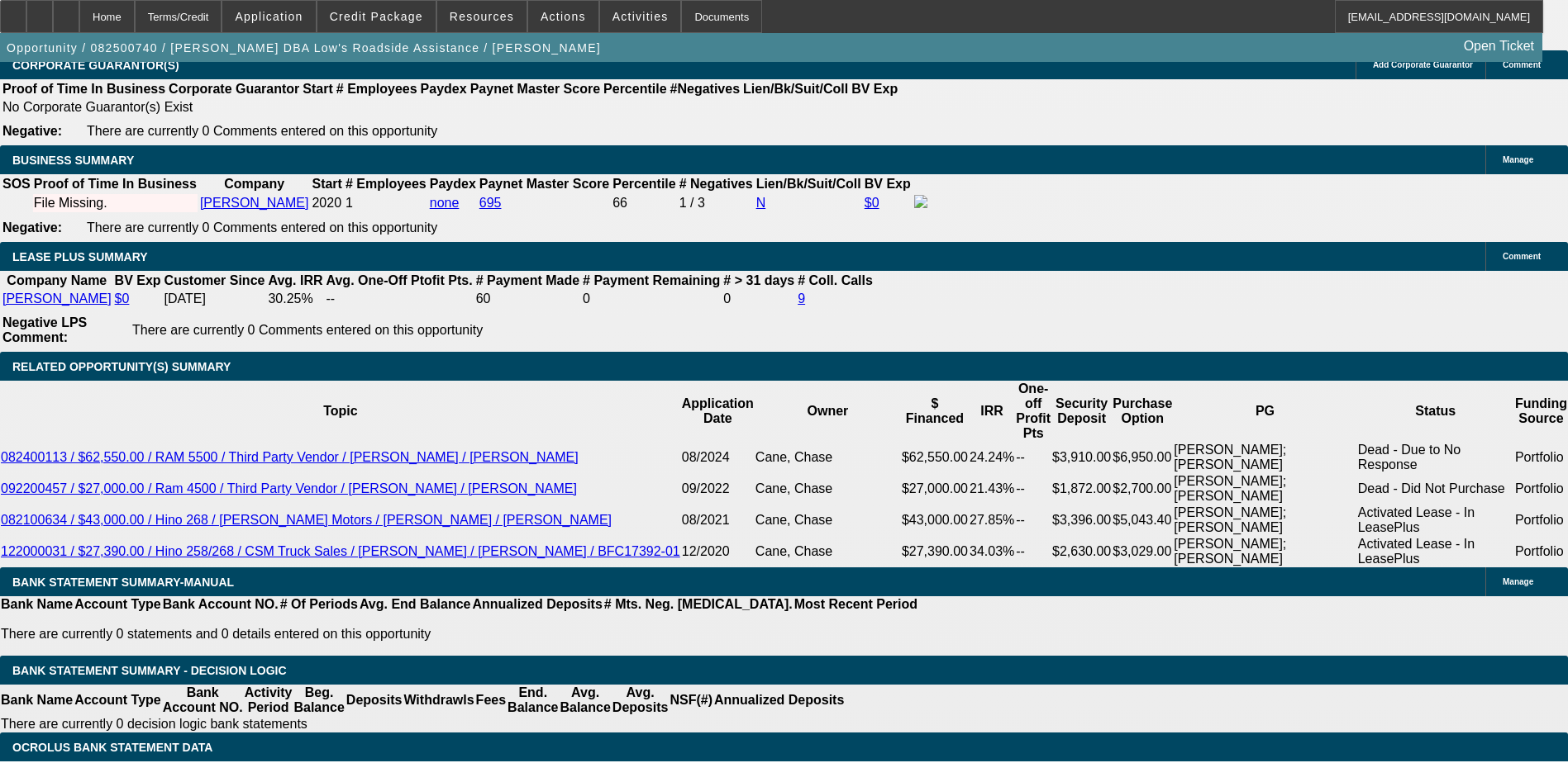
select select "1"
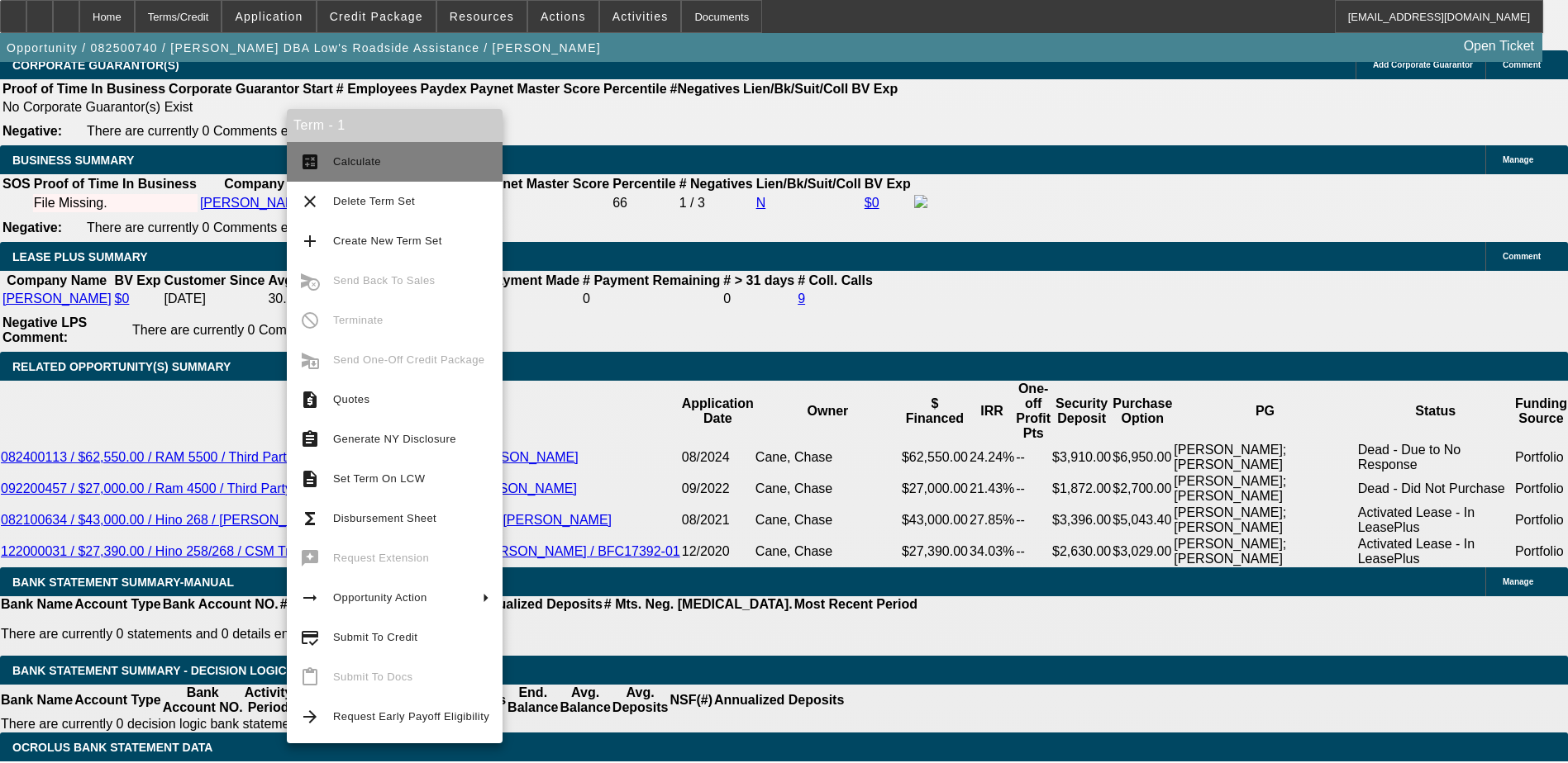
click at [340, 156] on span "Calculate" at bounding box center [357, 162] width 48 height 12
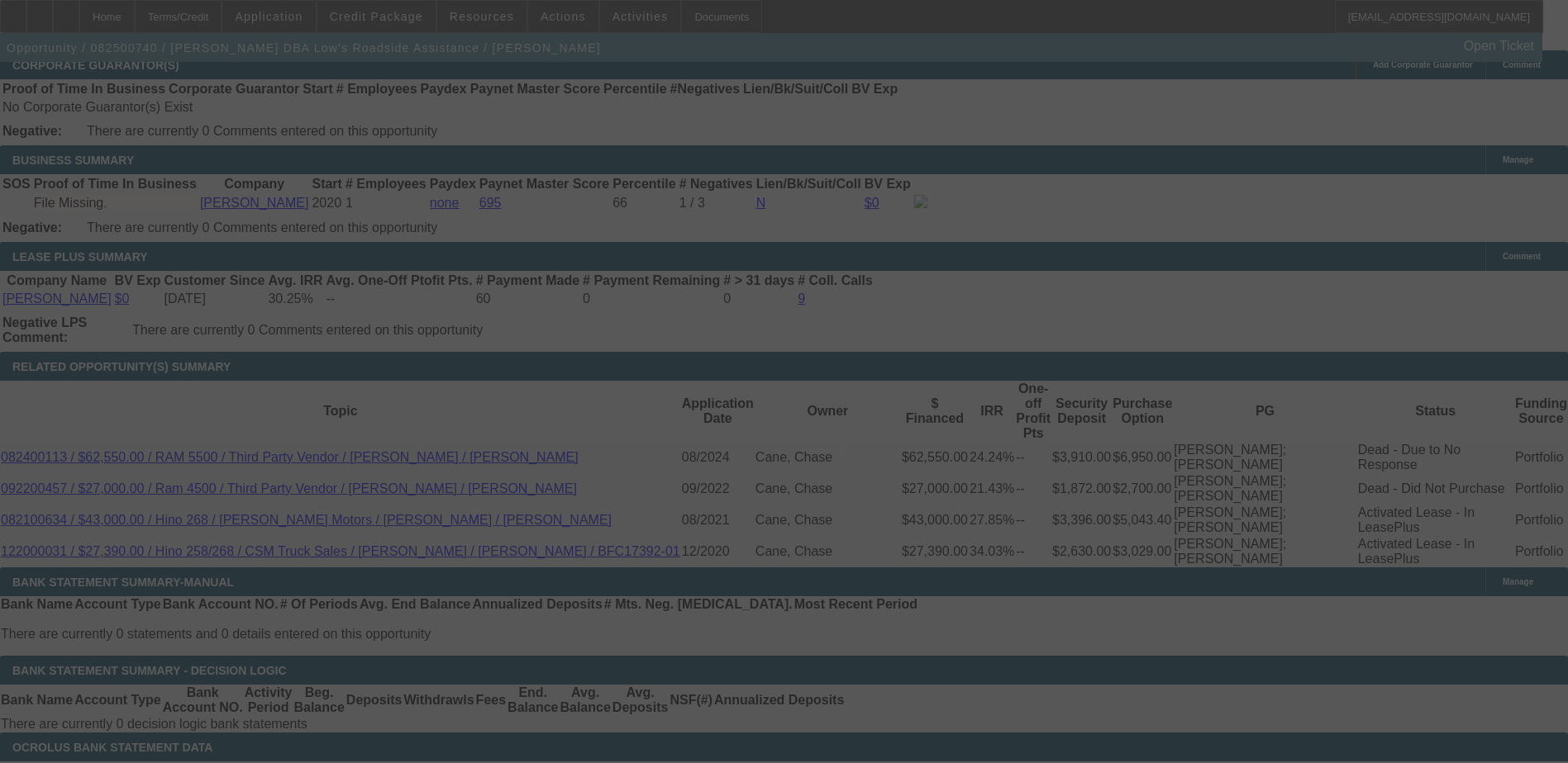
select select "0"
select select "6"
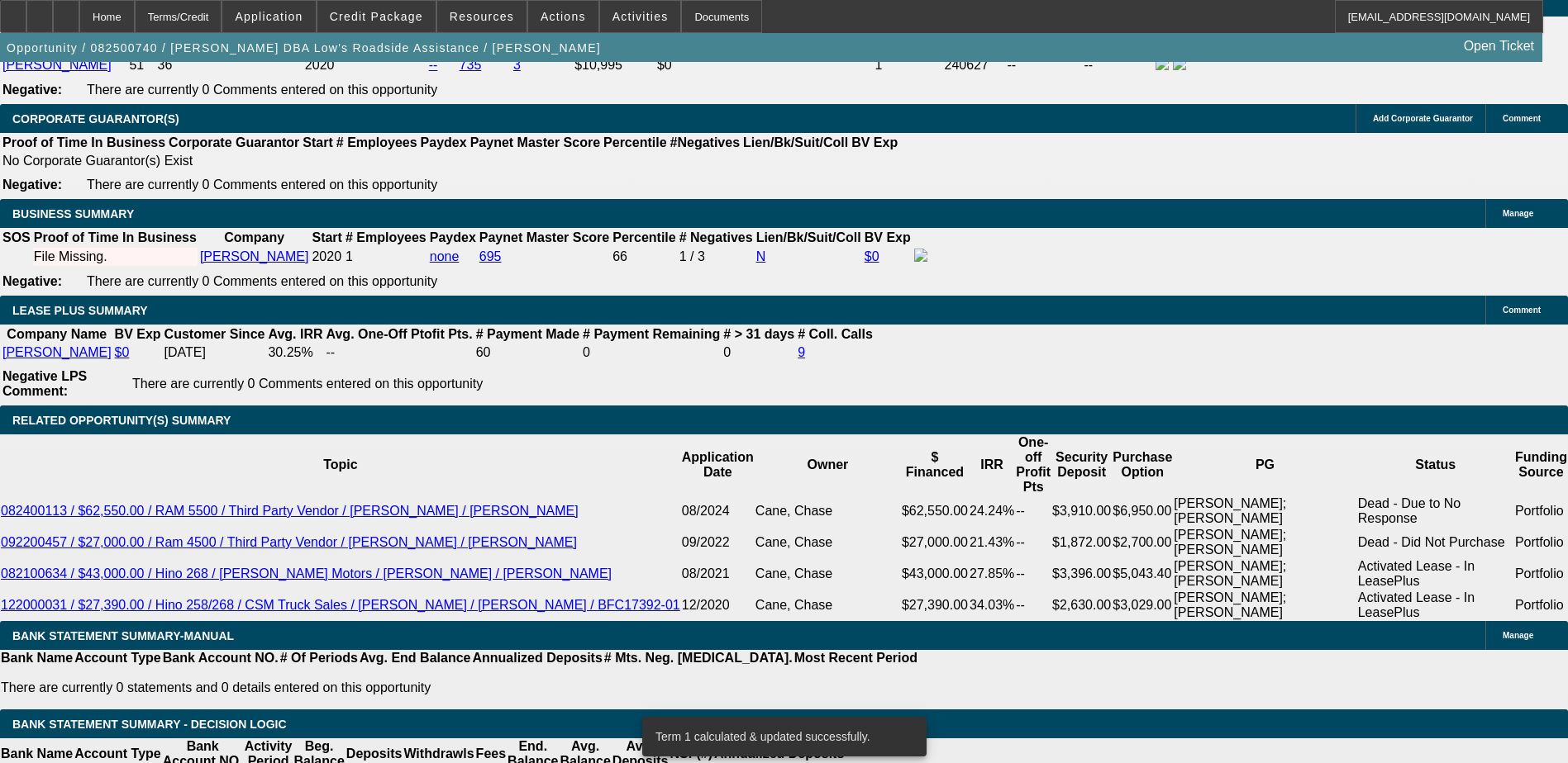
scroll to position [2478, 0]
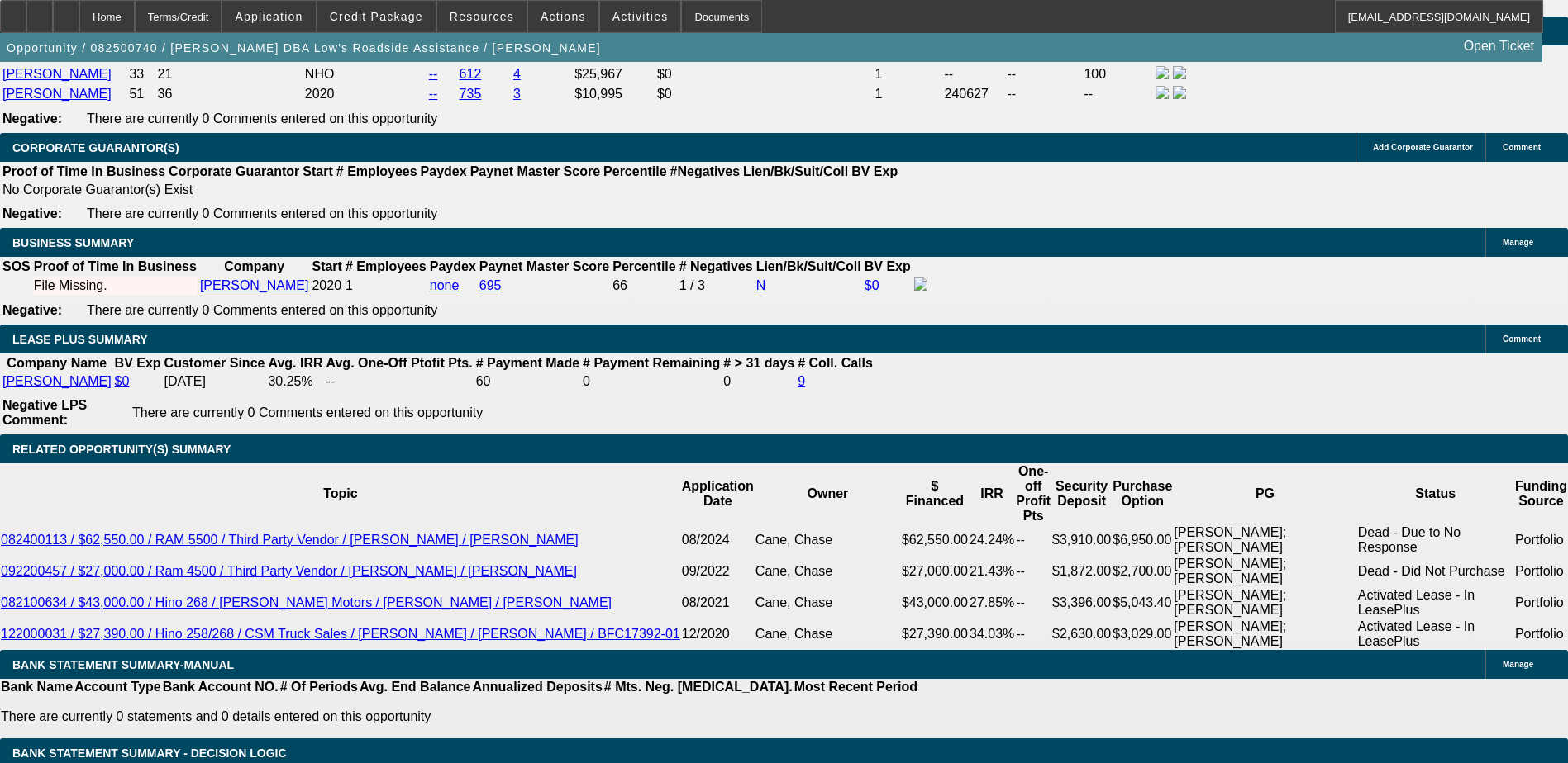
type input "20"
type input "UNKNOWN"
type input "2000"
type input "15.1"
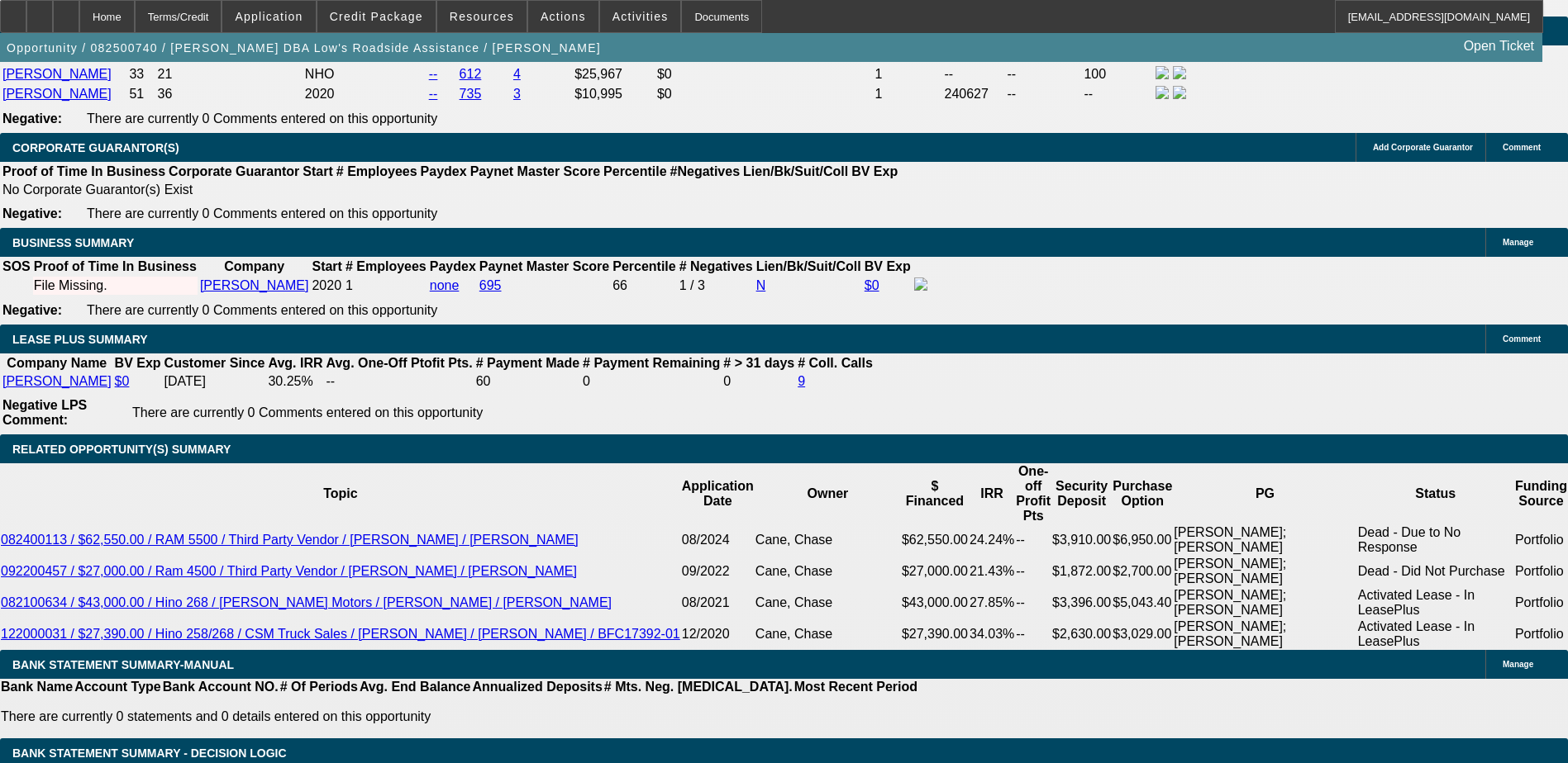
type input "2"
type input "2095"
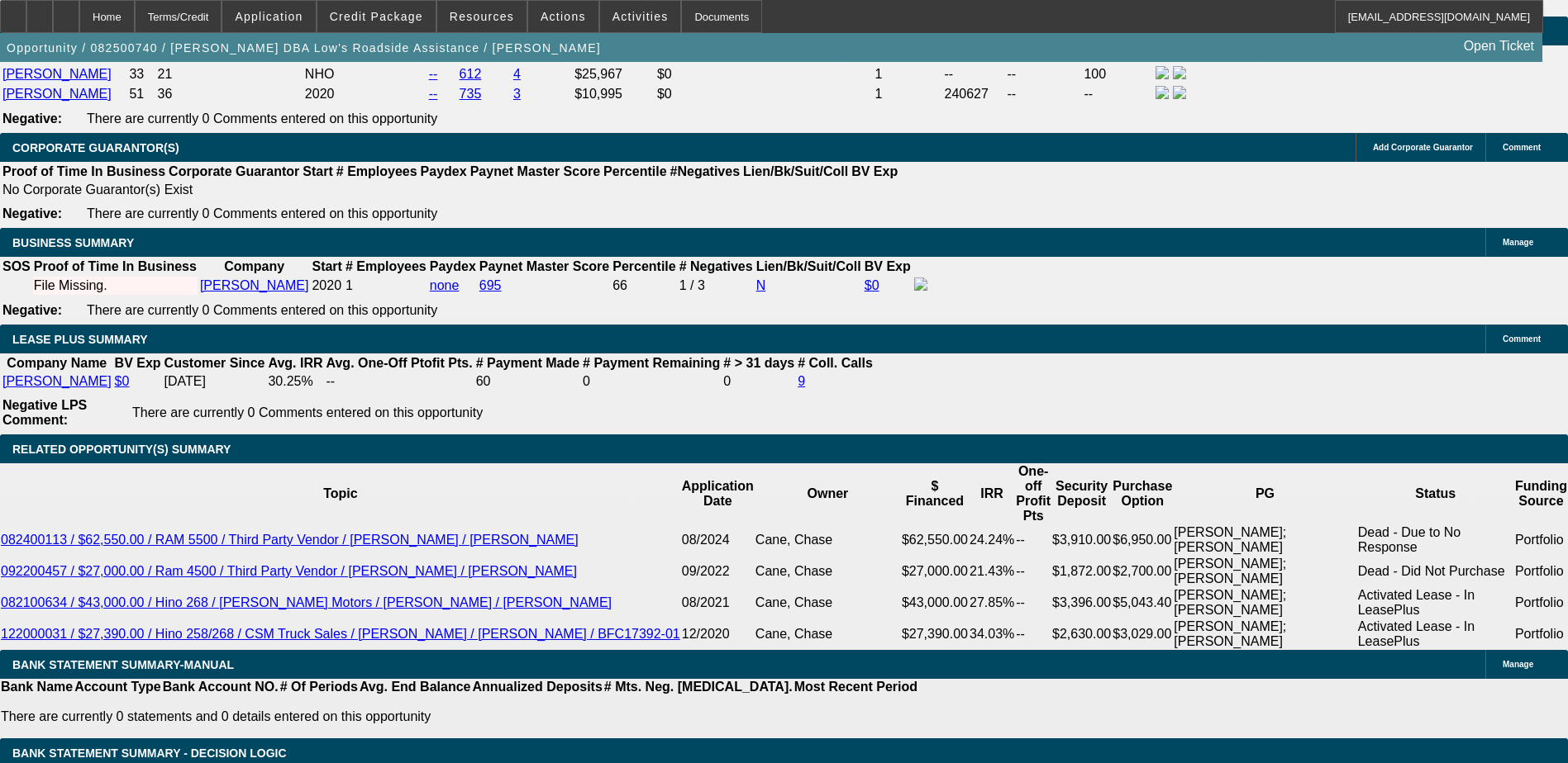
type input "17.2"
type input "$2,095.00"
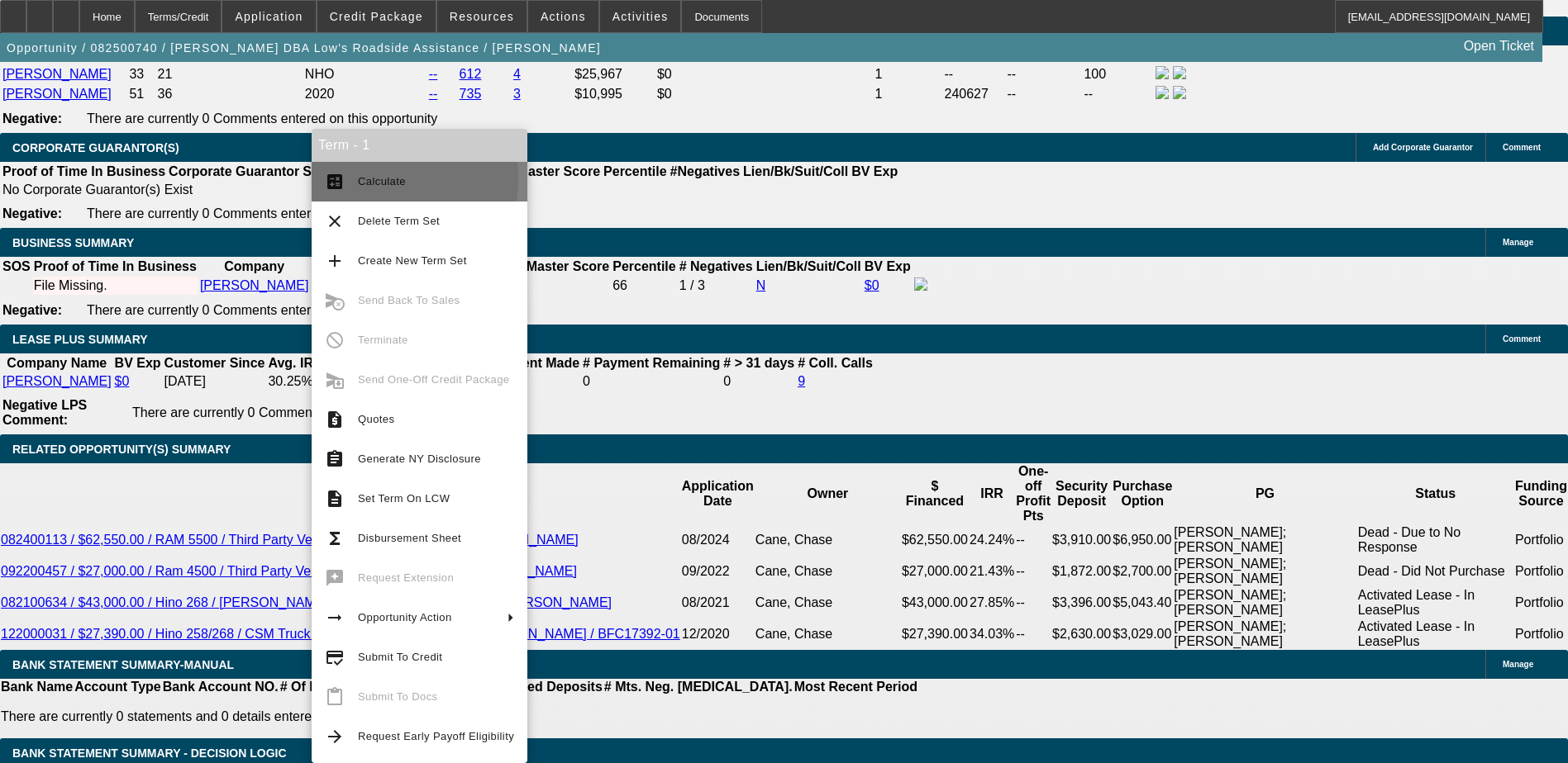
click at [347, 177] on button "calculate Calculate" at bounding box center [419, 182] width 216 height 40
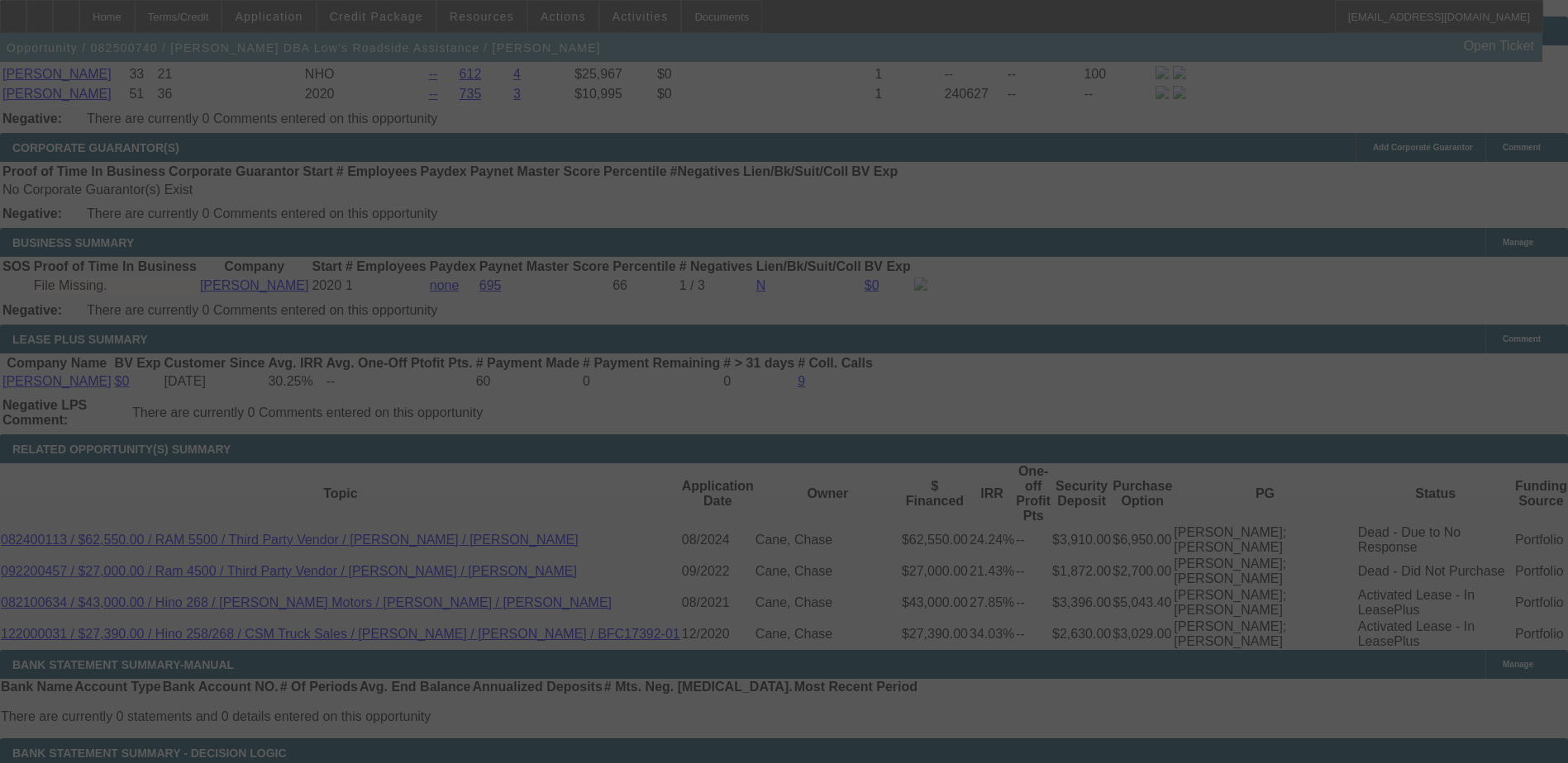
select select "0"
select select "6"
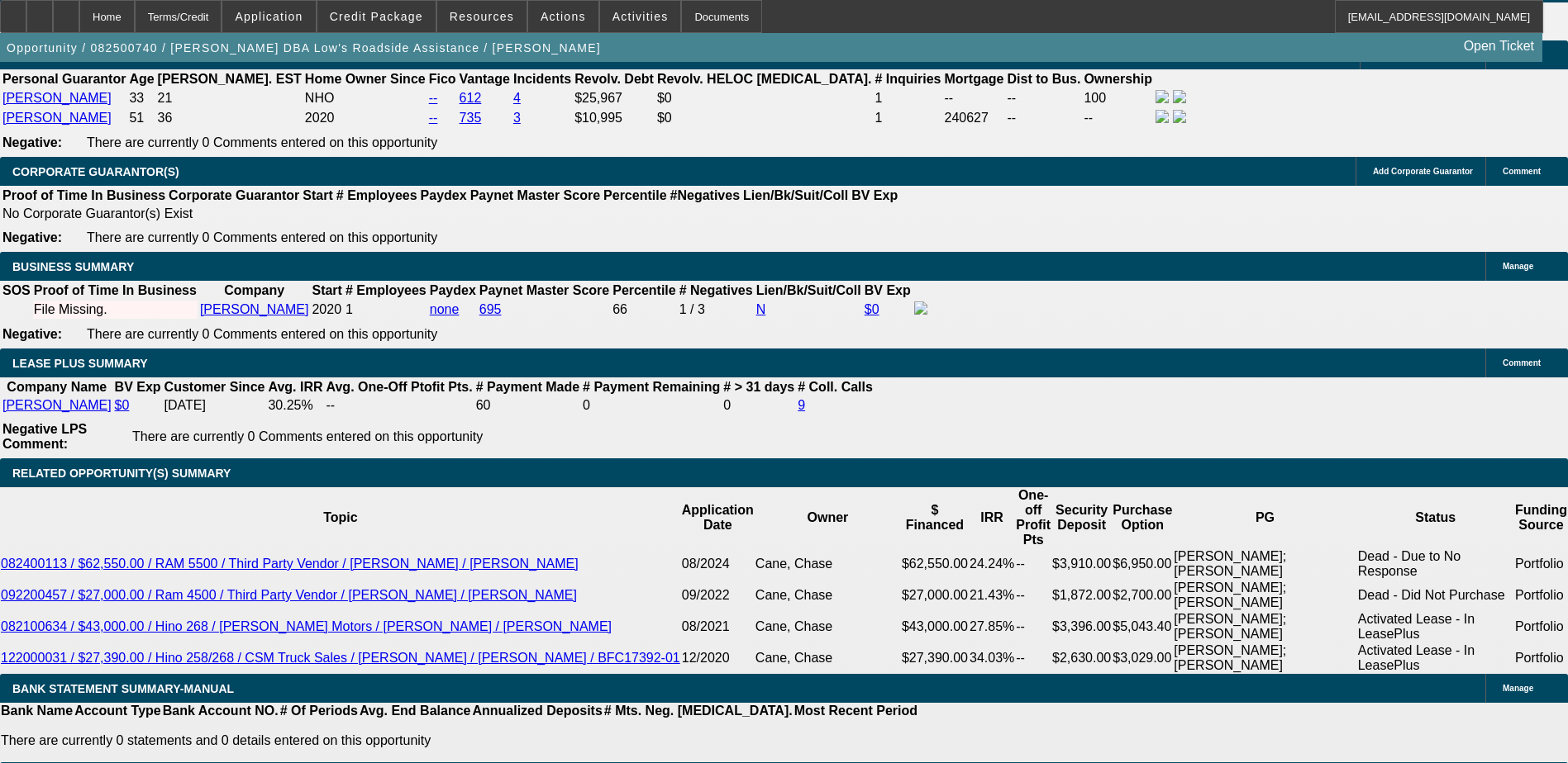
type input "UNKNOWN"
type input "1"
type input "$1,435.24"
type input "18"
type input "$2,132.11"
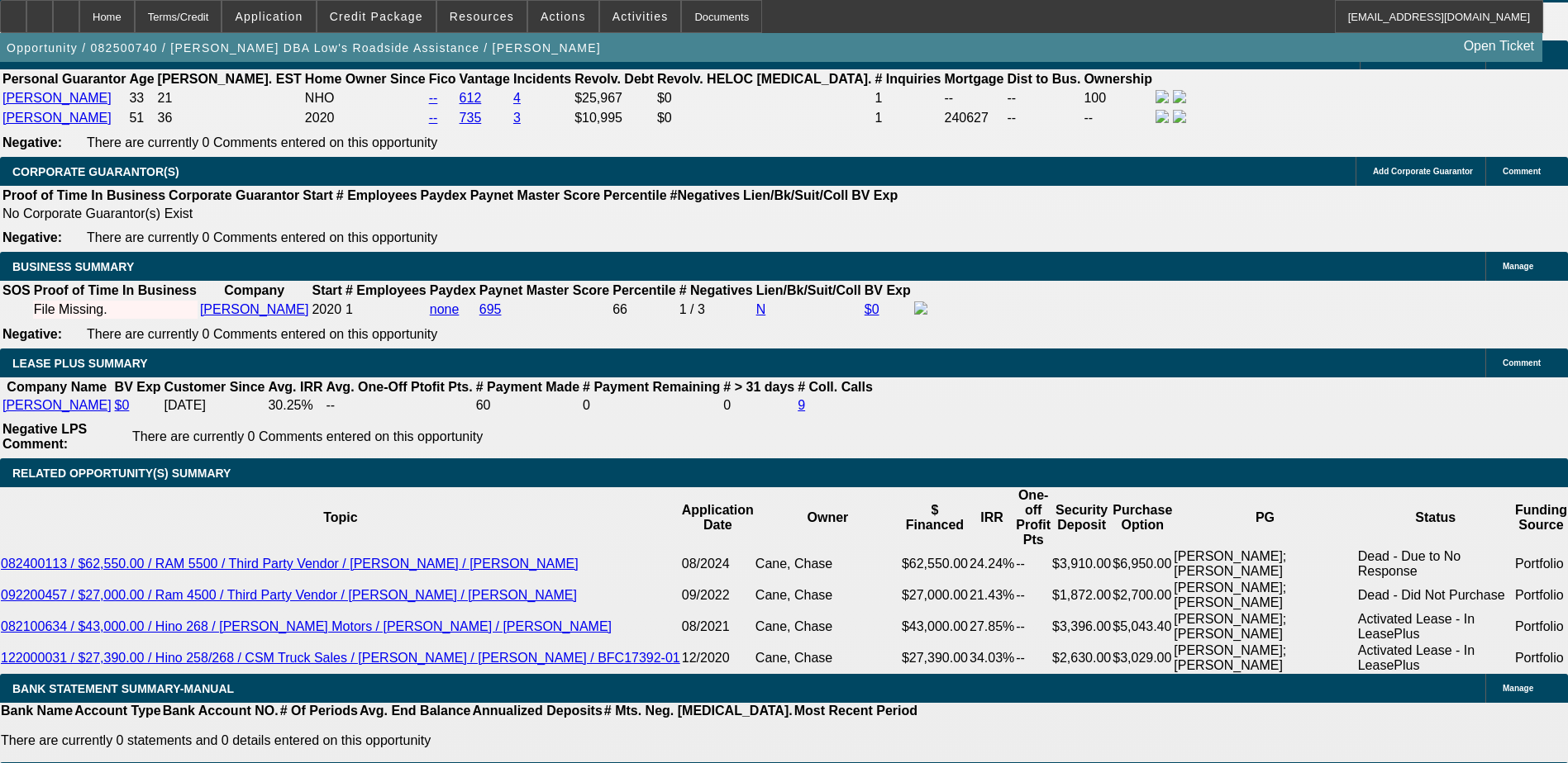
type input "18"
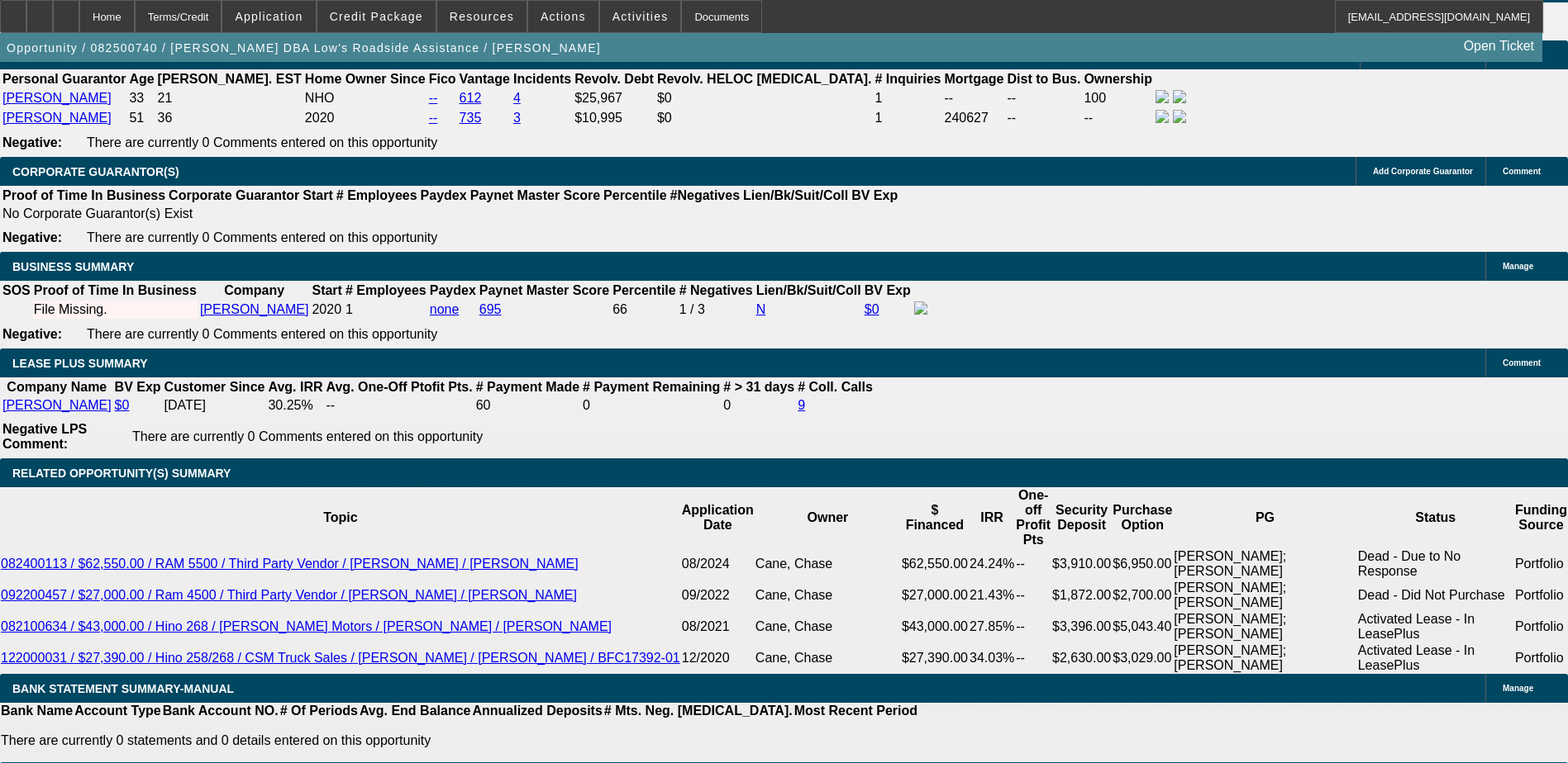
type input "2"
type input "2129"
type input "17.9"
type input "$2,129.00"
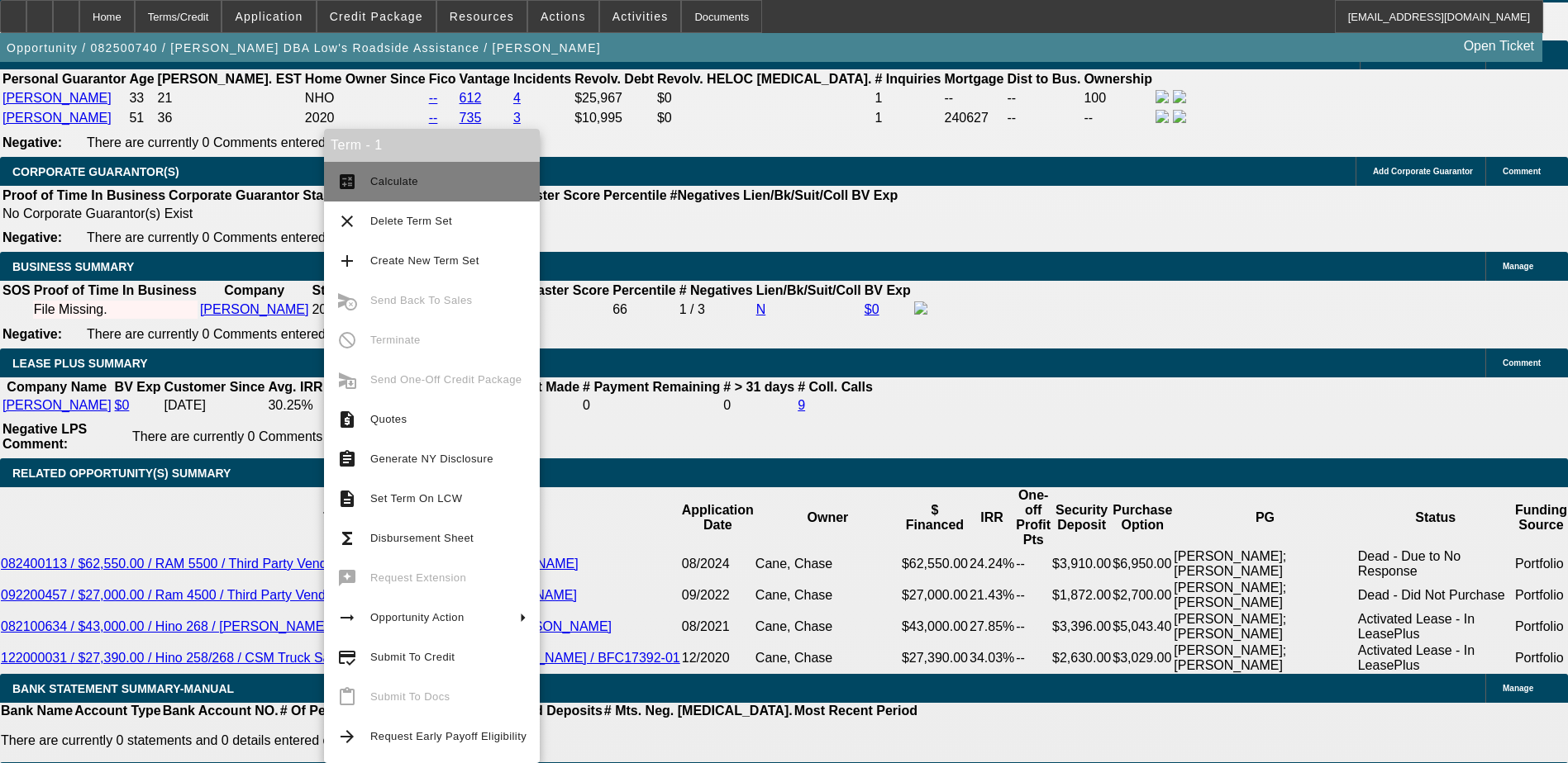
click at [363, 193] on button "calculate Calculate" at bounding box center [431, 182] width 216 height 40
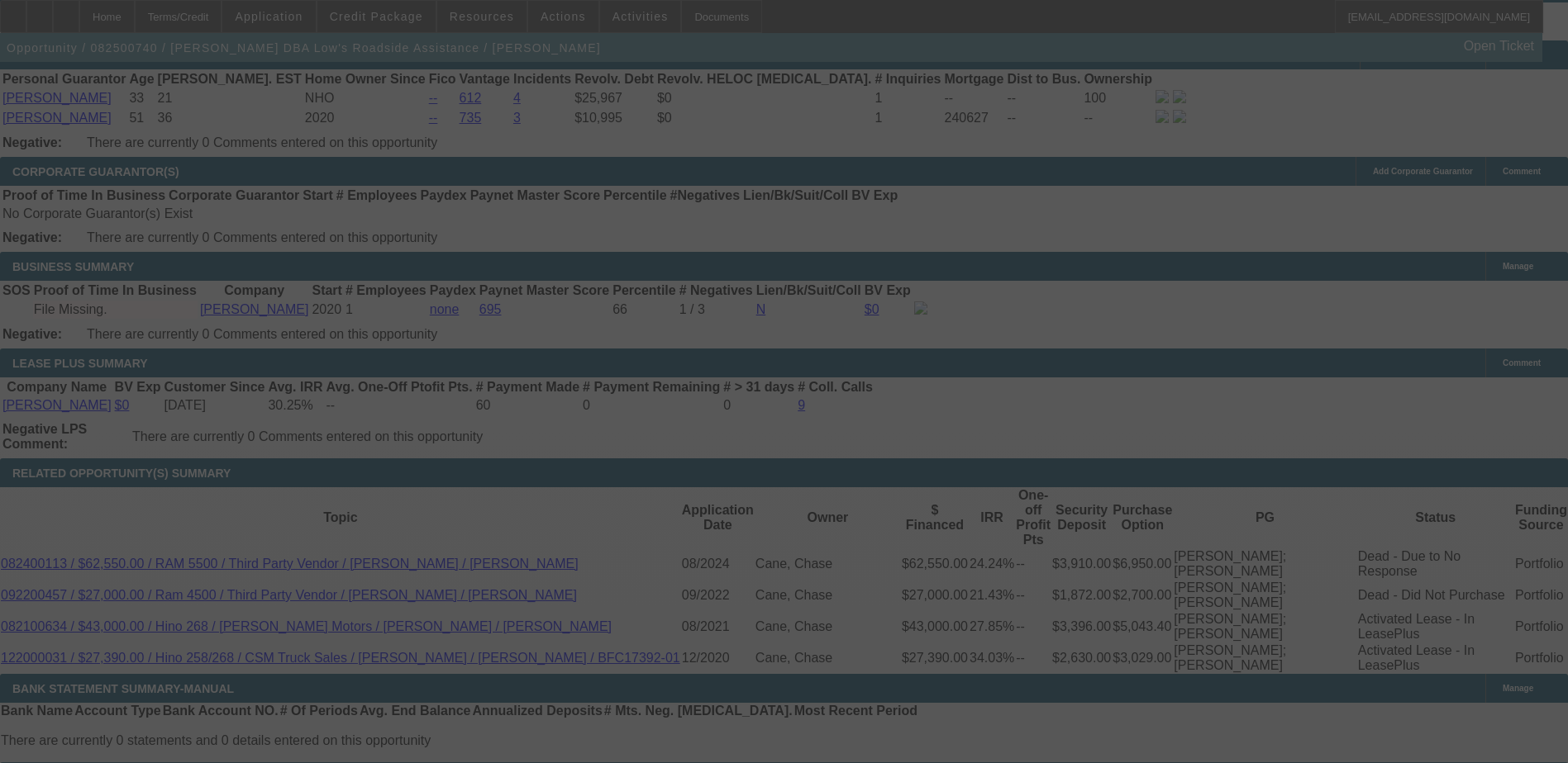
select select "0"
select select "6"
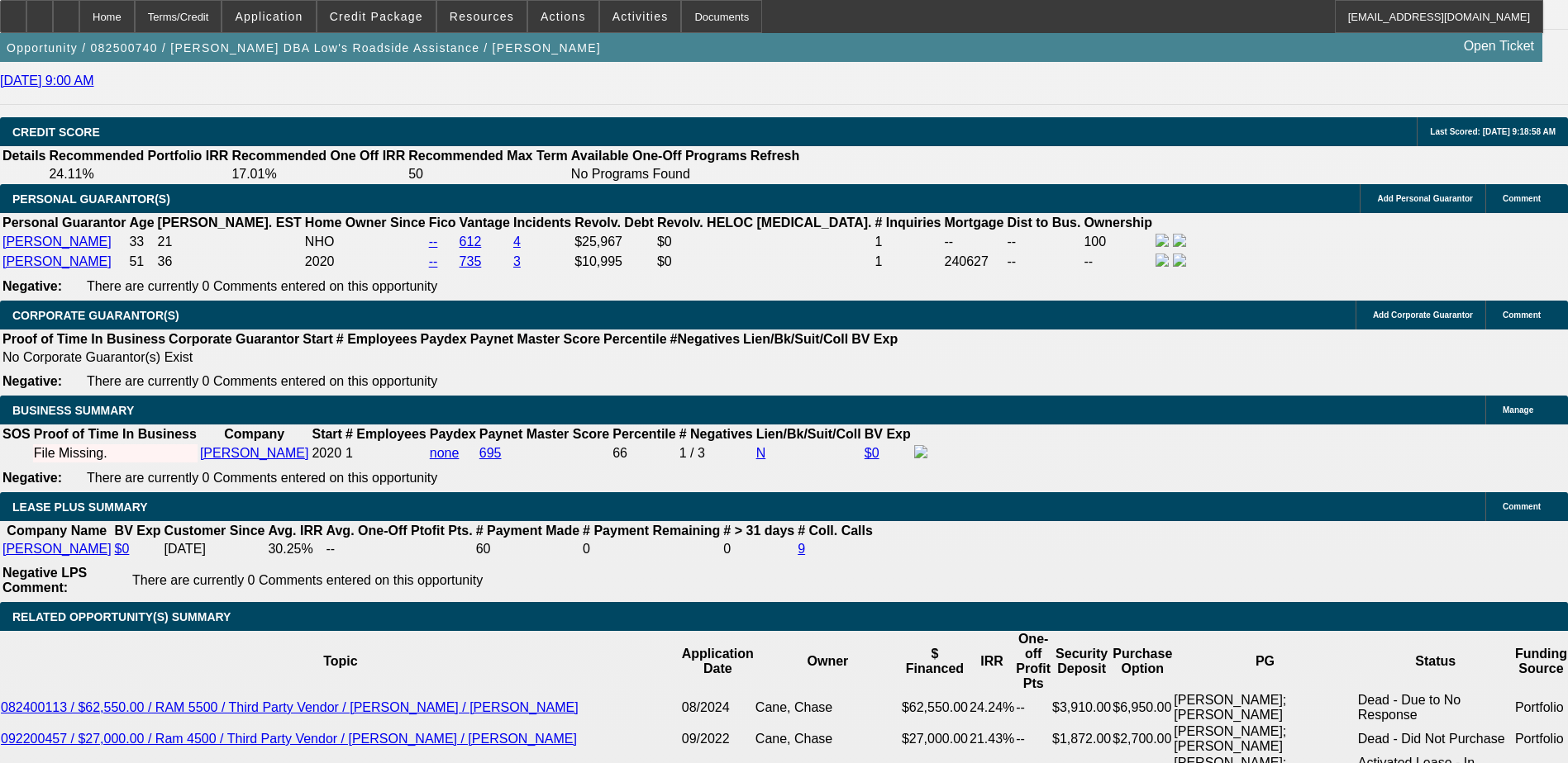
scroll to position [2289, 0]
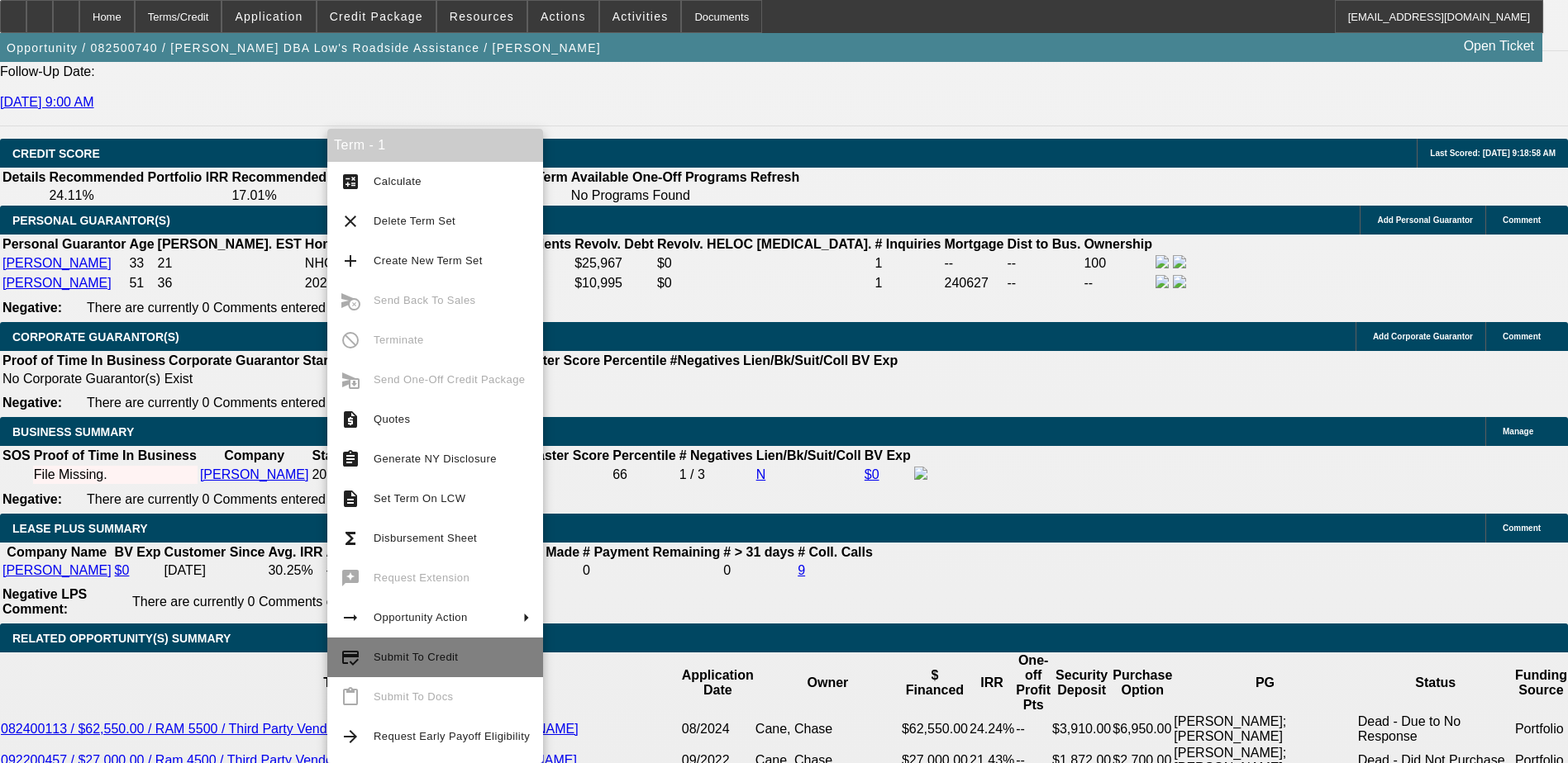
click at [413, 659] on span "Submit To Credit" at bounding box center [416, 657] width 84 height 12
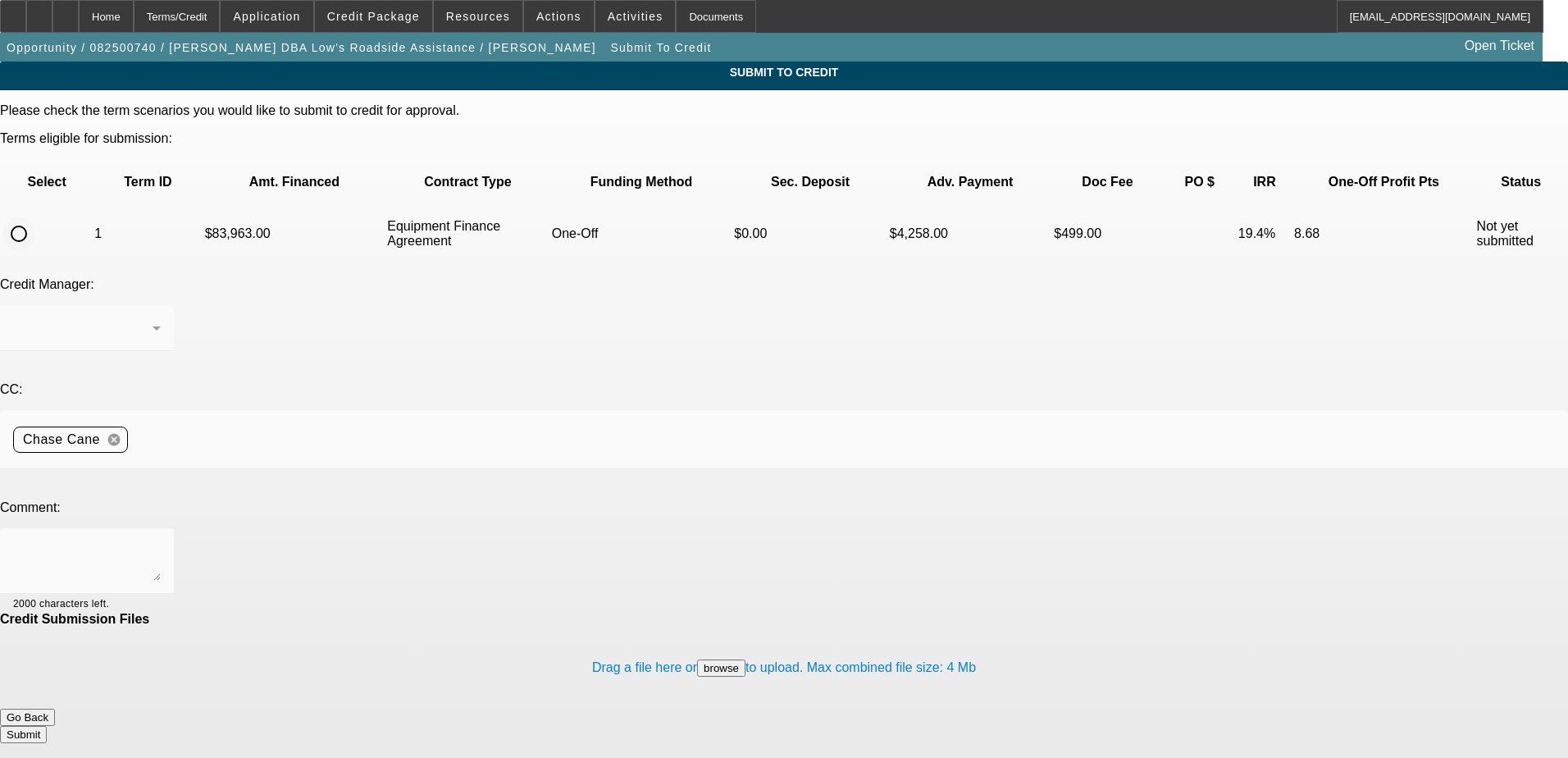
click at [35, 217] on input "radio" at bounding box center [19, 233] width 32 height 32
radio input "true"
click at [161, 542] on textarea at bounding box center [86, 561] width 148 height 39
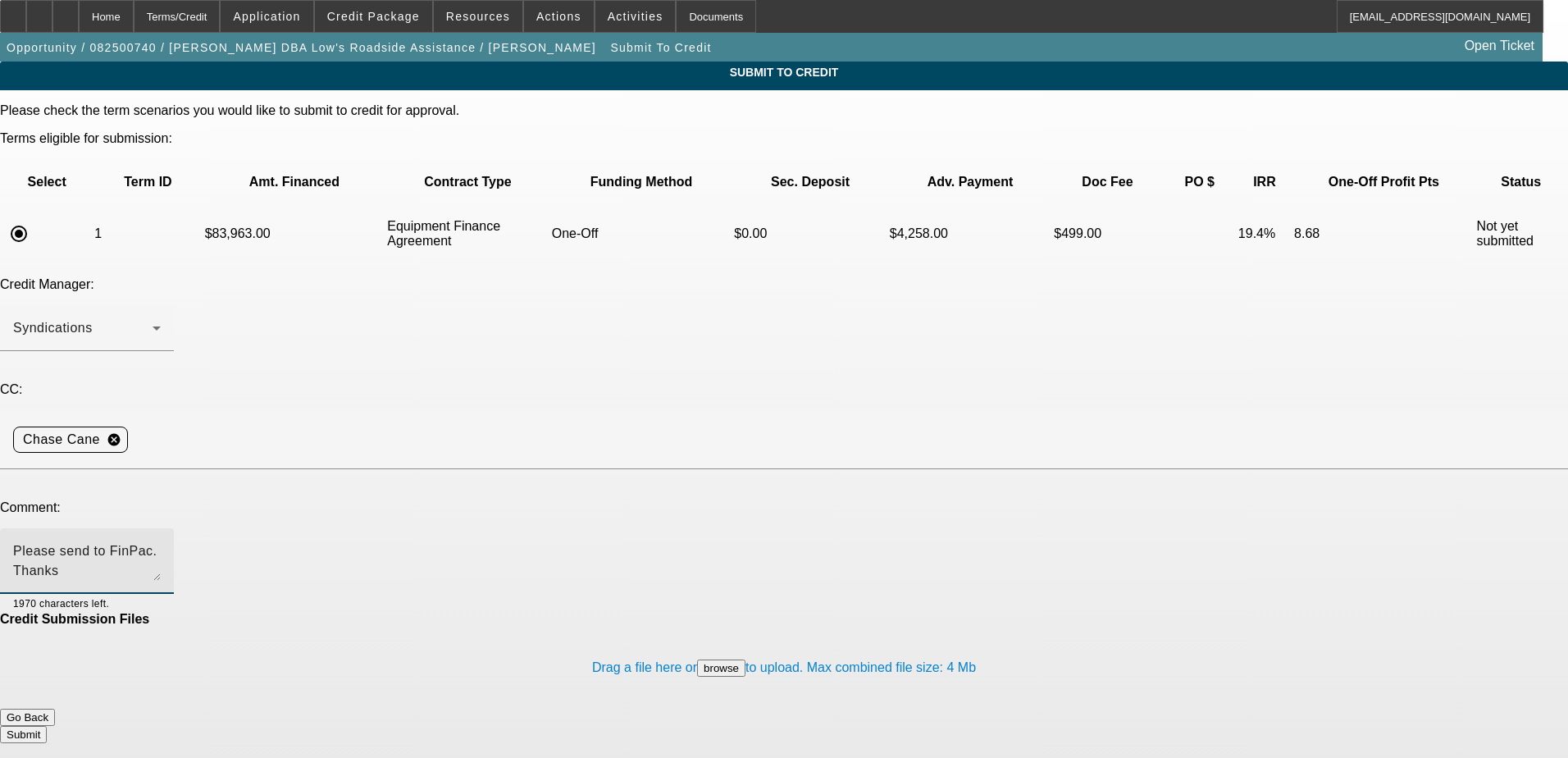
type textarea "Please send to FinPac. Thanks"
click at [47, 726] on button "Submit" at bounding box center [23, 735] width 47 height 17
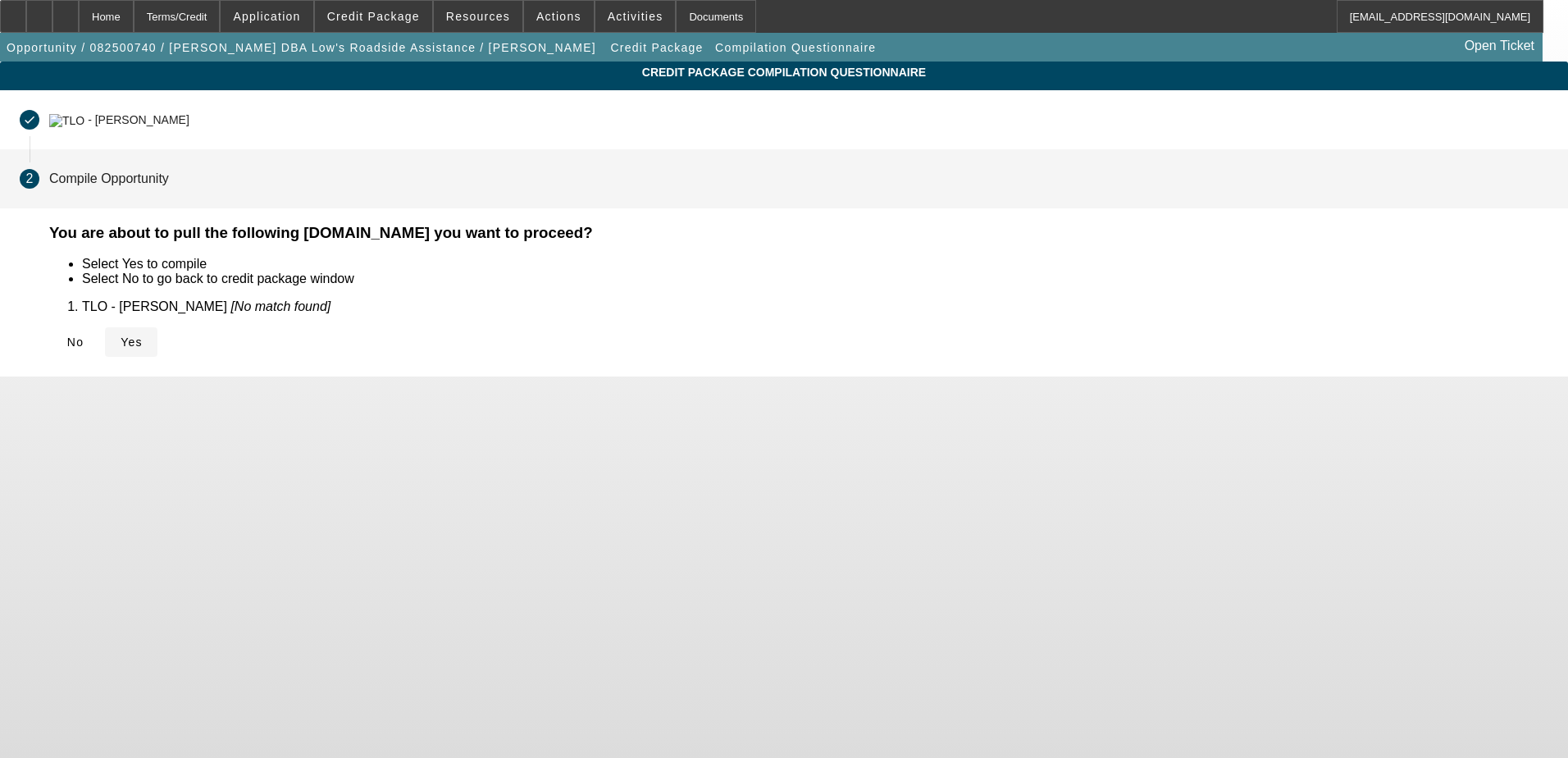
click at [157, 338] on span at bounding box center [131, 342] width 52 height 39
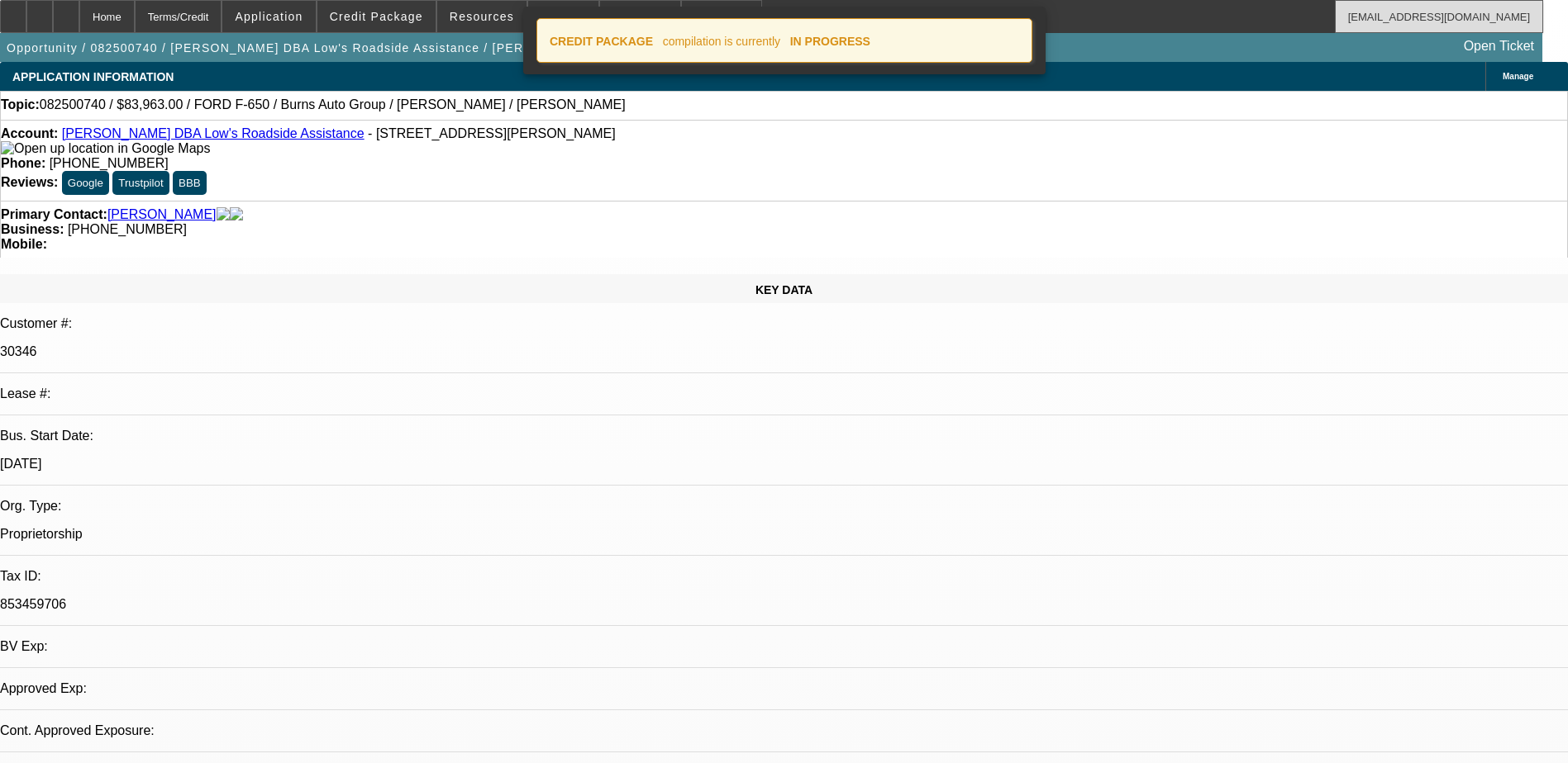
select select "0"
select select "6"
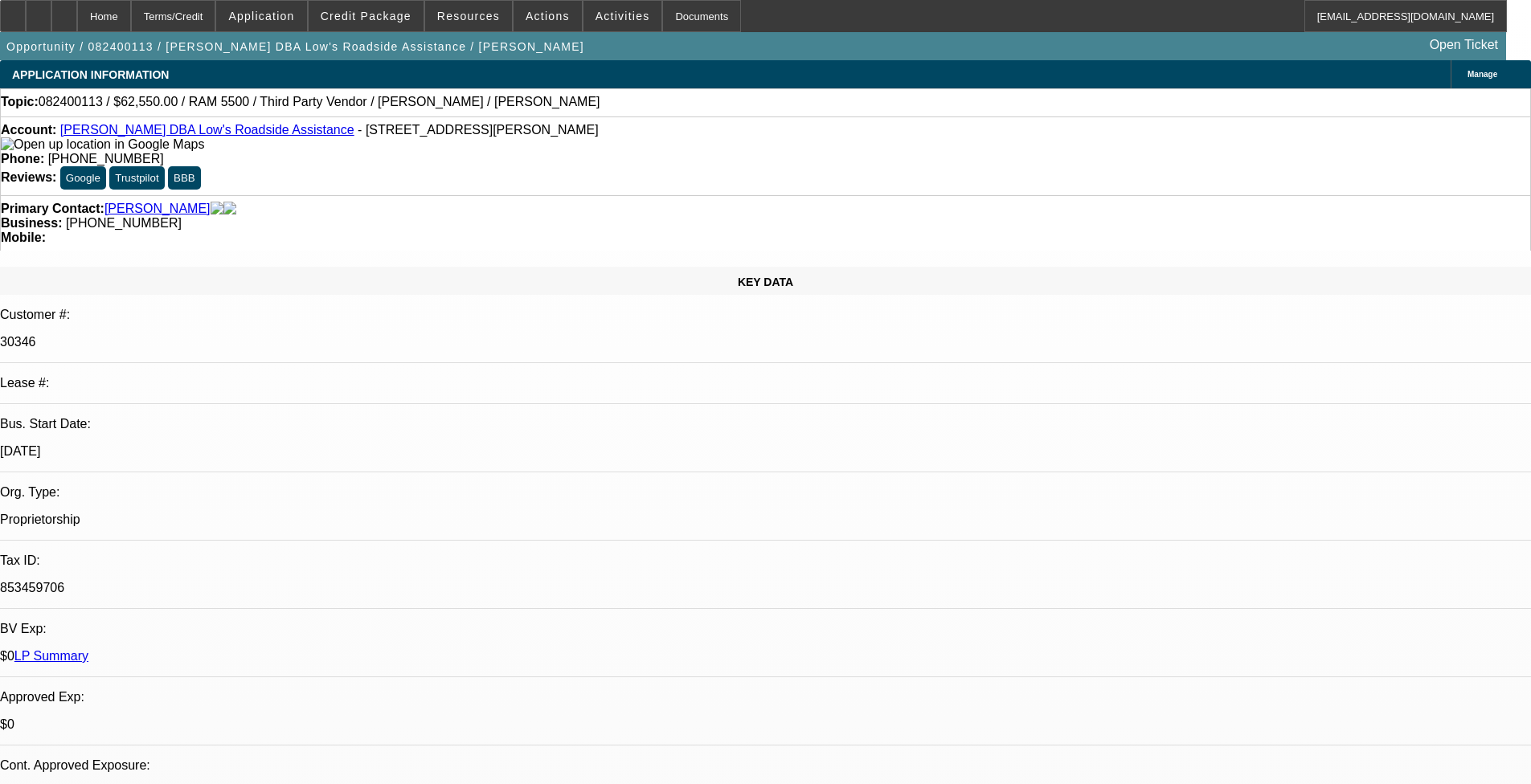
select select "0"
select select "0.1"
select select "2"
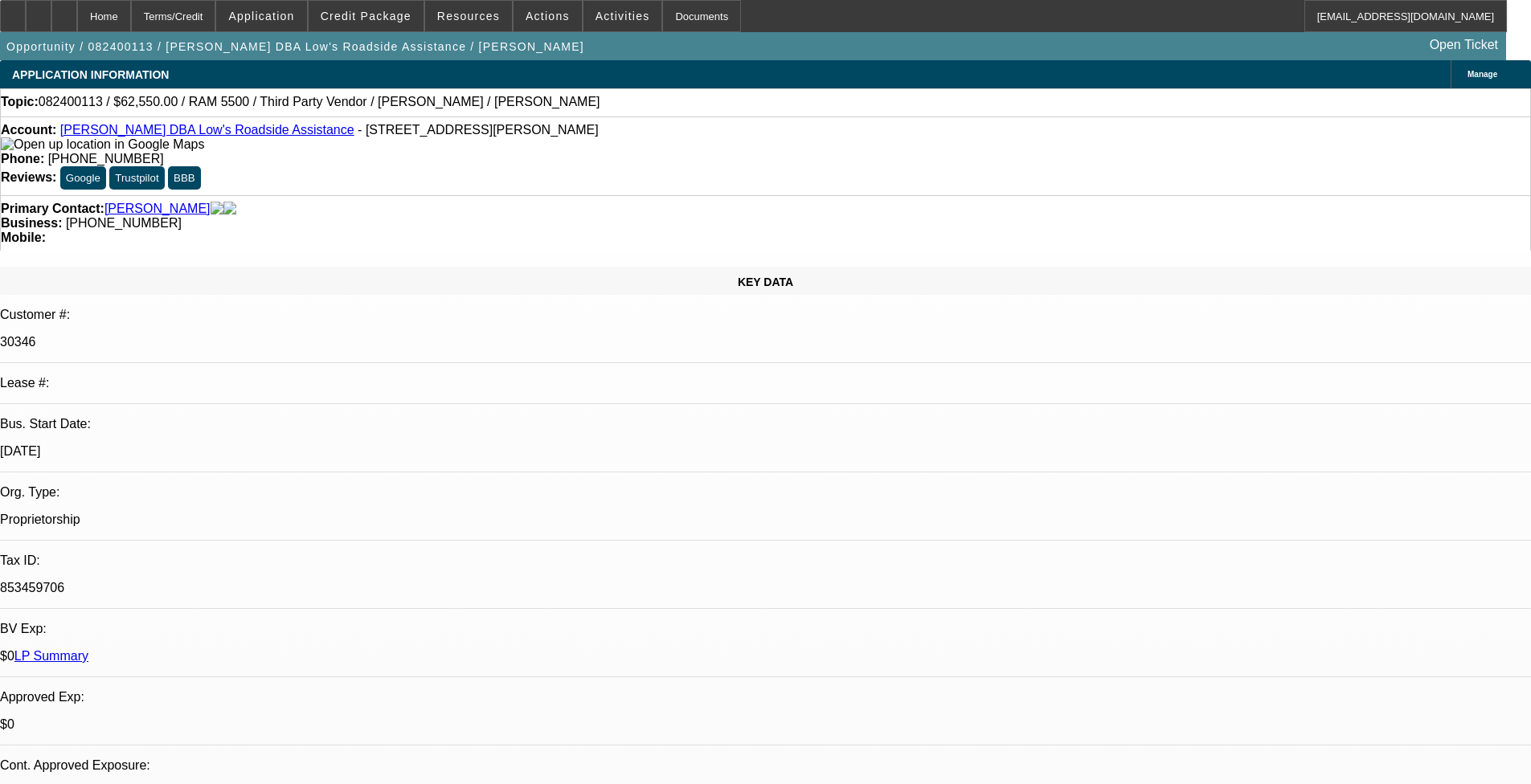
select select "0.1"
select select "0"
select select "2"
select select "0.1"
select select "0"
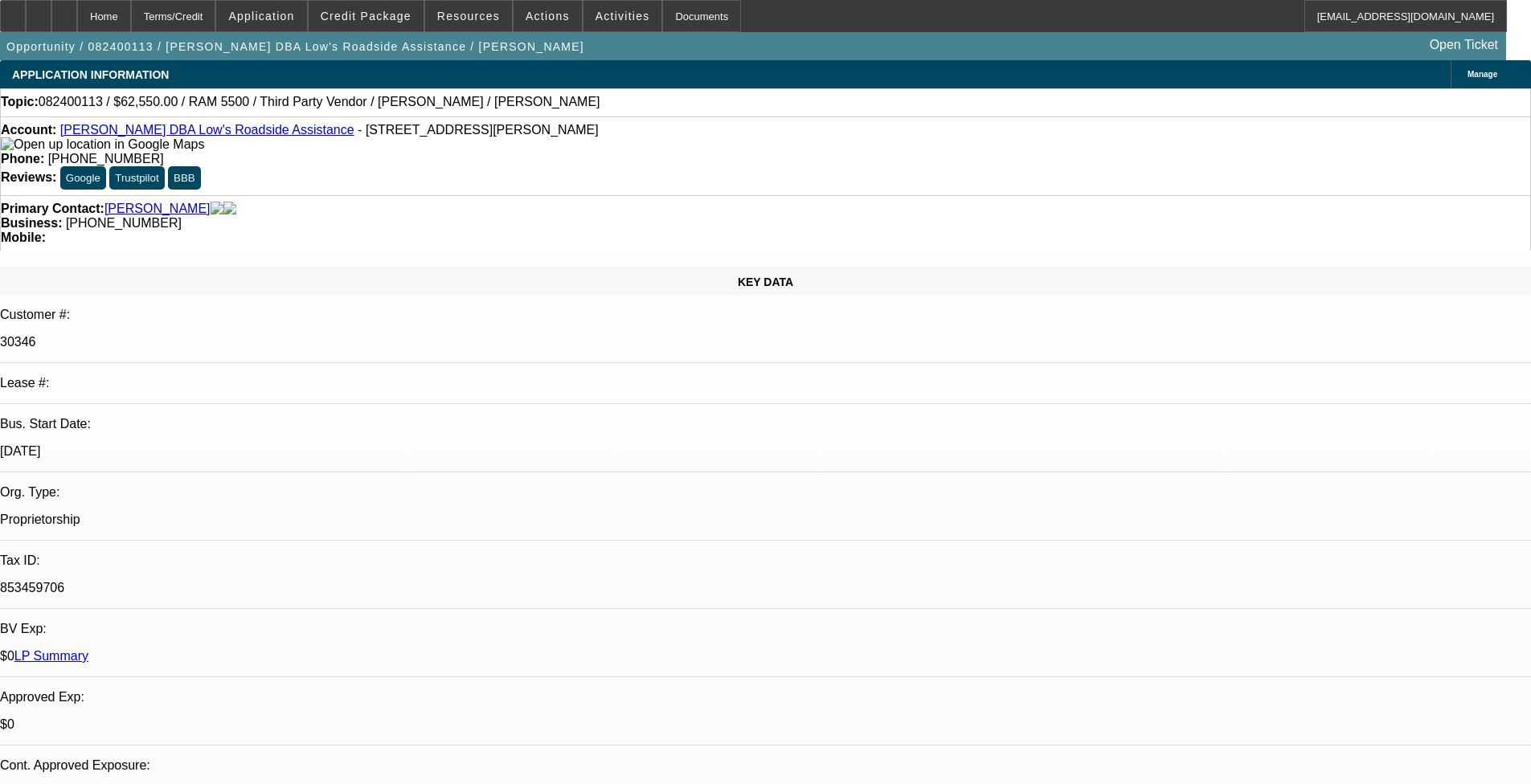
select select "2"
select select "0.1"
select select "1"
select select "2"
select select "6"
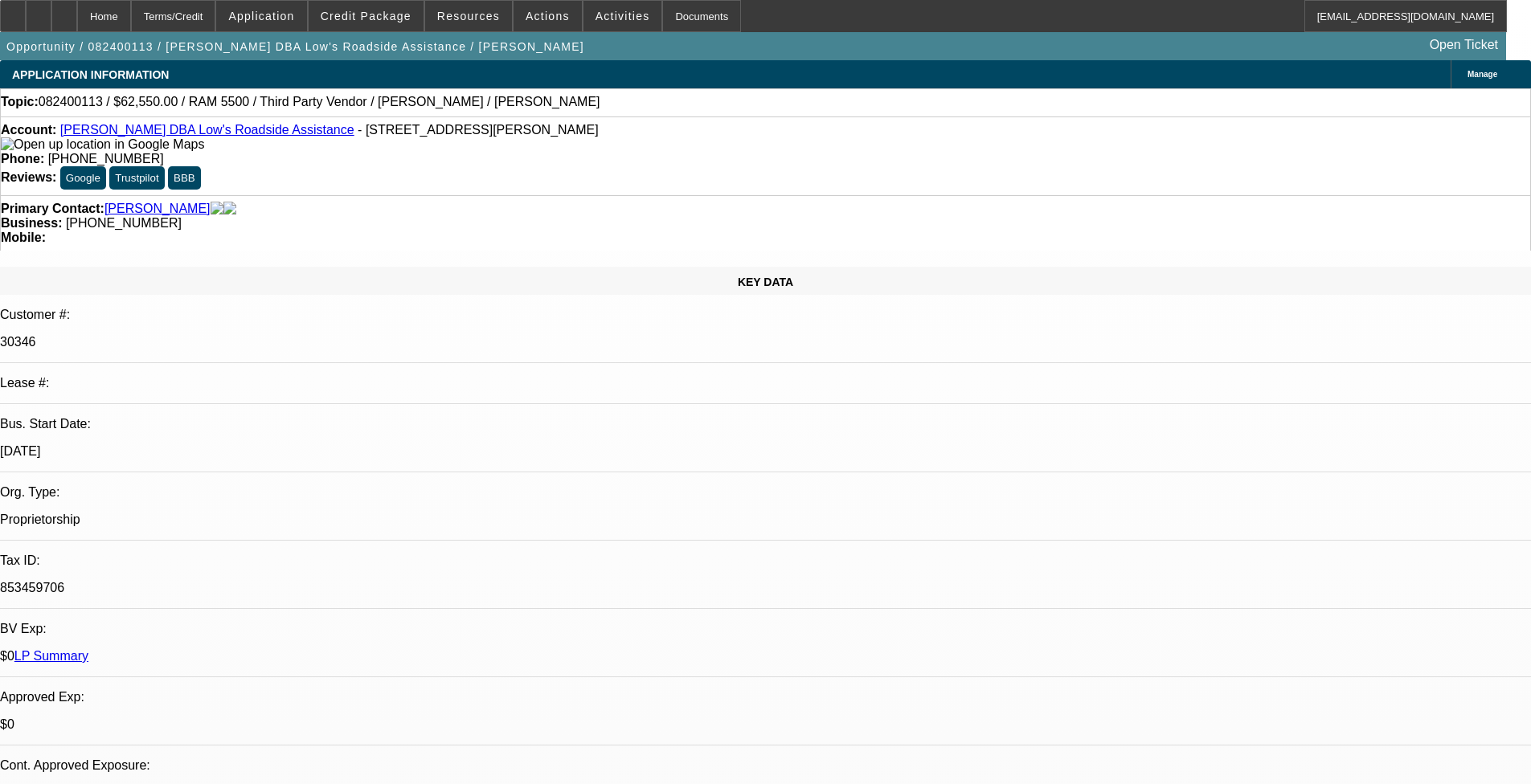
select select "1"
select select "2"
select select "4"
select select "1"
select select "2"
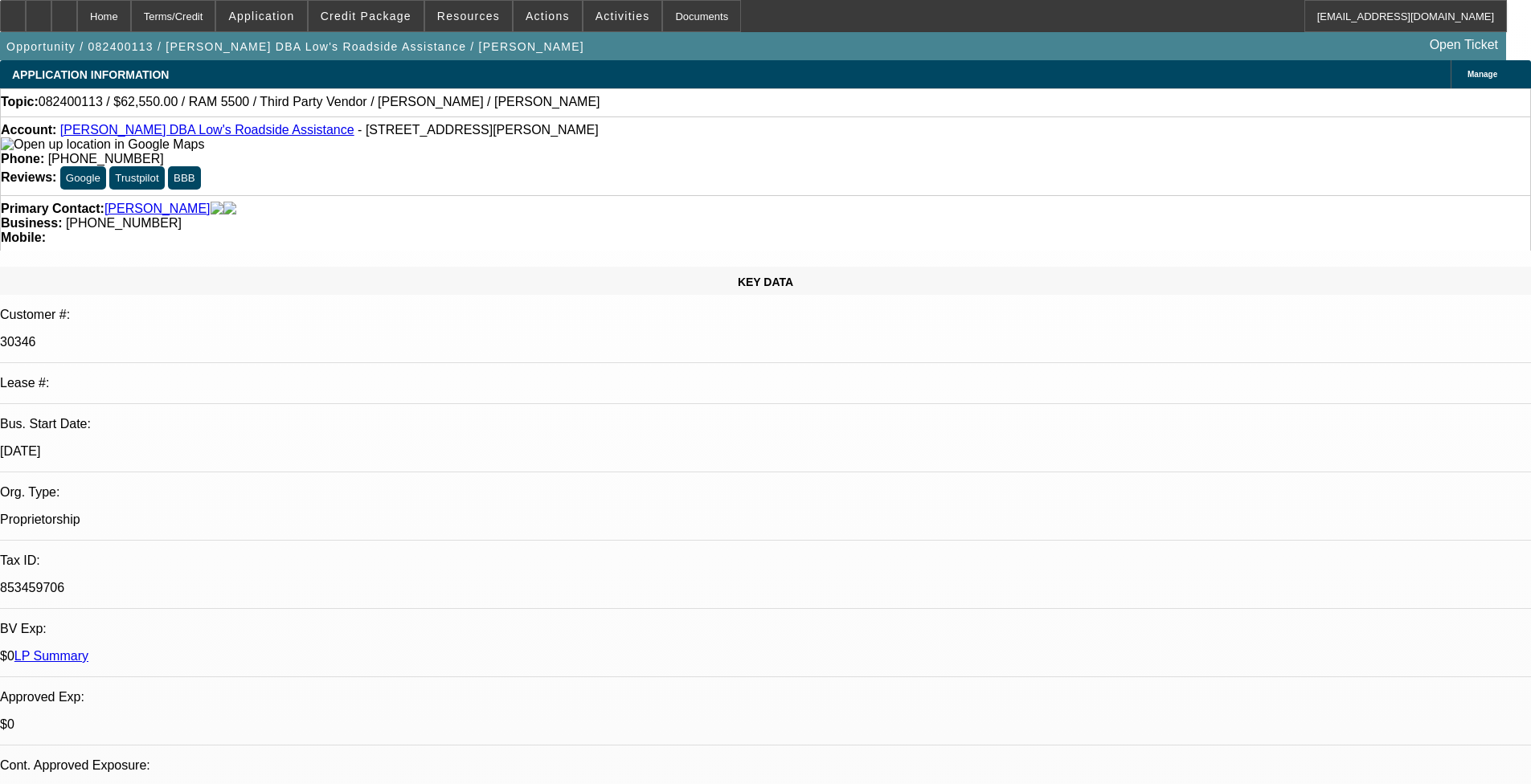
select select "4"
select select "1"
select select "2"
select select "4"
click at [364, 10] on span "Credit Package" at bounding box center [366, 16] width 91 height 13
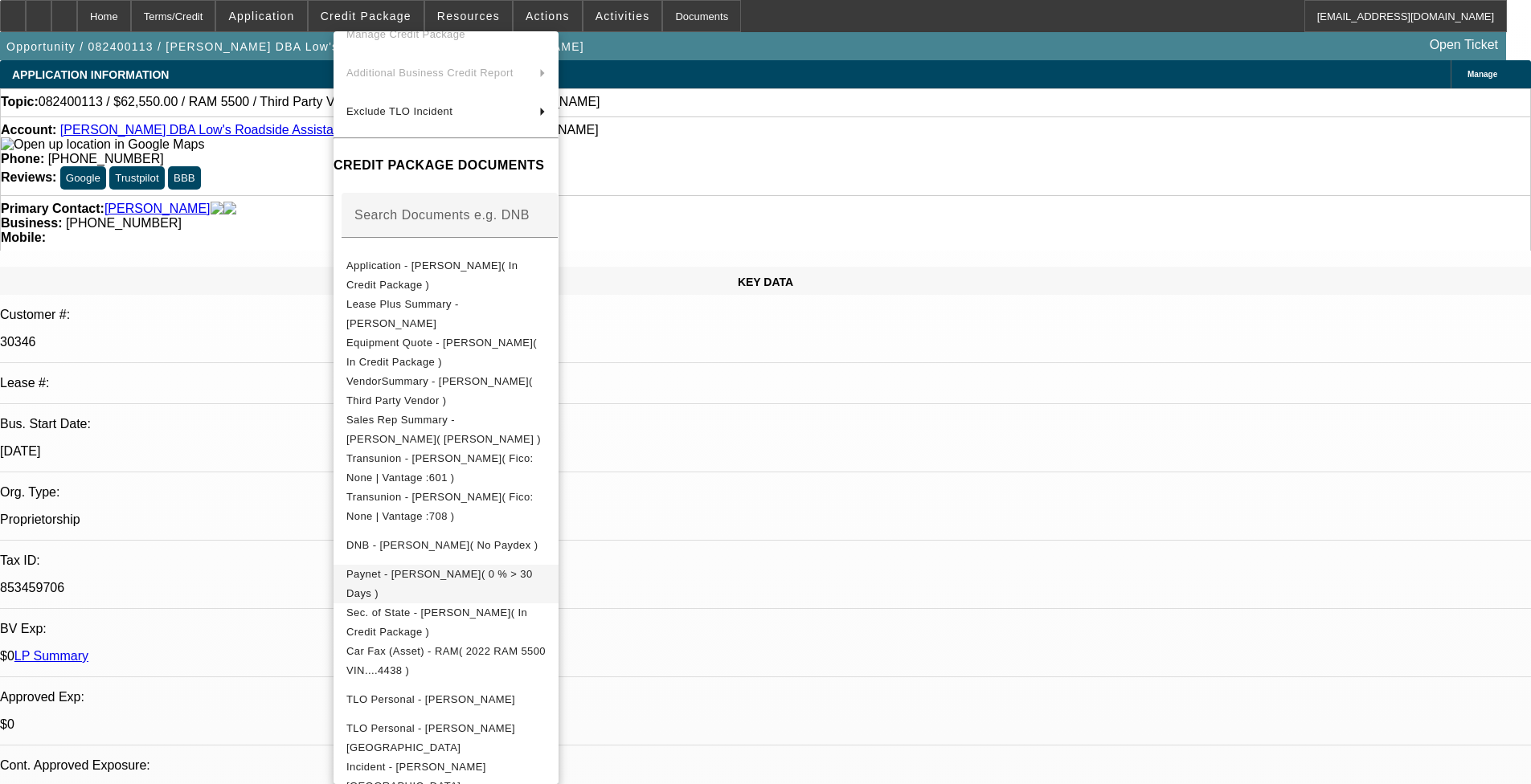
scroll to position [161, 0]
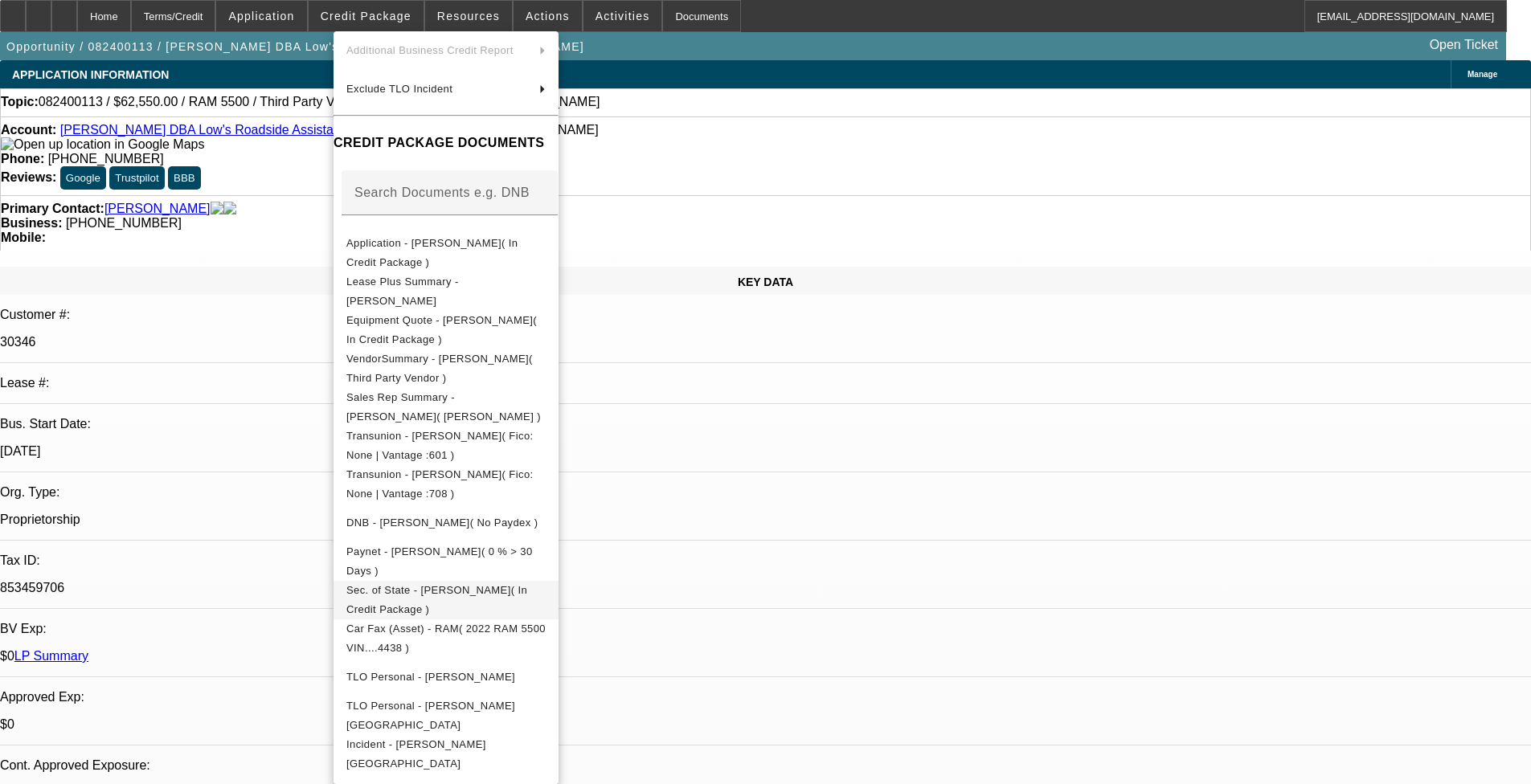
click at [465, 593] on span "Sec. of State - Carlos A Cobo( In Credit Package )" at bounding box center [437, 599] width 181 height 31
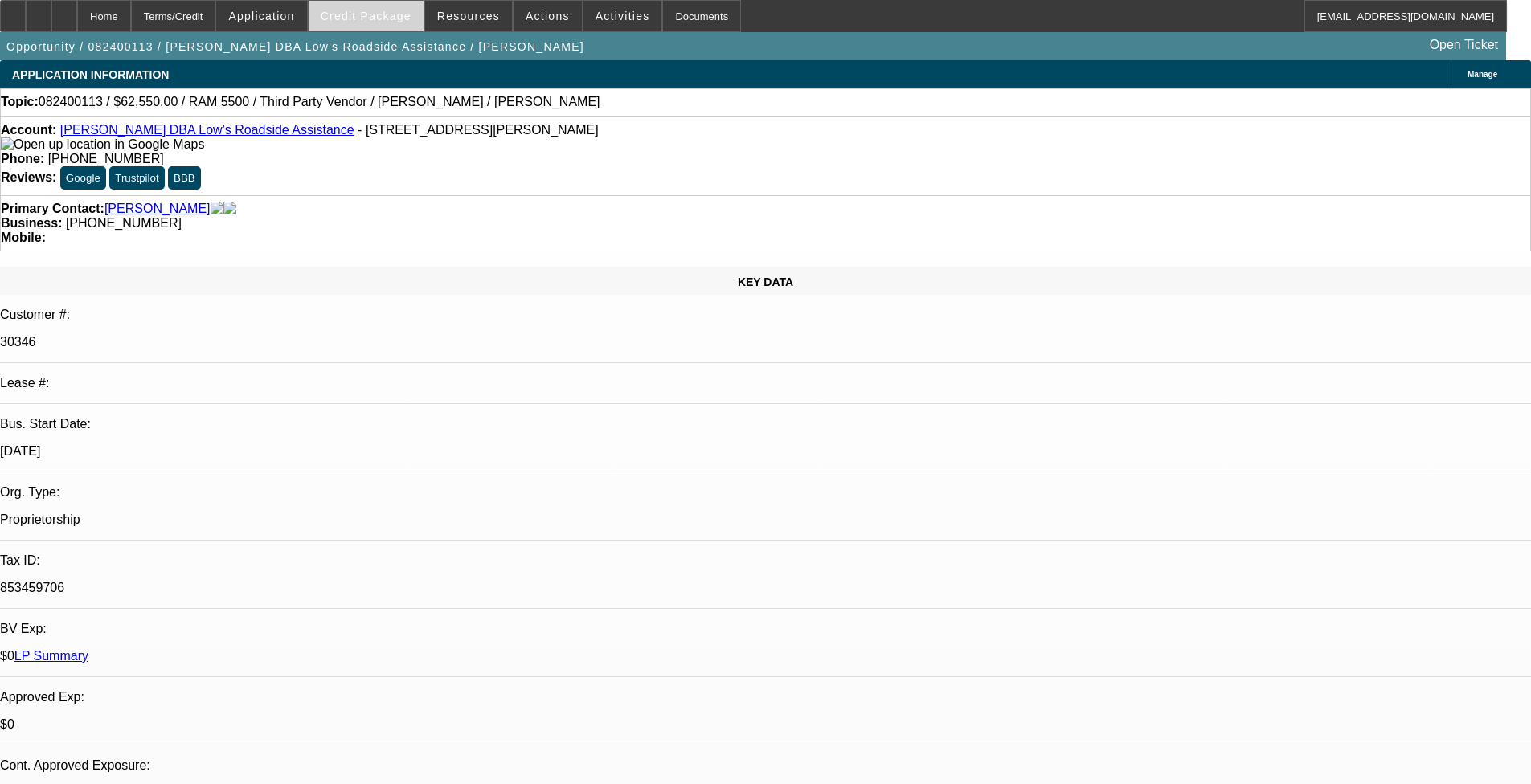
click at [388, 18] on span "Credit Package" at bounding box center [366, 16] width 91 height 13
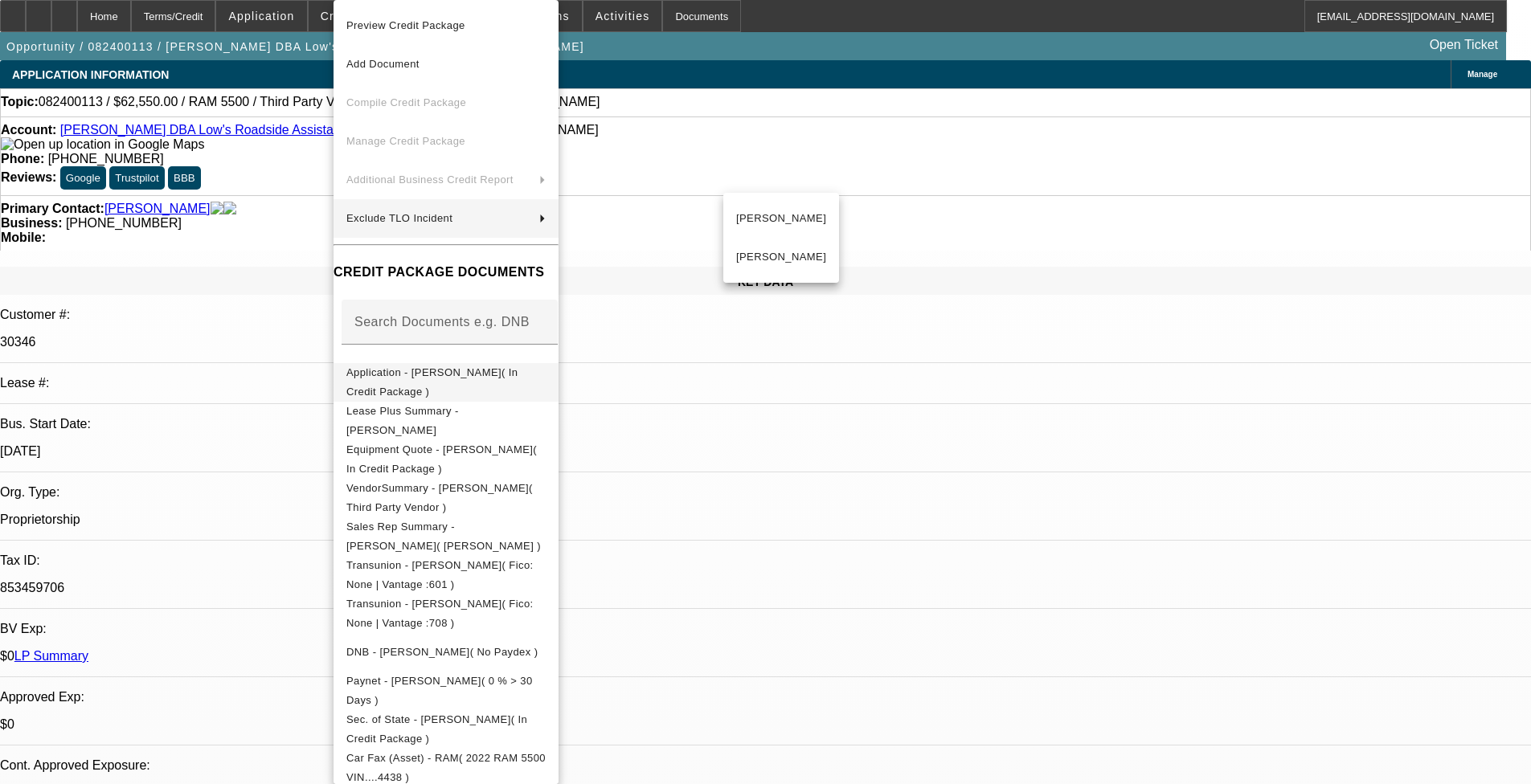
click at [453, 373] on span "Application - Carlos A Cobo( In Credit Package )" at bounding box center [432, 382] width 172 height 31
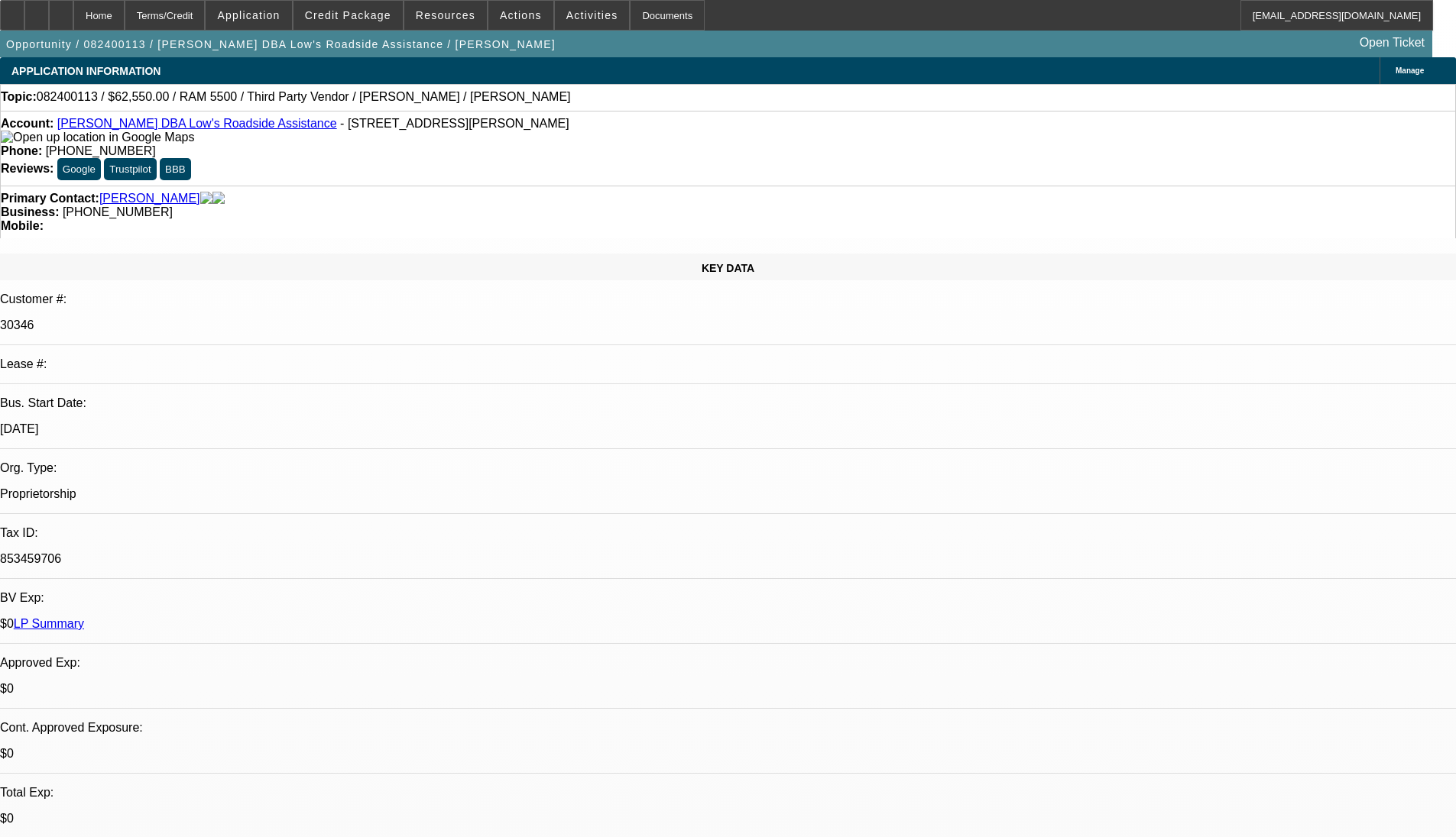
select select "0"
select select "0.1"
select select "2"
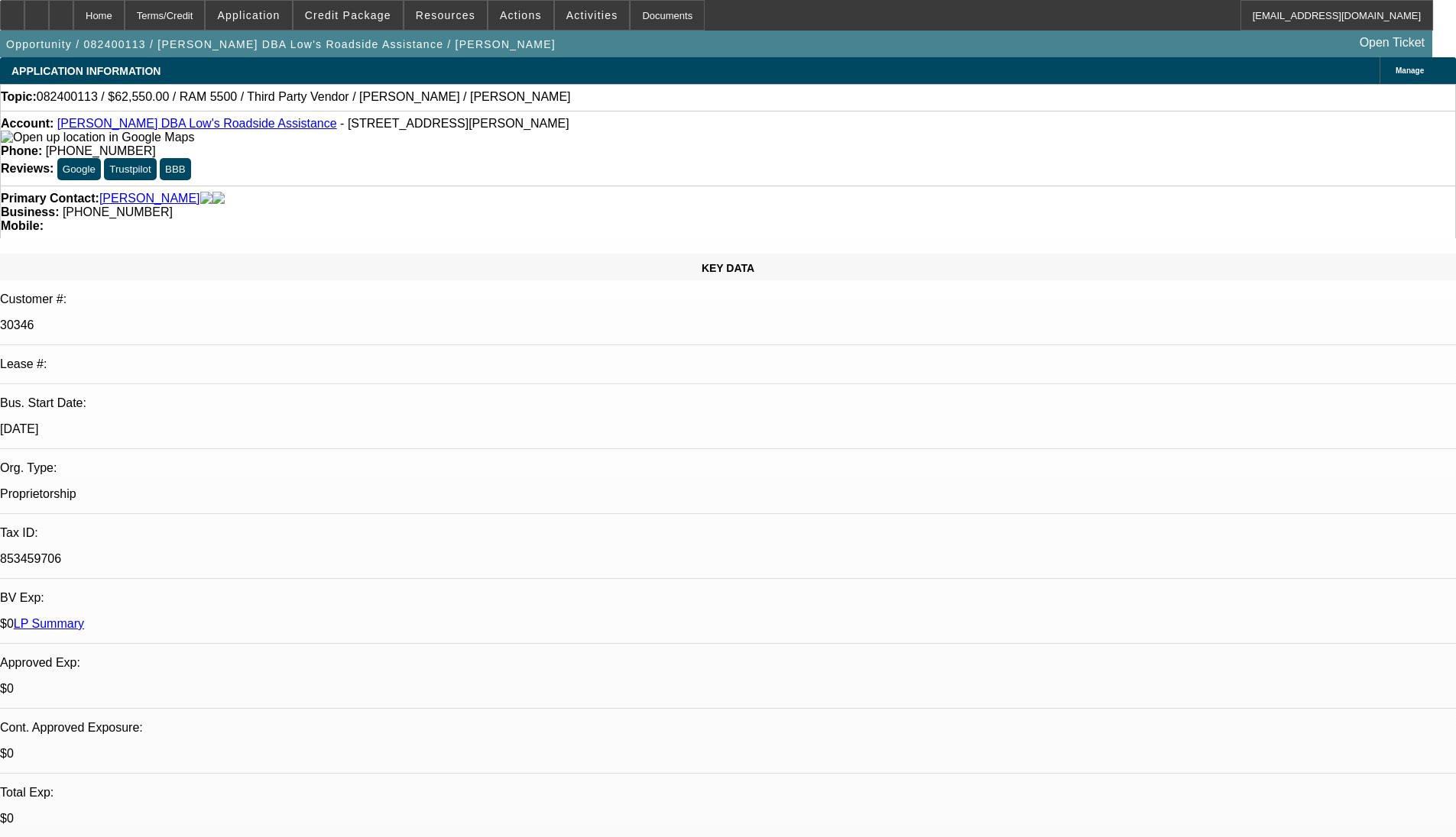
select select "0.1"
select select "0"
select select "2"
select select "0.1"
select select "0"
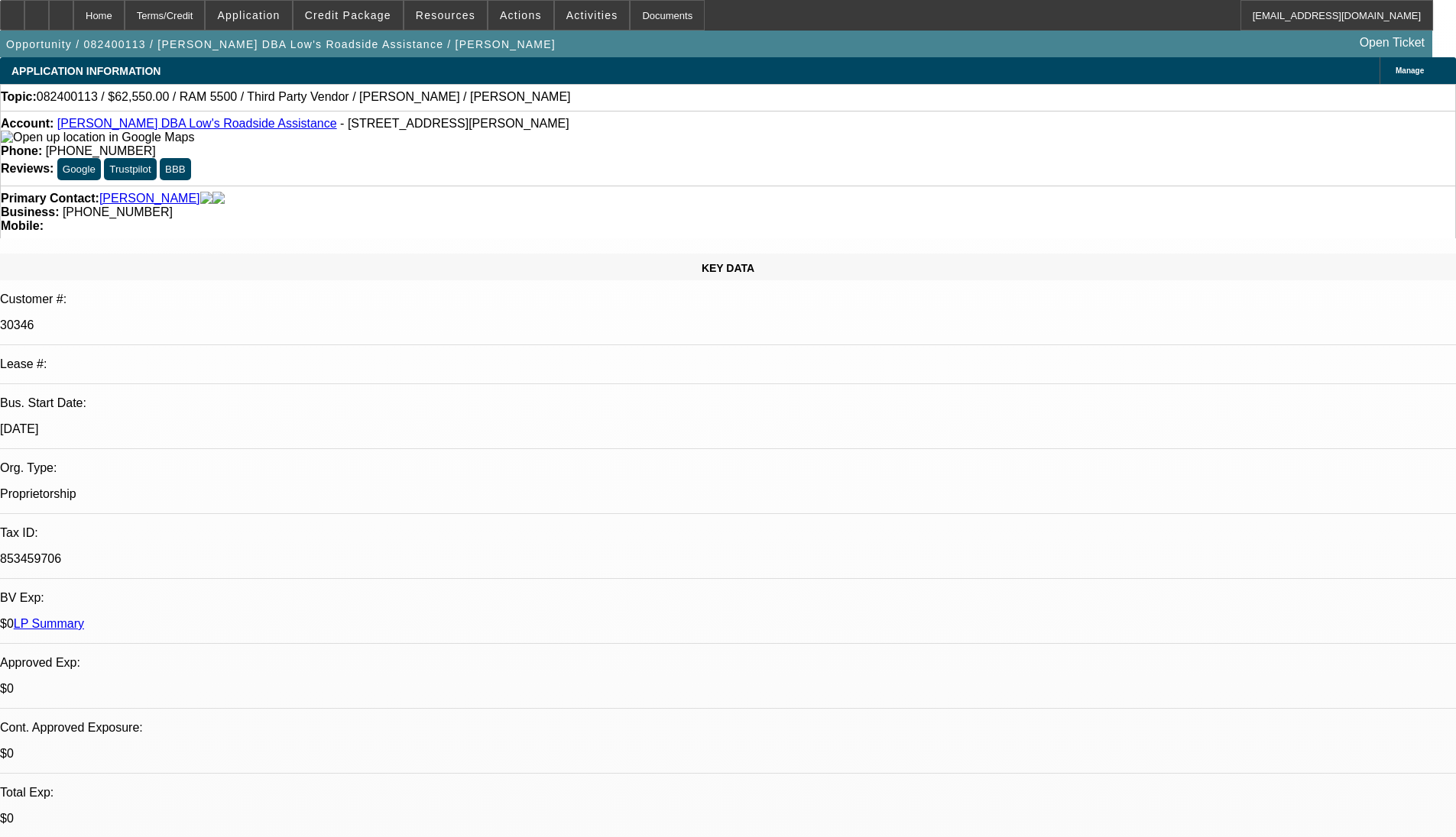
select select "2"
select select "0.1"
select select "1"
select select "2"
select select "6"
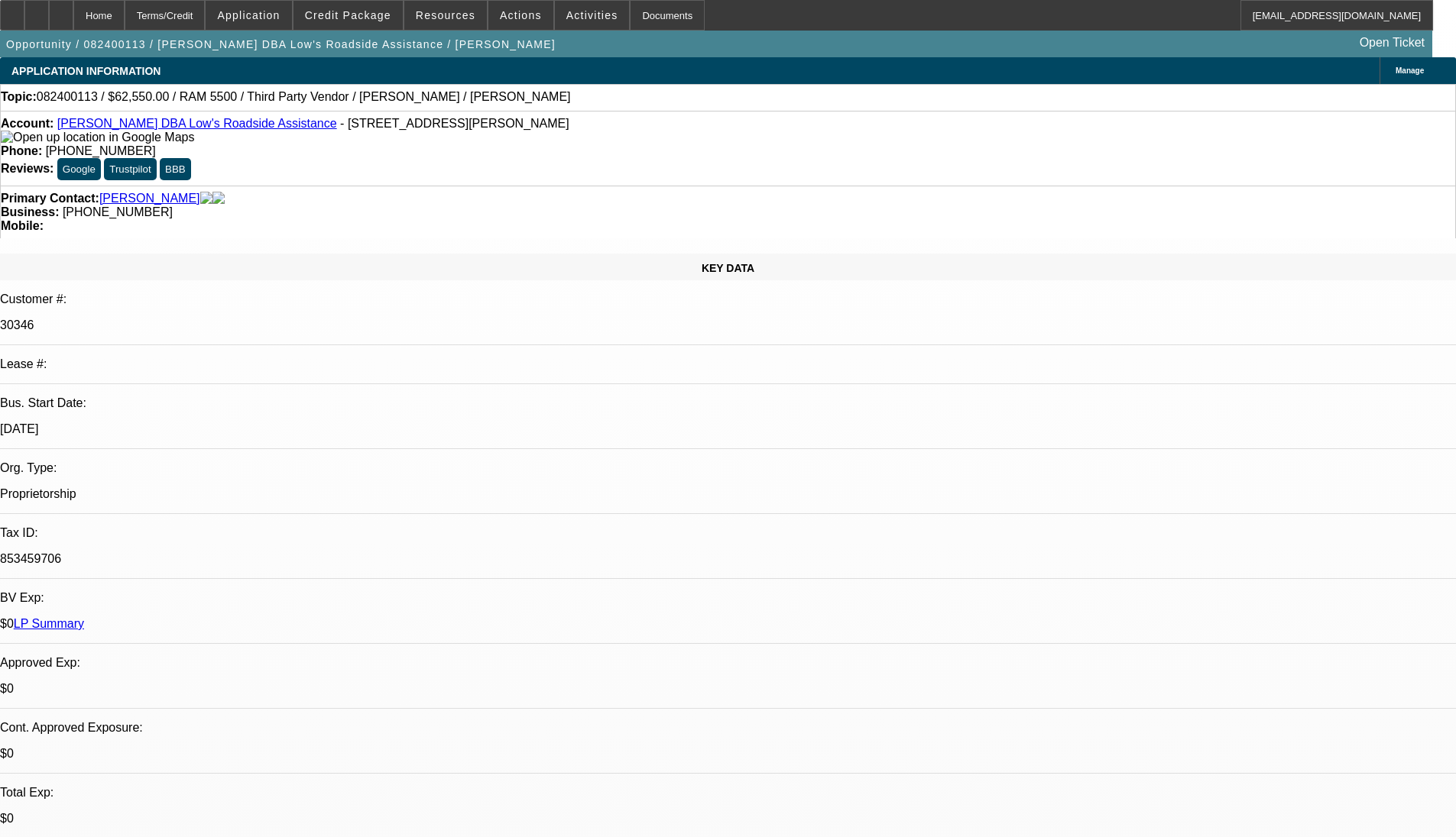
select select "1"
select select "2"
select select "4"
select select "1"
select select "2"
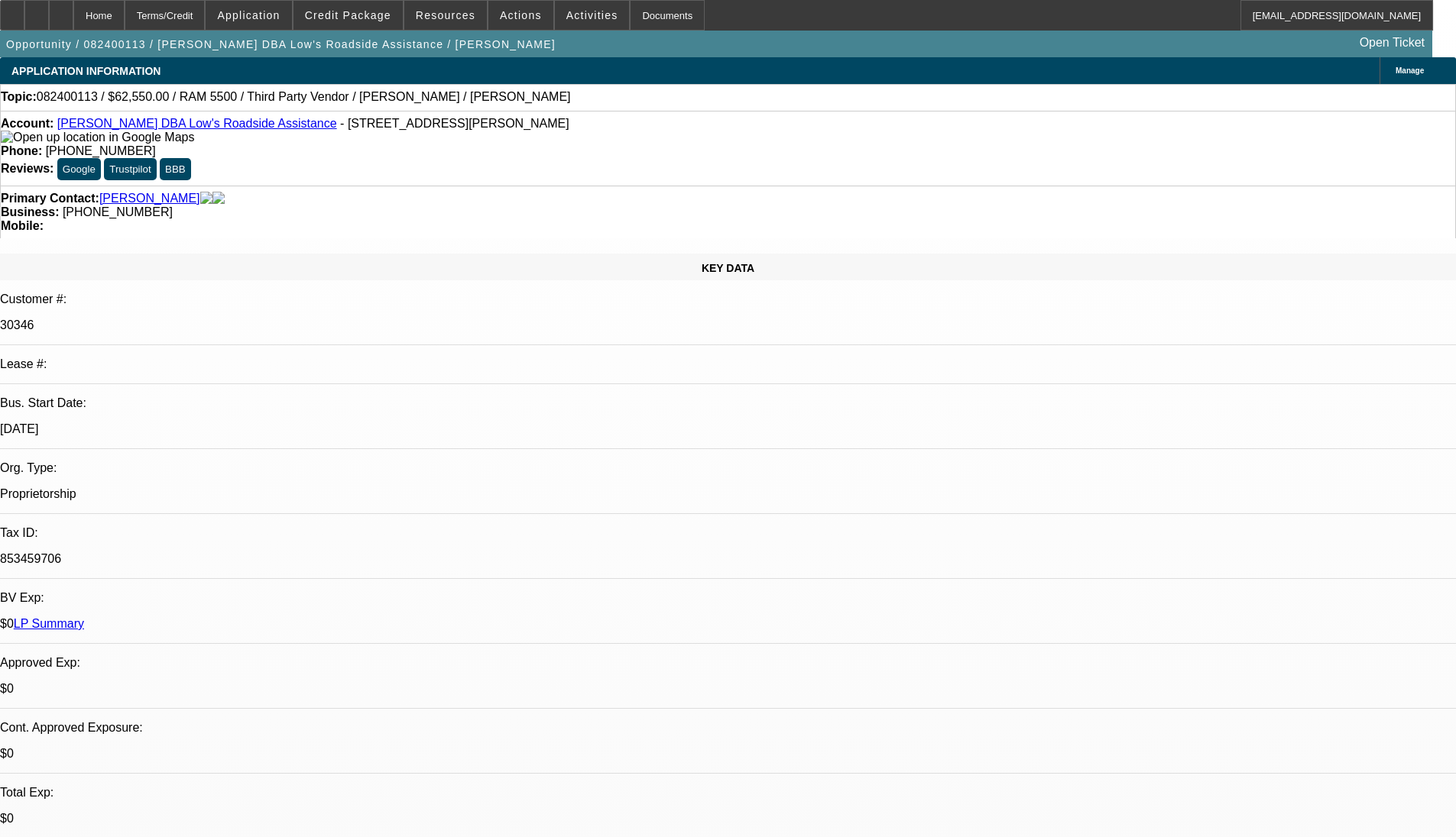
select select "4"
select select "1"
select select "2"
select select "4"
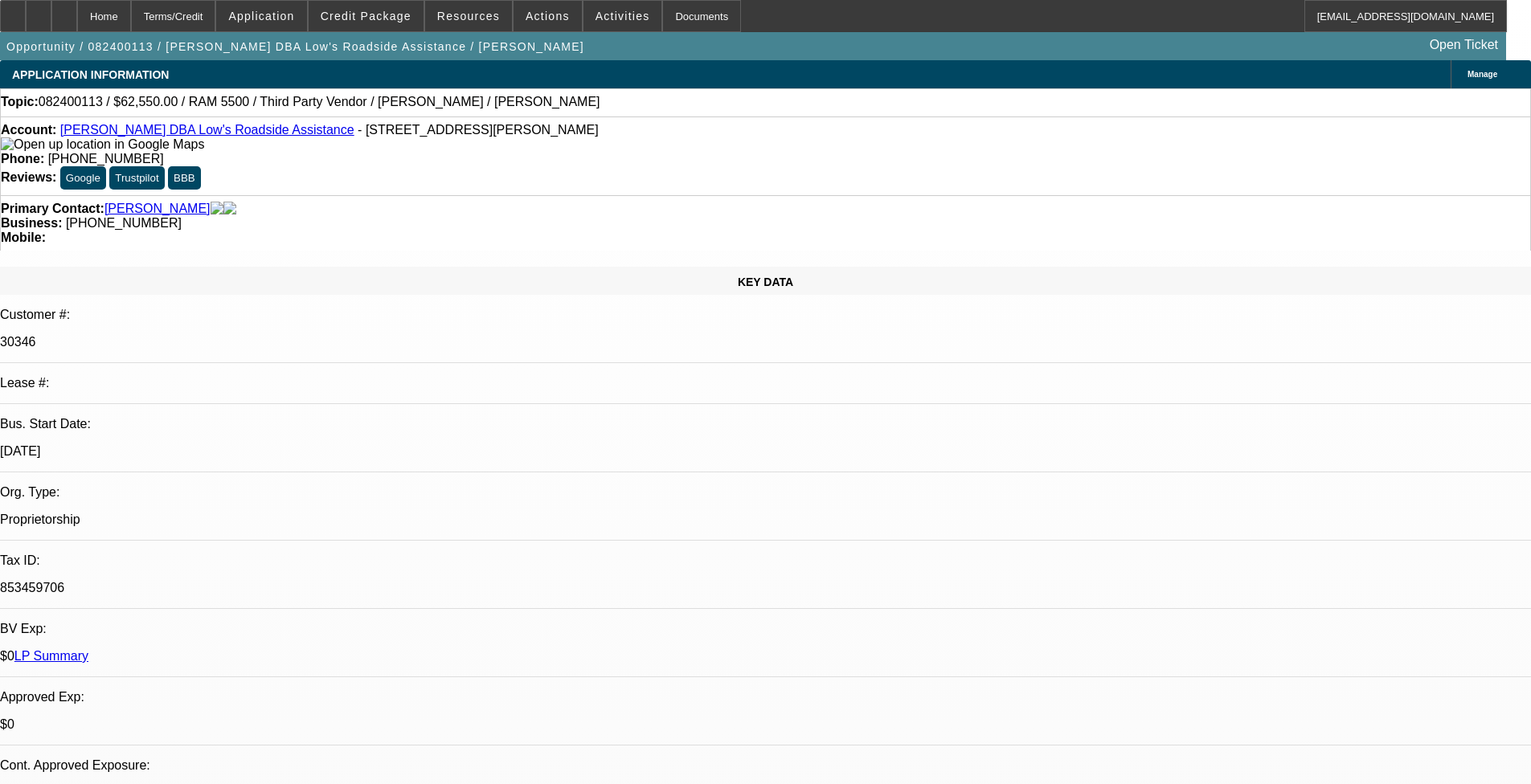
select select "0"
select select "0.1"
select select "2"
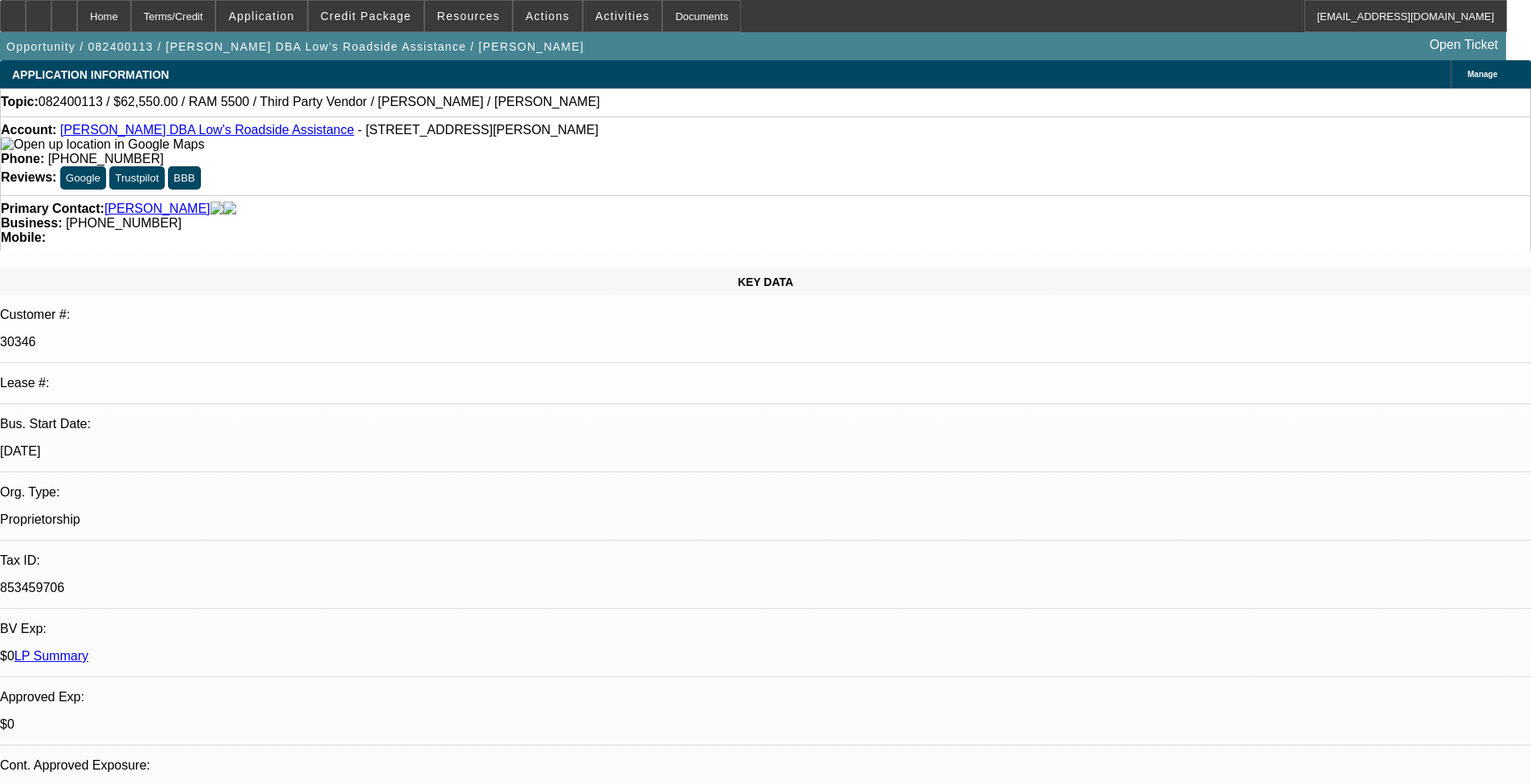
select select "0.1"
select select "0"
select select "2"
select select "0.1"
select select "0"
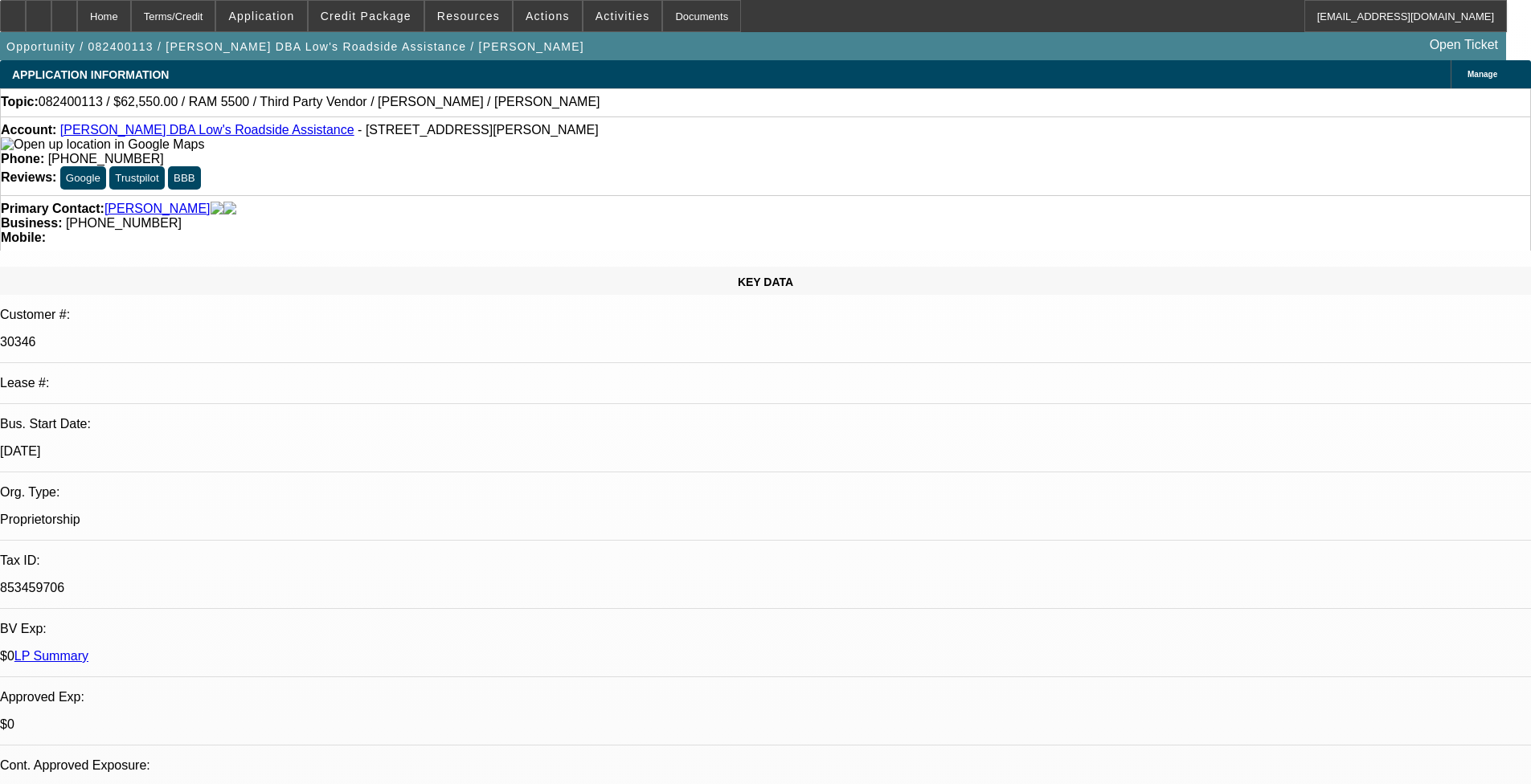
select select "2"
select select "0.1"
select select "1"
select select "2"
select select "6"
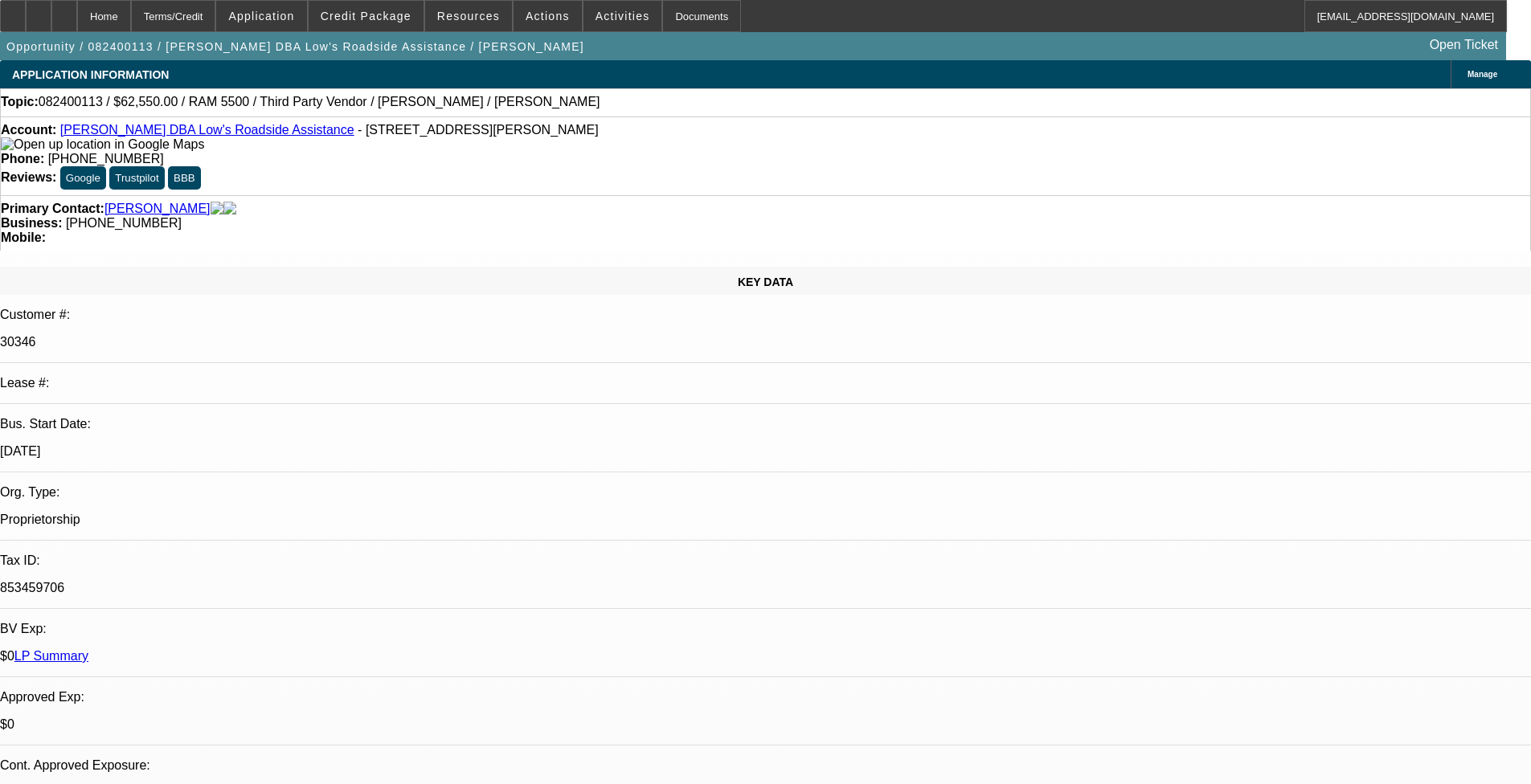
select select "1"
select select "2"
select select "4"
select select "1"
select select "2"
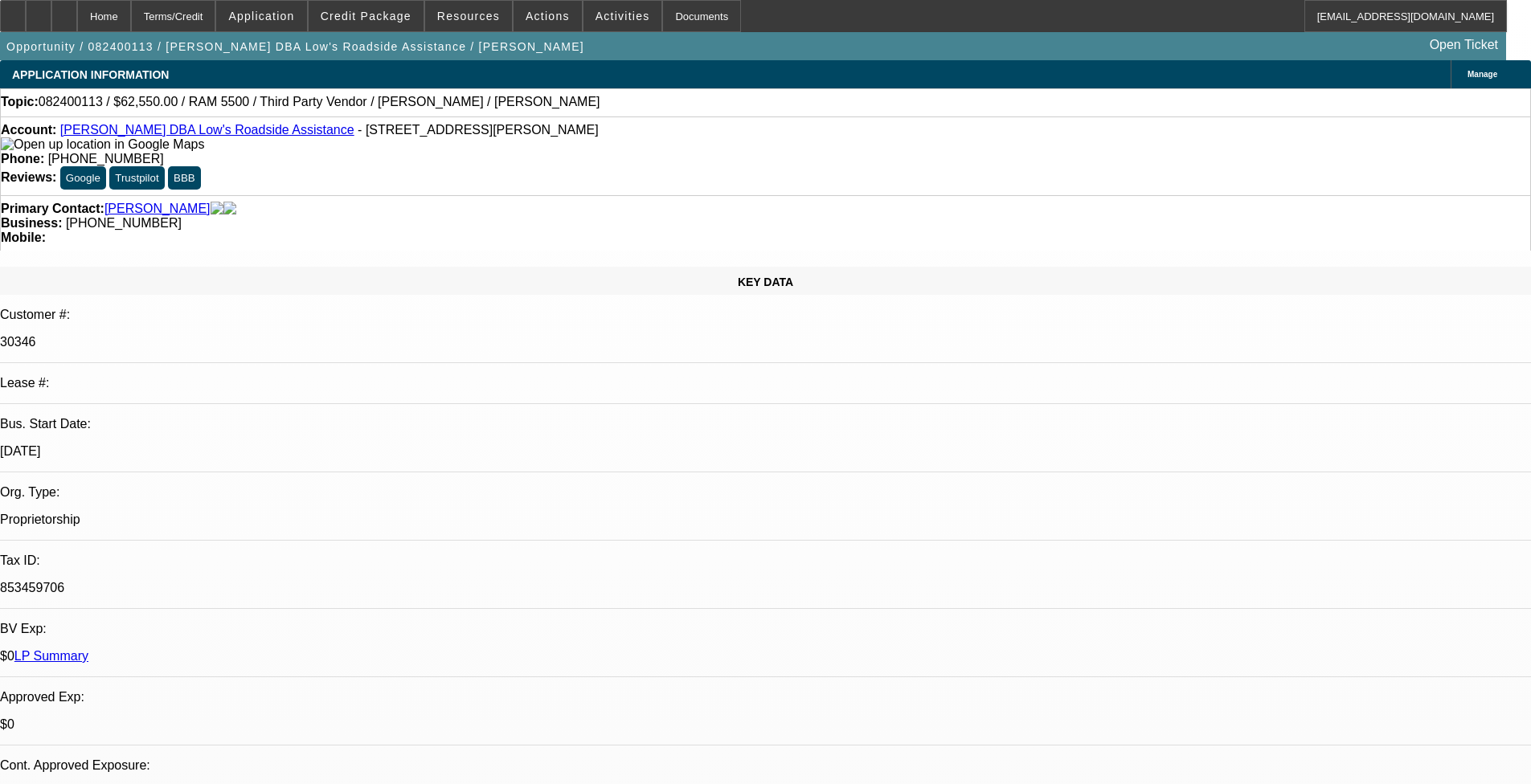
select select "4"
select select "1"
select select "2"
select select "4"
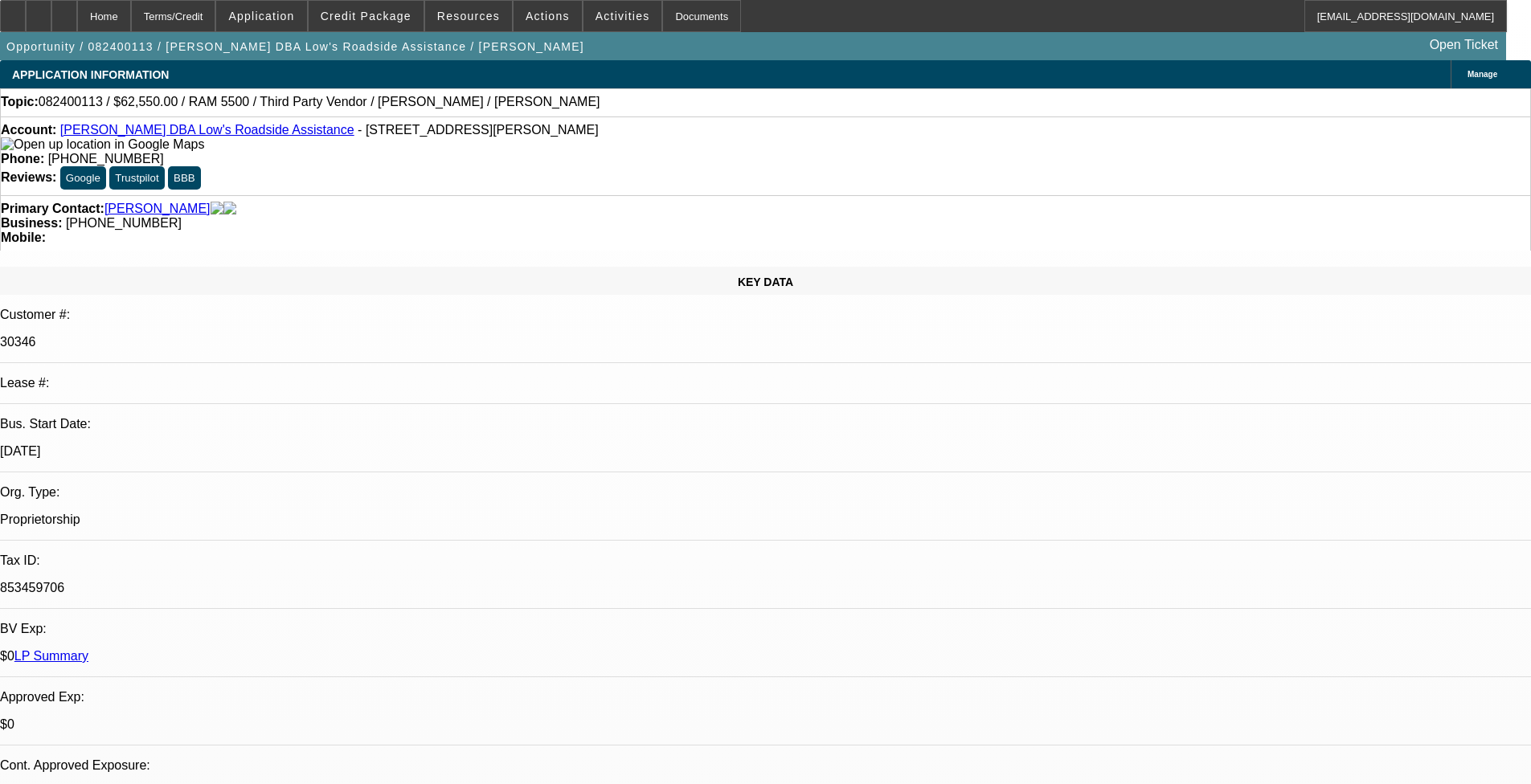
scroll to position [833, 0]
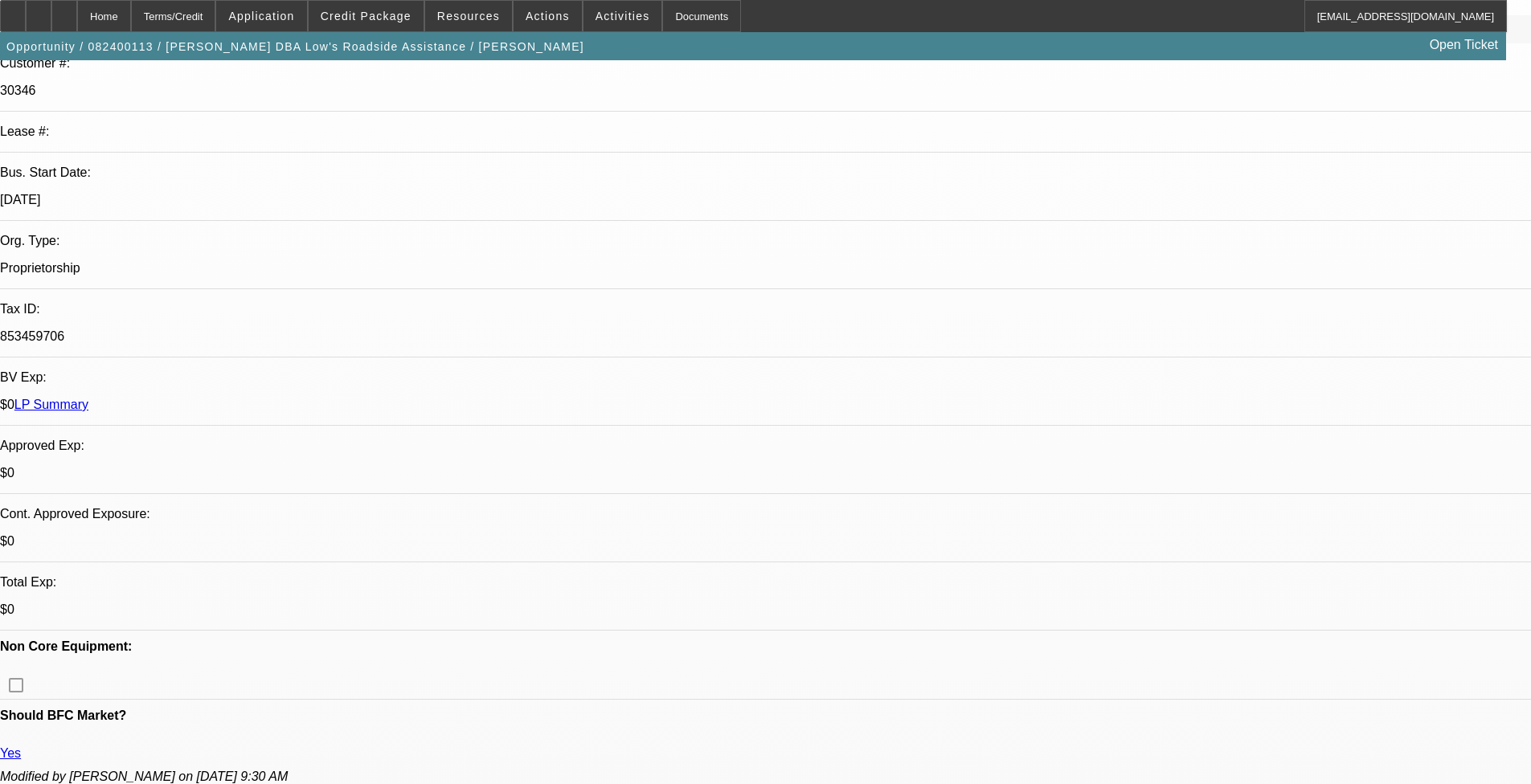
select select "0"
select select "0.1"
select select "2"
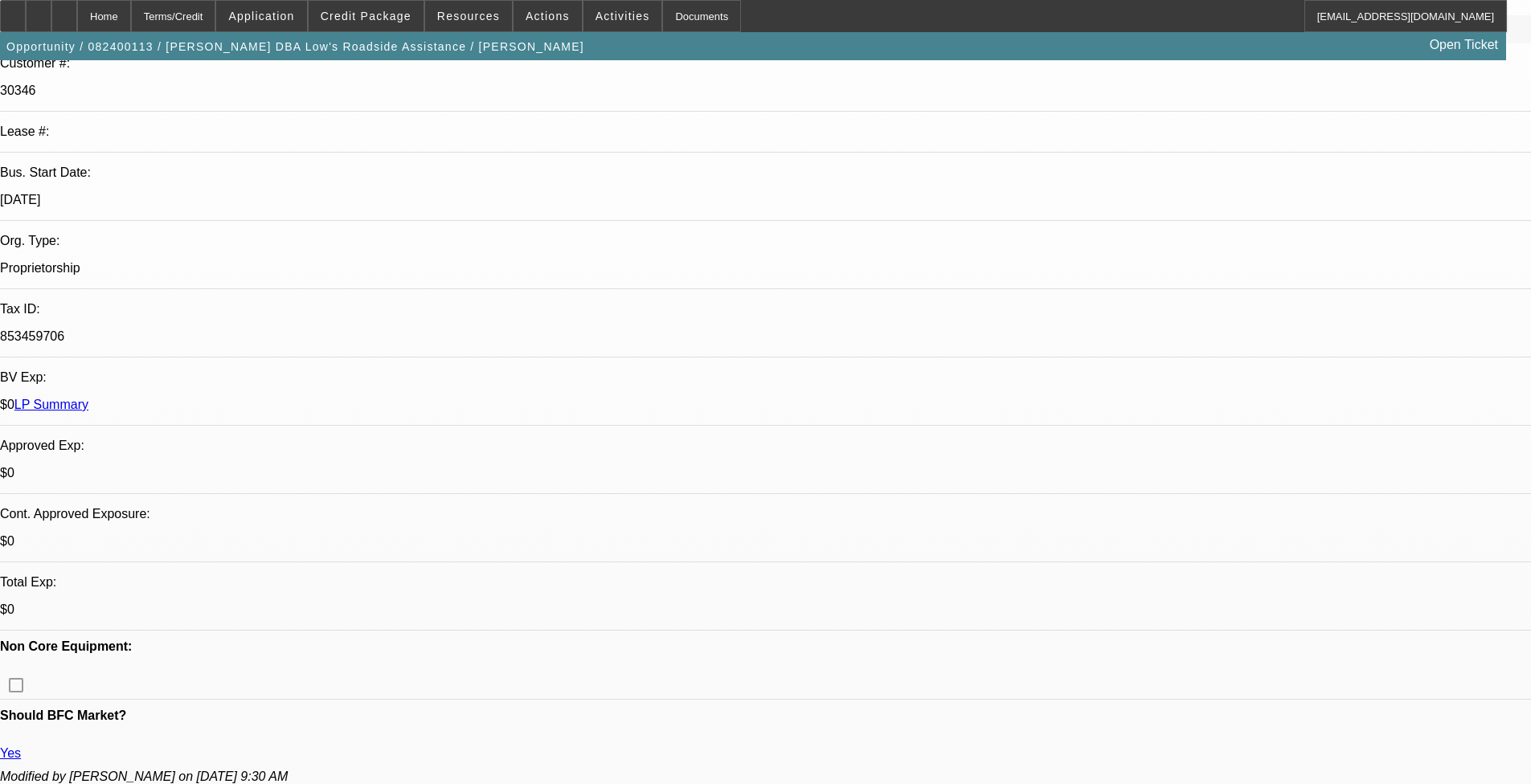
select select "0.1"
select select "0"
select select "2"
select select "0.1"
select select "0"
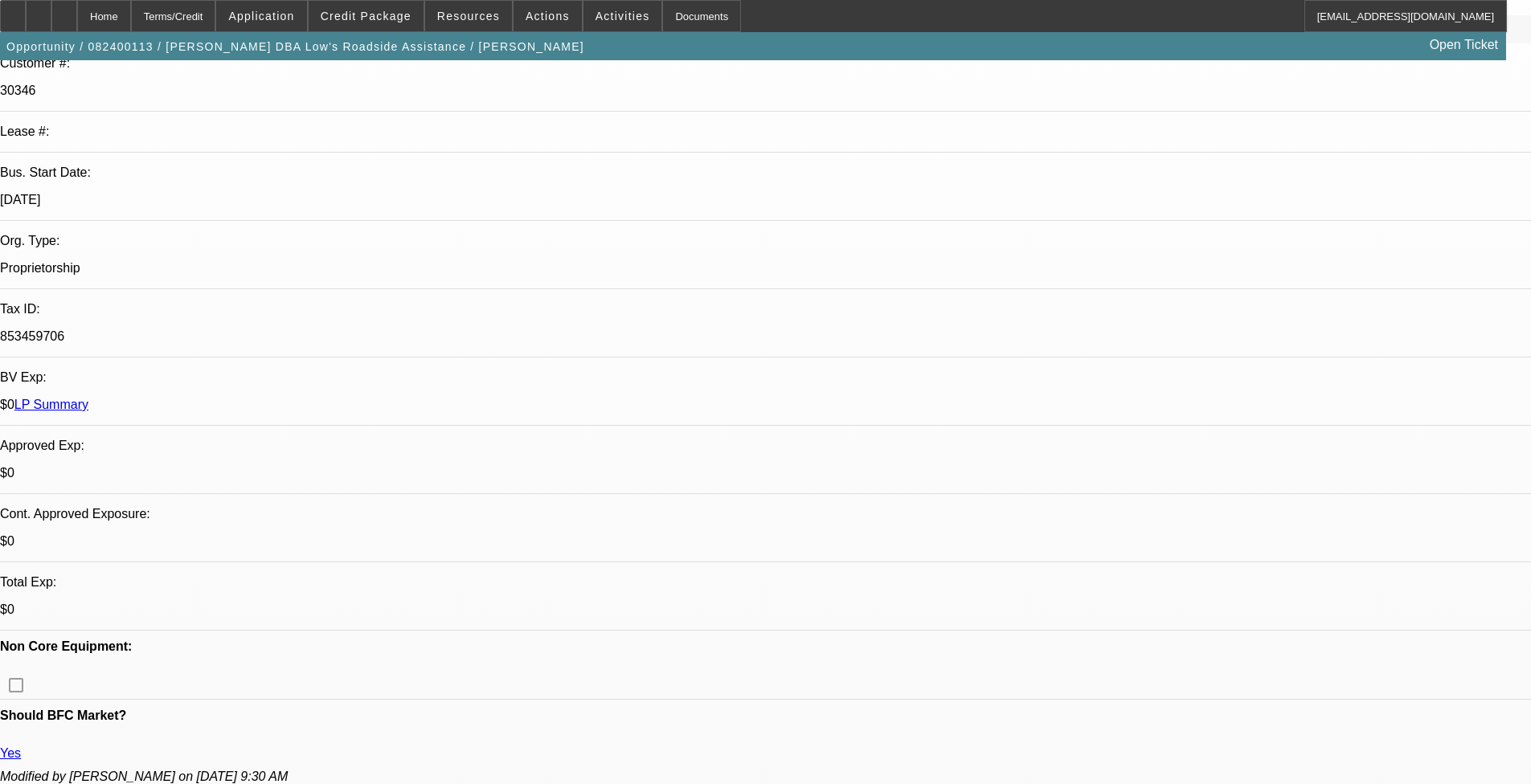
select select "2"
select select "0.1"
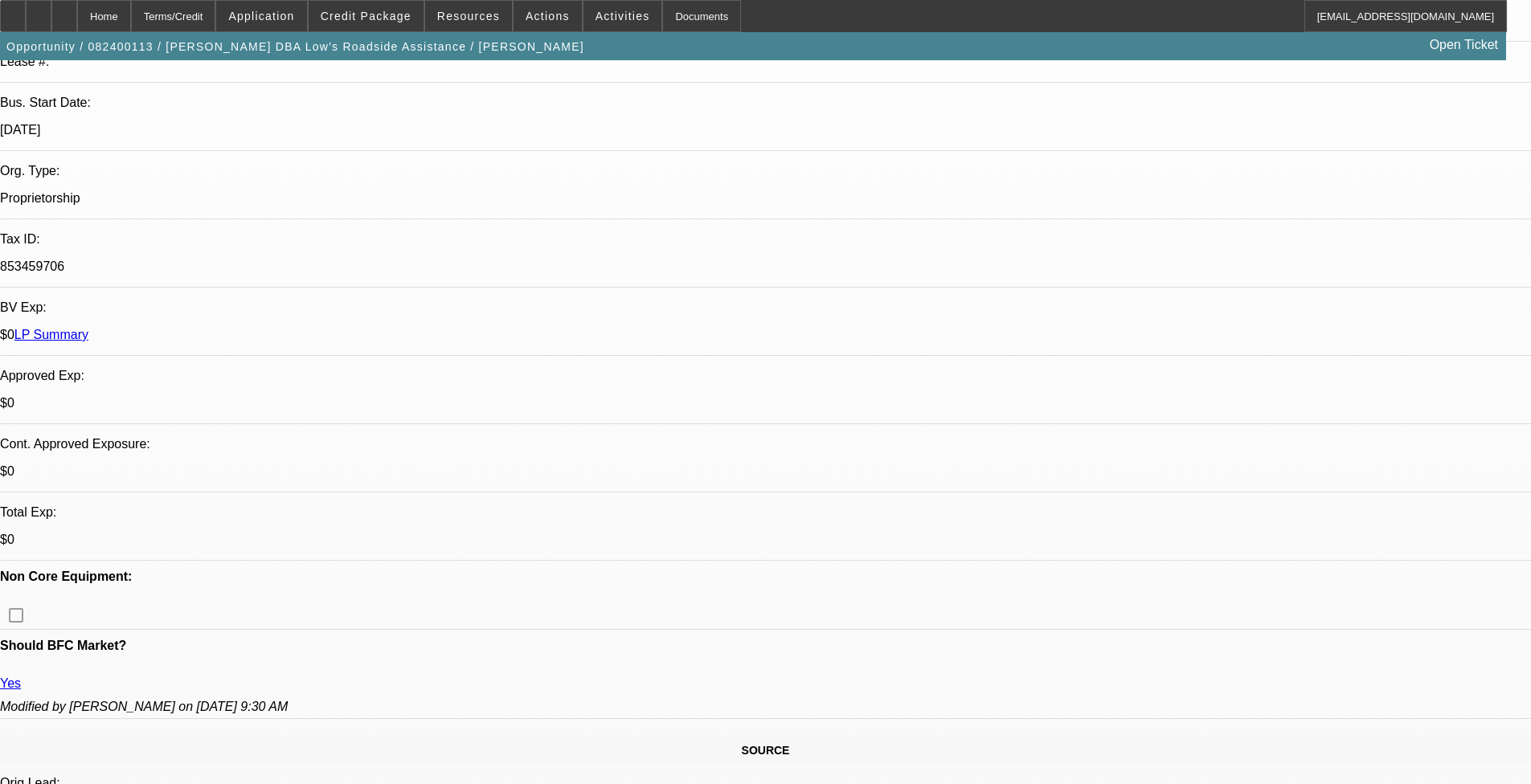
select select "1"
select select "2"
select select "6"
select select "1"
select select "2"
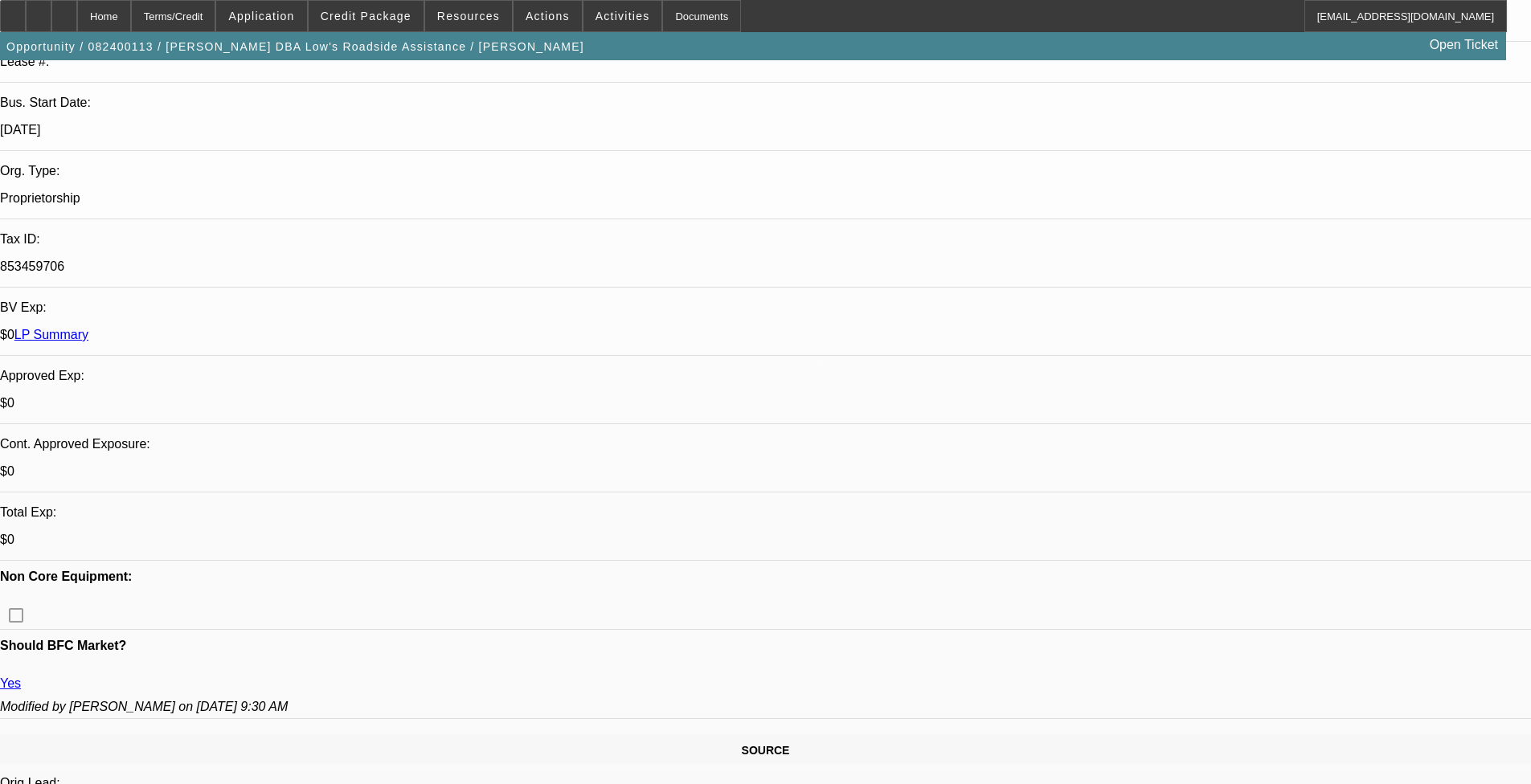
select select "4"
select select "1"
select select "2"
select select "4"
select select "1"
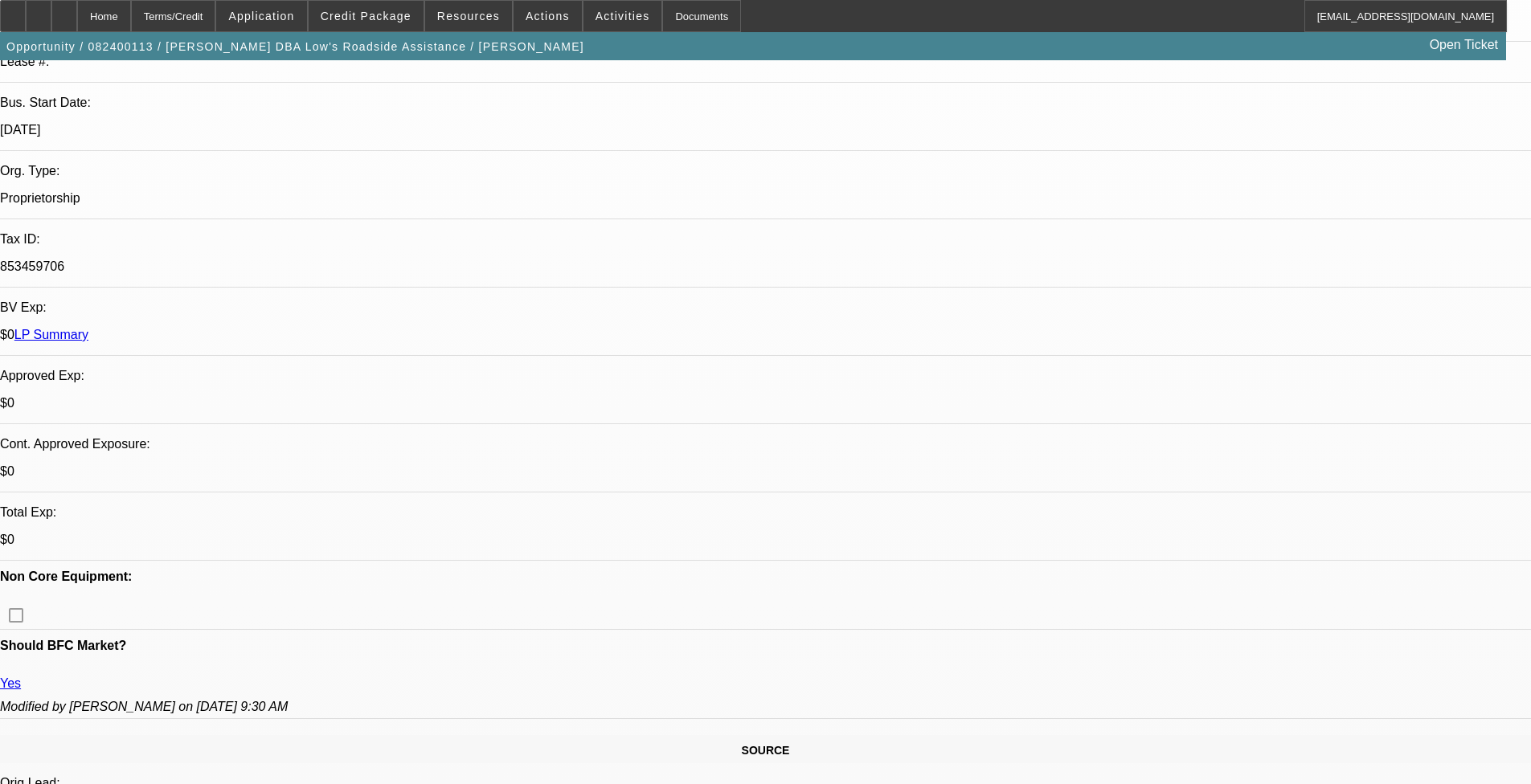
select select "2"
select select "4"
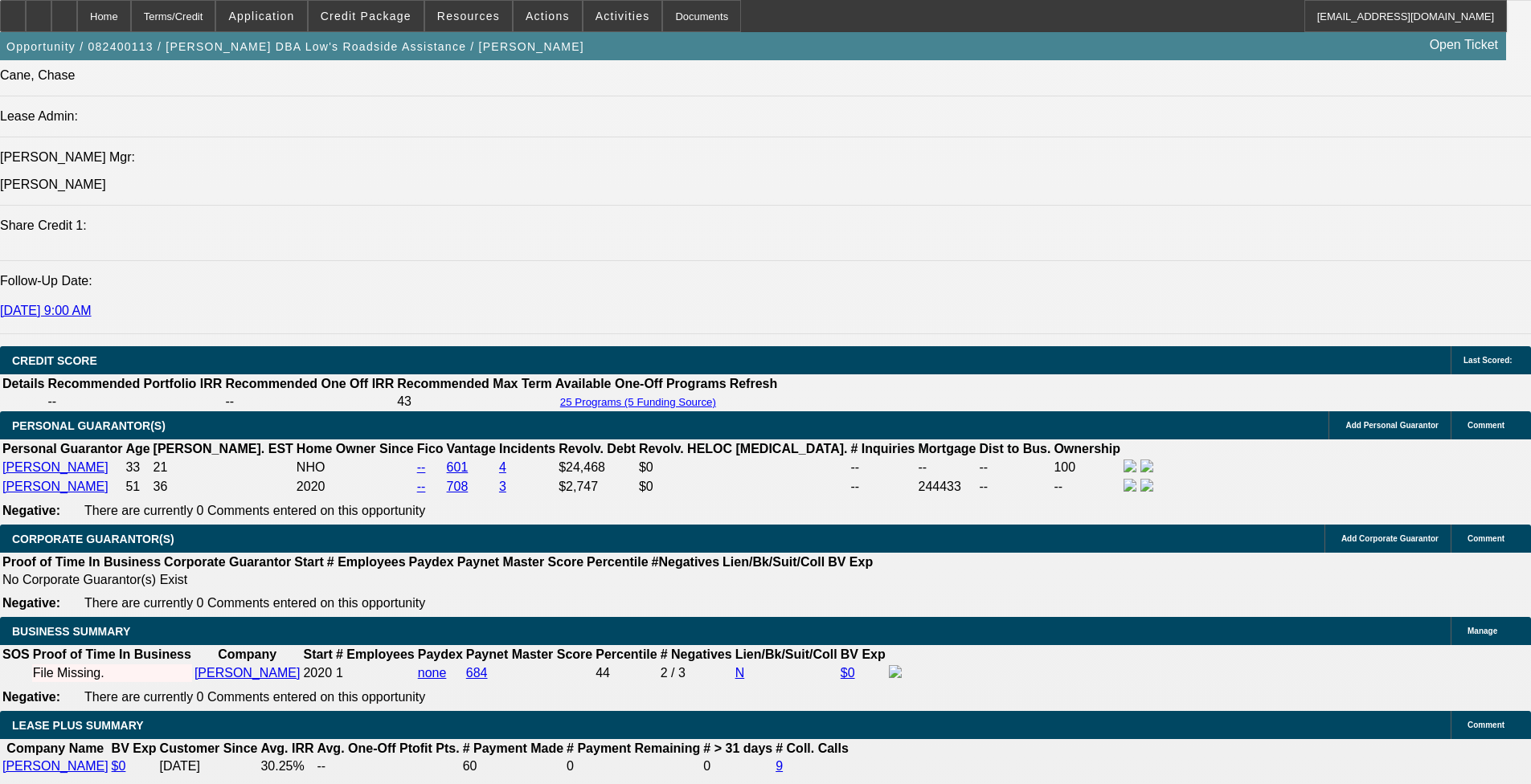
scroll to position [2330, 0]
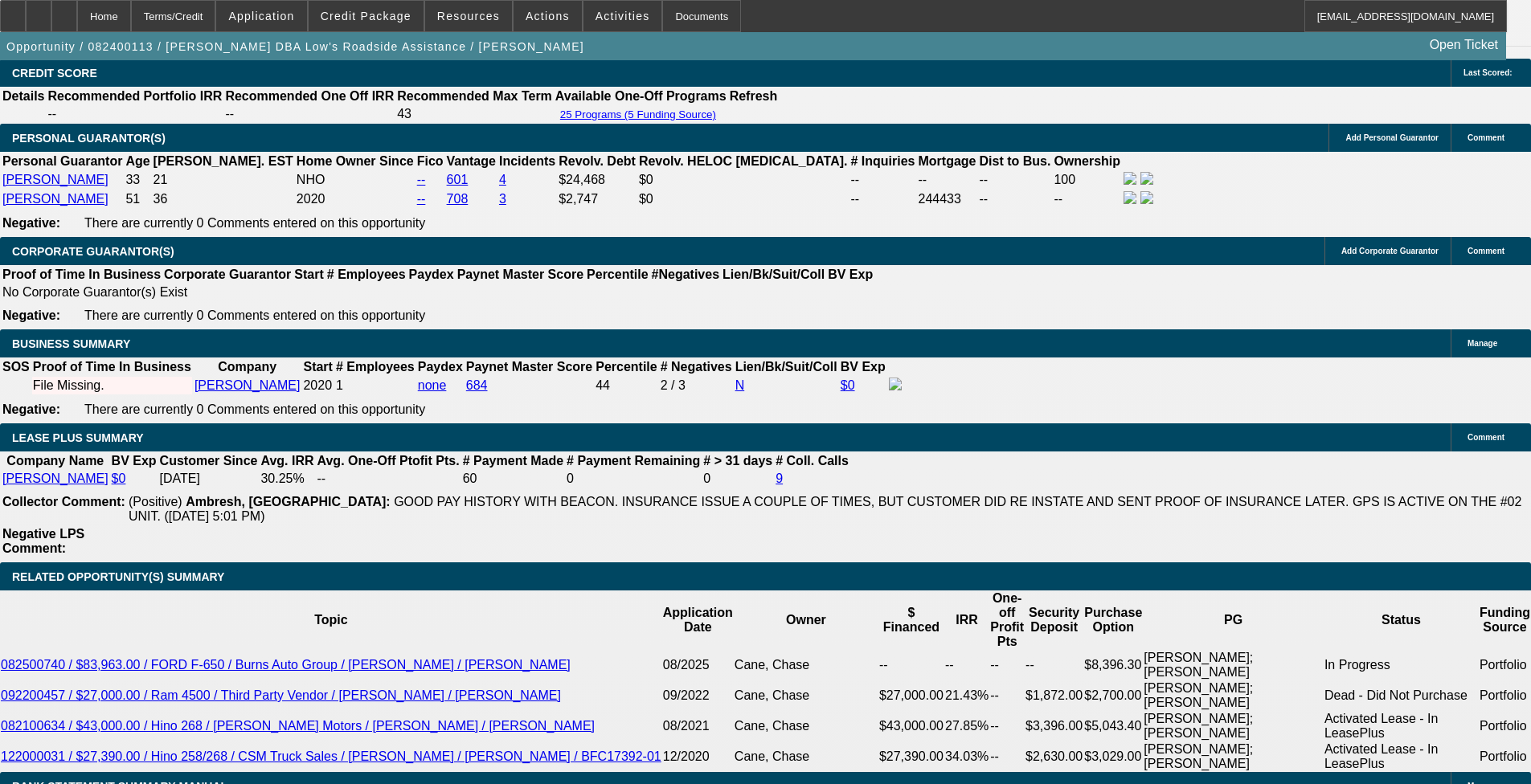
drag, startPoint x: 207, startPoint y: 234, endPoint x: 96, endPoint y: 215, distance: 112.6
drag, startPoint x: 96, startPoint y: 215, endPoint x: 105, endPoint y: 218, distance: 9.5
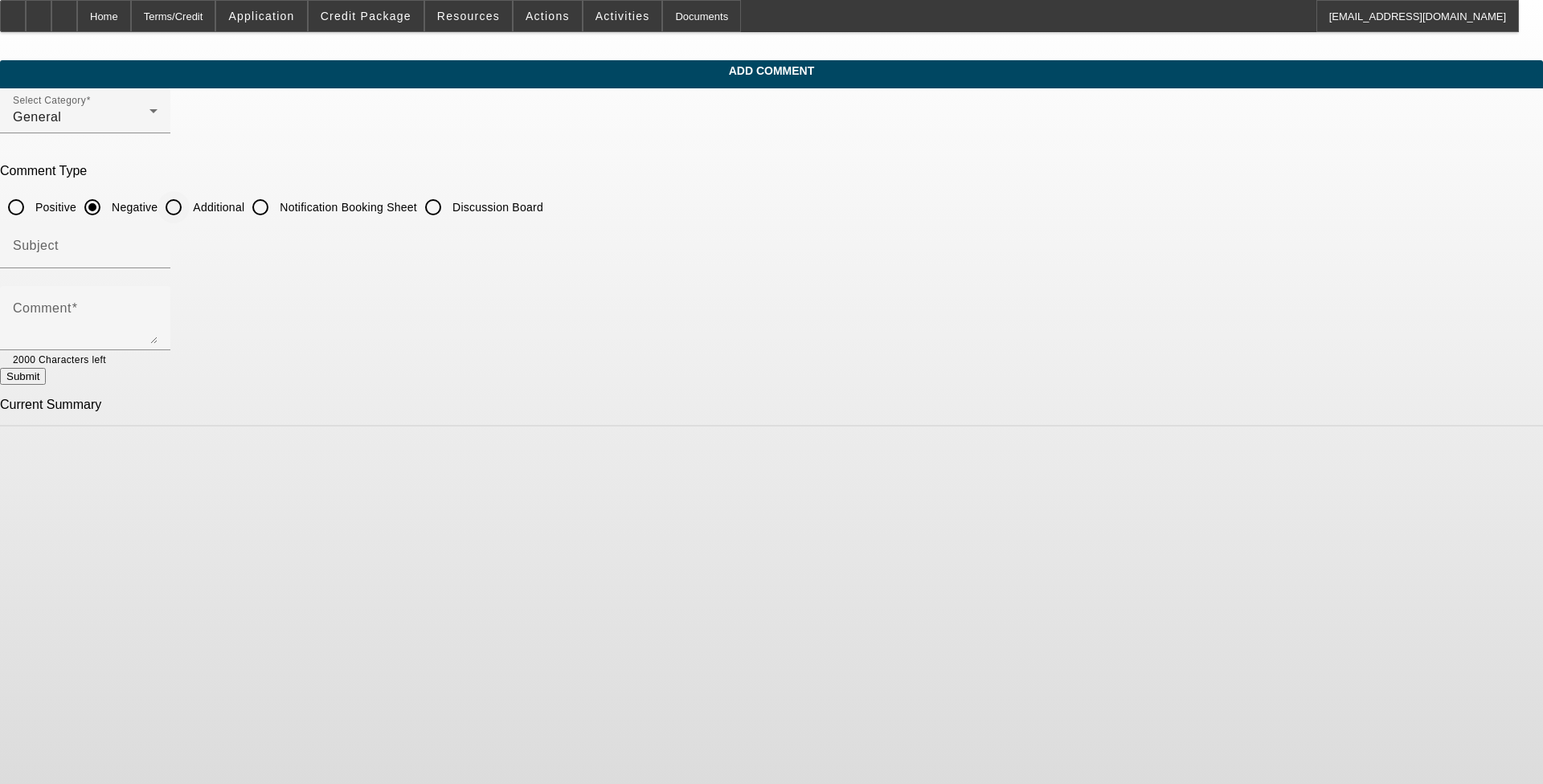
click at [190, 198] on input "Additional" at bounding box center [173, 208] width 32 height 32
radio input "true"
click at [157, 243] on input "Subject" at bounding box center [85, 252] width 145 height 19
type input "Write Up"
paste textarea "2x BFC Customer looking to add his third truck to the business. [PERSON_NAME] s…"
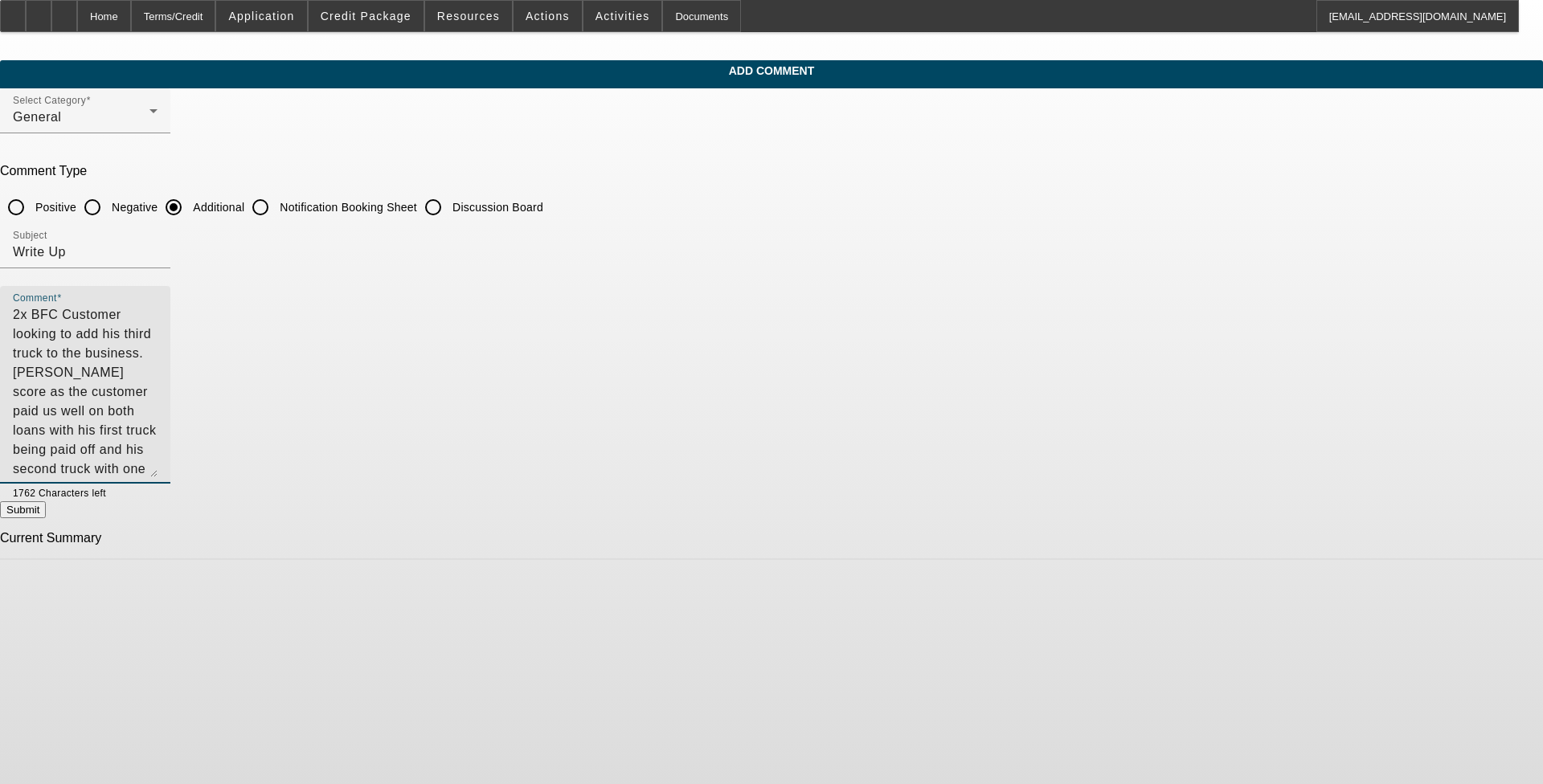
drag, startPoint x: 1058, startPoint y: 338, endPoint x: 1049, endPoint y: 474, distance: 136.3
click at [157, 474] on textarea "2x BFC Customer looking to add his third truck to the business. [PERSON_NAME] s…" at bounding box center [85, 391] width 145 height 172
drag, startPoint x: 888, startPoint y: 332, endPoint x: 753, endPoint y: 325, distance: 135.2
click at [157, 325] on textarea "2x BFC Customer looking to add his third truck to the business. [PERSON_NAME] s…" at bounding box center [85, 392] width 145 height 174
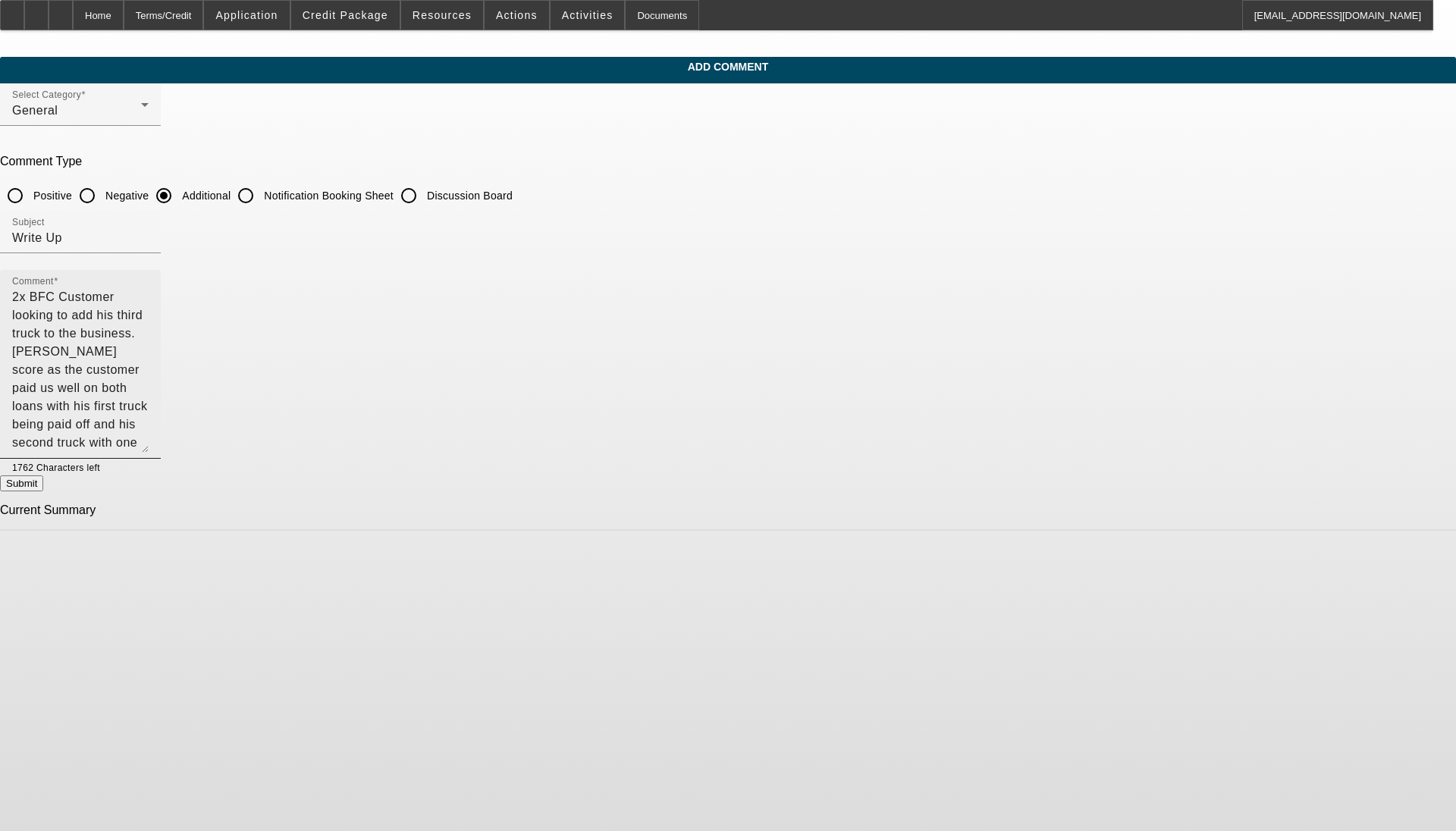
click at [148, 356] on textarea "2x BFC Customer looking to add his third truck to the business. [PERSON_NAME] s…" at bounding box center [80, 370] width 137 height 164
click at [148, 328] on textarea "2x BFC Customer looking to add his third truck to the business. [PERSON_NAME] s…" at bounding box center [80, 370] width 137 height 164
drag, startPoint x: 841, startPoint y: 310, endPoint x: 503, endPoint y: 307, distance: 338.0
click at [148, 307] on textarea "2x BFC Customer looking to add his third truck to the business. [PERSON_NAME] s…" at bounding box center [80, 370] width 137 height 164
click at [148, 336] on textarea "2x BFC Customer looking to add his third truck to the business. Strong Paynet s…" at bounding box center [80, 370] width 137 height 164
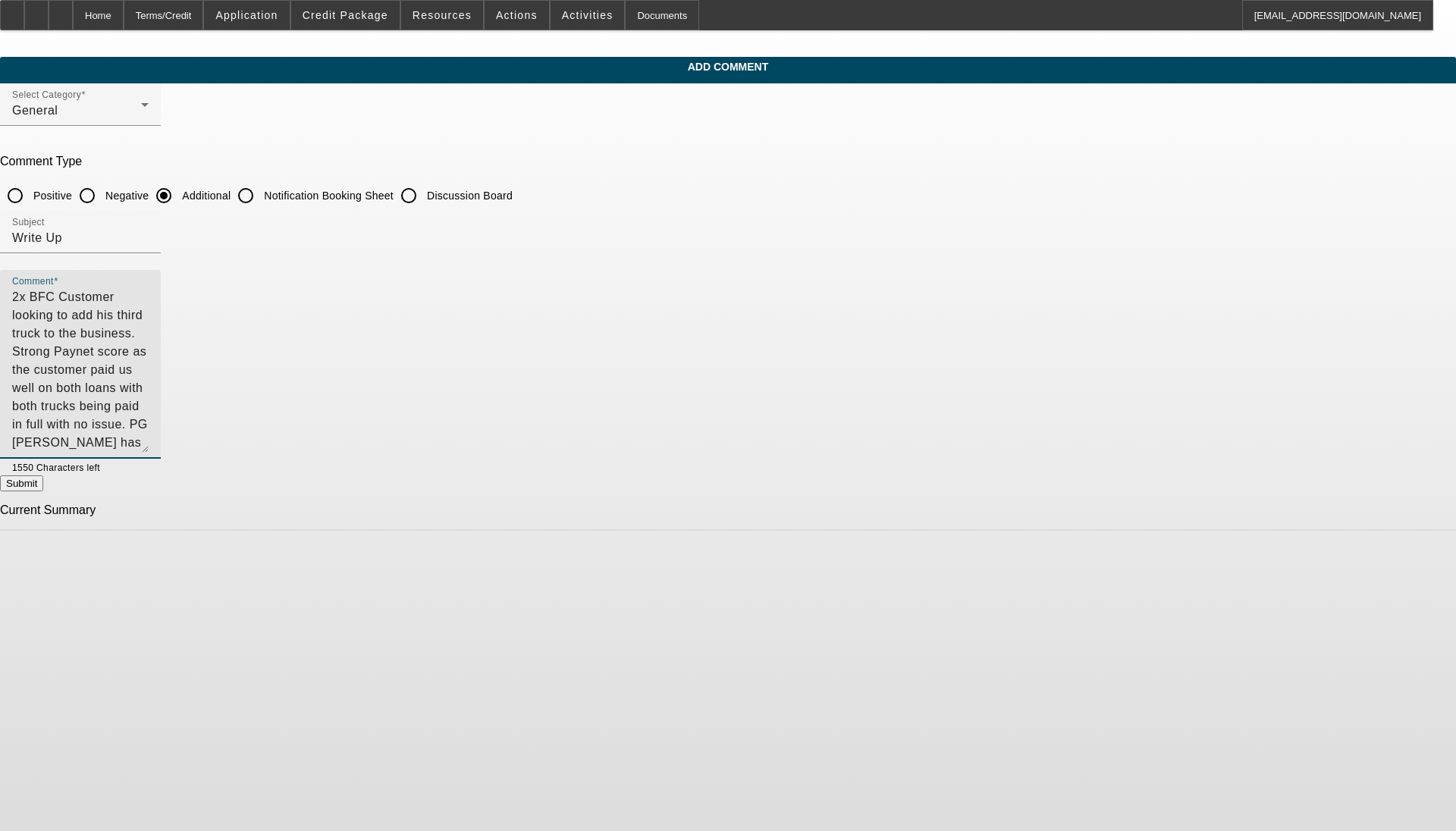
click at [148, 352] on textarea "2x BFC Customer looking to add his third truck to the business. Strong Paynet s…" at bounding box center [80, 370] width 137 height 164
click at [148, 330] on textarea "2x BFC Customer looking to add his third truck to the business. Strong Paynet s…" at bounding box center [80, 370] width 137 height 164
click at [148, 353] on textarea "2x BFC Customer looking to add his third truck to the business. Strong Paynet s…" at bounding box center [80, 370] width 137 height 164
type textarea "2x BFC Customer looking to add his third truck to the business. Strong Paynet s…"
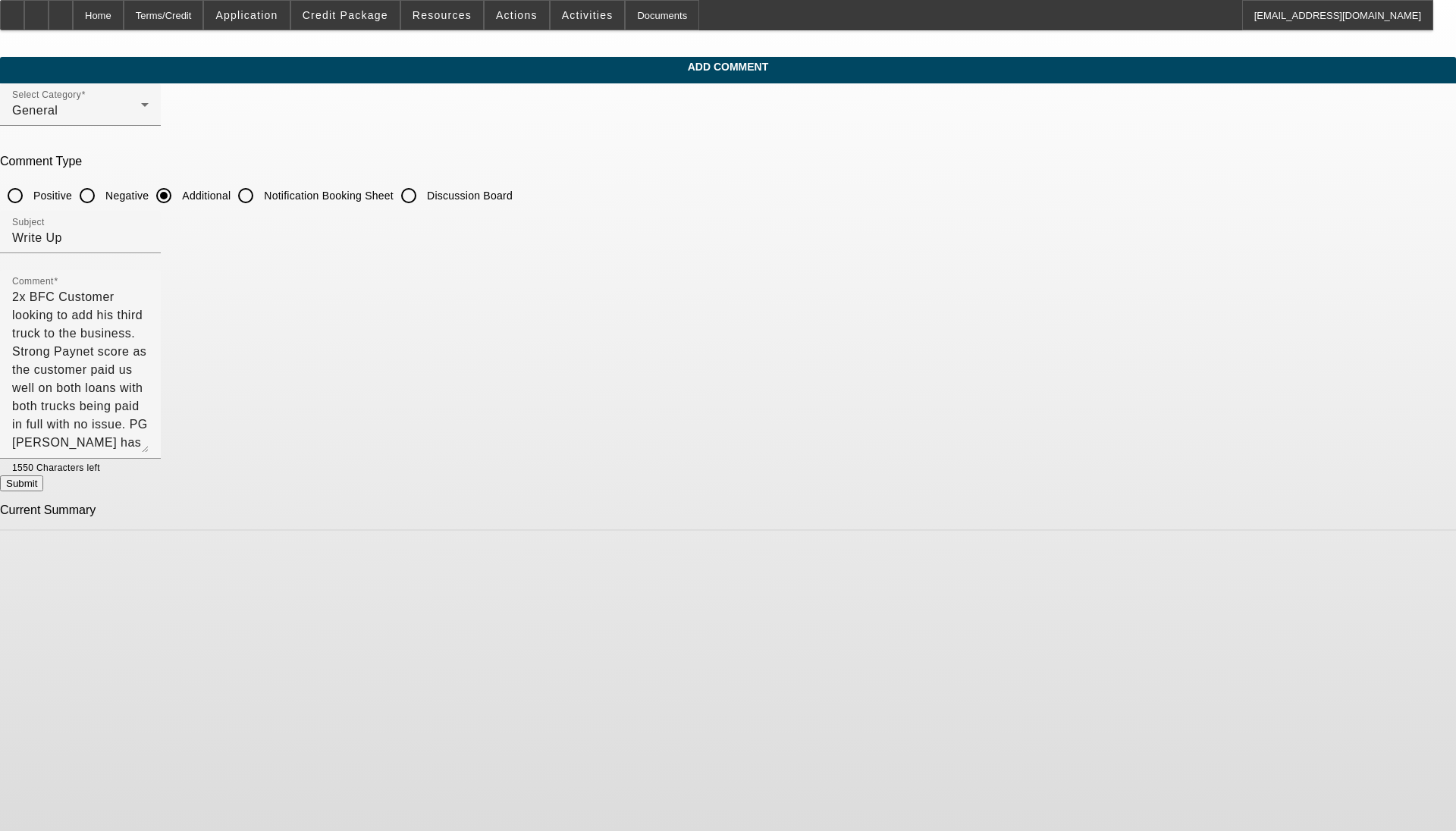
click at [43, 481] on button "Submit" at bounding box center [21, 483] width 43 height 16
radio input "true"
